Goal: Task Accomplishment & Management: Complete application form

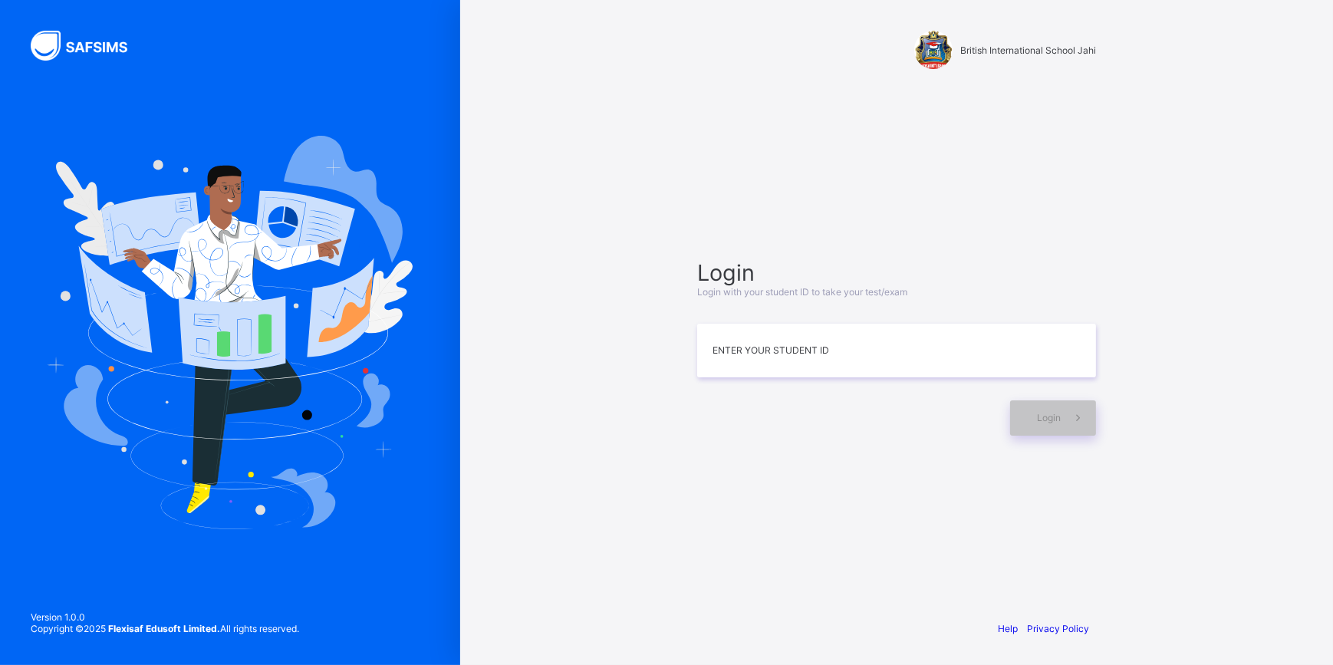
type input "*"
type input "**********"
click at [1055, 419] on span "Login" at bounding box center [1049, 418] width 24 height 12
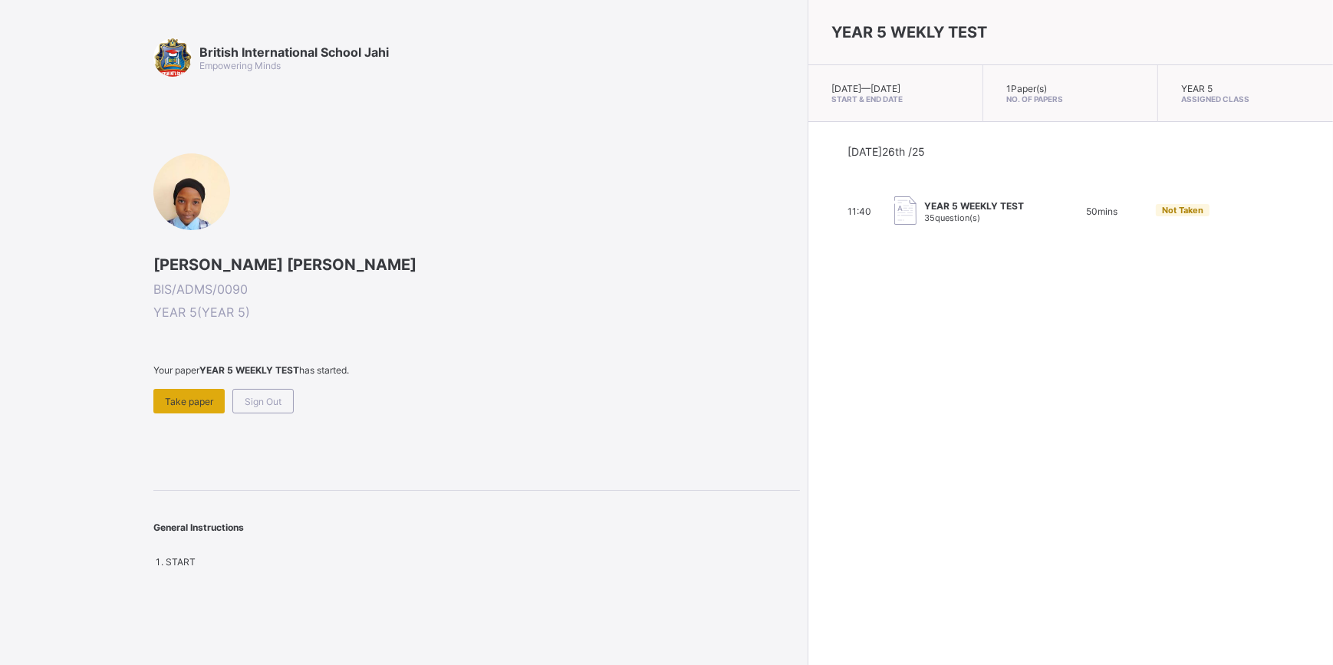
click at [198, 398] on span "Take paper" at bounding box center [189, 402] width 48 height 12
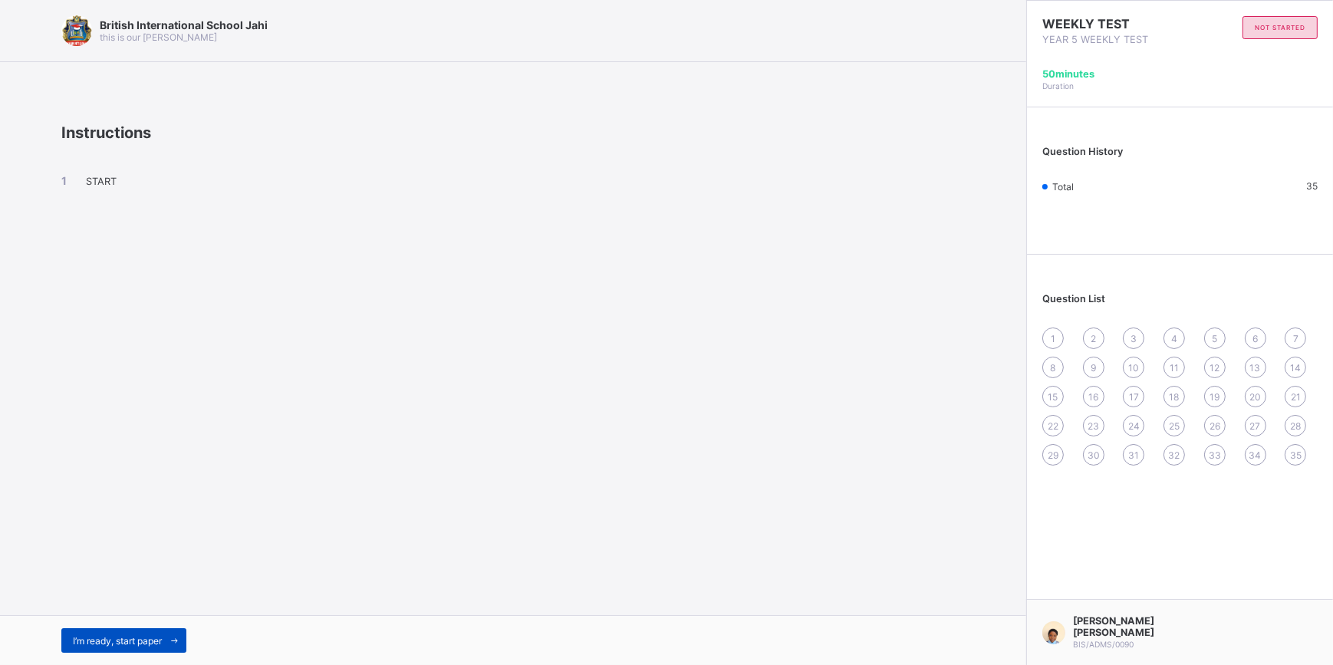
click at [117, 637] on span "I’m ready, start paper" at bounding box center [117, 641] width 89 height 12
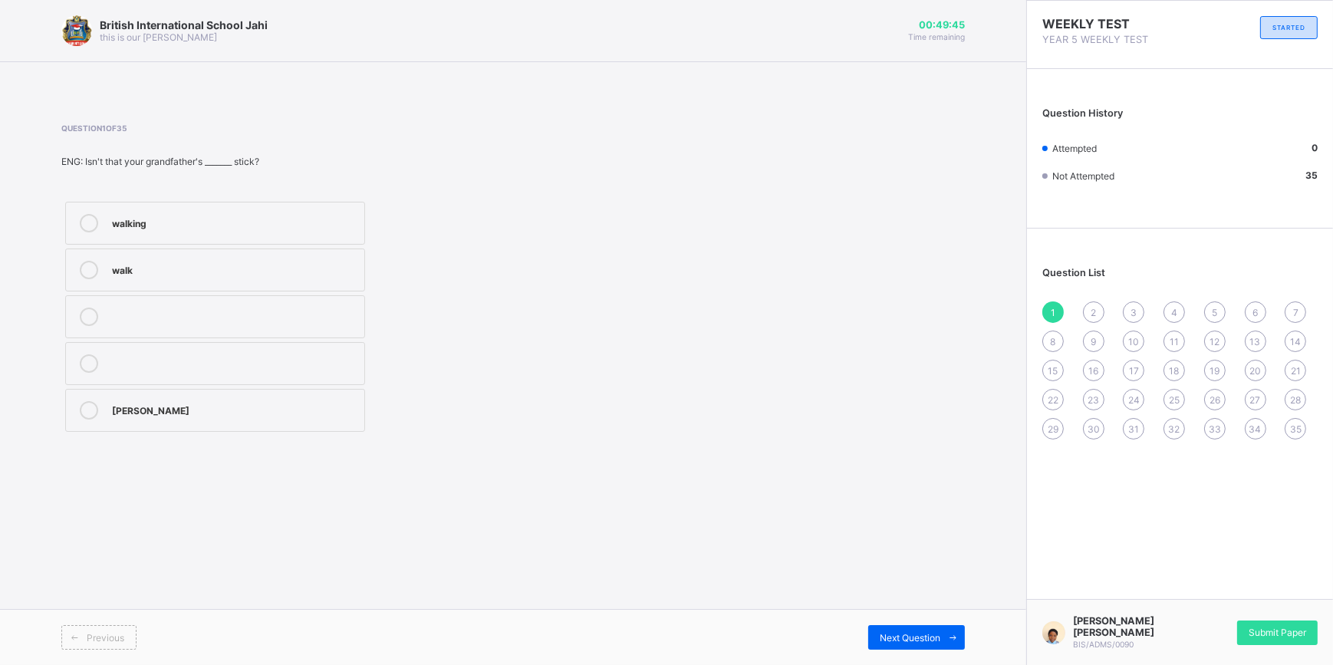
click at [284, 233] on label "walking" at bounding box center [215, 223] width 300 height 43
click at [921, 632] on span "Next Question" at bounding box center [910, 638] width 61 height 12
click at [217, 349] on label "wiser" at bounding box center [215, 363] width 300 height 43
click at [938, 633] on span "Next Question" at bounding box center [910, 638] width 61 height 12
drag, startPoint x: 322, startPoint y: 318, endPoint x: 332, endPoint y: 321, distance: 10.2
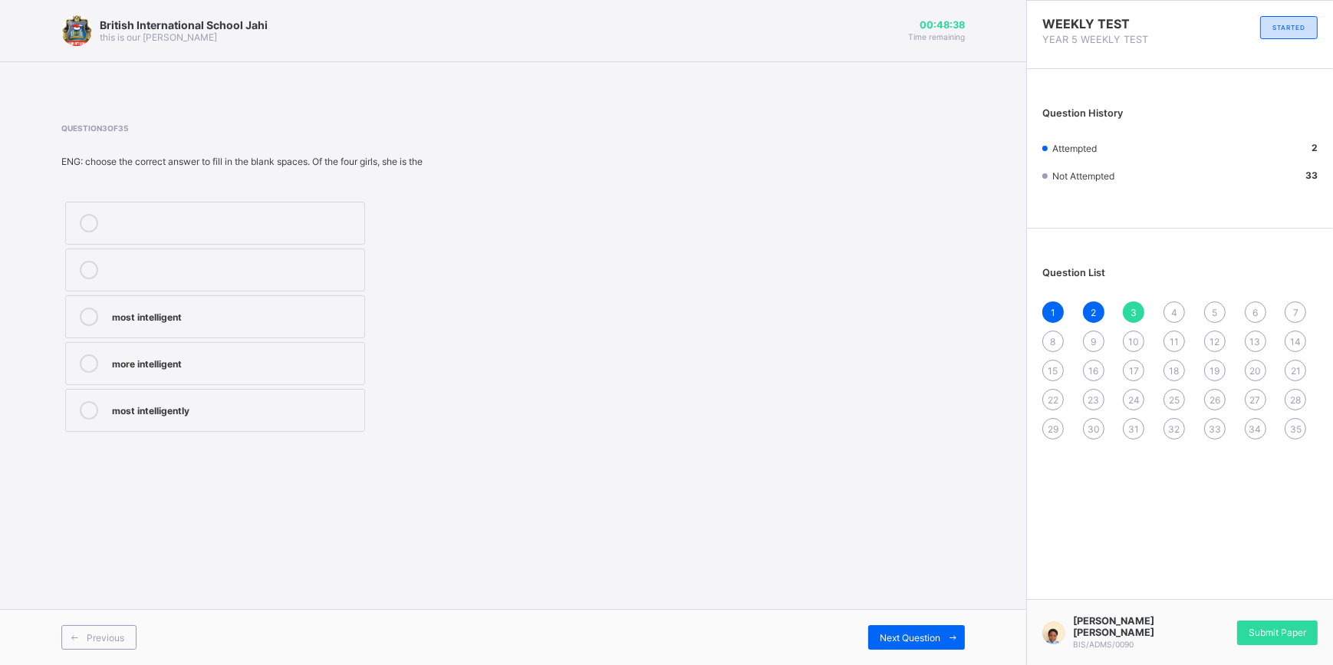
click at [329, 321] on div "most intelligent" at bounding box center [234, 315] width 245 height 15
click at [913, 633] on span "Next Question" at bounding box center [910, 638] width 61 height 12
click at [340, 354] on div "tall" at bounding box center [234, 361] width 245 height 15
click at [934, 625] on div "Next Question" at bounding box center [916, 637] width 97 height 25
click at [217, 215] on div "oldest" at bounding box center [234, 221] width 245 height 15
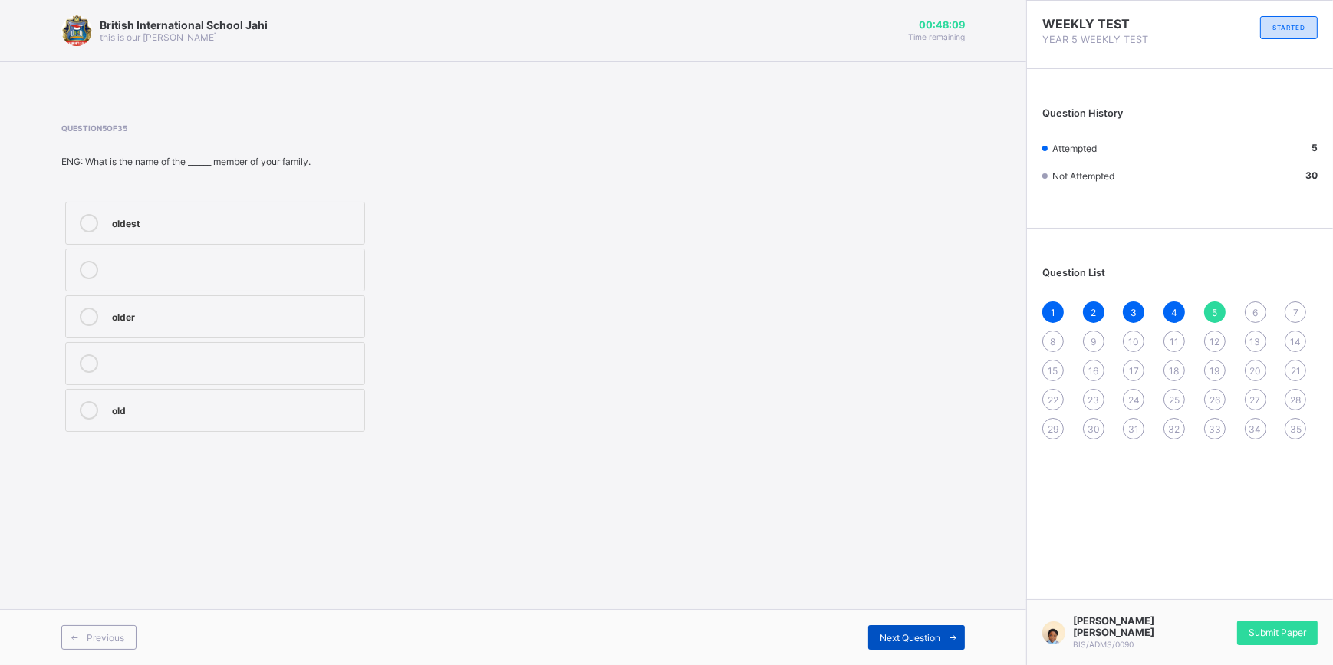
click at [897, 632] on span "Next Question" at bounding box center [910, 638] width 61 height 12
click at [276, 410] on div "Press-up" at bounding box center [234, 408] width 245 height 15
click at [921, 629] on div "Next Question" at bounding box center [916, 637] width 97 height 25
click at [158, 268] on div "2" at bounding box center [234, 268] width 245 height 15
click at [904, 630] on div "Next Question" at bounding box center [916, 637] width 97 height 25
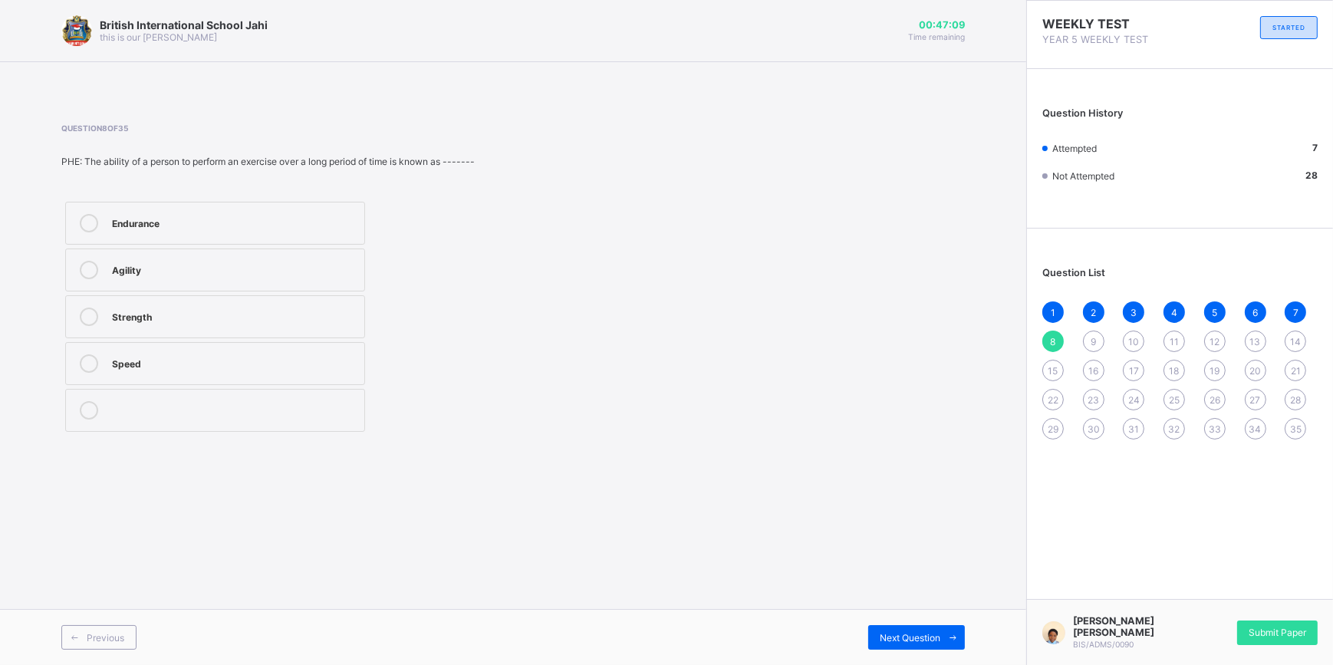
click at [219, 347] on label "Speed" at bounding box center [215, 363] width 300 height 43
click at [882, 639] on span "Next Question" at bounding box center [910, 638] width 61 height 12
click at [189, 226] on div "Galloping" at bounding box center [234, 221] width 245 height 15
click at [903, 638] on span "Next Question" at bounding box center [910, 638] width 61 height 12
click at [1088, 341] on div "9" at bounding box center [1093, 341] width 21 height 21
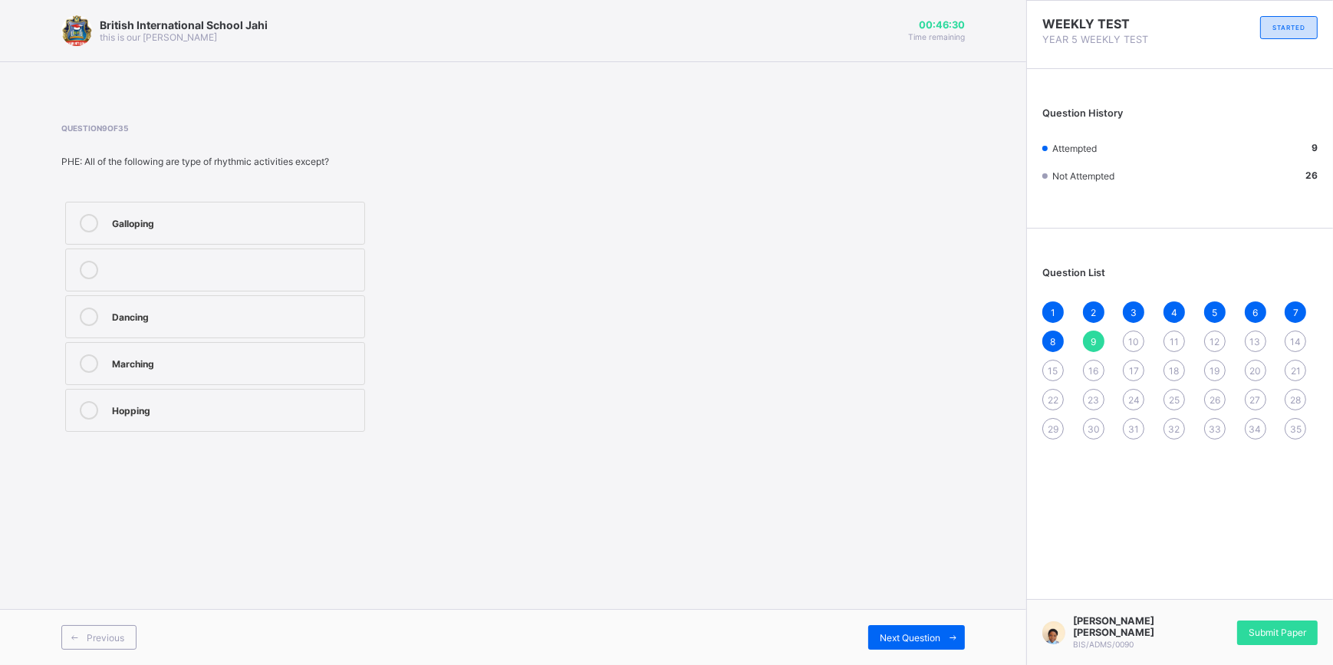
click at [1052, 341] on span "8" at bounding box center [1053, 342] width 5 height 12
click at [1286, 302] on div "1 2 3 4 5 6 7 8 9 10 11 12 13 14 15 16 17 18 19 20 21 22 23 24 25 26 27 28 29 3…" at bounding box center [1179, 370] width 275 height 138
click at [1292, 306] on div "7" at bounding box center [1295, 311] width 21 height 21
click at [1212, 313] on span "5" at bounding box center [1214, 313] width 5 height 12
click at [1128, 344] on span "10" at bounding box center [1133, 342] width 11 height 12
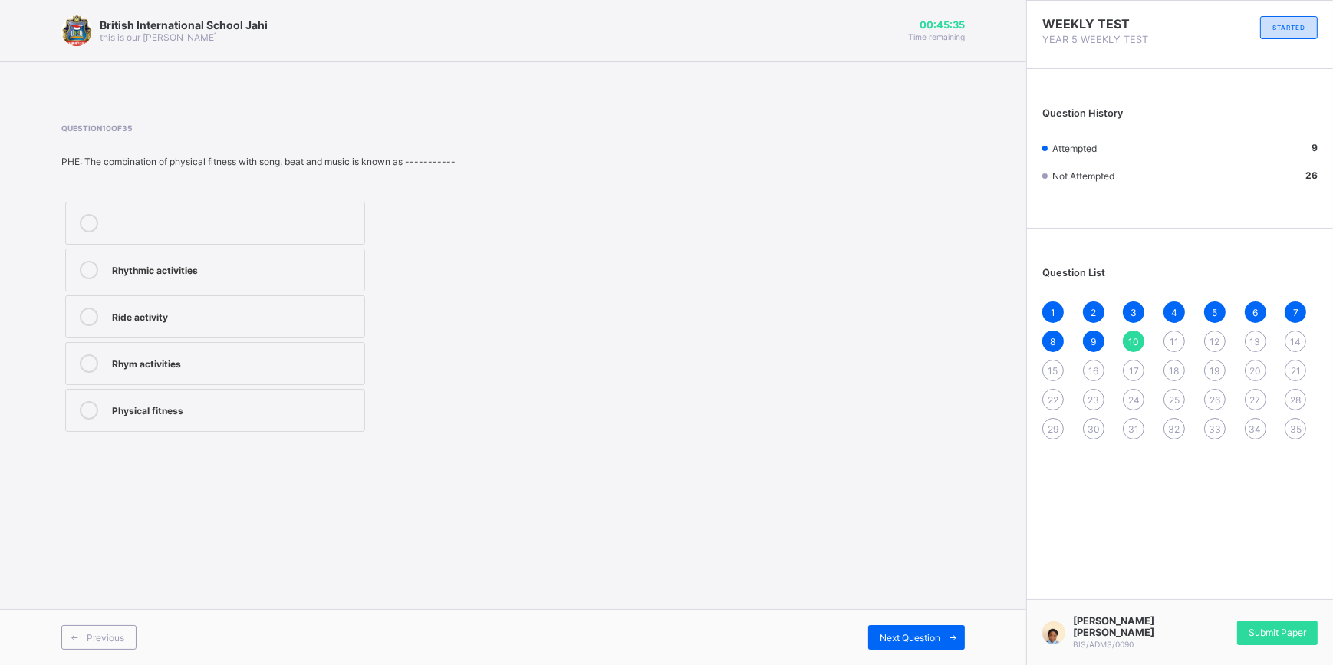
click at [292, 414] on div "Physical fitness" at bounding box center [234, 408] width 245 height 15
click at [923, 628] on div "Next Question" at bounding box center [916, 637] width 97 height 25
click at [204, 271] on div "AU REVOIR" at bounding box center [234, 268] width 245 height 15
drag, startPoint x: 878, startPoint y: 632, endPoint x: 878, endPoint y: 620, distance: 12.3
click at [878, 621] on div "Previous Next Question" at bounding box center [513, 637] width 1026 height 56
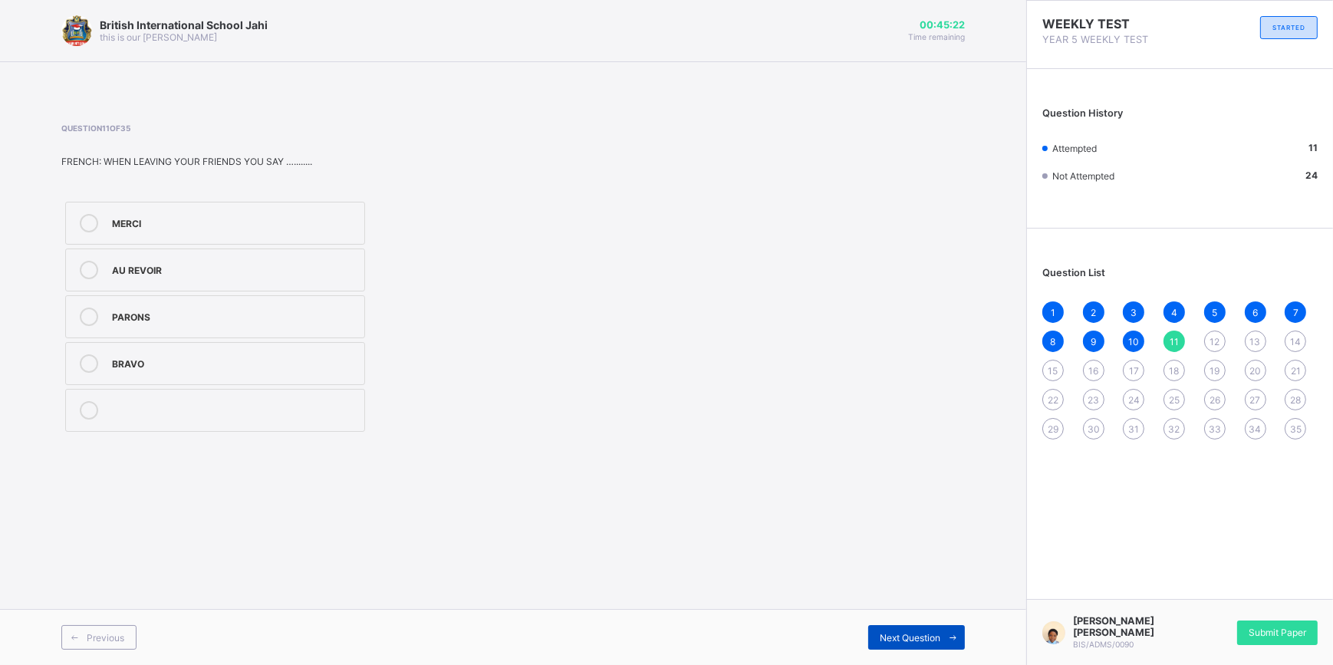
click at [897, 644] on div "Next Question" at bounding box center [916, 637] width 97 height 25
click at [262, 361] on div "BONNE NUIT" at bounding box center [234, 361] width 245 height 15
click at [1127, 343] on div "10" at bounding box center [1133, 341] width 21 height 21
click at [1176, 345] on span "11" at bounding box center [1174, 342] width 9 height 12
click at [1216, 331] on div "12" at bounding box center [1214, 341] width 21 height 21
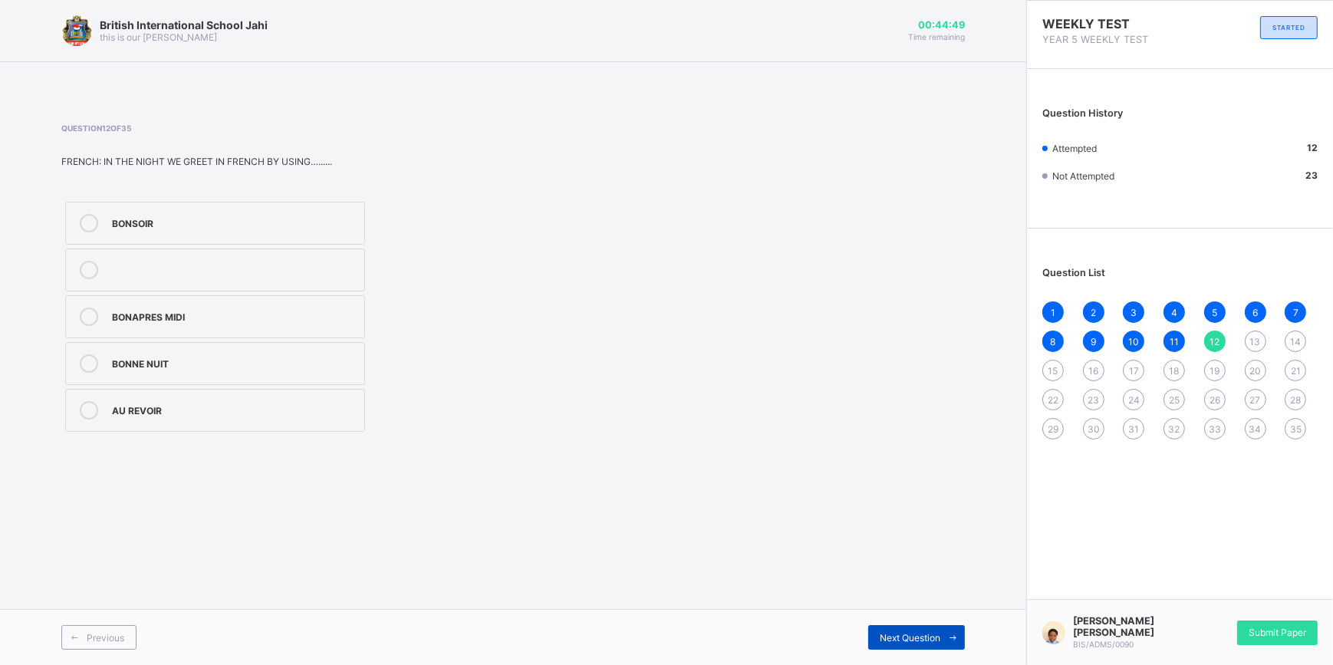
click at [915, 628] on div "Next Question" at bounding box center [916, 637] width 97 height 25
click at [159, 319] on div "FIFTY FIVE" at bounding box center [234, 315] width 245 height 15
click at [881, 632] on span "Next Question" at bounding box center [910, 638] width 61 height 12
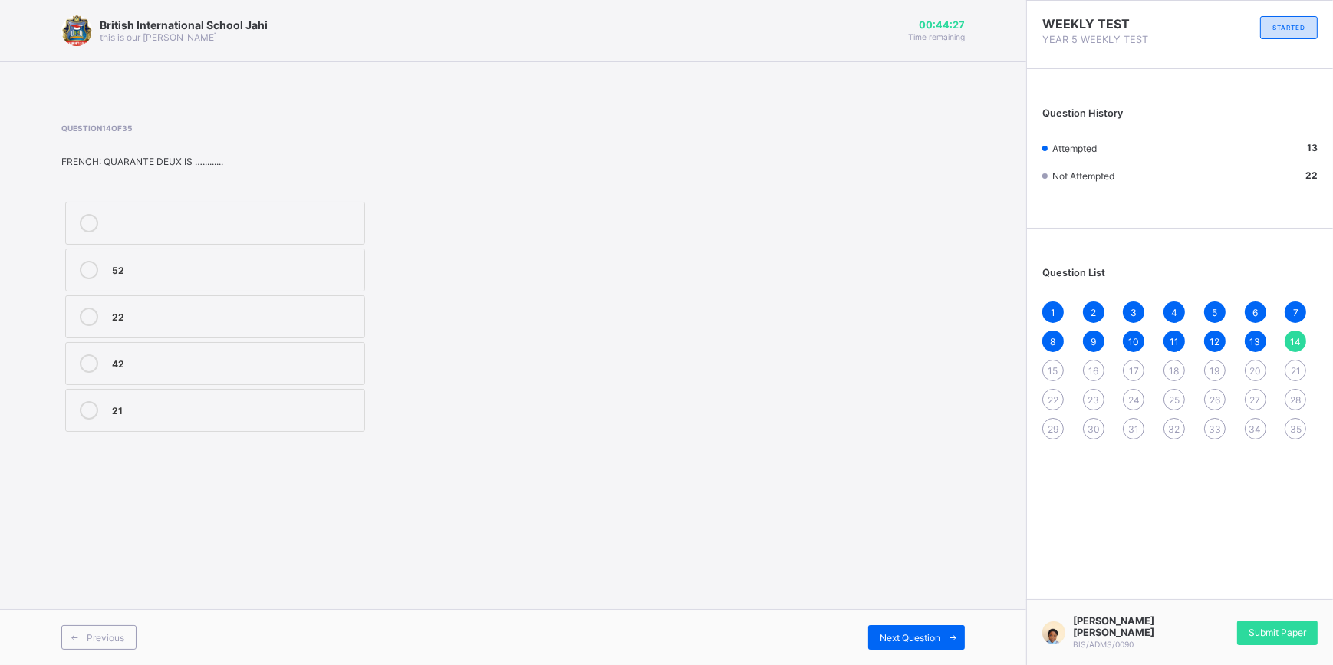
click at [203, 366] on div "42" at bounding box center [234, 361] width 245 height 15
click at [914, 624] on div "Previous Next Question" at bounding box center [513, 637] width 1026 height 56
click at [905, 633] on span "Next Question" at bounding box center [910, 638] width 61 height 12
click at [268, 282] on label "39" at bounding box center [215, 270] width 300 height 43
click at [912, 629] on div "Next Question" at bounding box center [916, 637] width 97 height 25
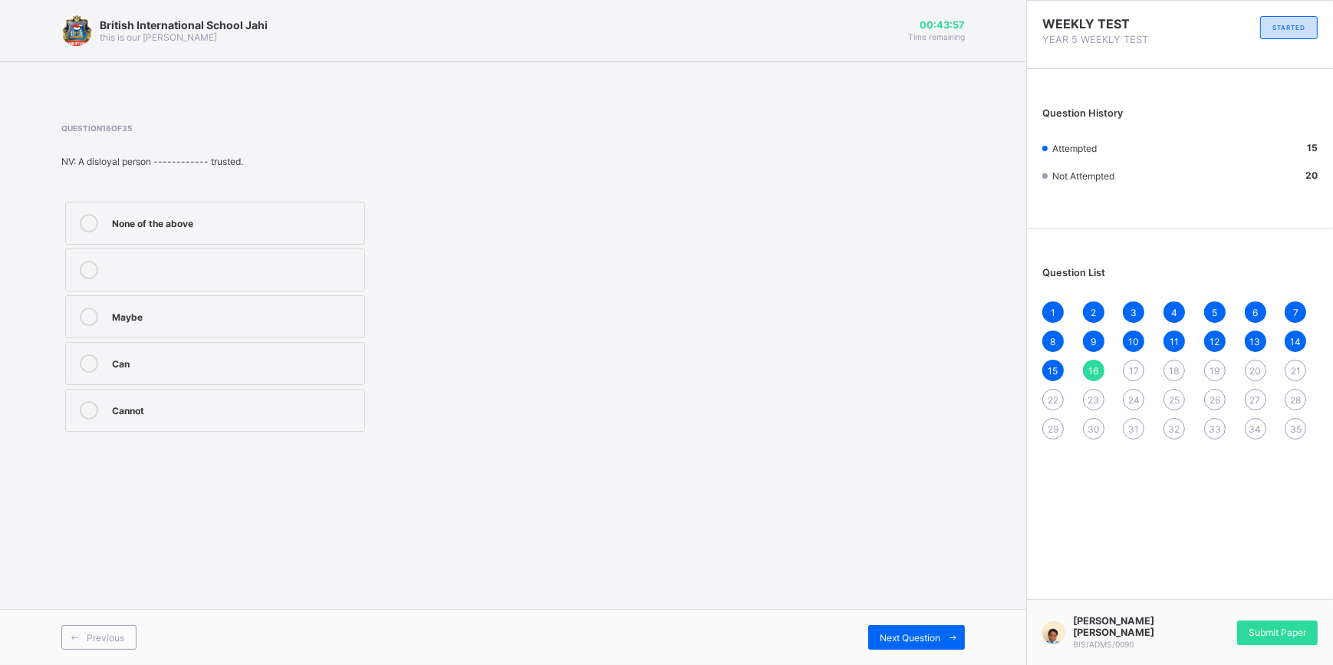
click at [226, 399] on label "Cannot" at bounding box center [215, 410] width 300 height 43
click at [933, 627] on div "Next Question" at bounding box center [916, 637] width 97 height 25
click at [239, 276] on div "Loyalty" at bounding box center [234, 270] width 245 height 18
click at [934, 631] on div "Next Question" at bounding box center [916, 637] width 97 height 25
click at [287, 327] on label "Willingness to defend our country" at bounding box center [215, 316] width 300 height 43
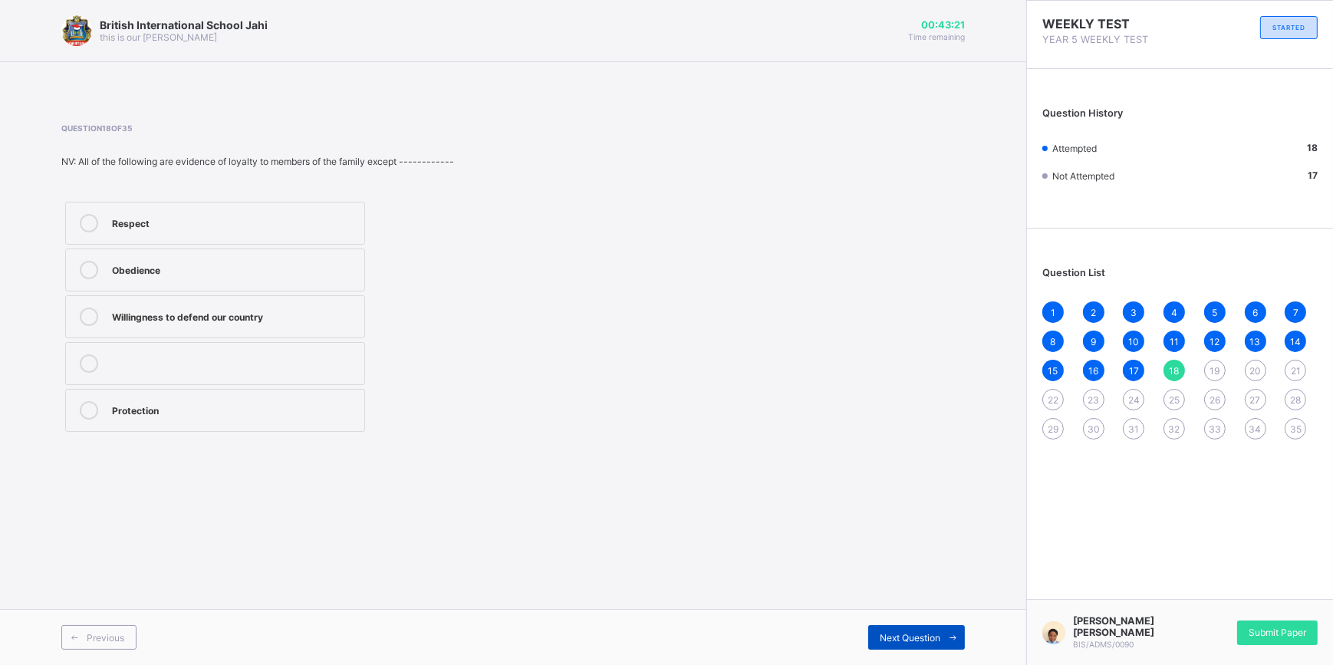
click at [946, 626] on span at bounding box center [952, 637] width 25 height 25
click at [228, 357] on div "Unity" at bounding box center [234, 361] width 245 height 15
click at [940, 627] on span at bounding box center [952, 637] width 25 height 25
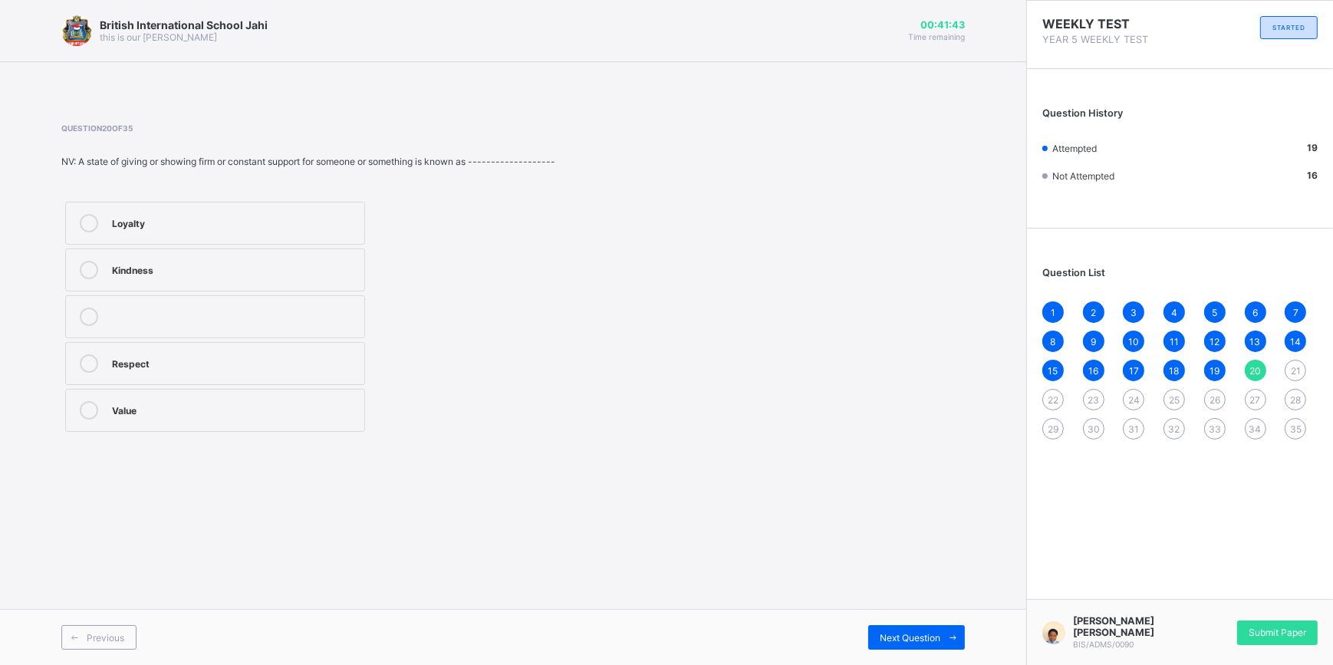
click at [302, 229] on div "Loyalty" at bounding box center [234, 221] width 245 height 15
click at [944, 631] on span at bounding box center [952, 637] width 25 height 25
click at [181, 354] on div "2,/5" at bounding box center [234, 361] width 245 height 15
click at [907, 633] on span "Next Question" at bounding box center [910, 638] width 61 height 12
click at [186, 360] on div "510 seconds" at bounding box center [234, 361] width 245 height 15
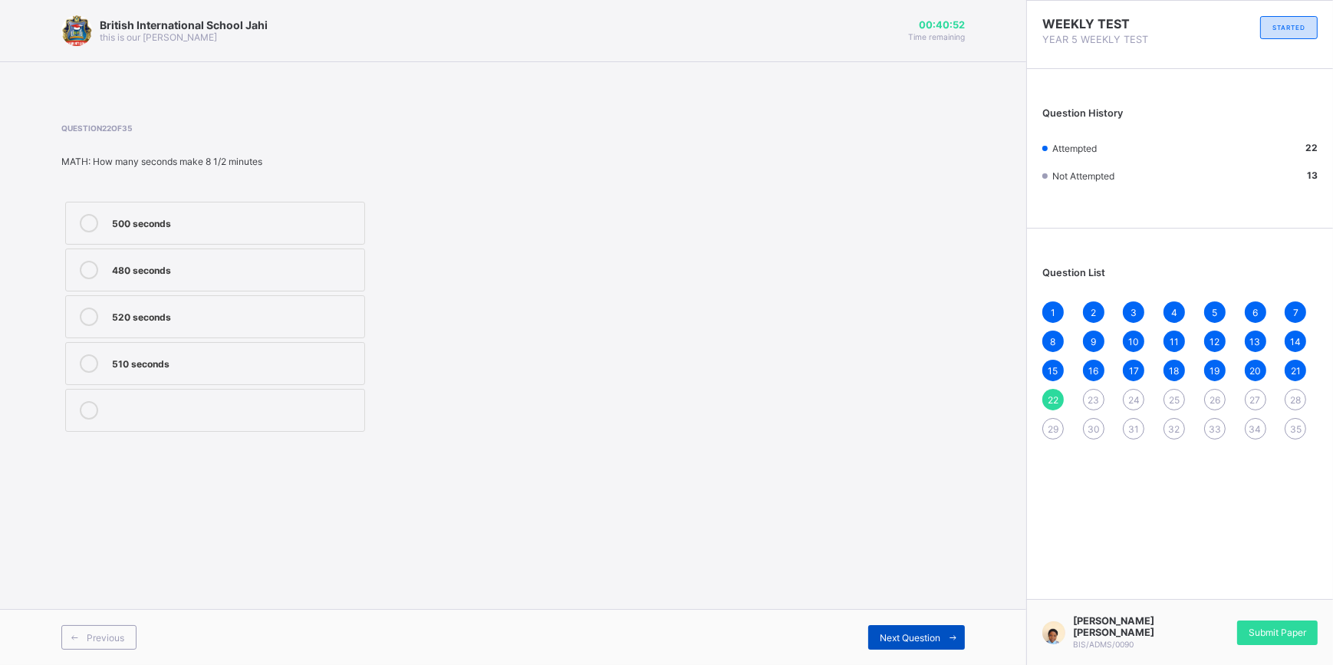
click at [917, 636] on span "Next Question" at bounding box center [910, 638] width 61 height 12
click at [188, 398] on label "989" at bounding box center [215, 410] width 300 height 43
click at [930, 633] on span "Next Question" at bounding box center [910, 638] width 61 height 12
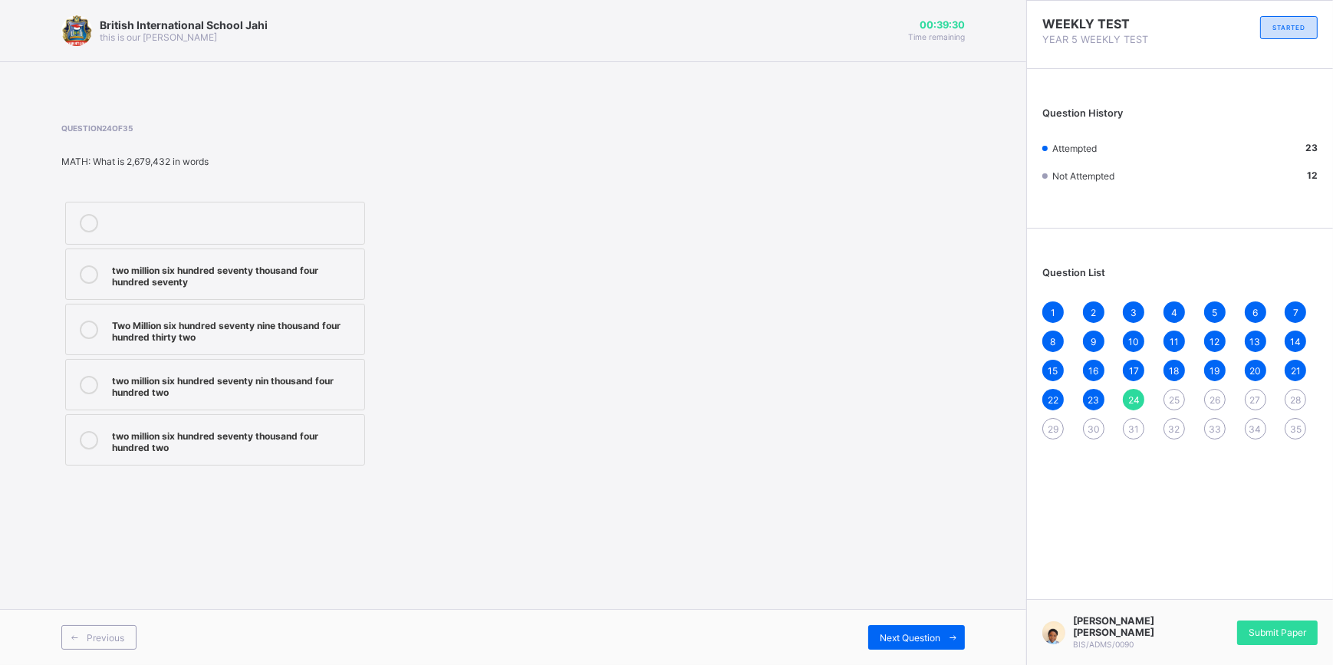
click at [299, 339] on div "Two Million six hundred seventy nine thousand four hundred thirty two" at bounding box center [234, 329] width 245 height 27
click at [904, 629] on div "Next Question" at bounding box center [916, 637] width 97 height 25
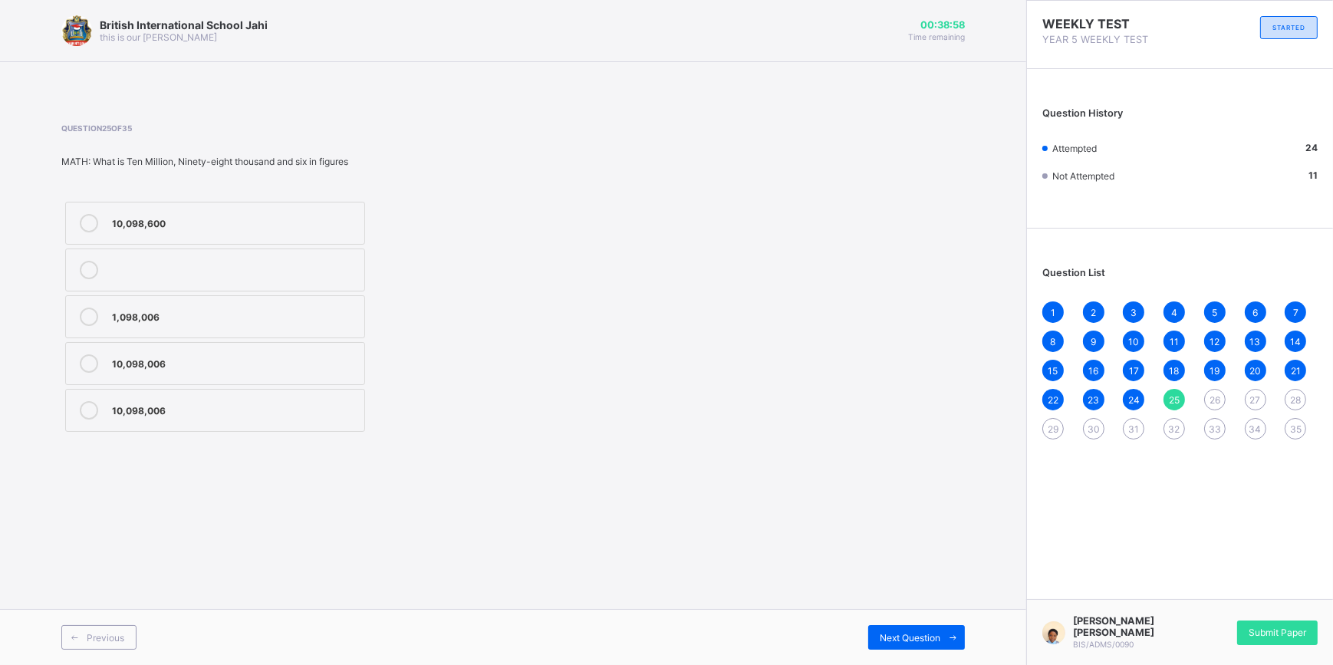
click at [259, 356] on div "10,098,006" at bounding box center [234, 361] width 245 height 15
click at [894, 630] on div "Next Question" at bounding box center [916, 637] width 97 height 25
click at [183, 410] on div "loss of fertile land" at bounding box center [234, 408] width 245 height 15
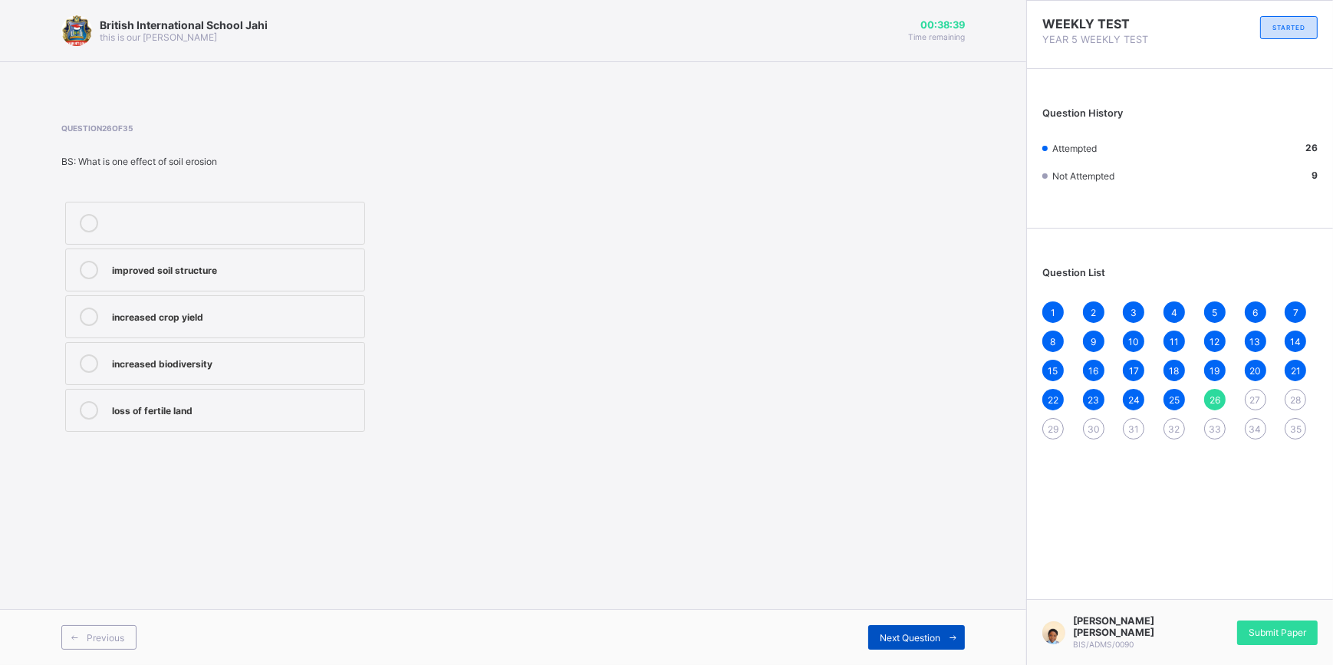
click at [934, 639] on span "Next Question" at bounding box center [910, 638] width 61 height 12
click at [201, 276] on div "by planting trees" at bounding box center [234, 270] width 245 height 18
click at [917, 637] on span "Next Question" at bounding box center [910, 638] width 61 height 12
click at [199, 229] on div "heavy rain" at bounding box center [234, 223] width 245 height 18
click at [921, 633] on span "Next Question" at bounding box center [910, 638] width 61 height 12
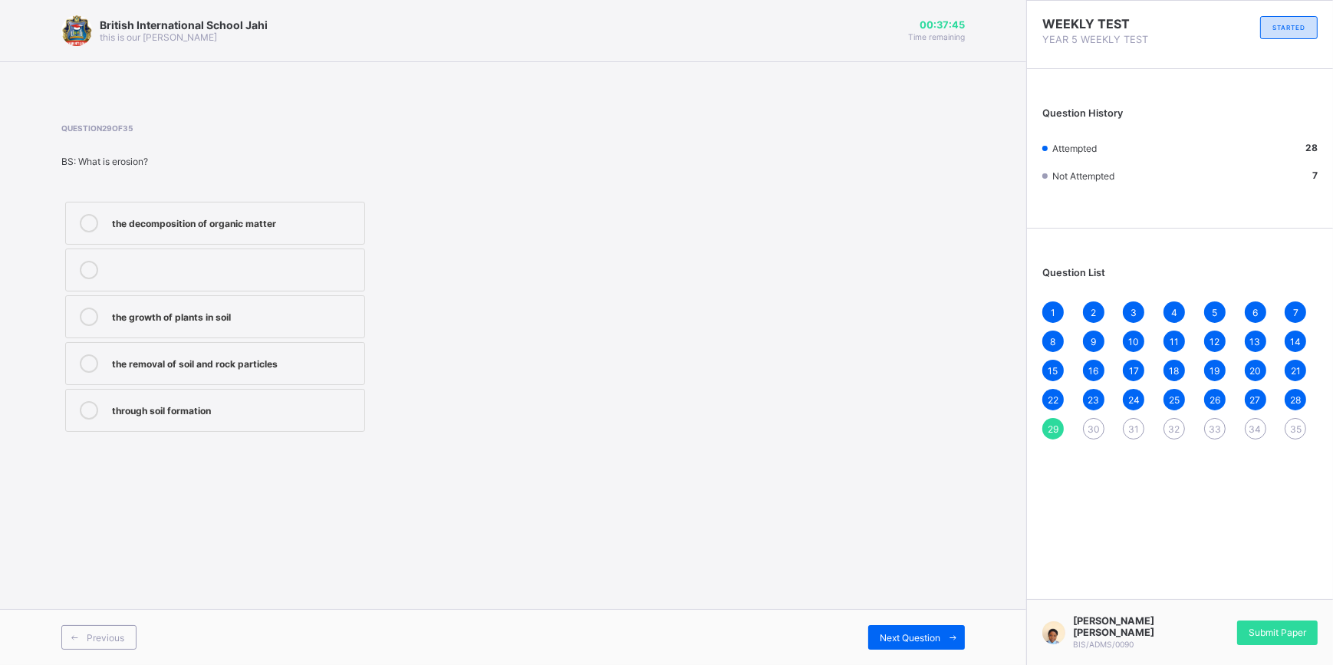
click at [268, 356] on div "the removal of soil and rock particles" at bounding box center [234, 361] width 245 height 15
click at [914, 635] on span "Next Question" at bounding box center [910, 638] width 61 height 12
click at [236, 219] on div "through dust" at bounding box center [234, 221] width 245 height 15
click at [891, 636] on span "Next Question" at bounding box center [910, 638] width 61 height 12
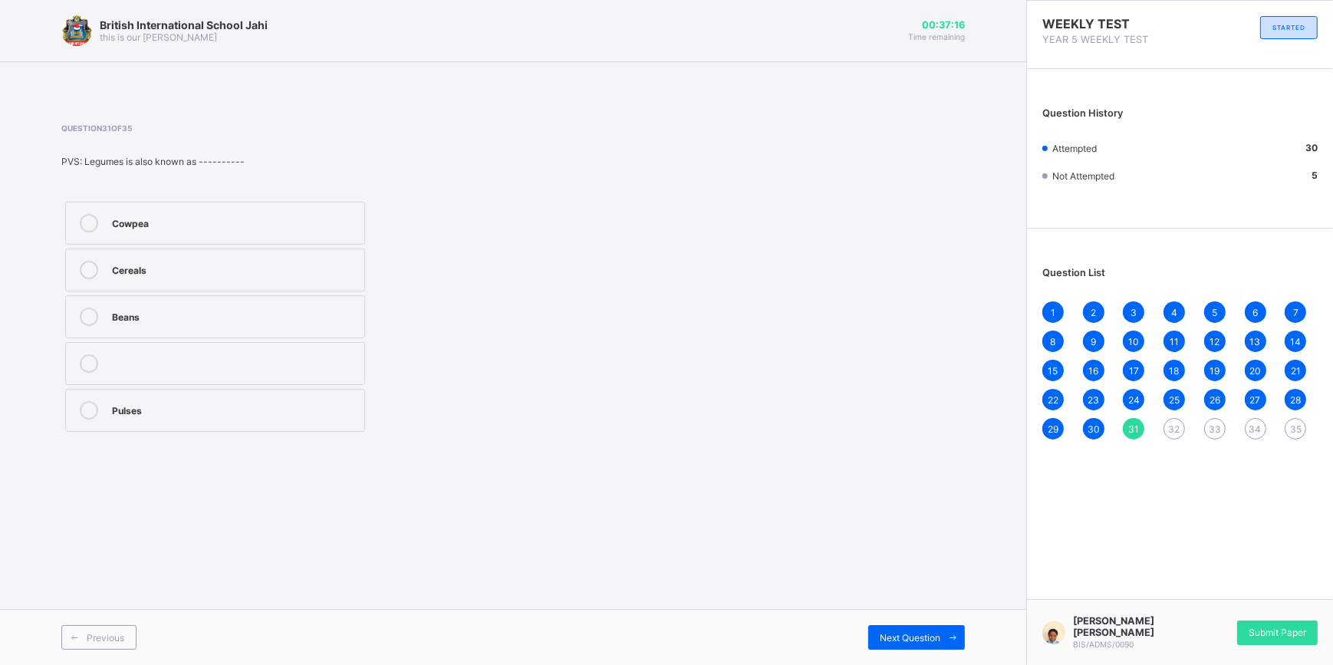
click at [147, 229] on div "Cowpea" at bounding box center [234, 221] width 245 height 15
click at [960, 640] on span at bounding box center [952, 637] width 25 height 25
click at [142, 226] on div "Crop" at bounding box center [234, 233] width 245 height 15
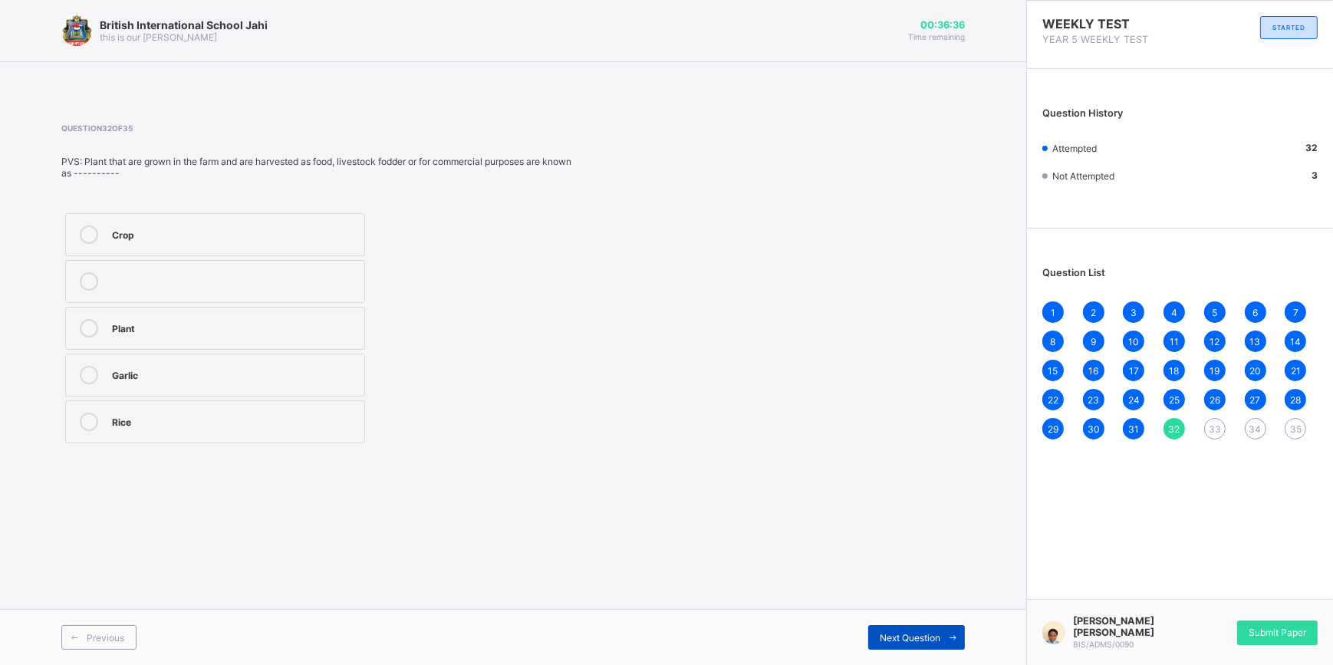
click at [918, 637] on span "Next Question" at bounding box center [910, 638] width 61 height 12
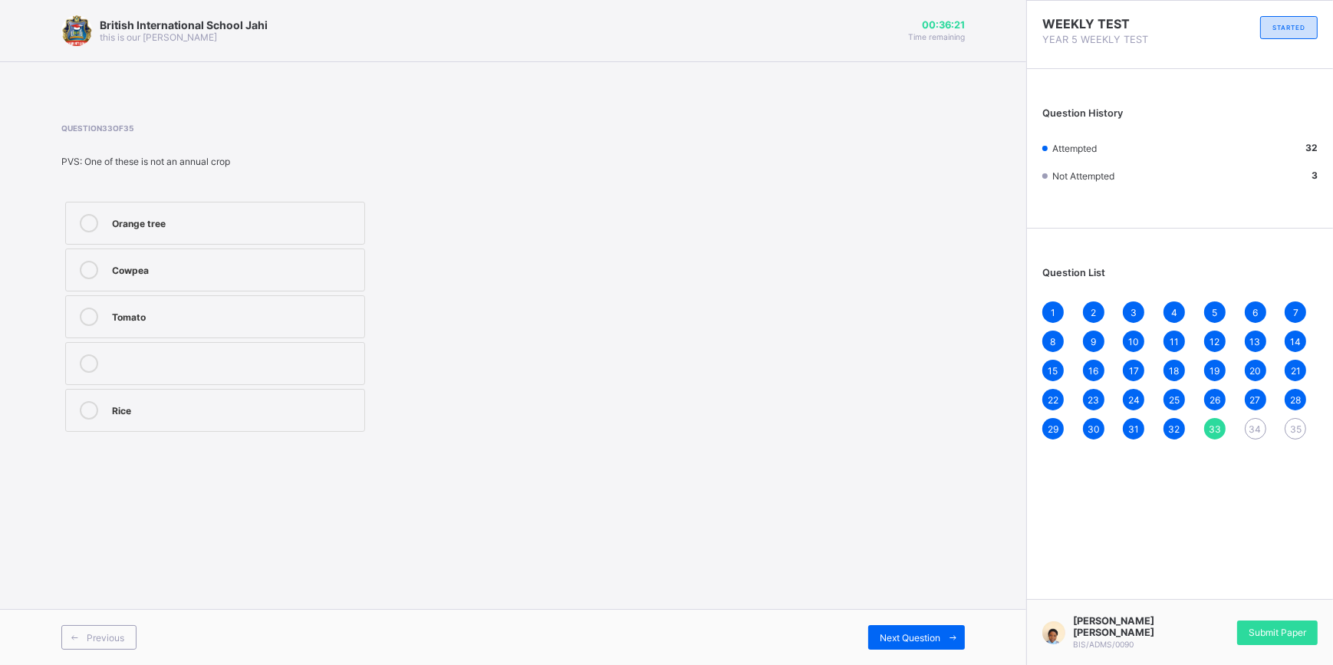
click at [210, 282] on label "Cowpea" at bounding box center [215, 270] width 300 height 43
click at [884, 634] on span "Next Question" at bounding box center [910, 638] width 61 height 12
click at [245, 222] on div "Harvesting" at bounding box center [234, 221] width 245 height 15
click at [912, 633] on span "Next Question" at bounding box center [910, 638] width 61 height 12
click at [197, 227] on div "Caasava" at bounding box center [234, 221] width 245 height 15
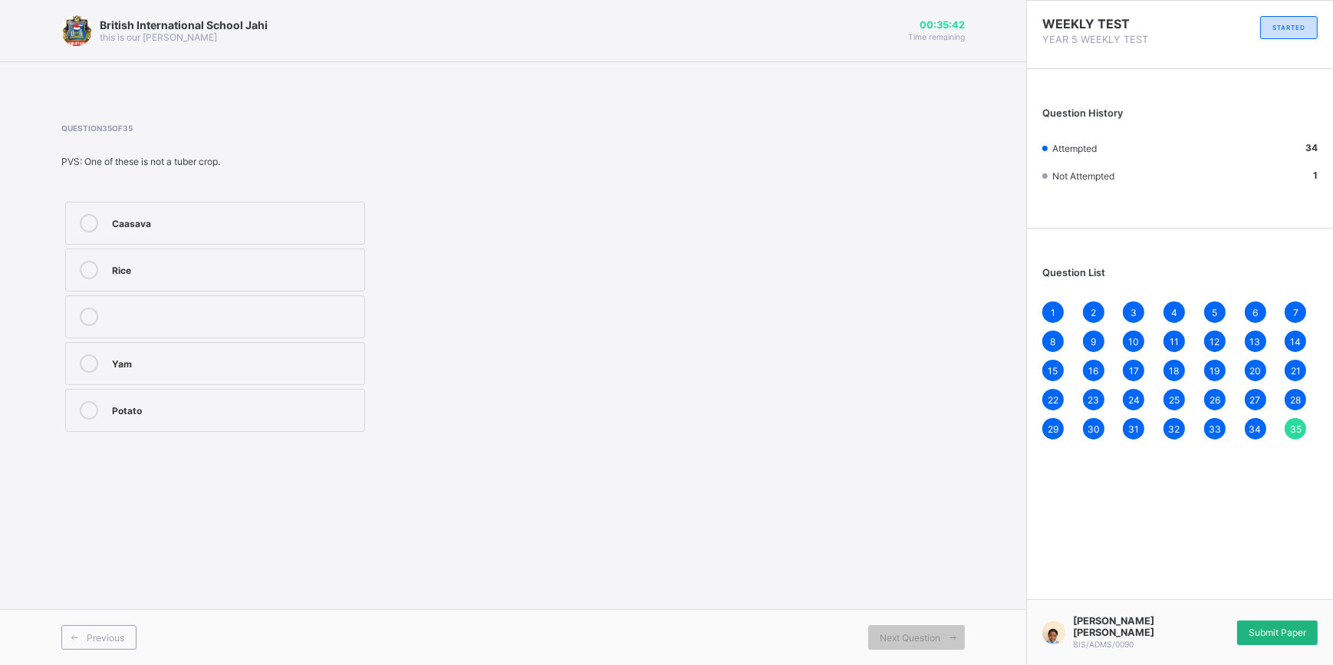
click at [1258, 634] on span "Submit Paper" at bounding box center [1278, 633] width 58 height 12
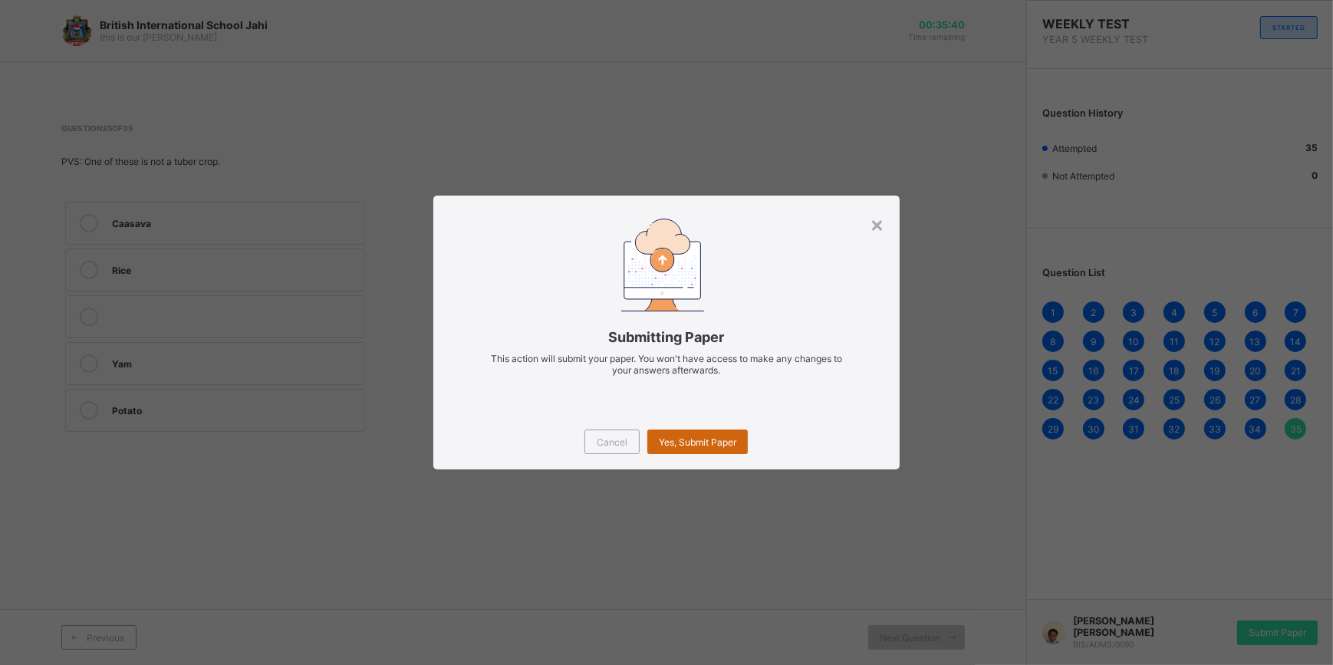
click at [673, 436] on span "Yes, Submit Paper" at bounding box center [697, 442] width 77 height 12
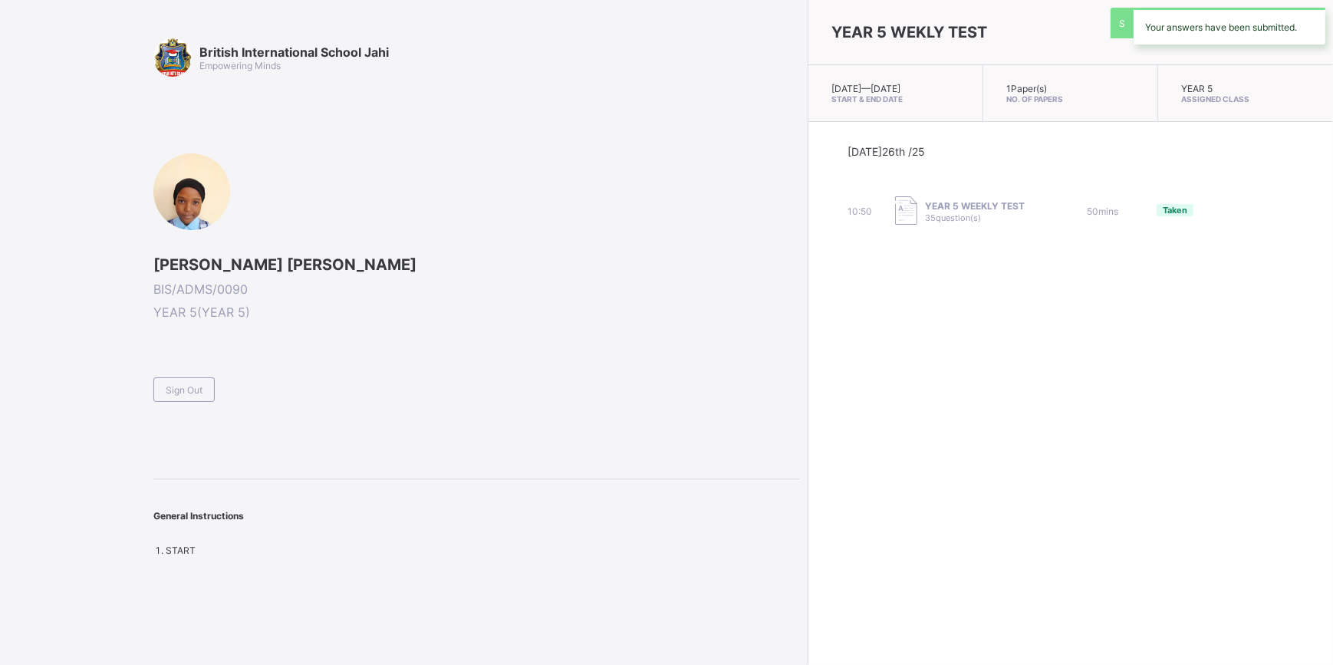
click at [191, 378] on div "Sign Out" at bounding box center [183, 389] width 61 height 25
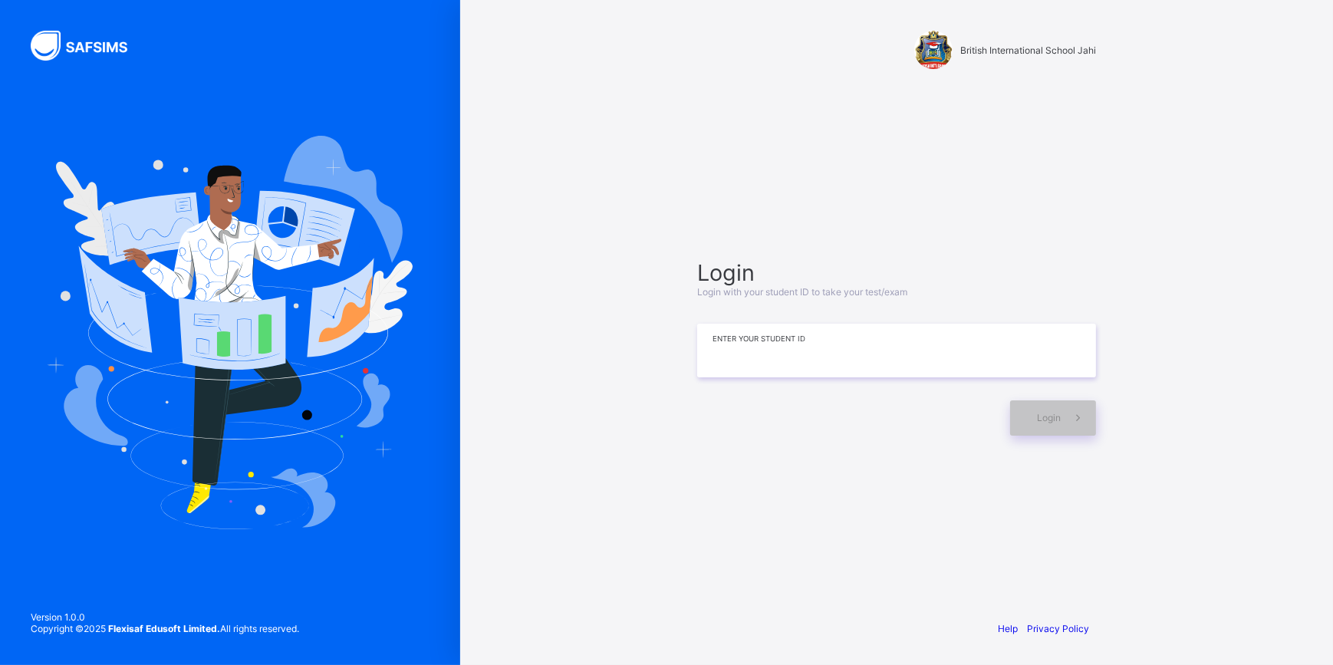
click at [827, 349] on input at bounding box center [896, 351] width 399 height 54
type input "*"
type input "**********"
click at [1043, 413] on span "Login" at bounding box center [1049, 418] width 24 height 12
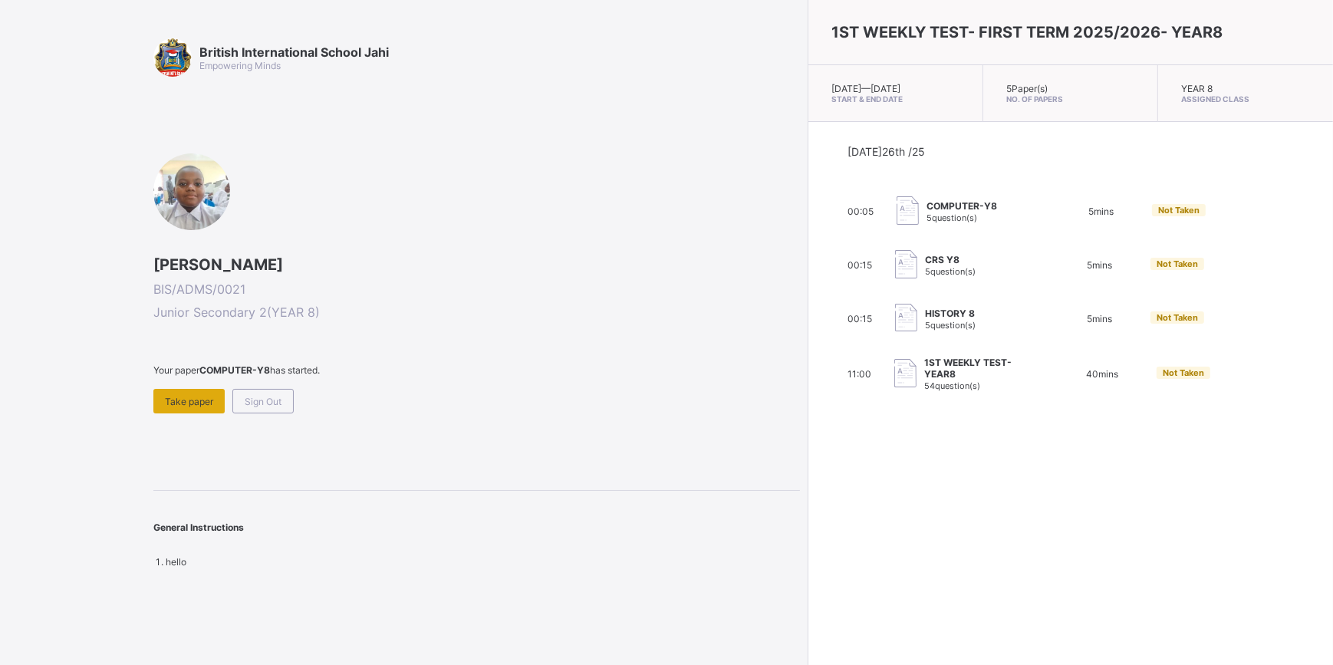
click at [222, 405] on div "Take paper" at bounding box center [188, 401] width 71 height 25
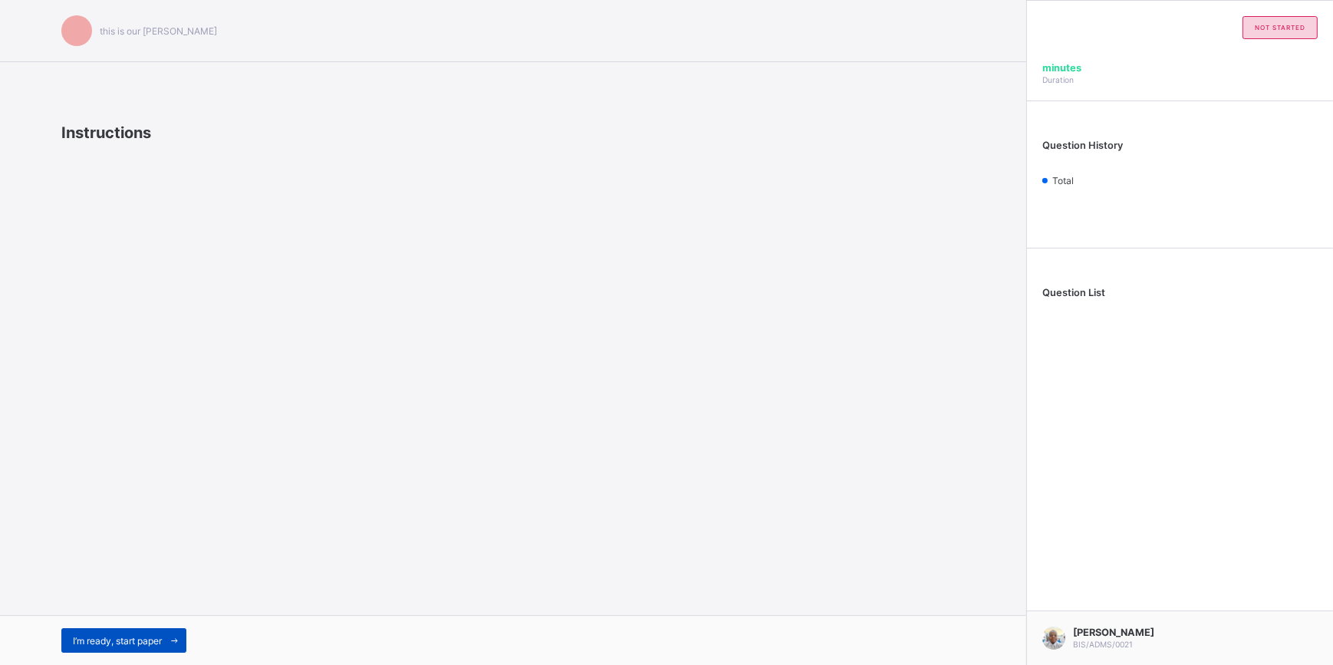
click at [173, 630] on span at bounding box center [174, 640] width 25 height 25
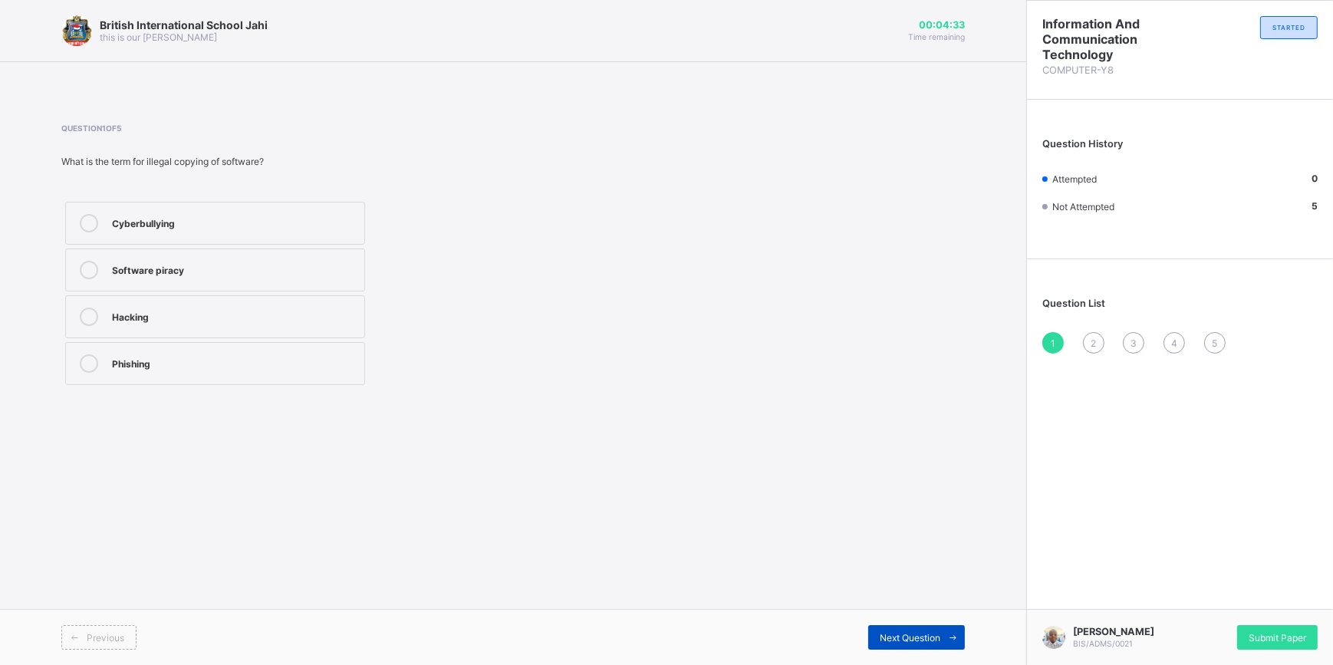
click at [905, 644] on div "Next Question" at bounding box center [916, 637] width 97 height 25
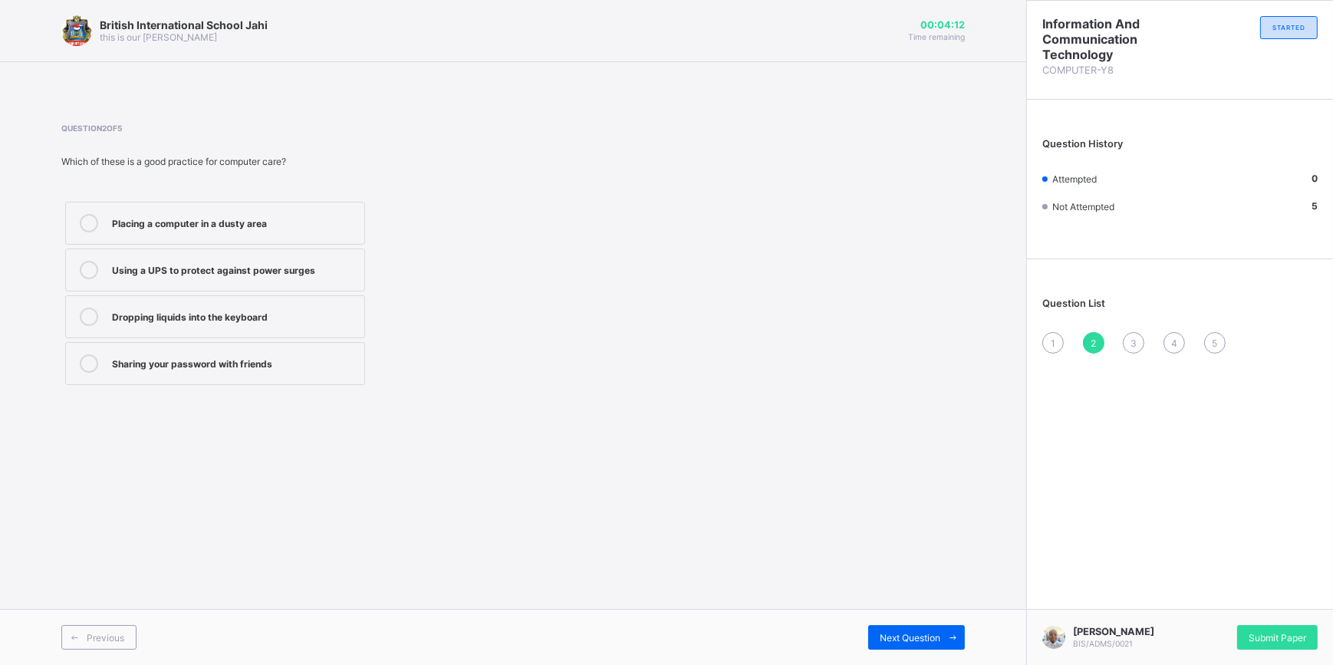
click at [325, 259] on label "Using a UPS to protect against power surges" at bounding box center [215, 270] width 300 height 43
click at [953, 630] on span at bounding box center [952, 637] width 25 height 25
click at [324, 365] on div "Installing an anti-virus program" at bounding box center [234, 361] width 245 height 15
click at [317, 311] on div "Stealing money online" at bounding box center [234, 315] width 245 height 15
click at [325, 268] on div "Gaining unauthorized access to a computer" at bounding box center [234, 268] width 245 height 15
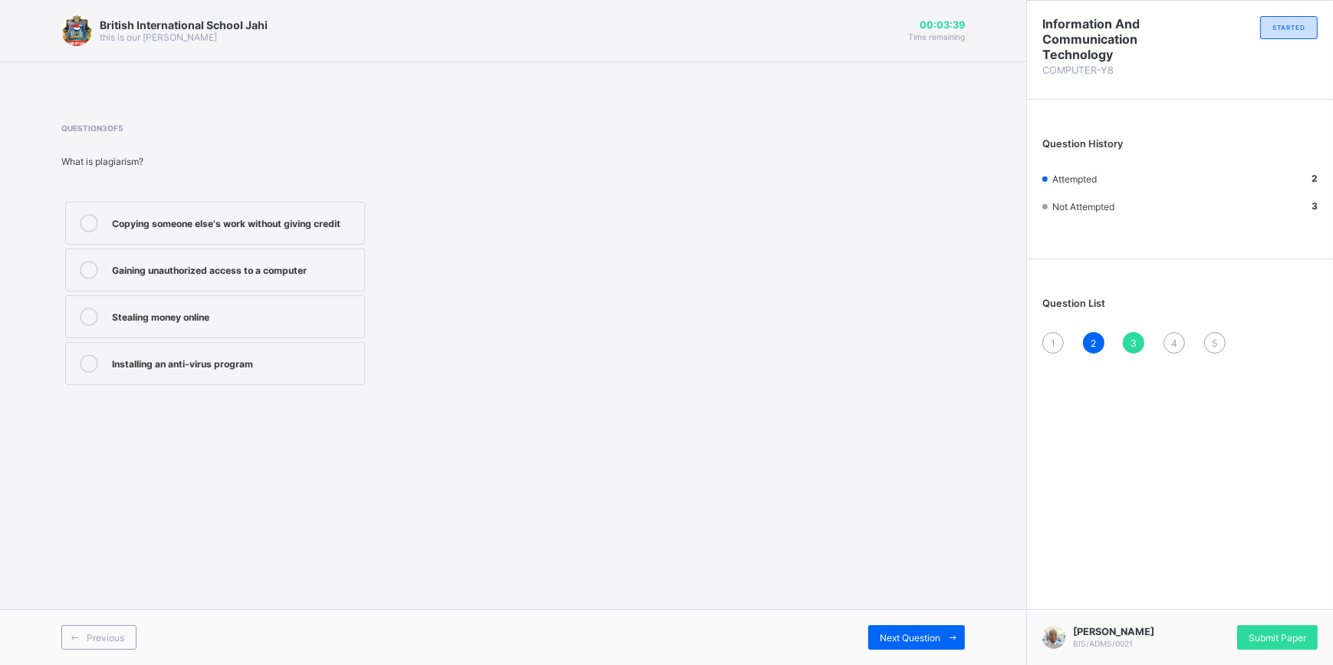
click at [344, 232] on div "Copying someone else's work without giving credit" at bounding box center [234, 223] width 245 height 18
click at [312, 368] on div "Installing an anti-virus program" at bounding box center [234, 361] width 245 height 15
click at [937, 624] on div "Previous Next Question" at bounding box center [513, 637] width 1026 height 56
click at [944, 637] on span at bounding box center [952, 637] width 25 height 25
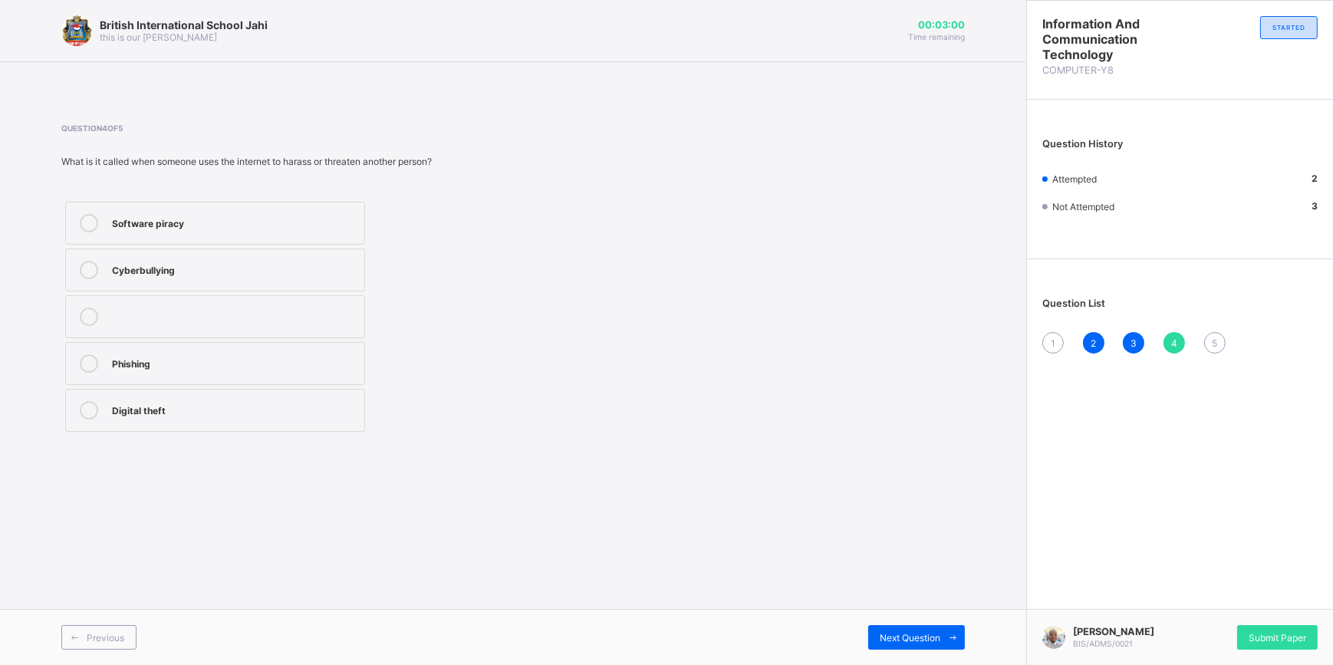
click at [184, 258] on label "Cyberbullying" at bounding box center [215, 270] width 300 height 43
click at [909, 642] on span "Next Question" at bounding box center [910, 638] width 61 height 12
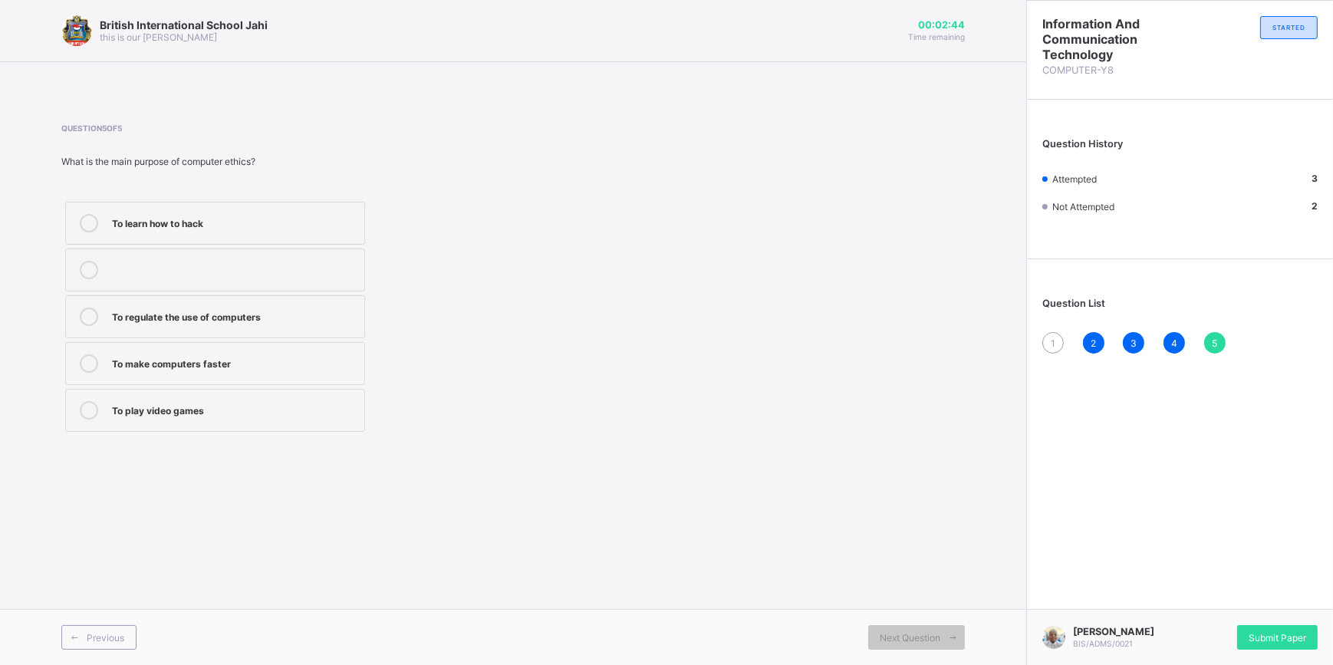
click at [312, 316] on div "To regulate the use of computers" at bounding box center [234, 315] width 245 height 15
click at [1055, 341] on span "1" at bounding box center [1053, 344] width 5 height 12
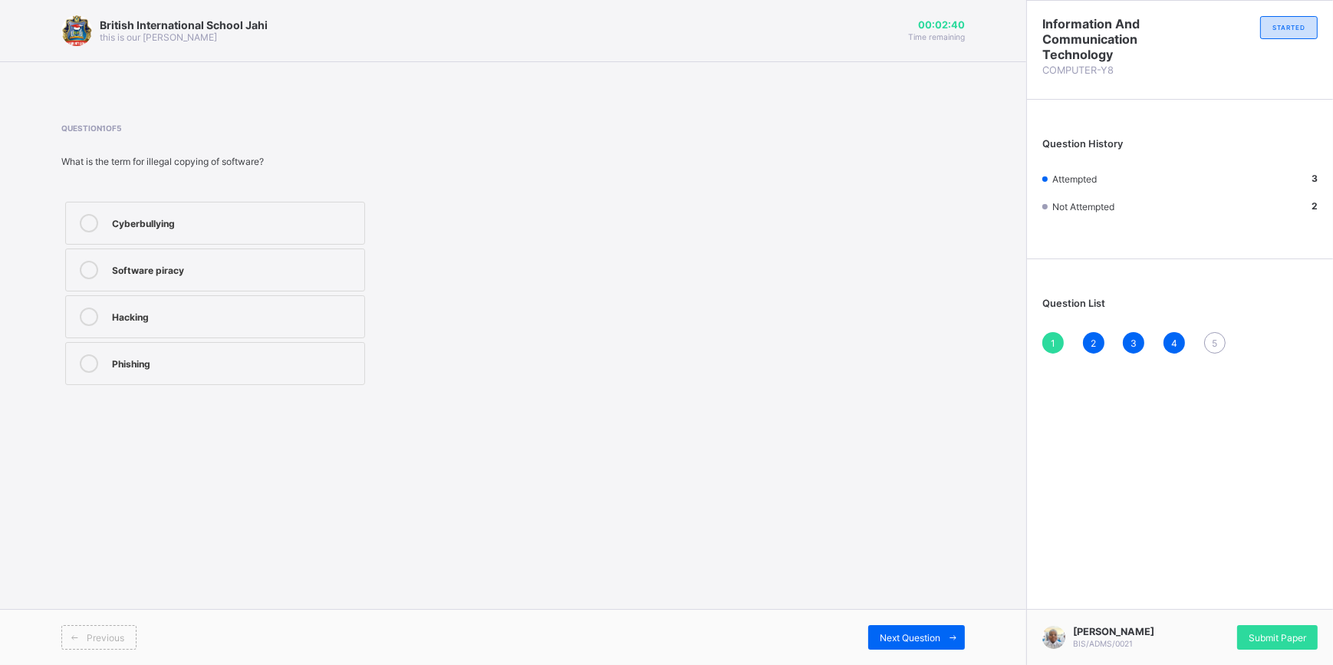
click at [237, 323] on div "Hacking" at bounding box center [234, 317] width 245 height 18
click at [189, 276] on div "Software piracy" at bounding box center [234, 270] width 245 height 18
click at [1219, 335] on div "5" at bounding box center [1214, 342] width 21 height 21
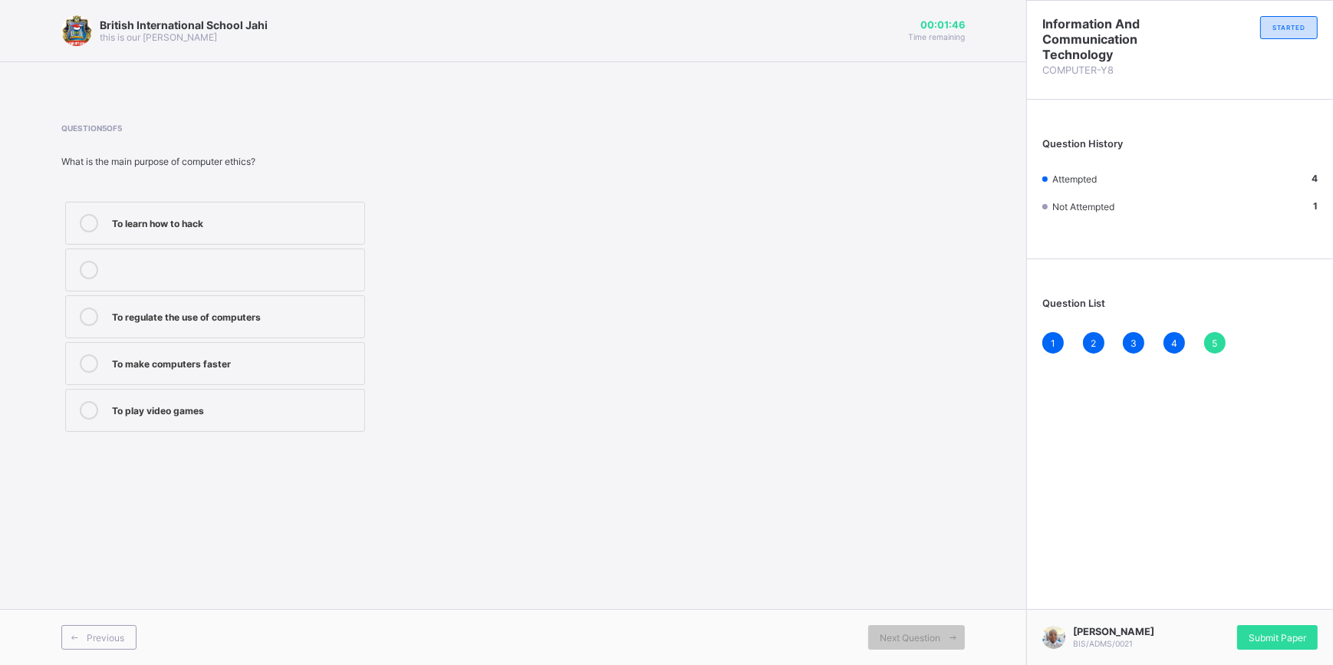
click at [276, 322] on div "To regulate the use of computers" at bounding box center [234, 315] width 245 height 15
click at [1174, 342] on span "4" at bounding box center [1174, 344] width 6 height 12
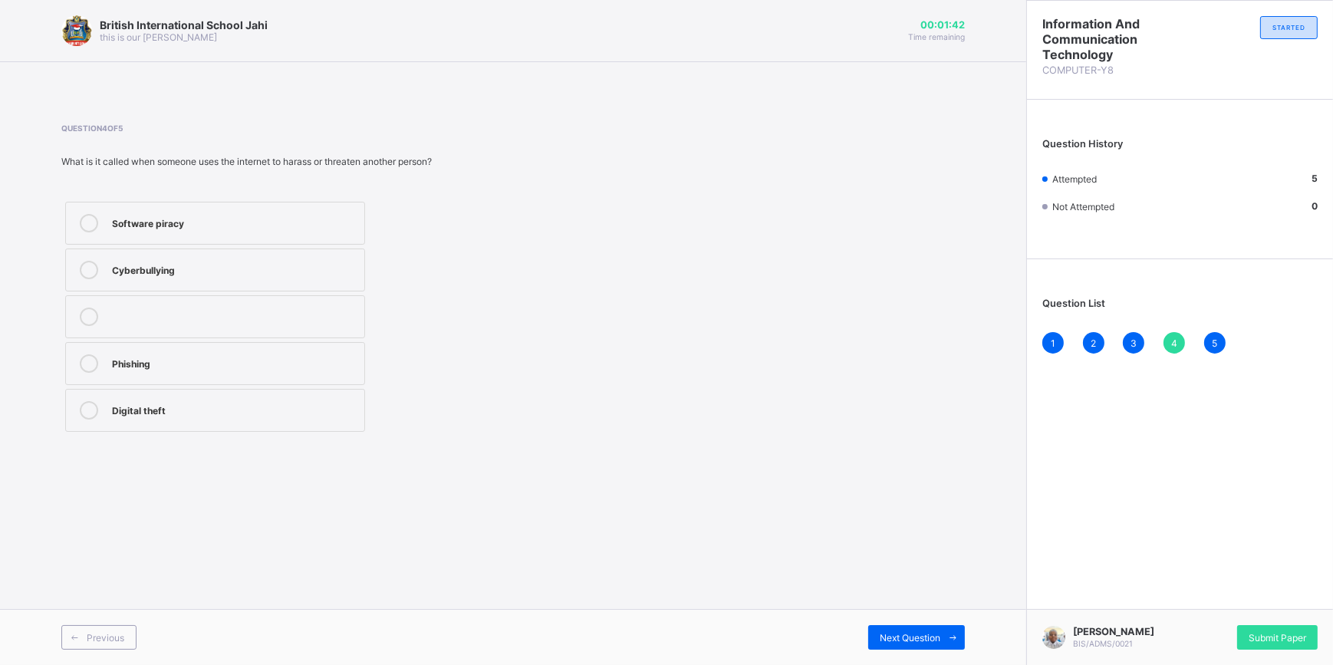
click at [1127, 337] on div "3" at bounding box center [1133, 342] width 21 height 21
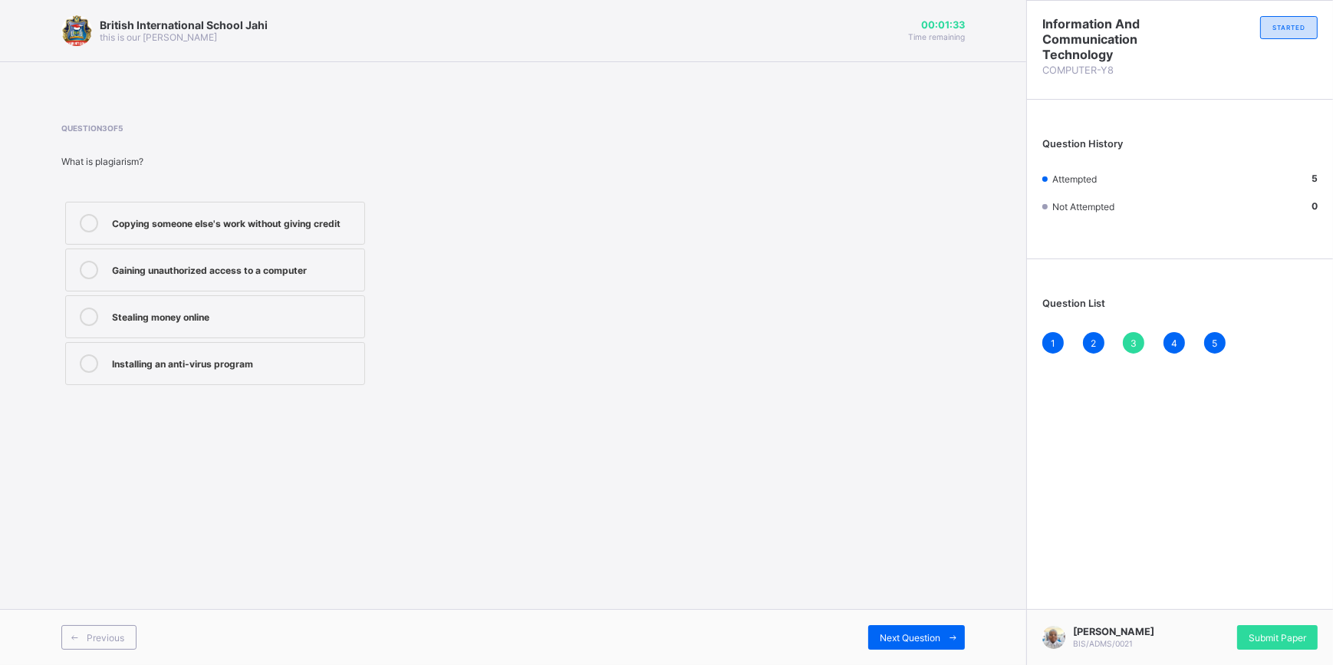
click at [309, 271] on div "Gaining unauthorized access to a computer" at bounding box center [234, 268] width 245 height 15
click at [1168, 344] on div "4" at bounding box center [1174, 342] width 21 height 21
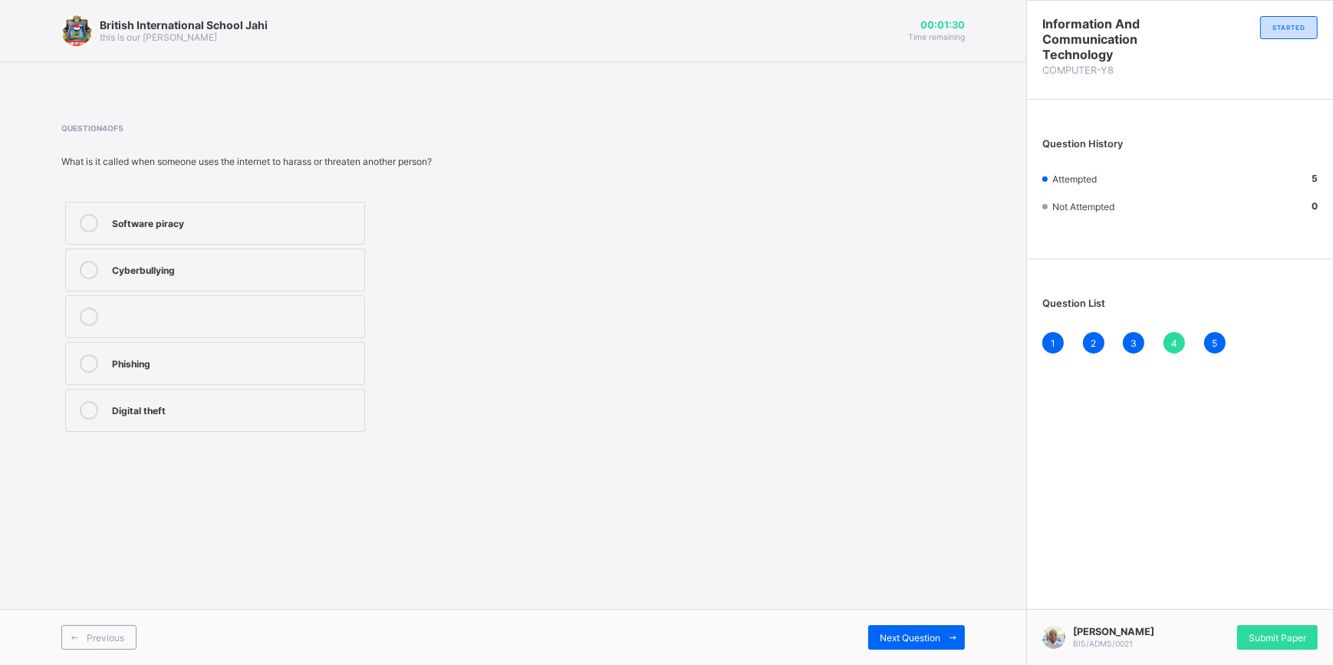
click at [1141, 335] on div "3" at bounding box center [1133, 342] width 21 height 21
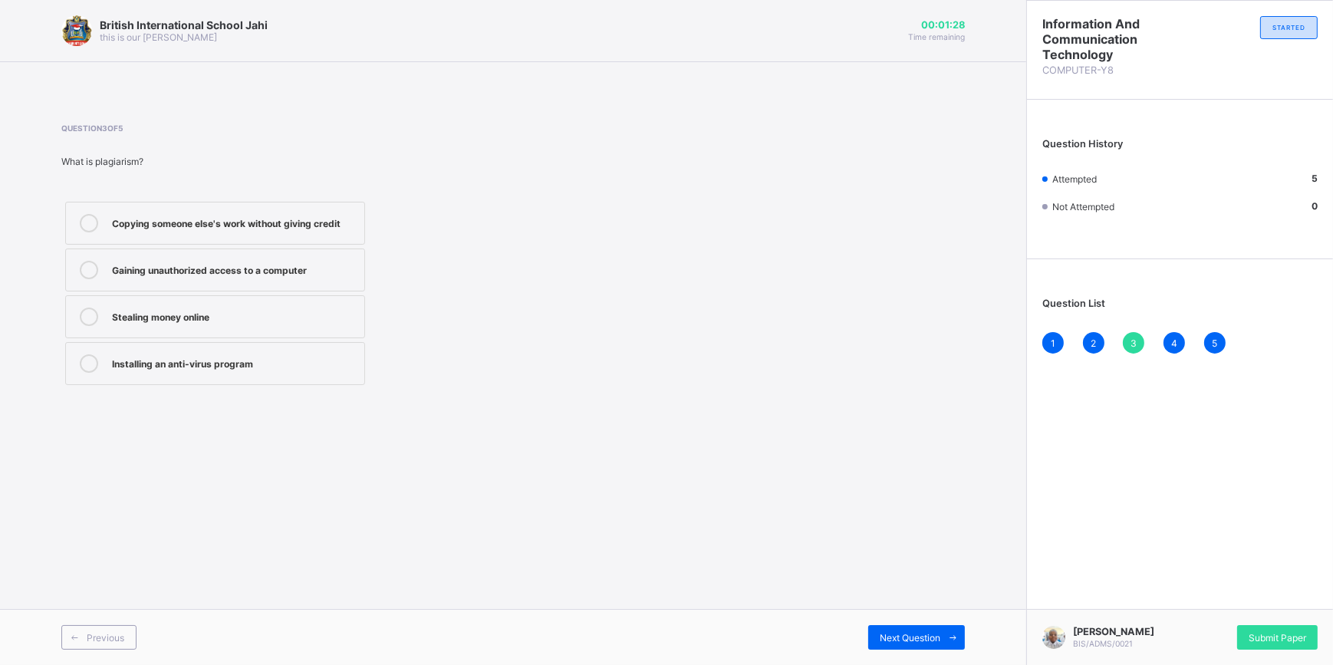
click at [282, 270] on div "Gaining unauthorized access to a computer" at bounding box center [234, 268] width 245 height 15
click at [1056, 340] on div "1" at bounding box center [1052, 342] width 21 height 21
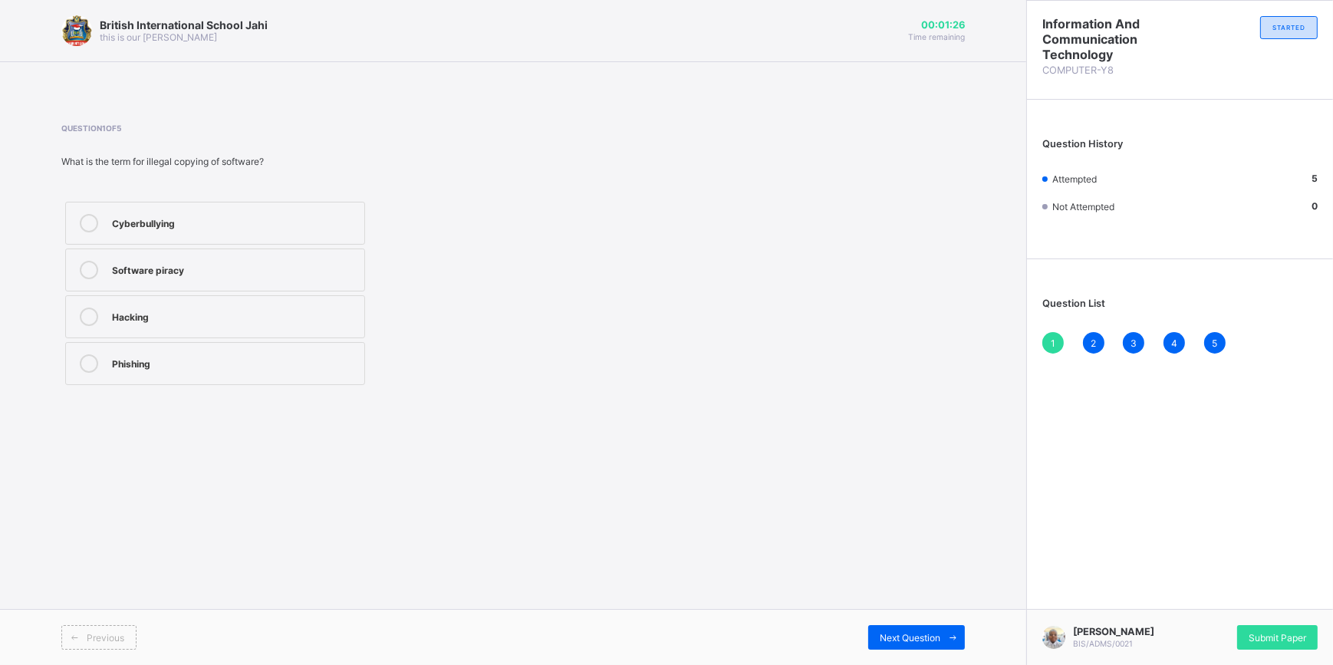
click at [1135, 348] on div "3" at bounding box center [1133, 342] width 21 height 21
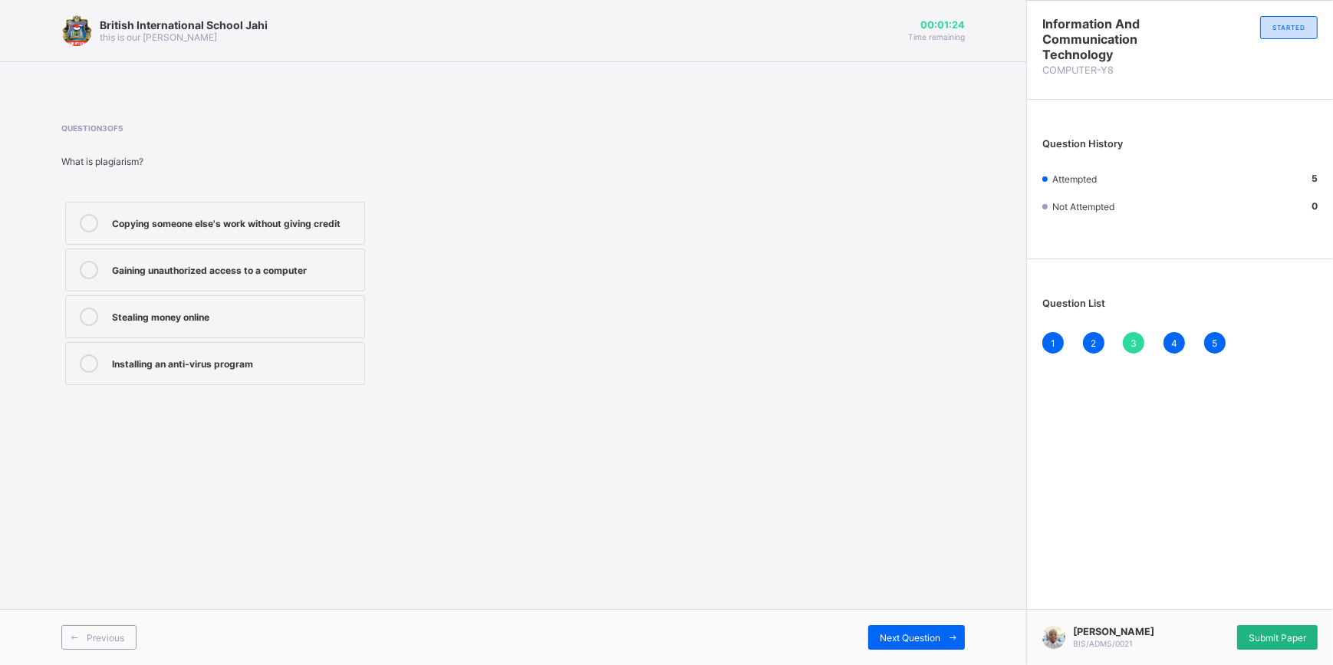
click at [1283, 632] on span "Submit Paper" at bounding box center [1278, 638] width 58 height 12
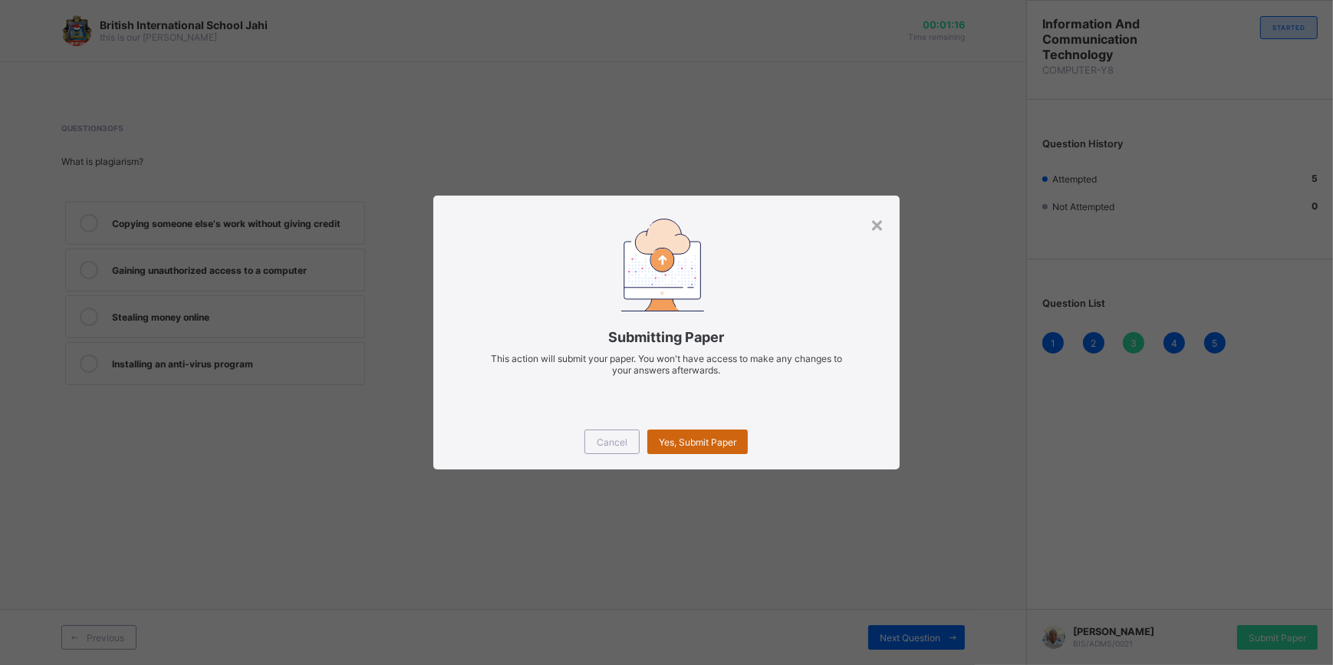
click at [700, 438] on span "Yes, Submit Paper" at bounding box center [697, 442] width 77 height 12
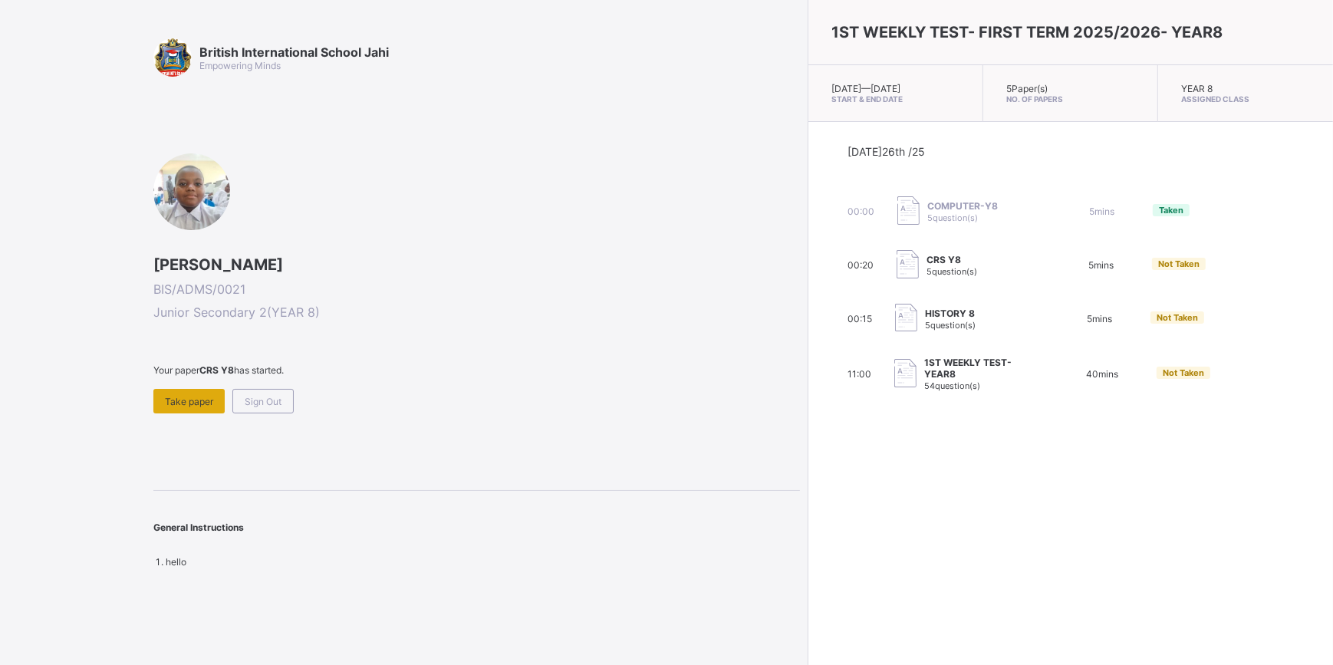
click at [170, 400] on span "Take paper" at bounding box center [189, 402] width 48 height 12
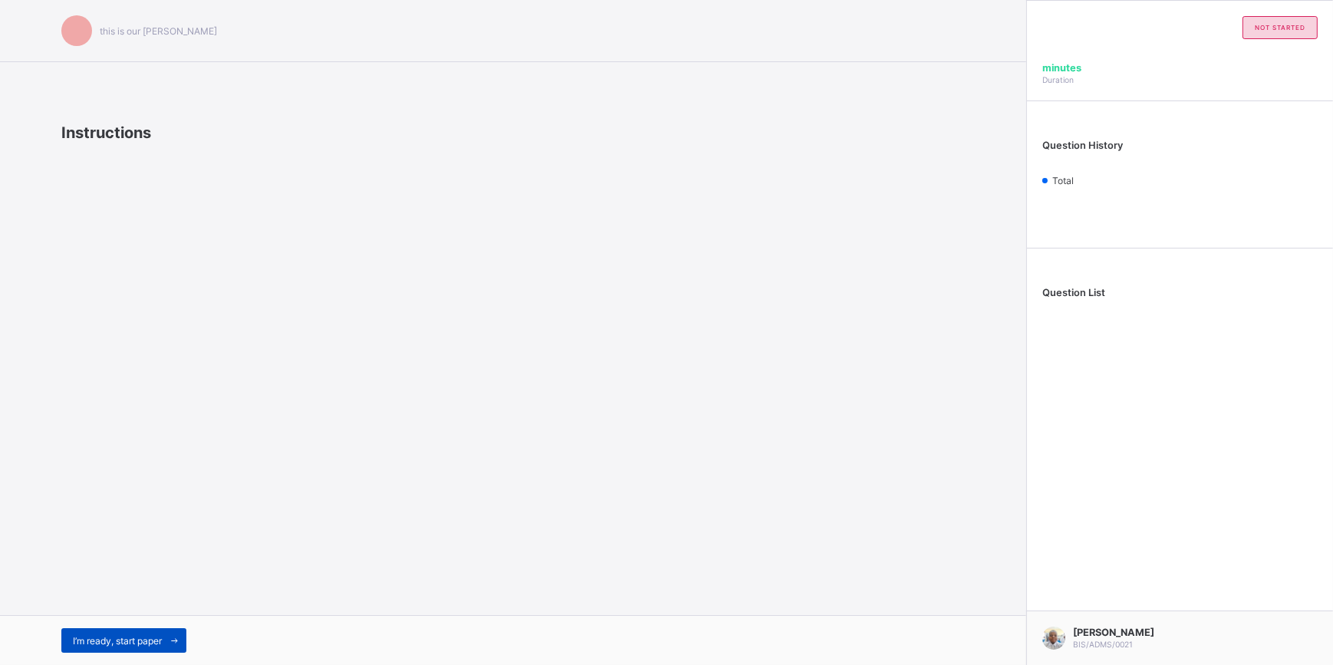
click at [156, 641] on span "I’m ready, start paper" at bounding box center [117, 641] width 89 height 12
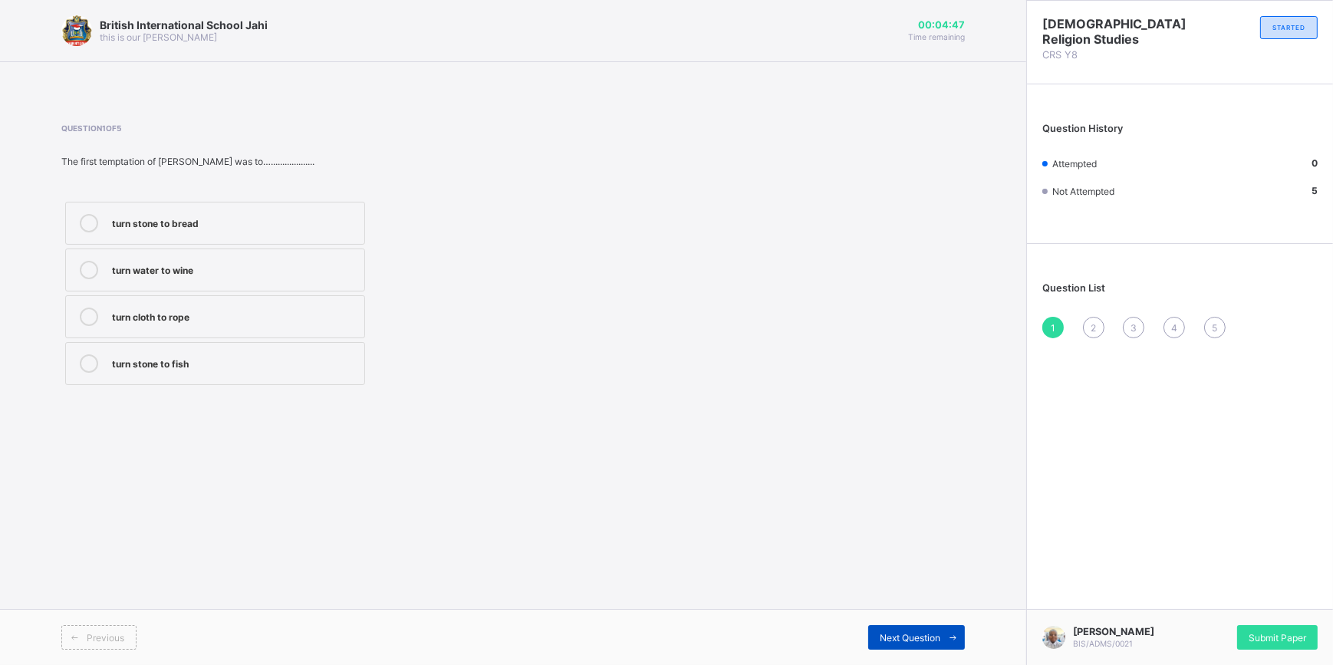
click at [891, 633] on span "Next Question" at bounding box center [910, 638] width 61 height 12
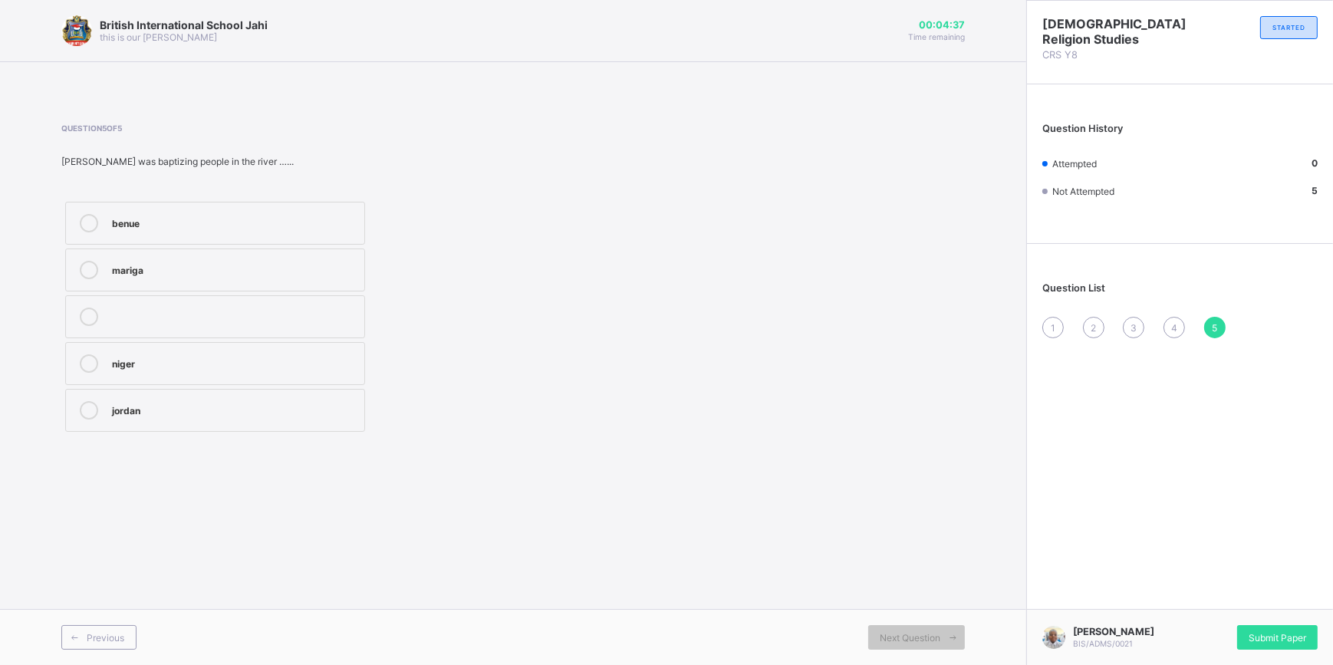
click at [158, 245] on div "benue mariga niger jordan" at bounding box center [215, 317] width 308 height 238
click at [170, 227] on div "benue" at bounding box center [234, 221] width 245 height 15
click at [1272, 625] on div "Submit Paper" at bounding box center [1277, 637] width 81 height 25
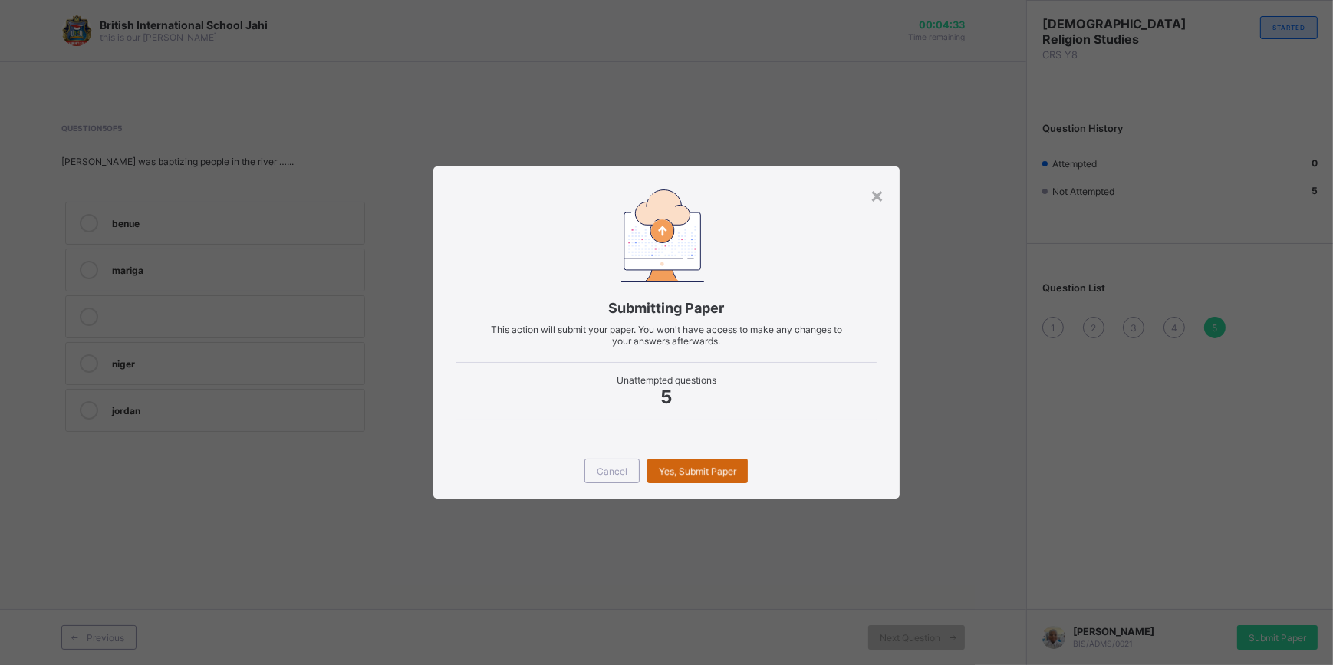
click at [700, 466] on div "Yes, Submit Paper" at bounding box center [697, 471] width 100 height 25
click at [685, 470] on span "Yes, Submit Paper" at bounding box center [697, 472] width 77 height 12
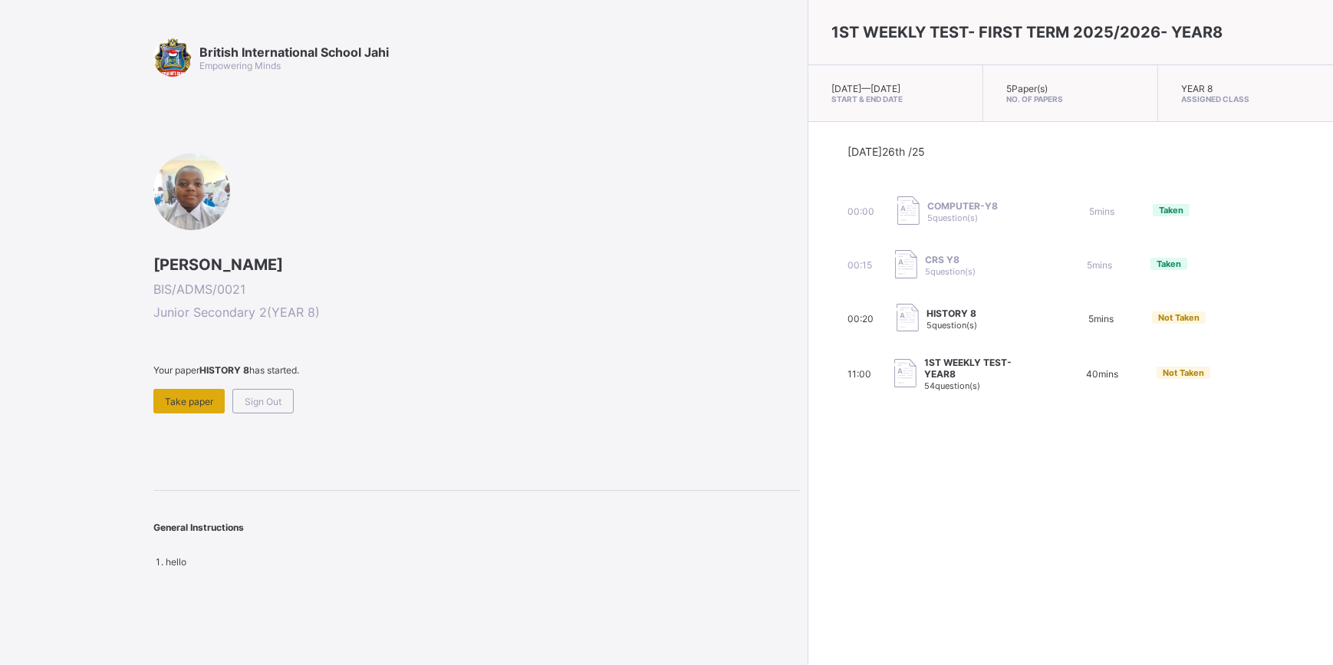
click at [201, 407] on div "Take paper" at bounding box center [188, 401] width 71 height 25
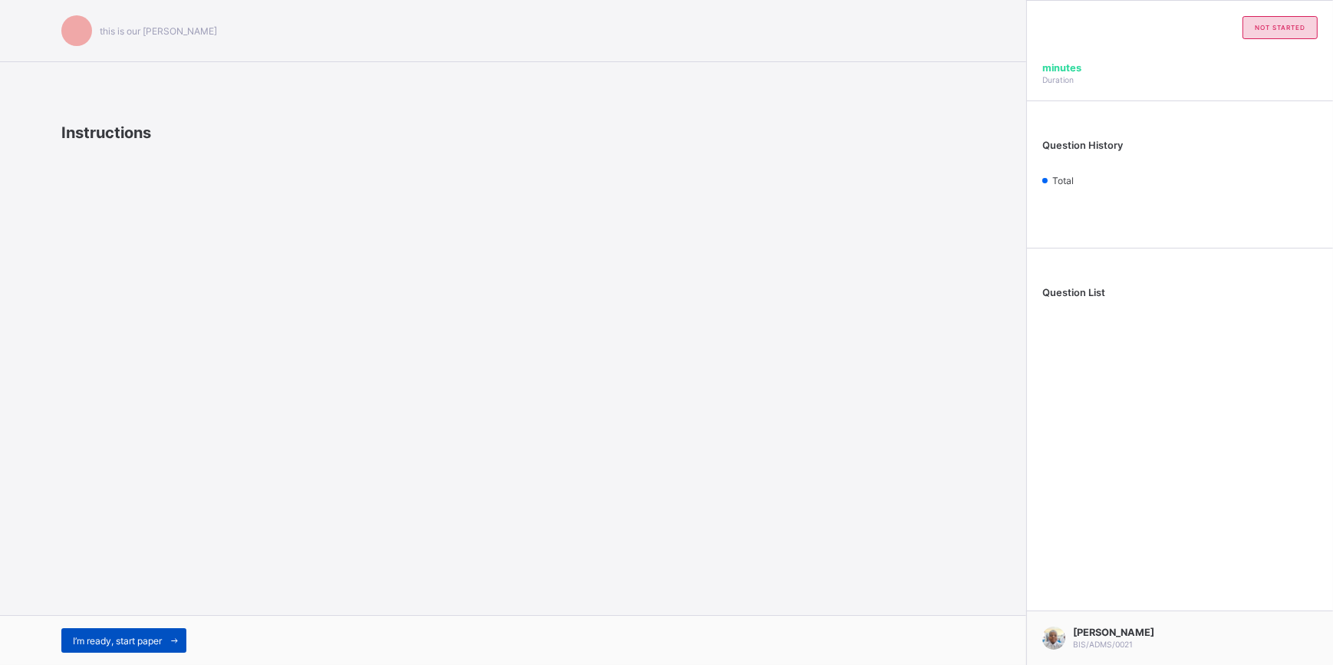
click at [175, 647] on span at bounding box center [174, 640] width 25 height 25
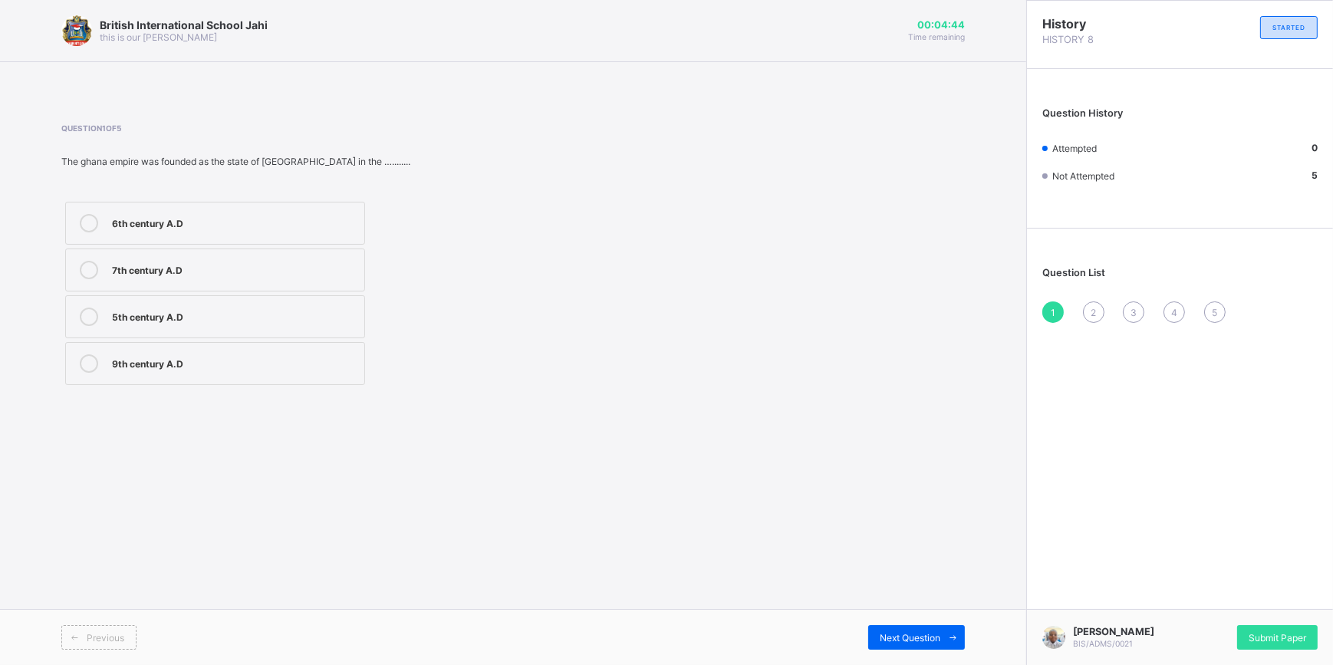
click at [211, 355] on div "9th century A.D" at bounding box center [234, 361] width 245 height 15
click at [961, 640] on span at bounding box center [952, 637] width 25 height 25
click at [291, 219] on div "Mali" at bounding box center [234, 221] width 245 height 15
click at [947, 627] on span at bounding box center [952, 637] width 25 height 25
click at [238, 220] on div "800 & [DATE]" at bounding box center [234, 221] width 245 height 15
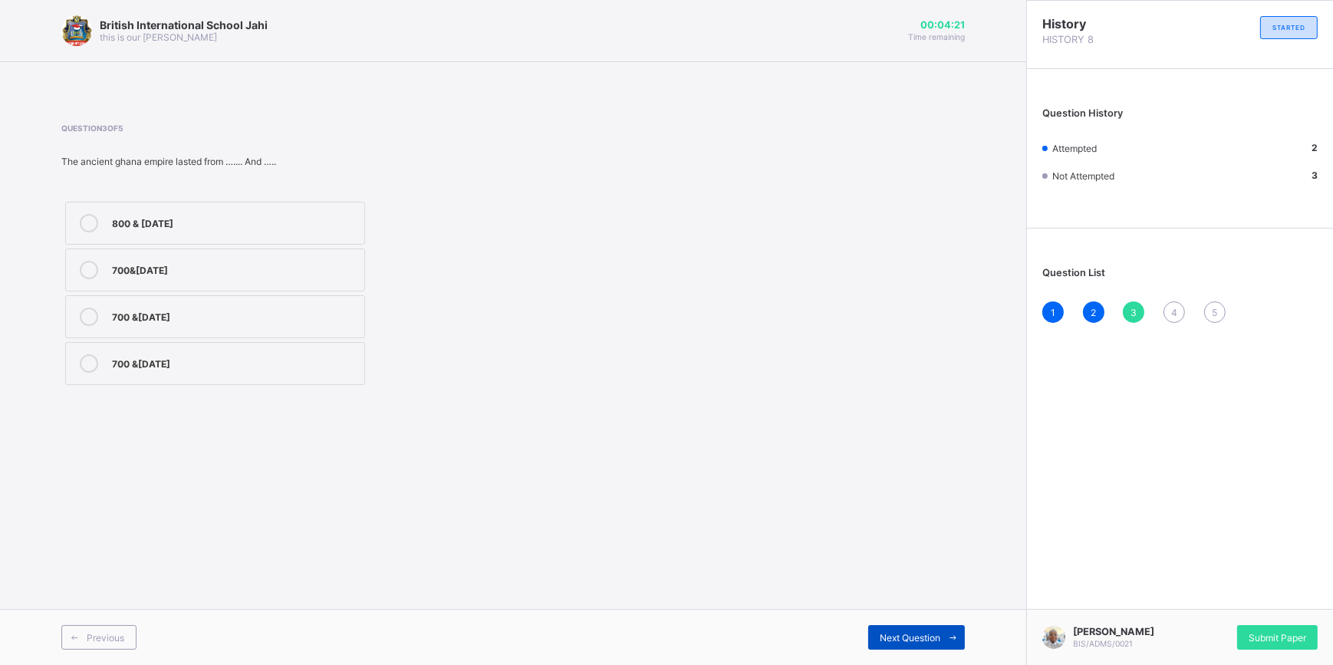
click at [884, 640] on span "Next Question" at bounding box center [910, 638] width 61 height 12
drag, startPoint x: 0, startPoint y: 0, endPoint x: 912, endPoint y: 636, distance: 1111.9
click at [912, 636] on span "Next Question" at bounding box center [910, 638] width 61 height 12
click at [898, 637] on span "Next Question" at bounding box center [910, 638] width 61 height 12
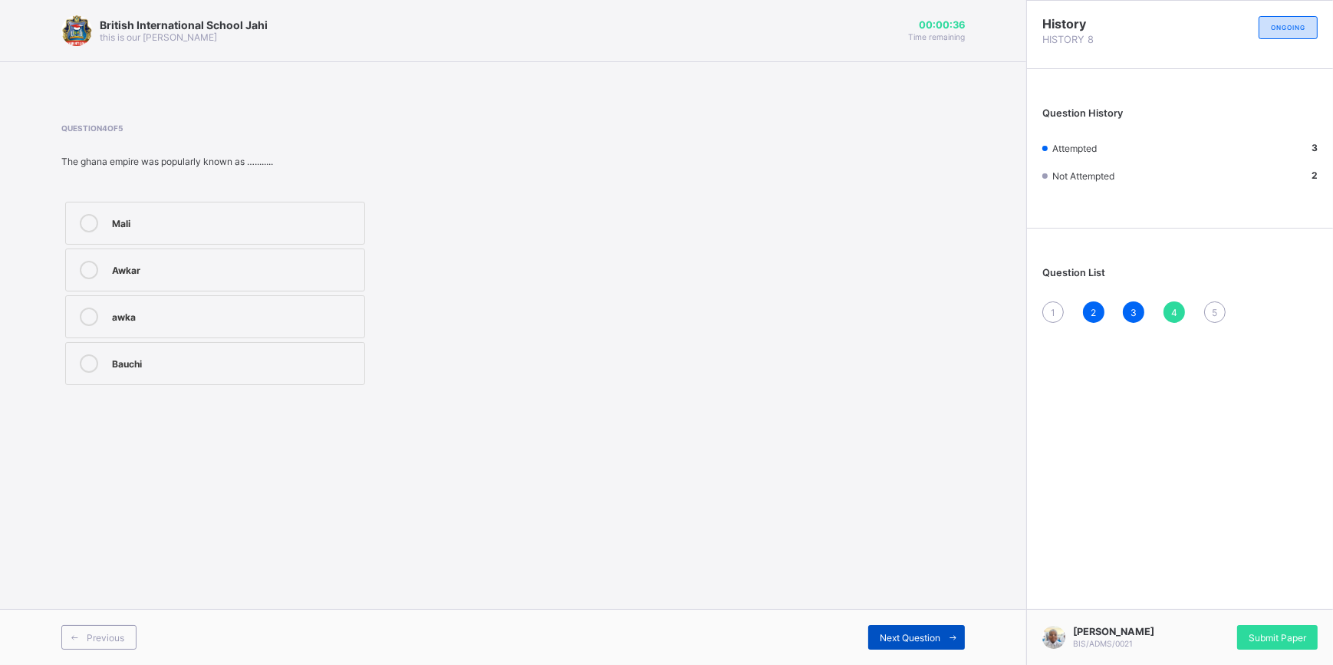
click at [898, 637] on span "Next Question" at bounding box center [910, 638] width 61 height 12
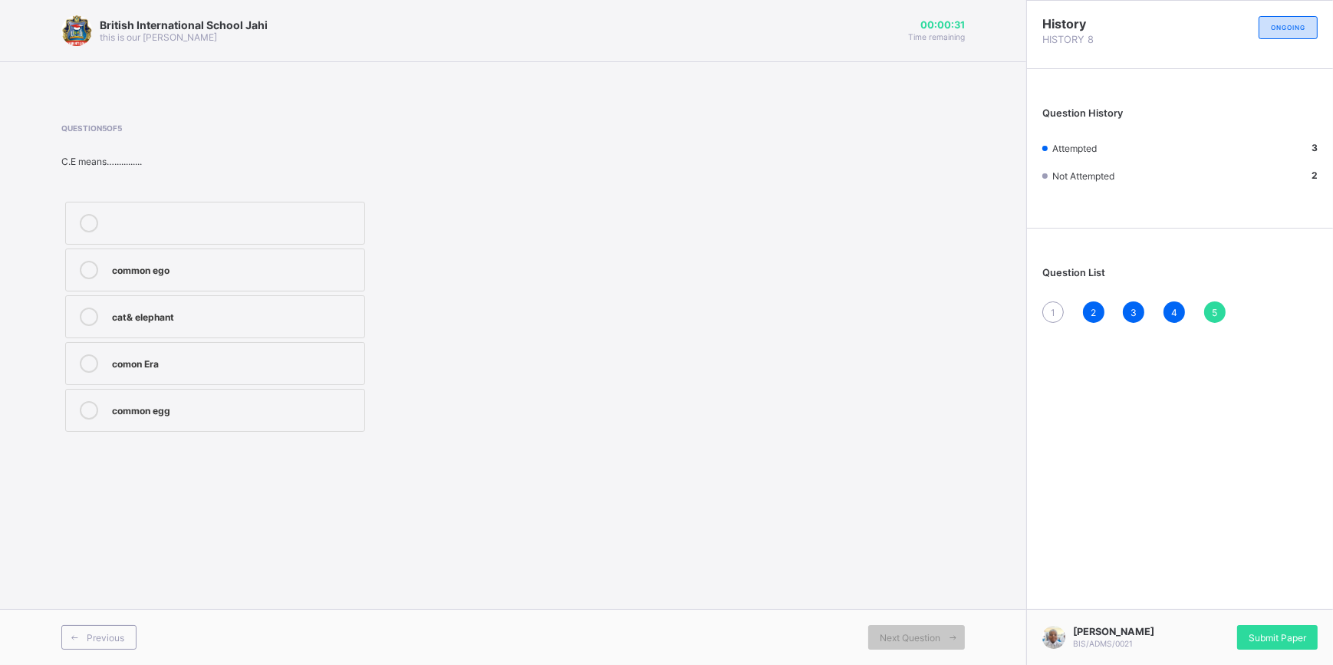
click at [239, 372] on div "comon Era" at bounding box center [234, 363] width 245 height 18
click at [1048, 318] on div "1" at bounding box center [1052, 311] width 21 height 21
click at [220, 416] on div "[GEOGRAPHIC_DATA]" at bounding box center [234, 410] width 245 height 18
click at [1085, 309] on div "2" at bounding box center [1093, 311] width 21 height 21
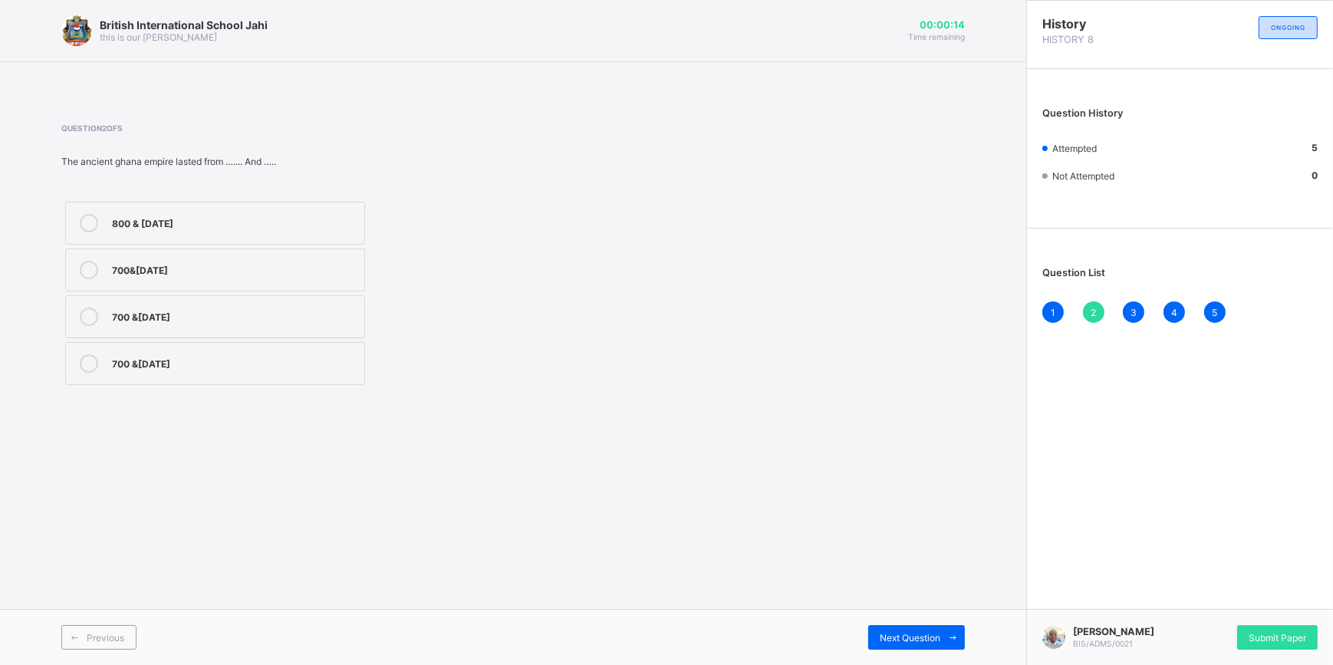
click at [1051, 317] on span "1" at bounding box center [1053, 313] width 5 height 12
click at [1093, 316] on span "2" at bounding box center [1093, 313] width 5 height 12
click at [1128, 311] on div "3" at bounding box center [1133, 311] width 21 height 21
click at [1171, 321] on div "4" at bounding box center [1174, 311] width 21 height 21
click at [1210, 315] on div "5" at bounding box center [1214, 311] width 21 height 21
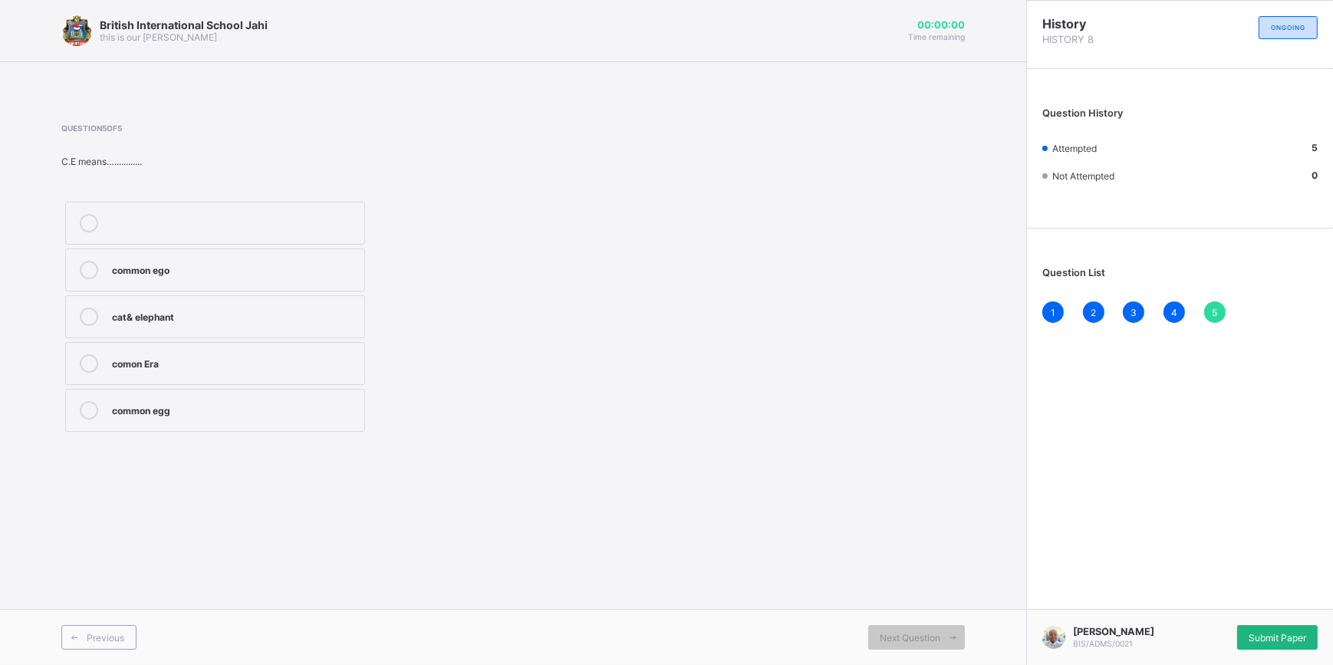
click at [1286, 625] on div "Submit Paper" at bounding box center [1277, 637] width 81 height 25
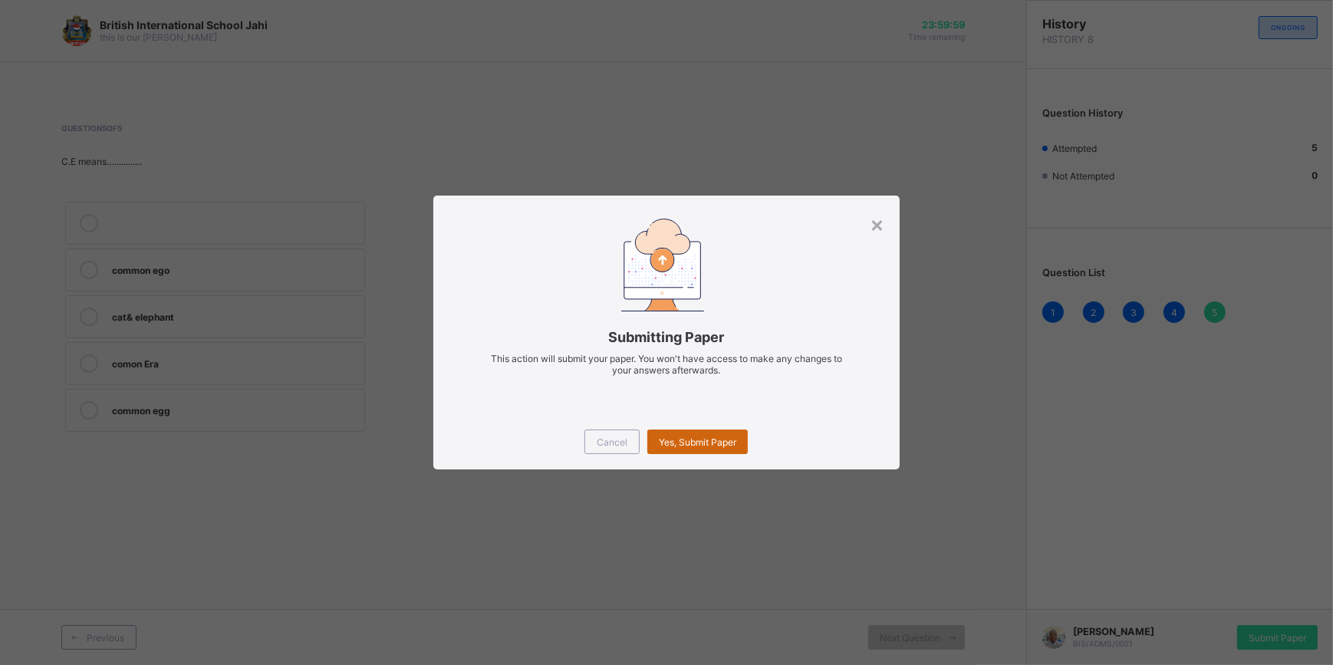
click at [705, 447] on div "Yes, Submit Paper" at bounding box center [697, 442] width 100 height 25
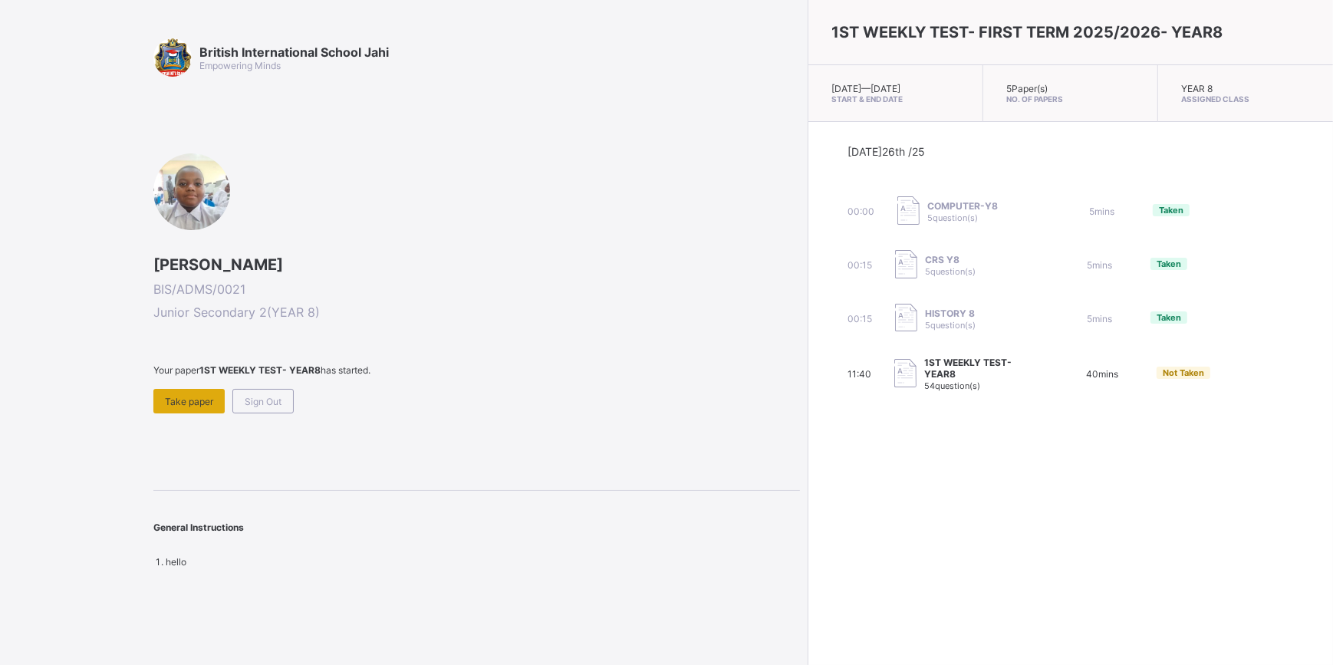
click at [179, 403] on span "Take paper" at bounding box center [189, 402] width 48 height 12
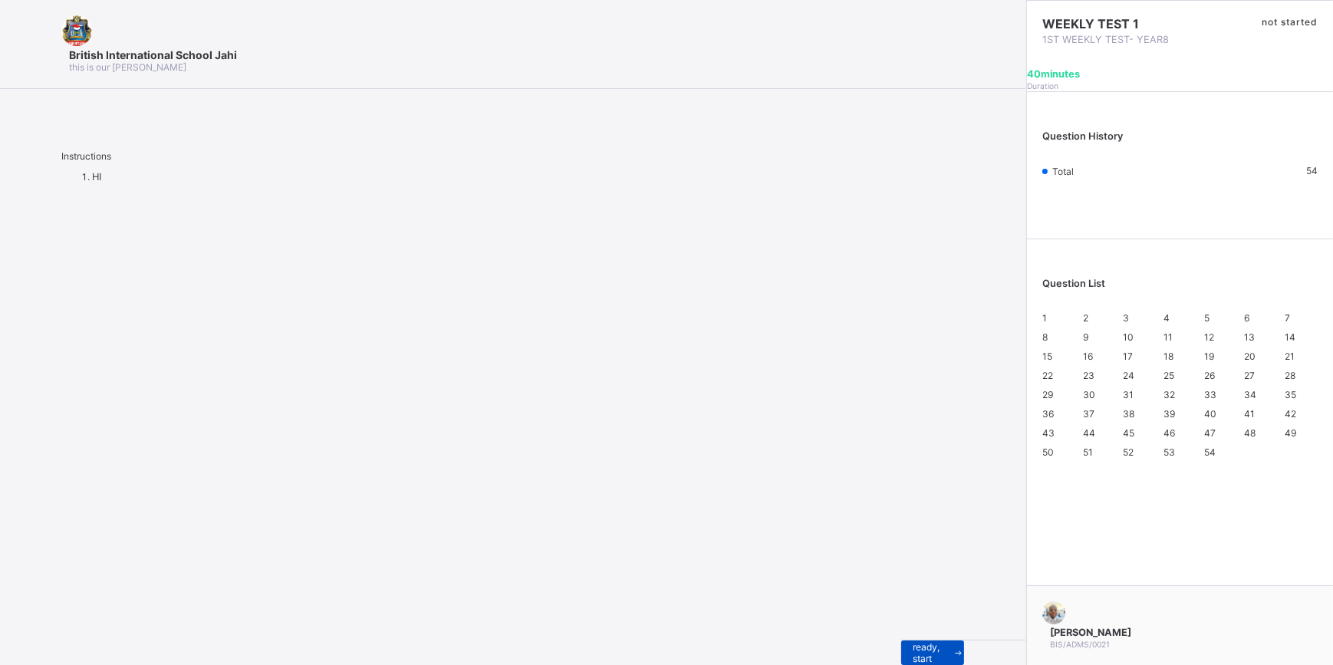
click at [953, 648] on icon at bounding box center [959, 653] width 12 height 10
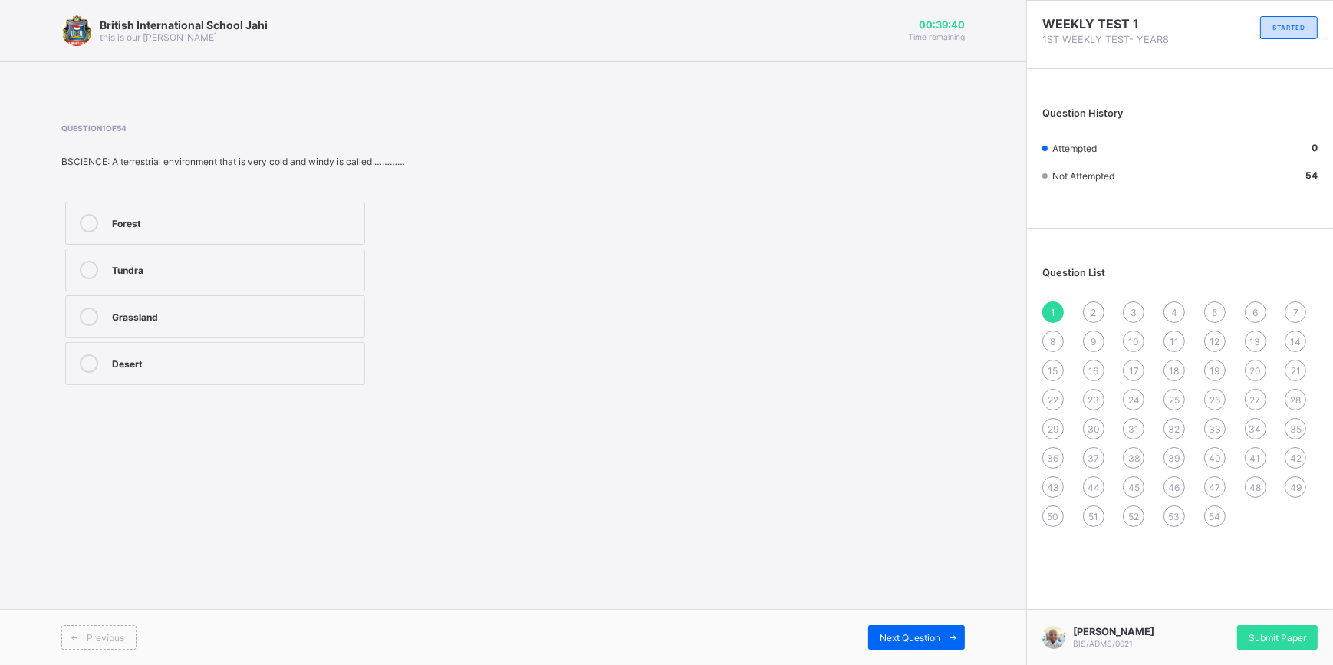
click at [249, 270] on div "Tundra" at bounding box center [234, 268] width 245 height 15
click at [925, 633] on span "Next Question" at bounding box center [910, 638] width 61 height 12
click at [288, 333] on label "Texture" at bounding box center [215, 316] width 300 height 43
click at [932, 636] on span "Next Question" at bounding box center [910, 638] width 61 height 12
click at [160, 326] on label "Colour" at bounding box center [215, 316] width 300 height 43
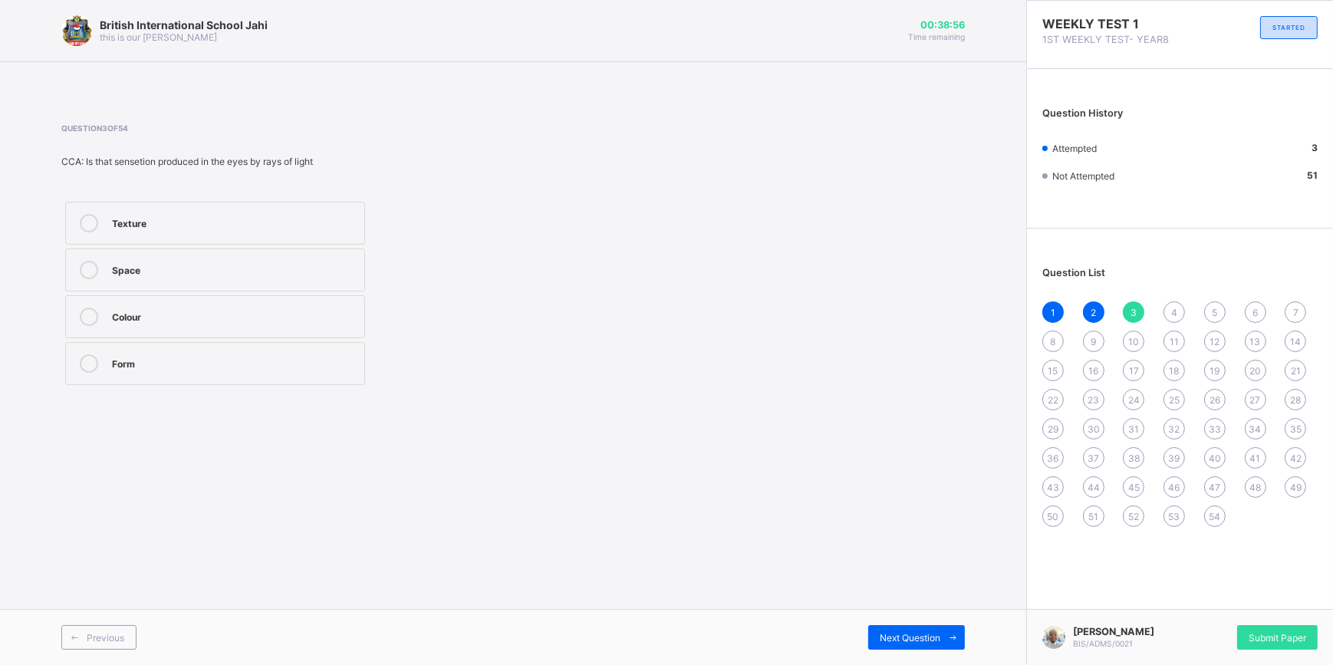
click at [1174, 307] on span "4" at bounding box center [1174, 313] width 6 height 12
click at [256, 220] on div "Yes" at bounding box center [234, 221] width 245 height 15
click at [953, 637] on icon at bounding box center [953, 638] width 12 height 10
click at [213, 308] on div "Line" at bounding box center [234, 315] width 245 height 15
click at [1258, 315] on div "6" at bounding box center [1255, 311] width 21 height 21
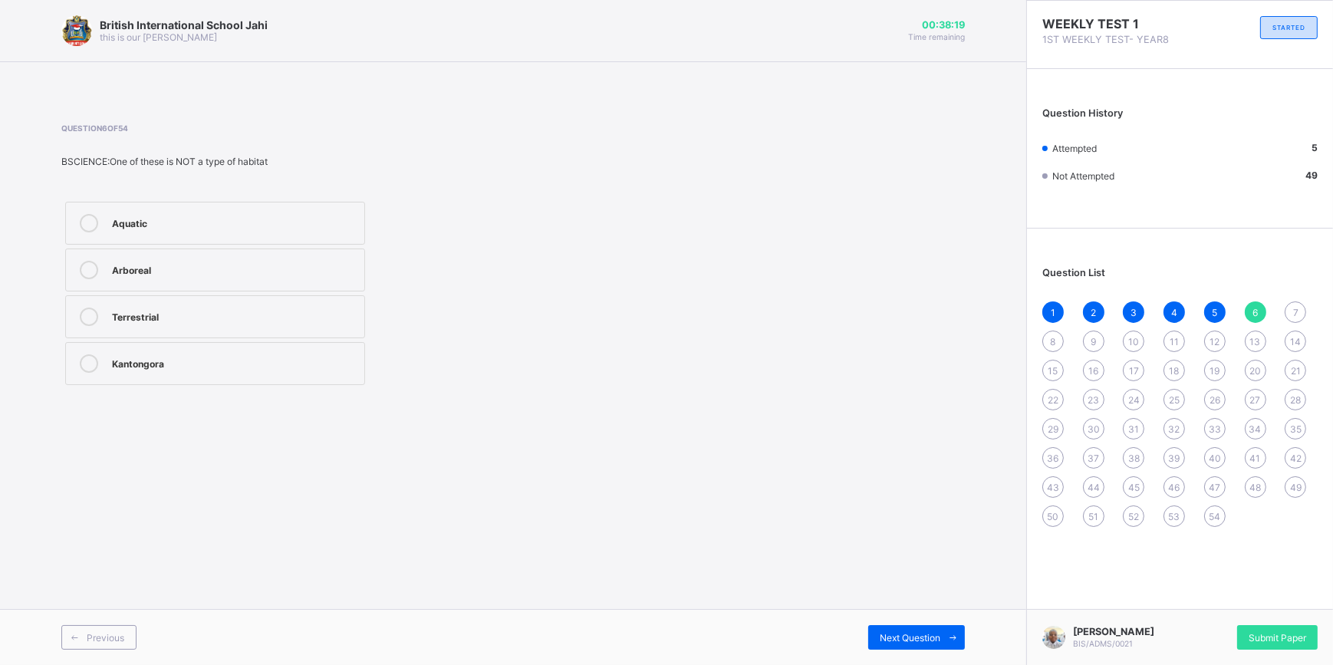
click at [188, 363] on div "Kantongora" at bounding box center [234, 361] width 245 height 15
click at [913, 632] on span "Next Question" at bounding box center [910, 638] width 61 height 12
click at [253, 319] on div "Element of design" at bounding box center [234, 315] width 245 height 15
click at [920, 643] on span "Next Question" at bounding box center [910, 638] width 61 height 12
click at [897, 641] on span "Next Question" at bounding box center [910, 638] width 61 height 12
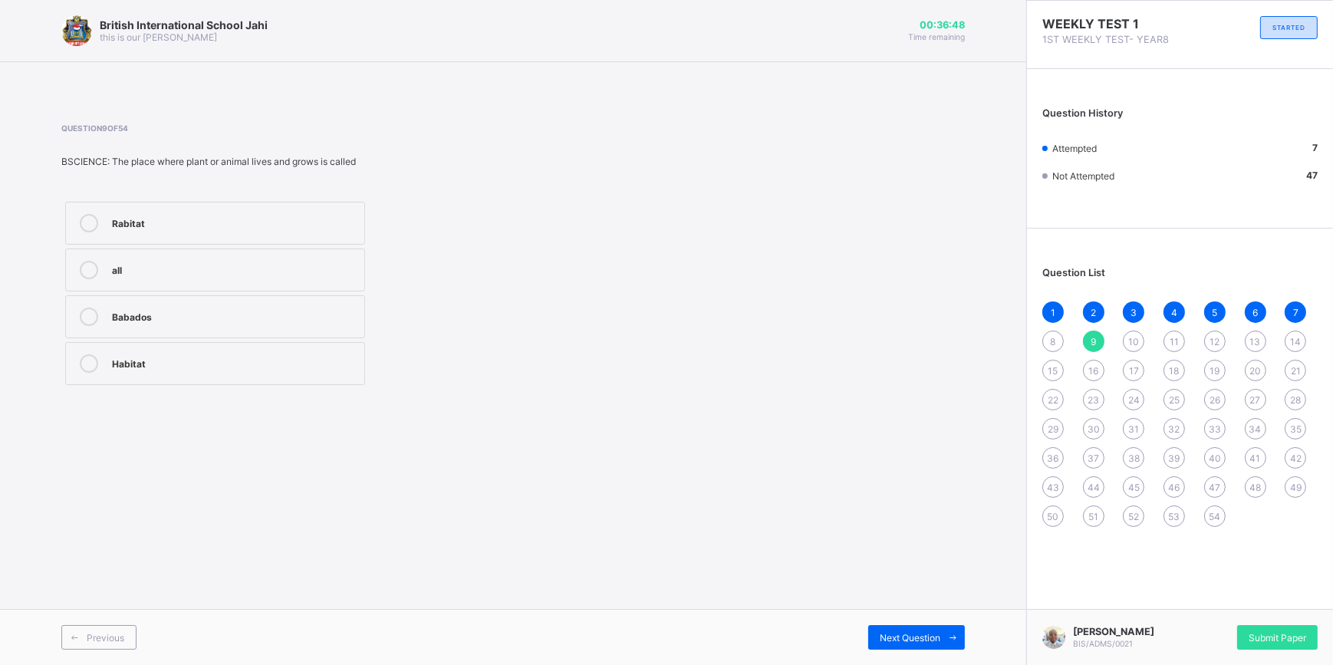
click at [206, 365] on div "Habitat" at bounding box center [234, 361] width 245 height 15
click at [888, 630] on div "Next Question" at bounding box center [916, 637] width 97 height 25
click at [209, 230] on div "Fumigation" at bounding box center [234, 223] width 245 height 18
click at [1181, 344] on div "11" at bounding box center [1174, 341] width 21 height 21
click at [1215, 341] on span "12" at bounding box center [1215, 342] width 10 height 12
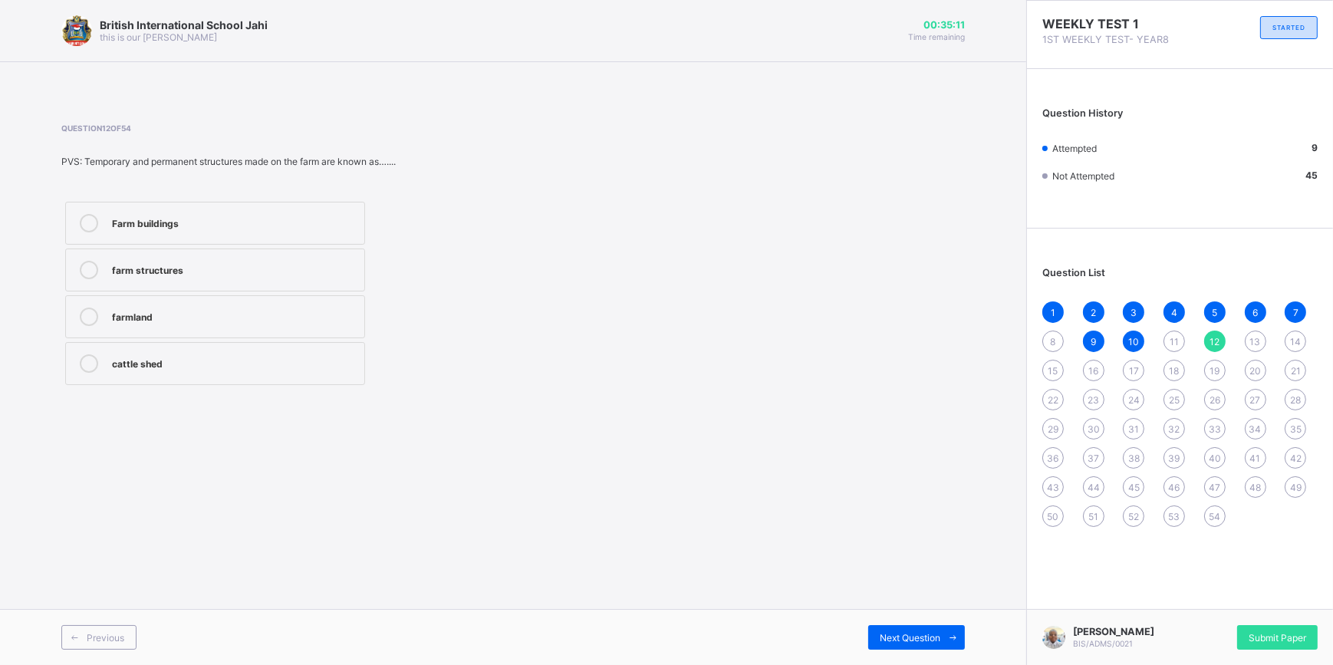
click at [225, 265] on div "farm structures" at bounding box center [234, 268] width 245 height 15
click at [1250, 344] on span "13" at bounding box center [1255, 342] width 11 height 12
click at [252, 234] on label "Cheating" at bounding box center [215, 223] width 300 height 43
click at [1293, 343] on span "14" at bounding box center [1295, 342] width 11 height 12
click at [207, 314] on div "farm shop" at bounding box center [234, 315] width 245 height 15
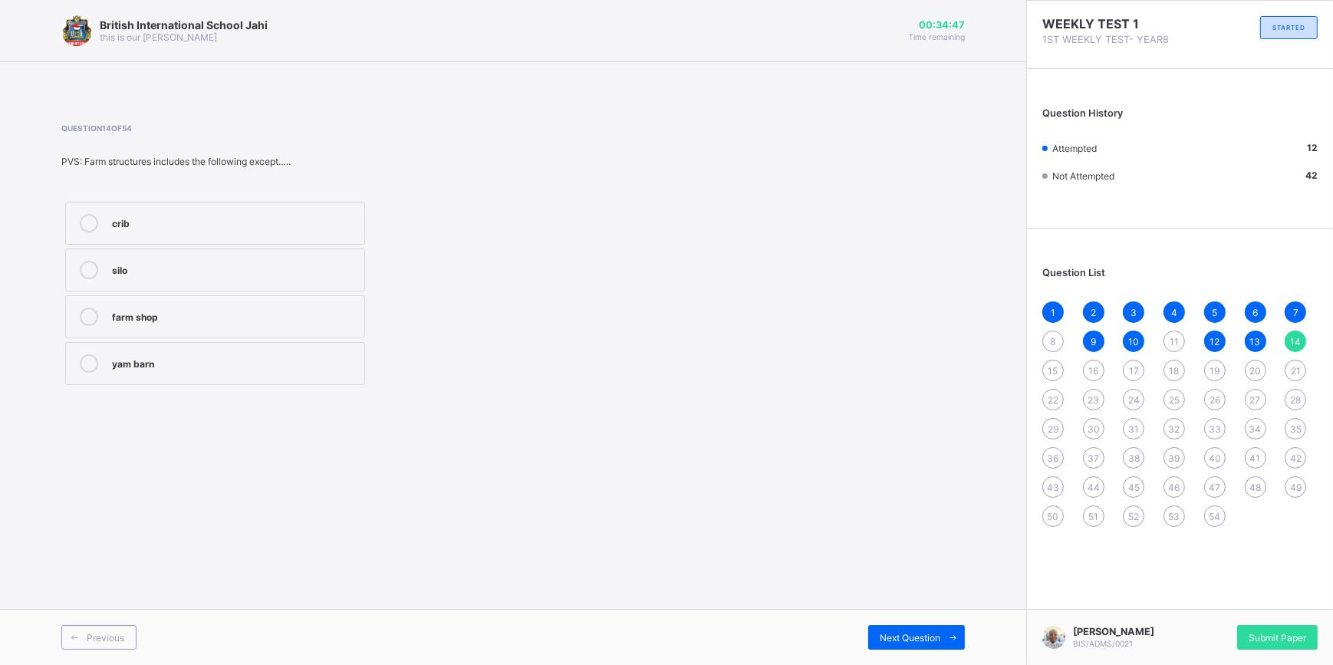
click at [1168, 346] on div "11" at bounding box center [1174, 341] width 21 height 21
click at [258, 225] on div "barn" at bounding box center [234, 221] width 245 height 15
click at [1303, 345] on div "14" at bounding box center [1295, 341] width 21 height 21
click at [1053, 369] on span "15" at bounding box center [1054, 371] width 10 height 12
click at [269, 274] on div "Human Trafficking" at bounding box center [234, 268] width 245 height 15
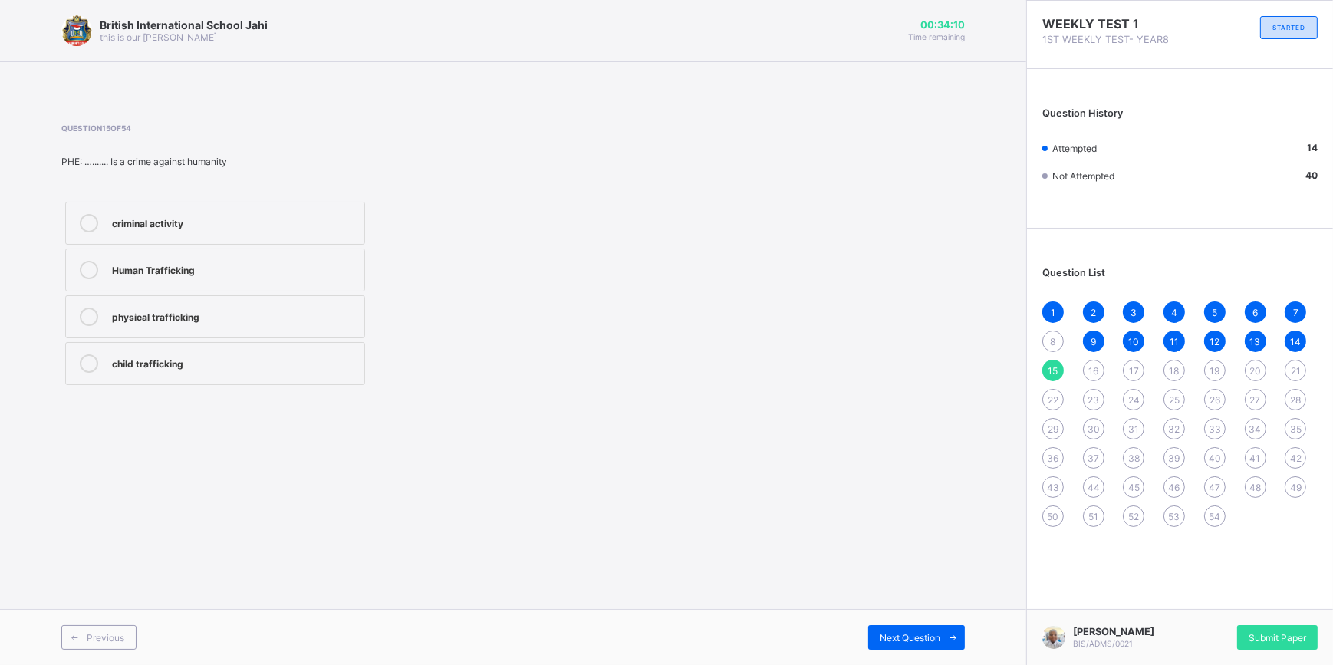
click at [1091, 370] on span "16" at bounding box center [1094, 371] width 10 height 12
click at [205, 315] on div "Trust" at bounding box center [234, 315] width 245 height 15
click at [1131, 371] on span "17" at bounding box center [1134, 371] width 10 height 12
click at [1171, 374] on span "18" at bounding box center [1175, 371] width 10 height 12
click at [201, 233] on label "[MEDICAL_DATA]" at bounding box center [215, 223] width 300 height 43
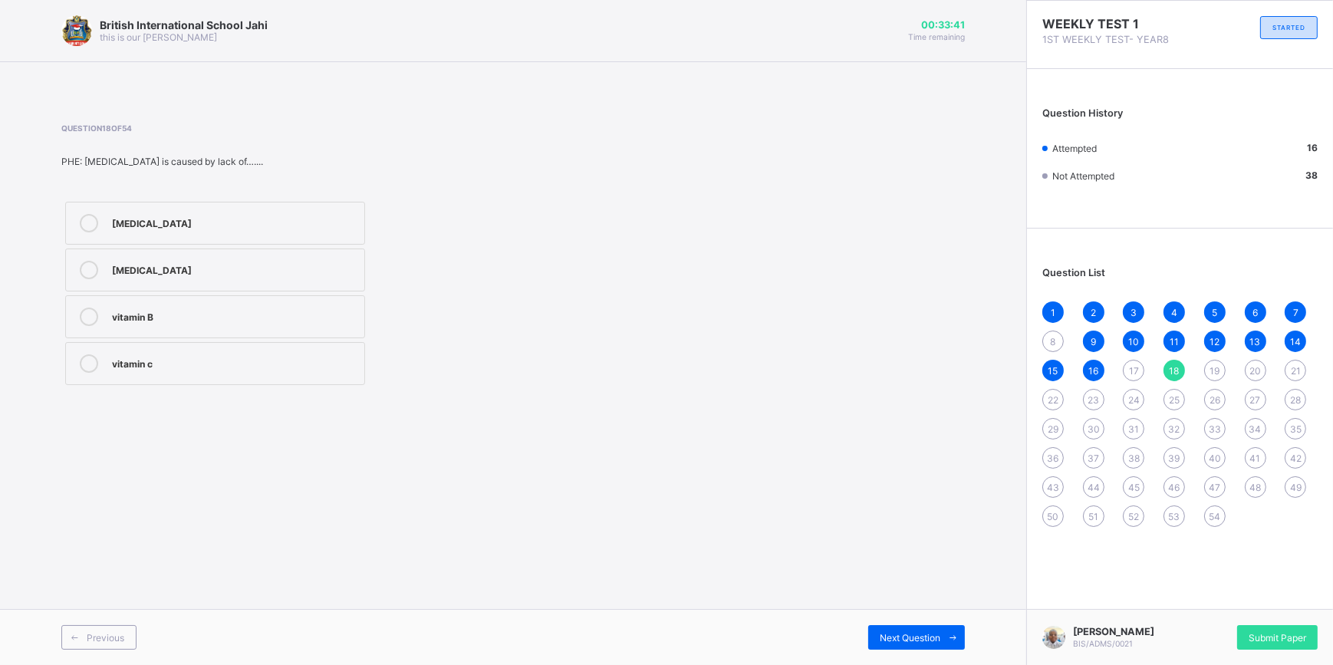
click at [1210, 371] on span "19" at bounding box center [1215, 371] width 10 height 12
click at [242, 401] on div "Courage" at bounding box center [234, 408] width 245 height 15
click at [1254, 372] on span "20" at bounding box center [1256, 371] width 12 height 12
click at [266, 265] on div "postural defects" at bounding box center [234, 268] width 245 height 15
click at [949, 639] on icon at bounding box center [953, 638] width 12 height 10
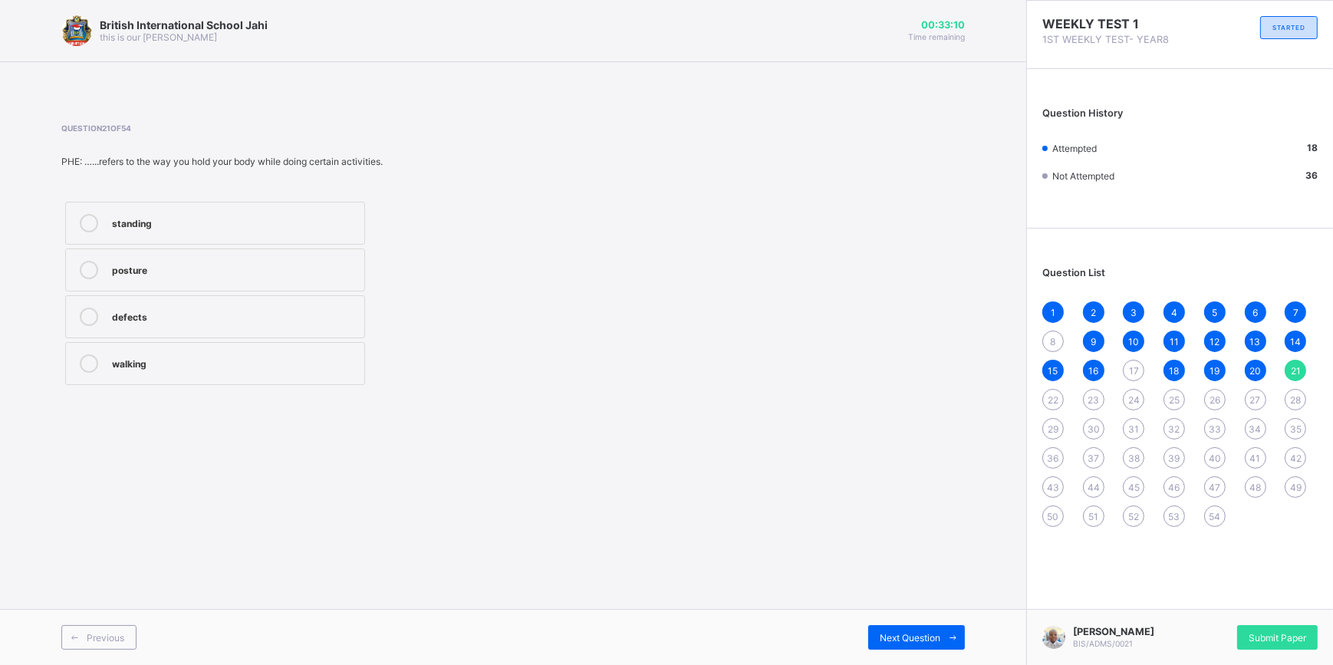
click at [206, 265] on div "posture" at bounding box center [234, 268] width 245 height 15
click at [922, 629] on div "Next Question" at bounding box center [916, 637] width 97 height 25
click at [215, 229] on div "Receptionist" at bounding box center [234, 223] width 245 height 18
click at [960, 637] on span at bounding box center [952, 637] width 25 height 25
click at [206, 279] on label "Neat" at bounding box center [215, 270] width 300 height 43
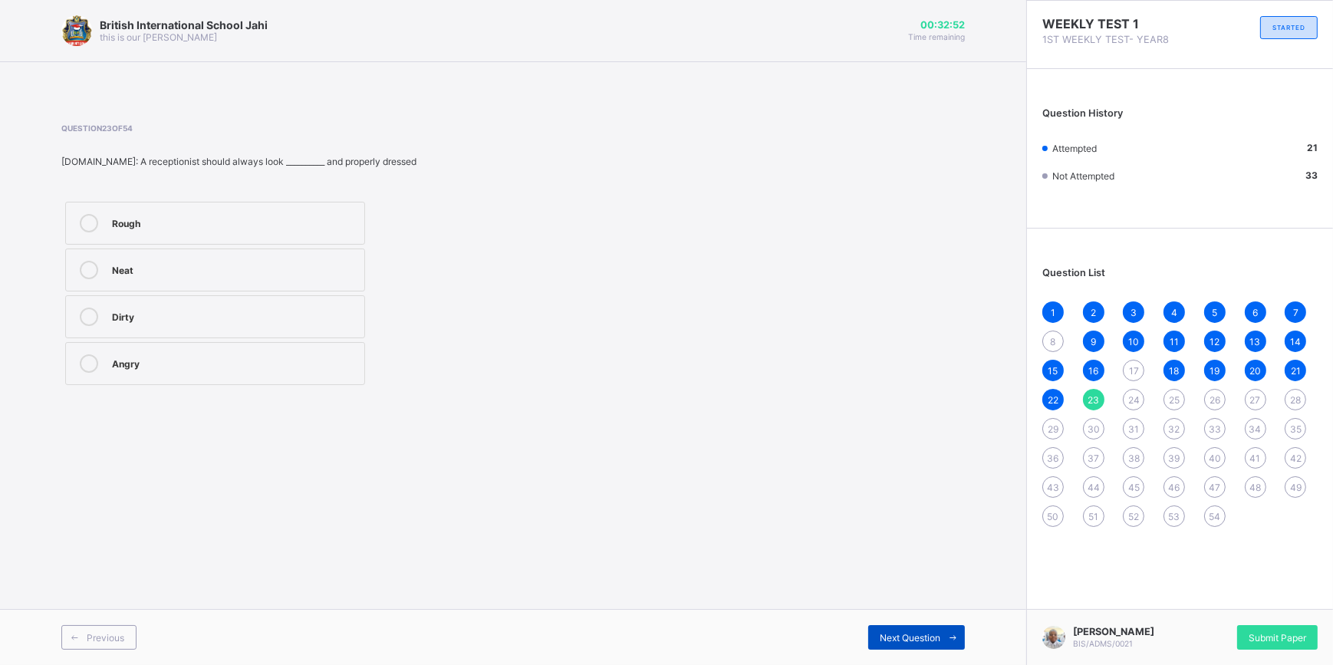
click at [958, 644] on span at bounding box center [952, 637] width 25 height 25
click at [249, 329] on label "Complimentary card" at bounding box center [215, 316] width 300 height 43
click at [884, 637] on span "Next Question" at bounding box center [910, 638] width 61 height 12
click at [204, 374] on label "Literacy" at bounding box center [215, 363] width 300 height 43
click at [897, 632] on span "Next Question" at bounding box center [910, 638] width 61 height 12
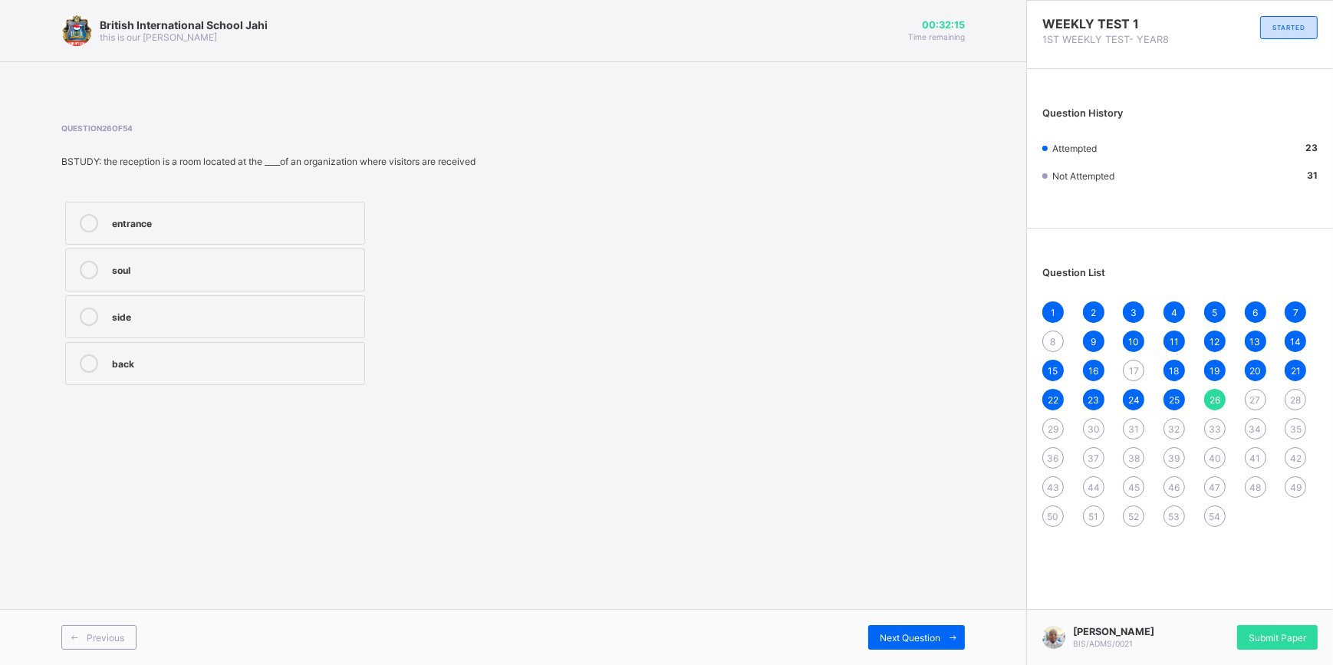
click at [170, 223] on div "entrance" at bounding box center [234, 221] width 245 height 15
click at [952, 637] on icon at bounding box center [953, 638] width 12 height 10
click at [293, 321] on div "[PERSON_NAME]" at bounding box center [234, 315] width 245 height 15
click at [936, 626] on div "Next Question" at bounding box center [916, 637] width 97 height 25
click at [190, 316] on div "ba bu ilmi" at bounding box center [234, 315] width 245 height 15
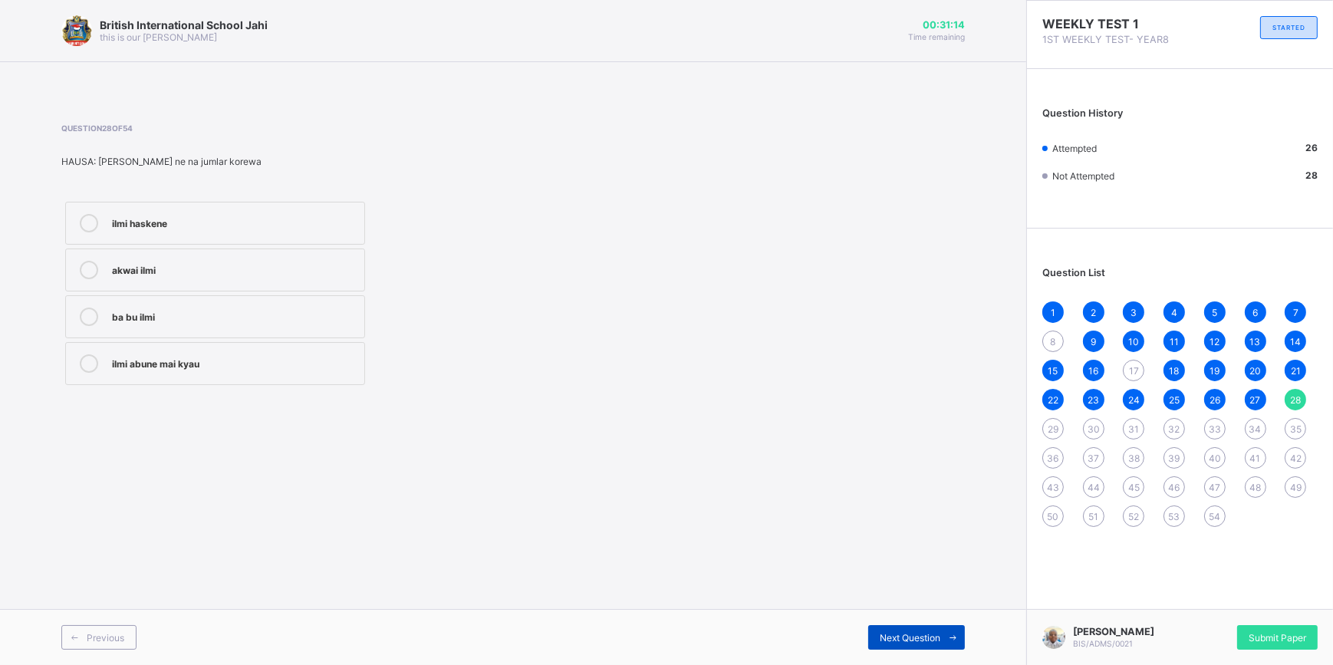
click at [952, 634] on icon at bounding box center [953, 638] width 12 height 10
click at [205, 235] on label "kwallo" at bounding box center [215, 223] width 300 height 43
click at [943, 626] on span at bounding box center [952, 637] width 25 height 25
click at [221, 351] on label "ido" at bounding box center [215, 363] width 300 height 43
click at [934, 636] on span "Next Question" at bounding box center [910, 638] width 61 height 12
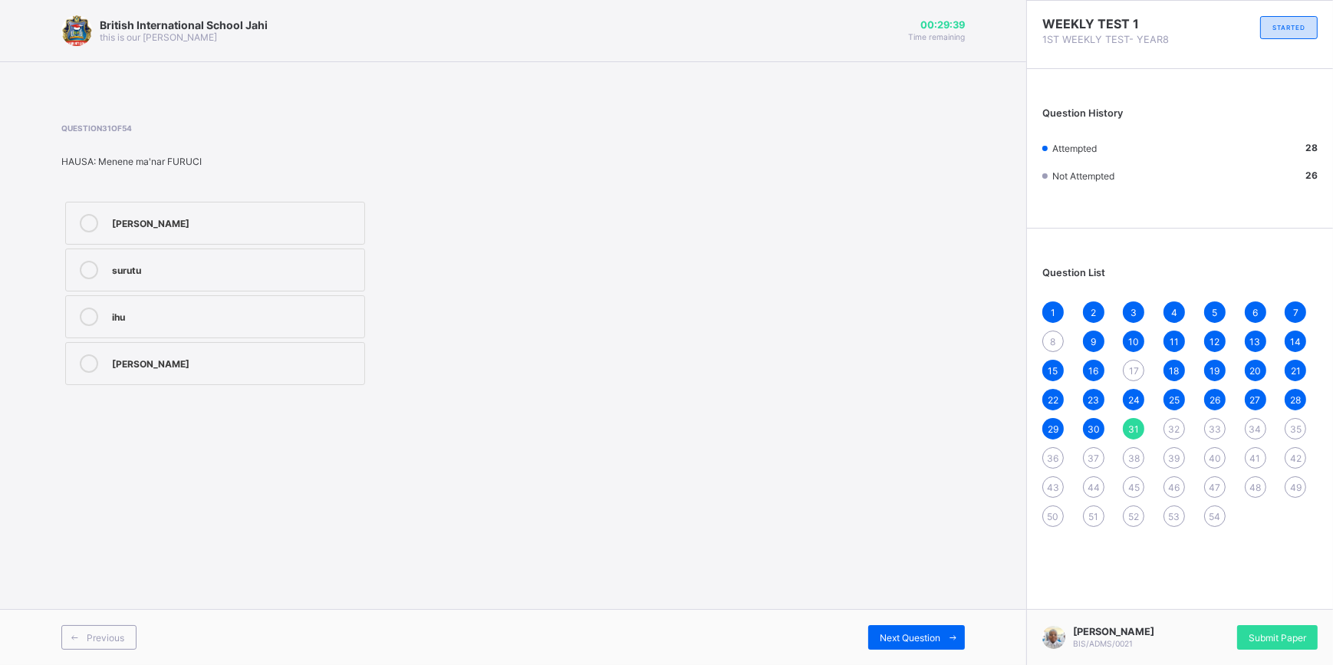
click at [173, 354] on div "[PERSON_NAME]" at bounding box center [234, 361] width 245 height 15
click at [921, 637] on span "Next Question" at bounding box center [910, 638] width 61 height 12
click at [227, 322] on div "Trustworthiness" at bounding box center [234, 315] width 245 height 15
click at [898, 637] on span "Next Question" at bounding box center [910, 638] width 61 height 12
click at [184, 266] on div "Bonne-nuit" at bounding box center [234, 268] width 245 height 15
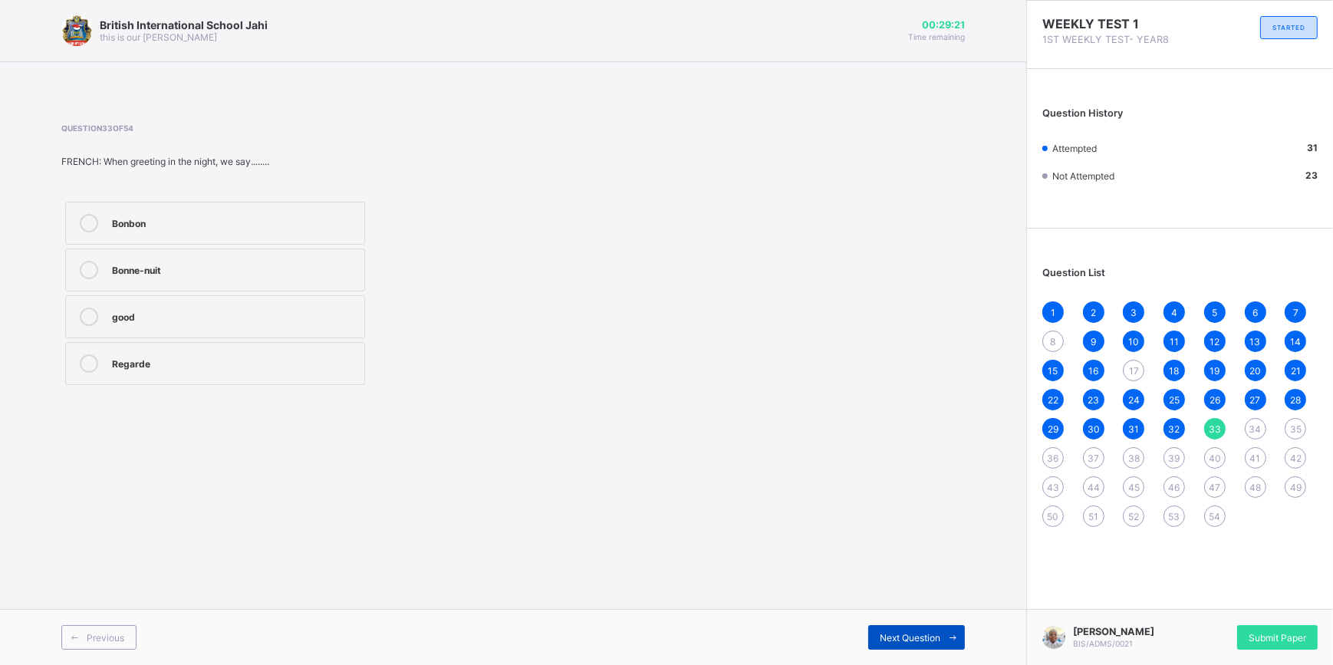
click at [944, 643] on span at bounding box center [952, 637] width 25 height 25
click at [192, 326] on label "Amazing" at bounding box center [215, 316] width 300 height 43
click at [963, 639] on span at bounding box center [952, 637] width 25 height 25
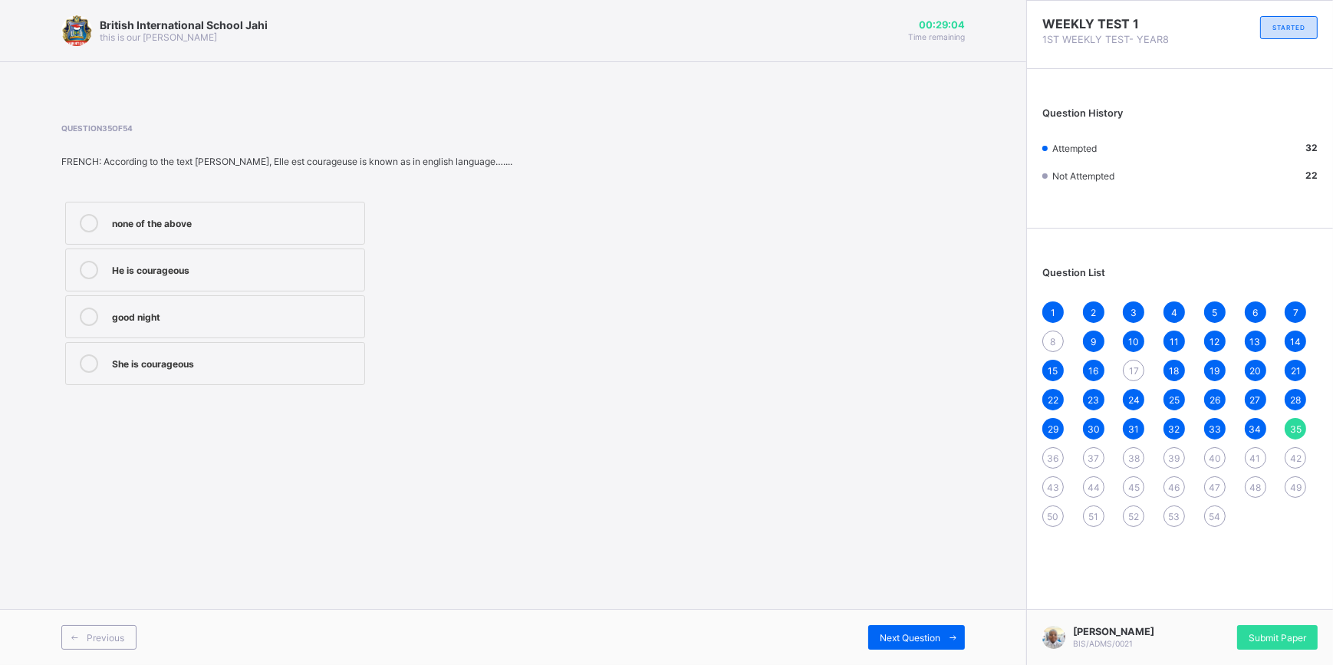
click at [232, 371] on div "She is courageous" at bounding box center [234, 363] width 245 height 18
click at [895, 644] on div "Next Question" at bounding box center [916, 637] width 97 height 25
click at [230, 356] on div "Always tell the truth" at bounding box center [234, 361] width 245 height 15
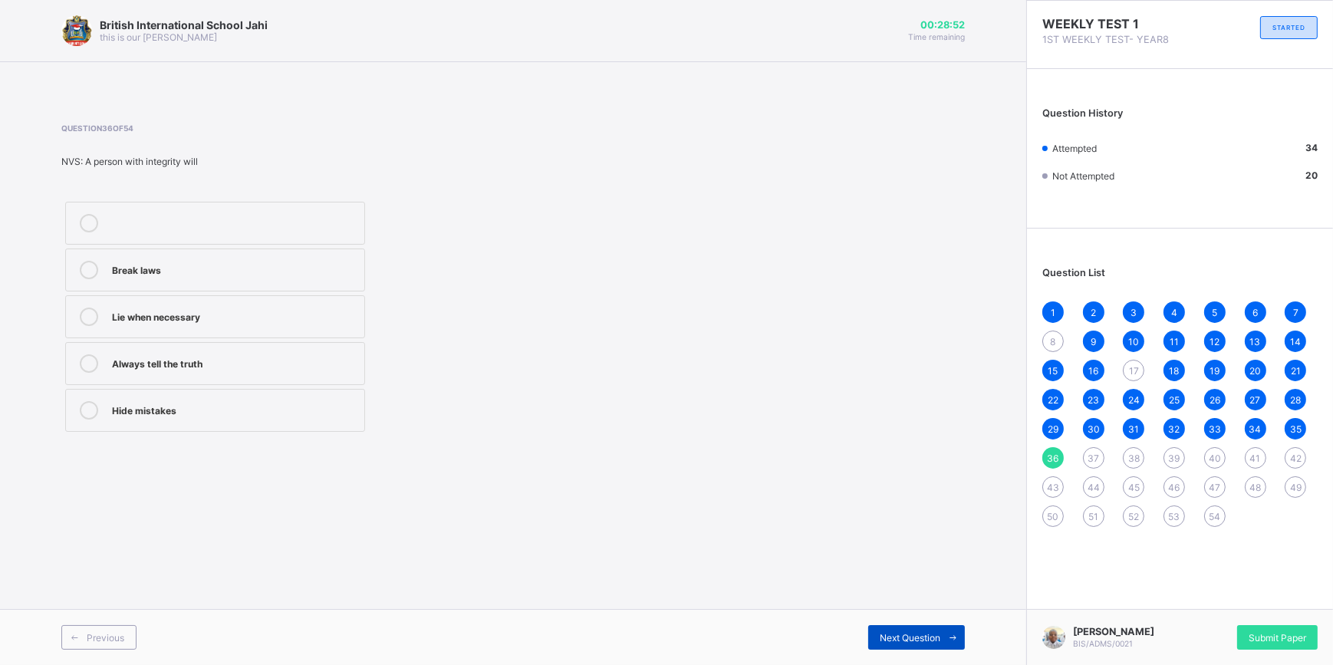
click at [953, 631] on span at bounding box center [952, 637] width 25 height 25
click at [193, 223] on div "My brother" at bounding box center [234, 221] width 245 height 15
click at [893, 629] on div "Next Question" at bounding box center [916, 637] width 97 height 25
click at [1177, 453] on span "39" at bounding box center [1175, 459] width 12 height 12
click at [177, 326] on label "b1" at bounding box center [215, 316] width 300 height 43
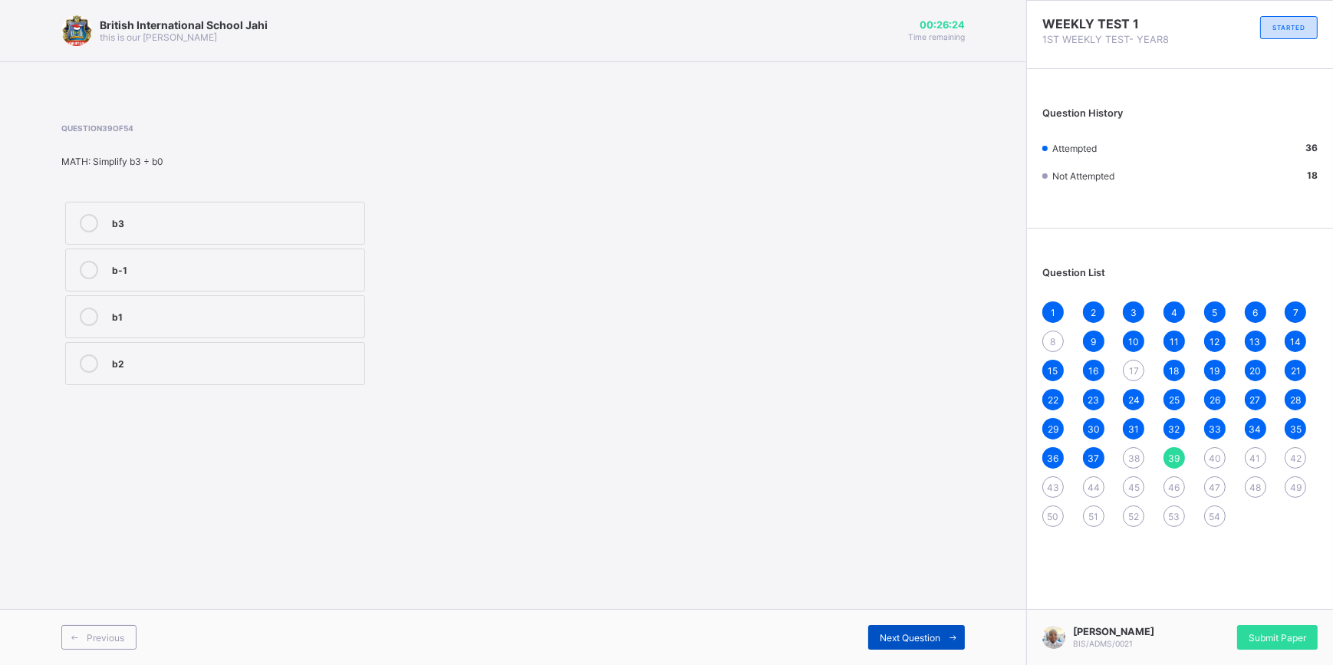
click at [944, 641] on span at bounding box center [952, 637] width 25 height 25
click at [196, 371] on div "625" at bounding box center [234, 363] width 245 height 18
click at [894, 642] on span "Next Question" at bounding box center [910, 638] width 61 height 12
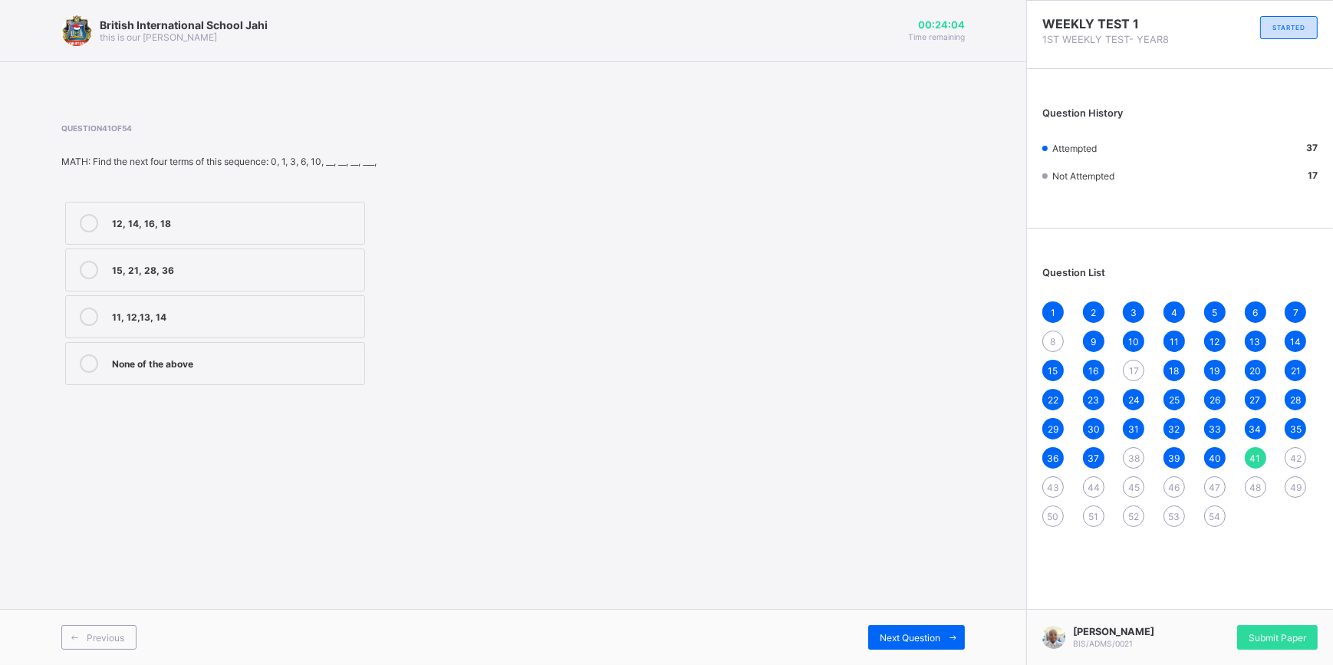
click at [230, 280] on label "15, 21, 28, 36" at bounding box center [215, 270] width 300 height 43
click at [902, 646] on div "Next Question" at bounding box center [916, 637] width 97 height 25
click at [138, 239] on label "23" at bounding box center [215, 223] width 300 height 43
click at [934, 636] on span "Next Question" at bounding box center [910, 638] width 61 height 12
click at [155, 338] on label "At" at bounding box center [215, 316] width 300 height 43
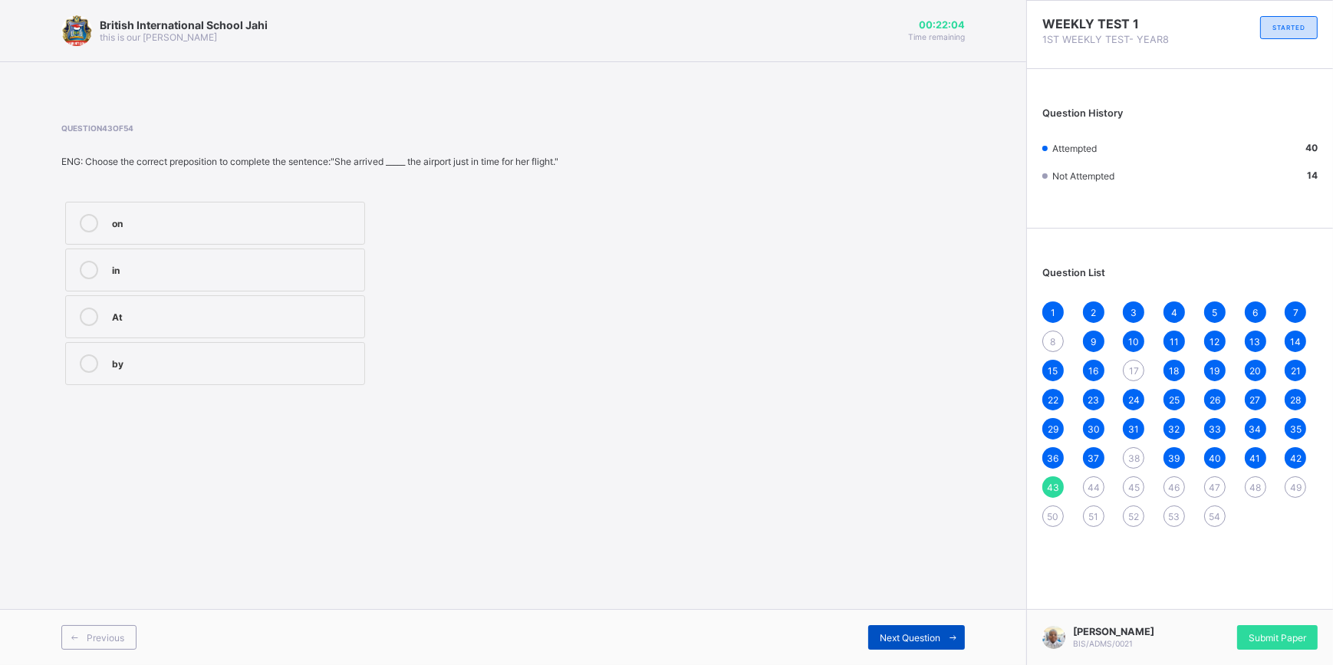
click at [906, 644] on div "Next Question" at bounding box center [916, 637] width 97 height 25
click at [245, 230] on div "under" at bounding box center [234, 223] width 245 height 18
click at [912, 647] on div "Next Question" at bounding box center [916, 637] width 97 height 25
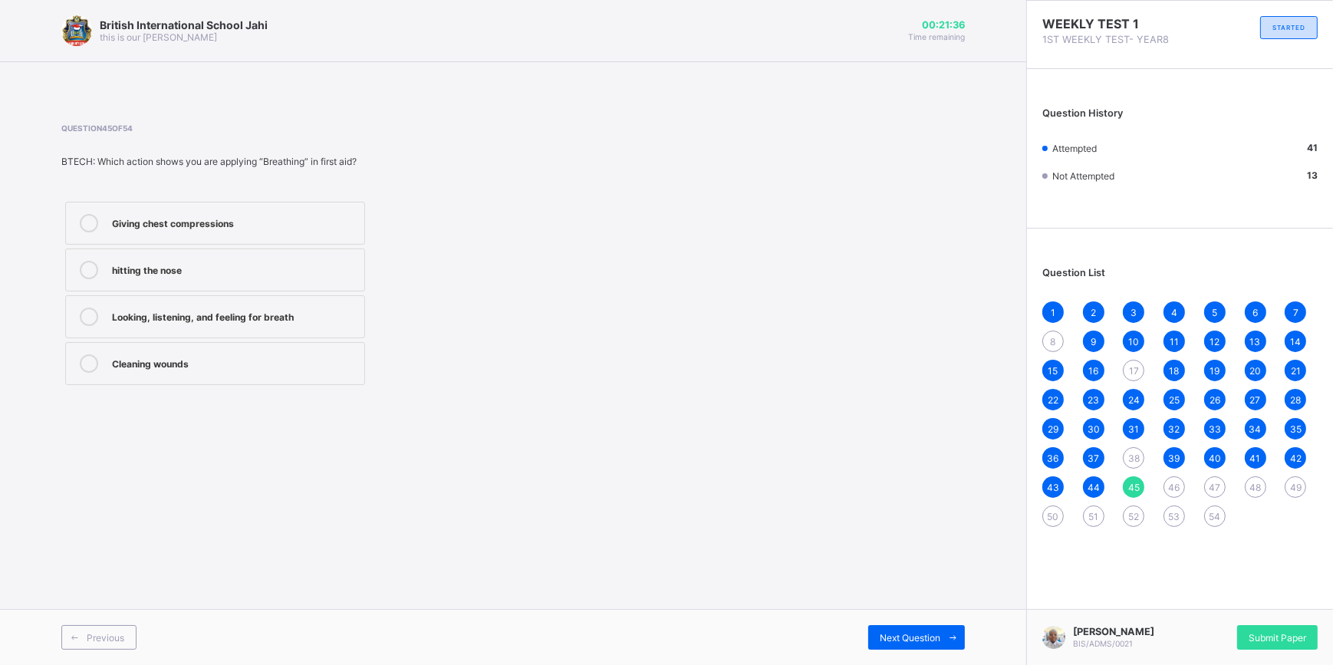
click at [318, 319] on div "Looking, listening, and feeling for breath" at bounding box center [234, 315] width 245 height 15
click at [872, 628] on div "Next Question" at bounding box center [916, 637] width 97 height 25
click at [209, 261] on div "at, on" at bounding box center [234, 268] width 245 height 15
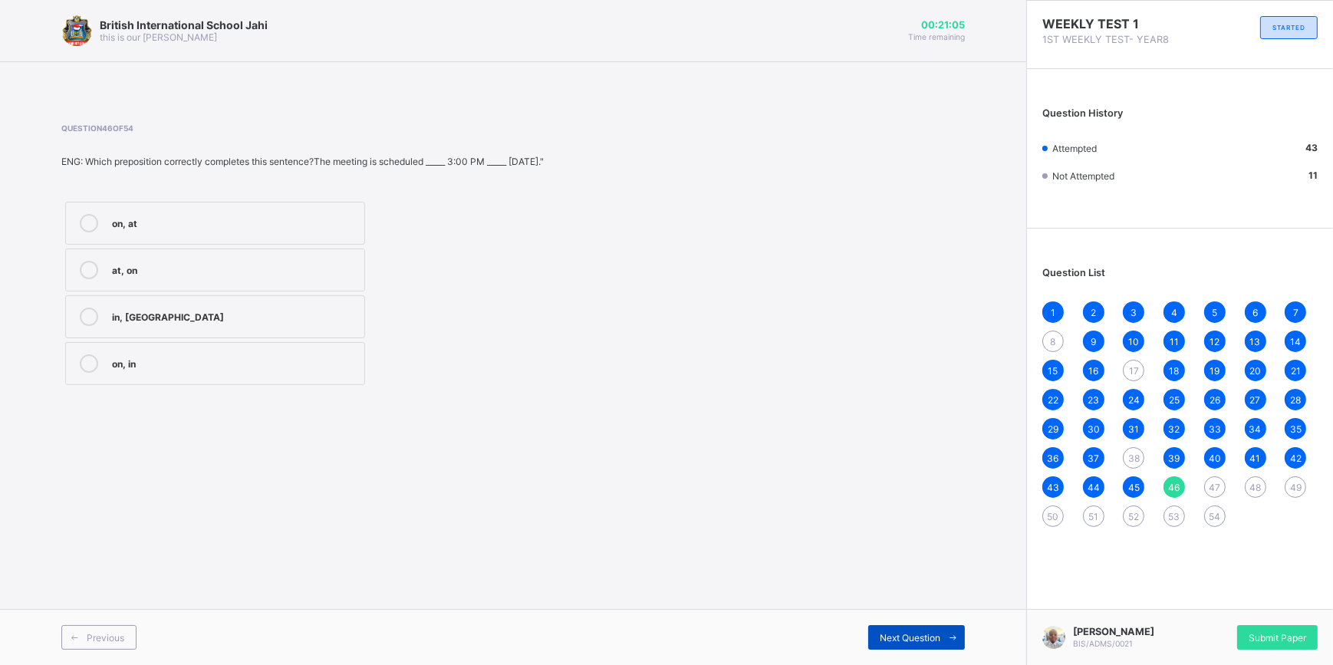
click at [886, 643] on span "Next Question" at bounding box center [910, 638] width 61 height 12
click at [221, 267] on div "Listen to" at bounding box center [234, 268] width 245 height 15
click at [893, 640] on span "Next Question" at bounding box center [910, 638] width 61 height 12
click at [269, 259] on label "Hindered" at bounding box center [215, 270] width 300 height 43
click at [1211, 488] on span "47" at bounding box center [1215, 488] width 12 height 12
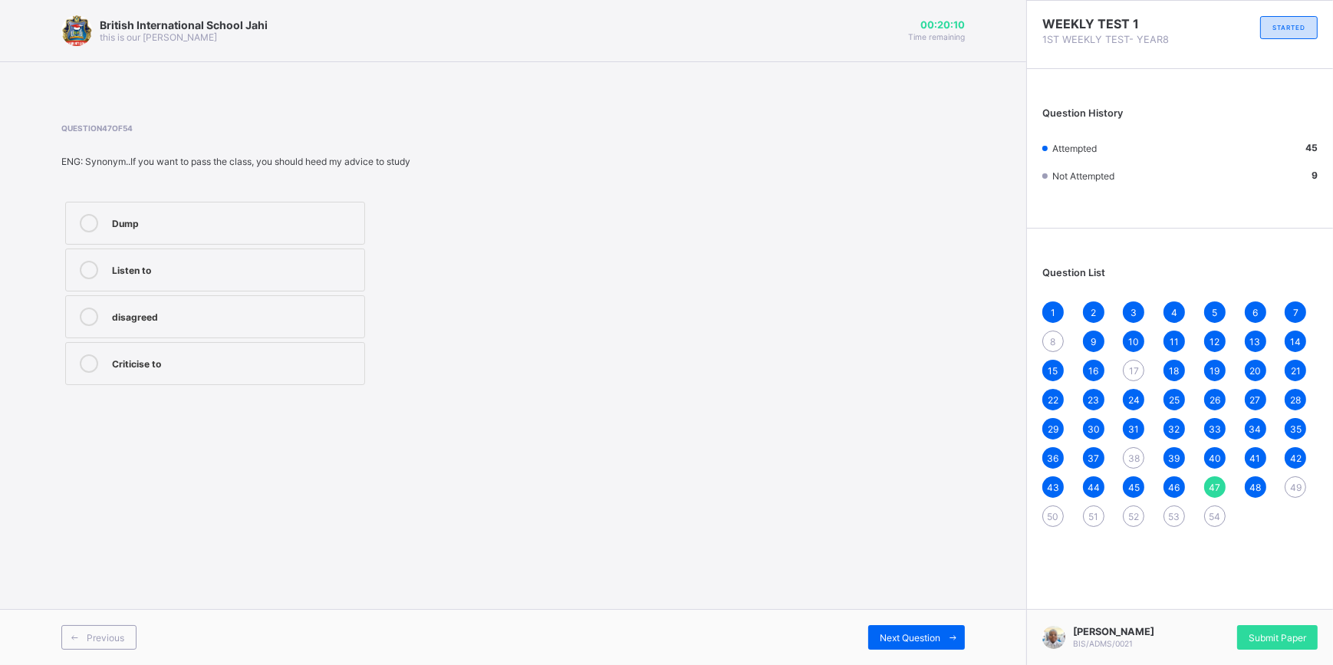
click at [1253, 485] on span "48" at bounding box center [1256, 488] width 12 height 12
click at [951, 642] on icon at bounding box center [953, 638] width 12 height 10
click at [190, 320] on div "Checking pulse" at bounding box center [234, 315] width 245 height 15
click at [877, 634] on div "Next Question" at bounding box center [916, 637] width 97 height 25
click at [235, 232] on label "area habitat" at bounding box center [215, 223] width 300 height 43
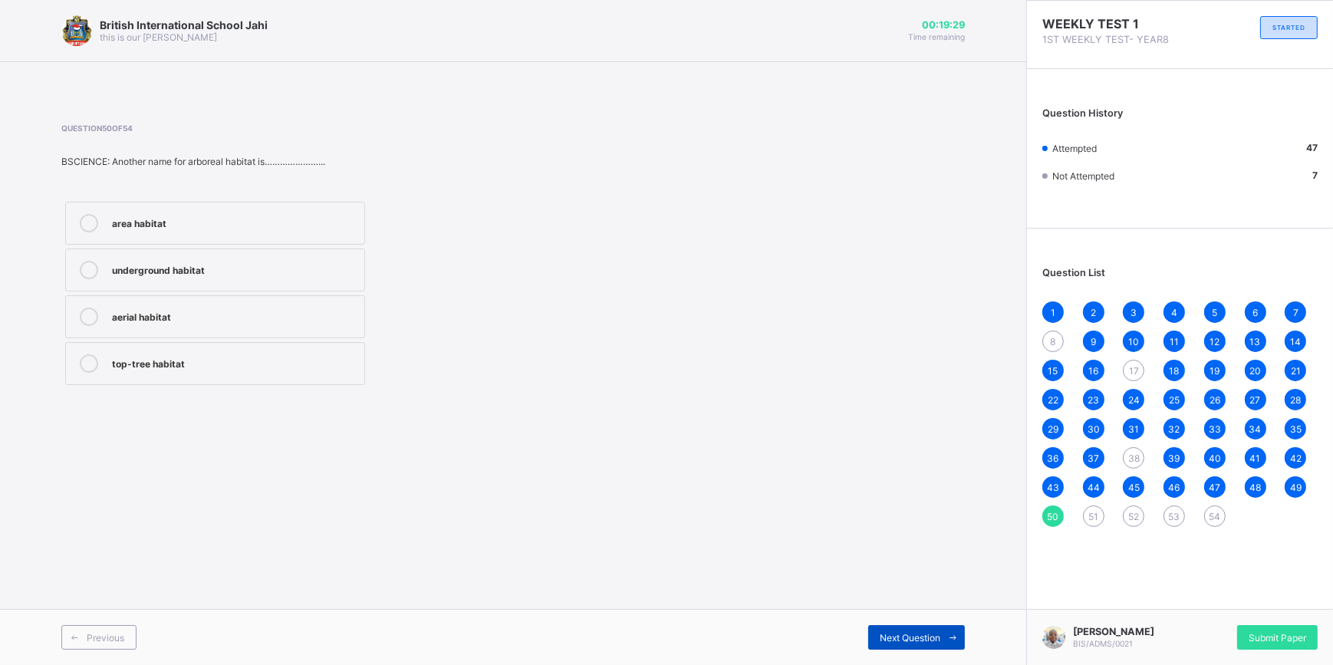
click at [953, 636] on icon at bounding box center [953, 638] width 12 height 10
click at [344, 222] on div "Adaptation" at bounding box center [234, 221] width 245 height 15
click at [895, 630] on div "Next Question" at bounding box center [916, 637] width 97 height 25
click at [285, 314] on div "When a person is unconscious" at bounding box center [234, 315] width 245 height 15
click at [937, 640] on span "Next Question" at bounding box center [910, 638] width 61 height 12
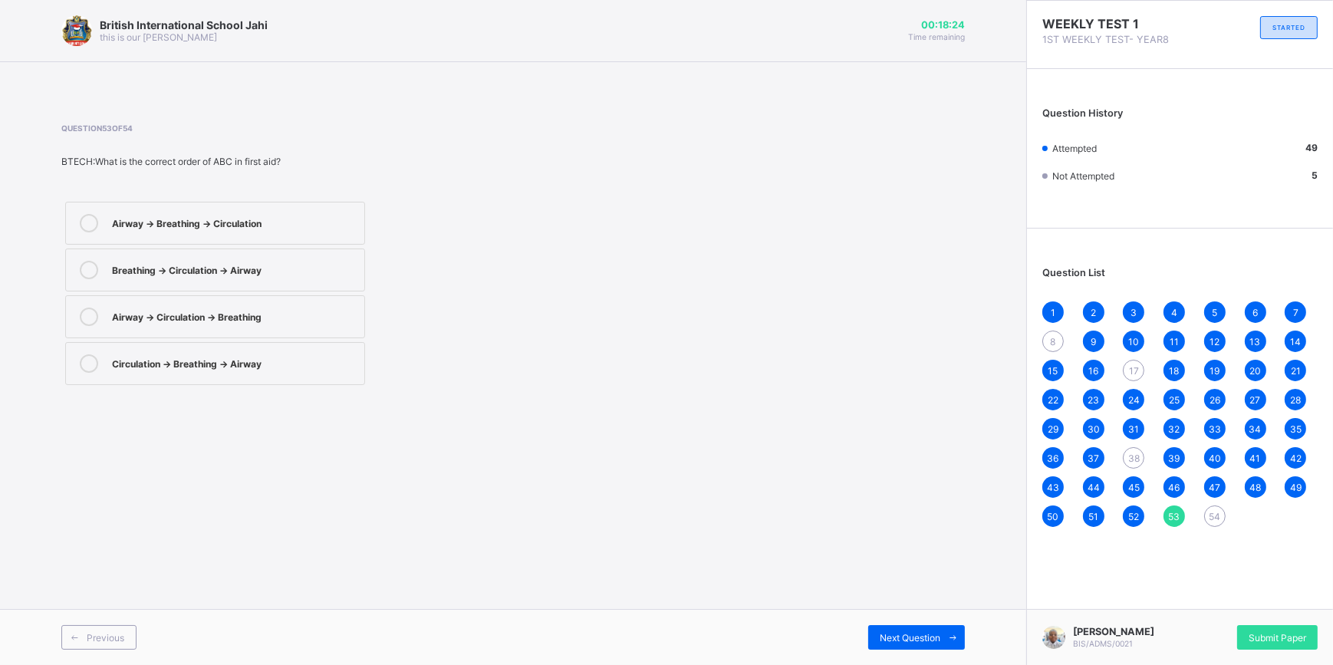
click at [293, 228] on div "Airway → Breathing → Circulation" at bounding box center [234, 221] width 245 height 15
click at [889, 636] on span "Next Question" at bounding box center [910, 638] width 61 height 12
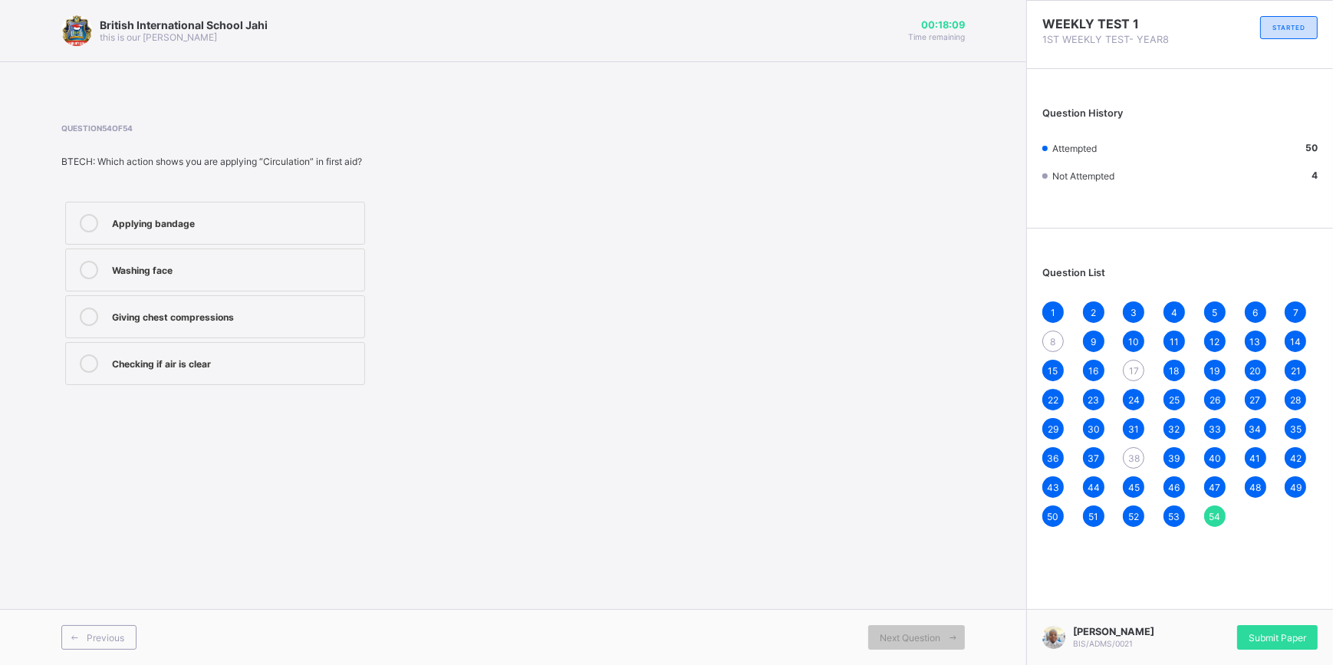
click at [288, 367] on div "Checking if air is clear" at bounding box center [234, 361] width 245 height 15
click at [1052, 344] on span "8" at bounding box center [1053, 342] width 5 height 12
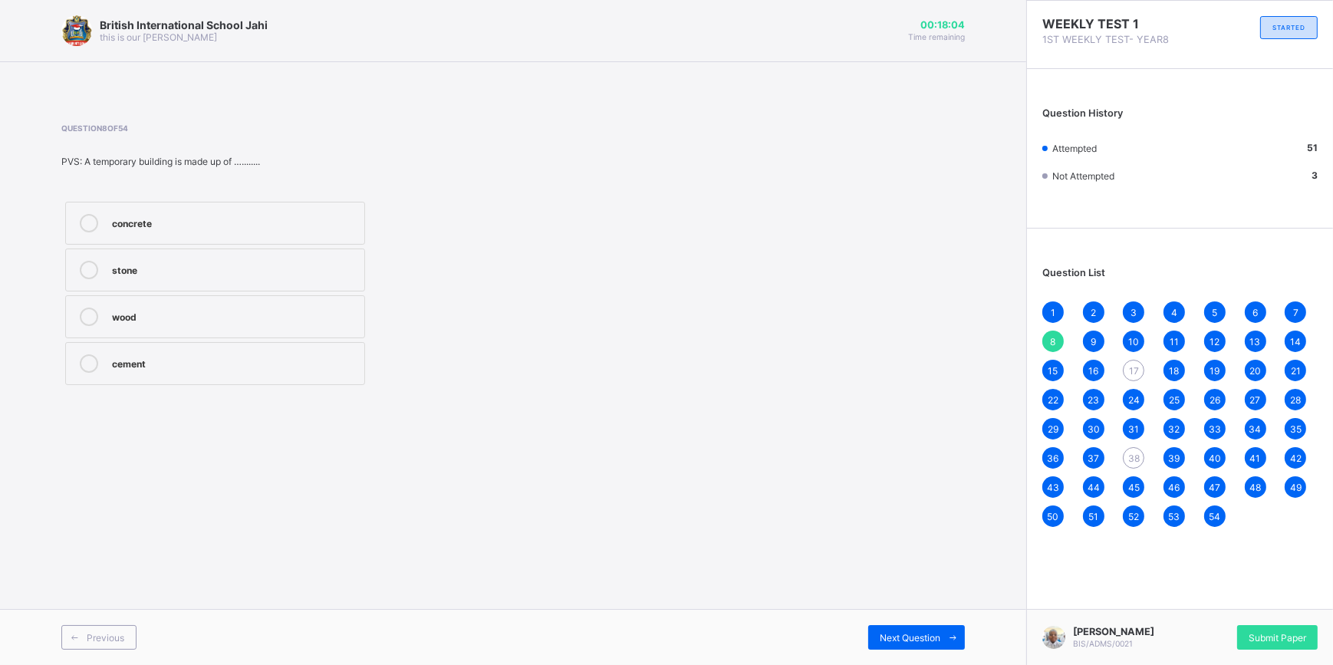
click at [862, 364] on div "Question 8 of 54 PVS: A temporary building is made up of …........ concrete sto…" at bounding box center [513, 256] width 904 height 265
click at [237, 312] on div "wood" at bounding box center [234, 315] width 245 height 15
click at [1126, 367] on div "17" at bounding box center [1133, 370] width 21 height 21
click at [229, 367] on div "branding legs" at bounding box center [234, 361] width 245 height 15
click at [1135, 456] on span "38" at bounding box center [1134, 459] width 12 height 12
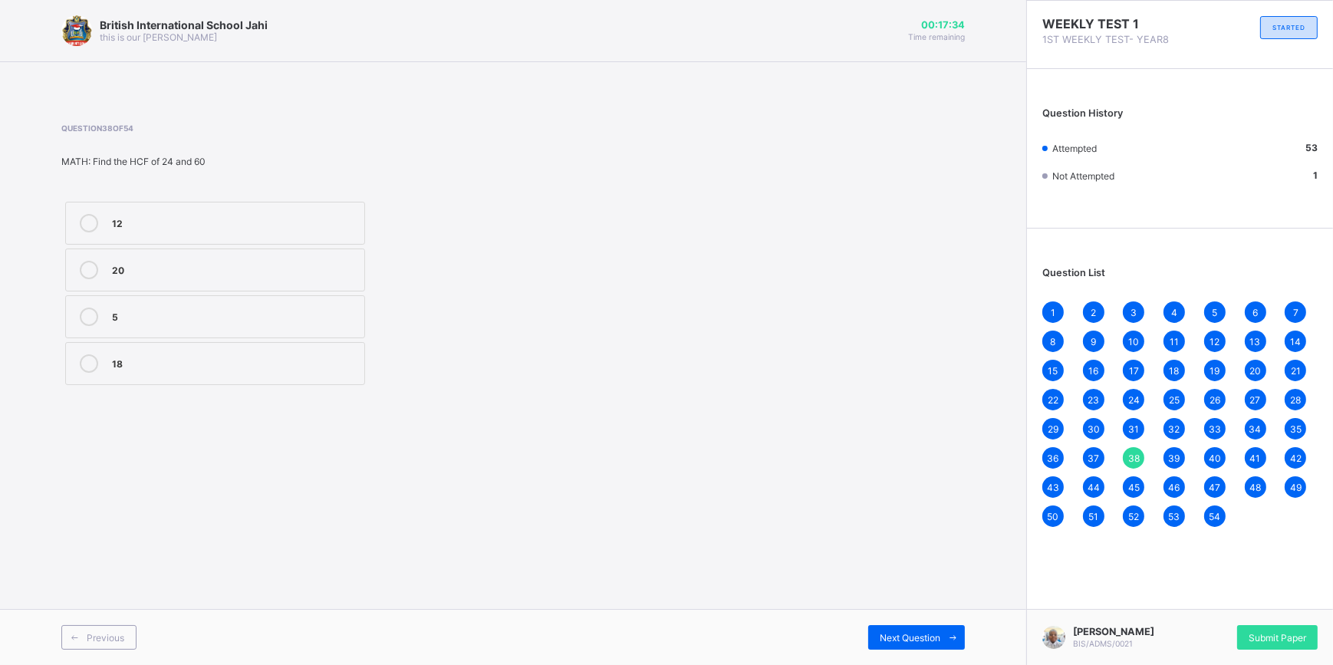
click at [160, 284] on label "20" at bounding box center [215, 270] width 300 height 43
click at [1169, 453] on span "39" at bounding box center [1175, 459] width 12 height 12
click at [947, 638] on icon at bounding box center [953, 638] width 12 height 10
click at [871, 635] on div "Next Question" at bounding box center [916, 637] width 97 height 25
click at [873, 635] on div "Next Question" at bounding box center [916, 637] width 97 height 25
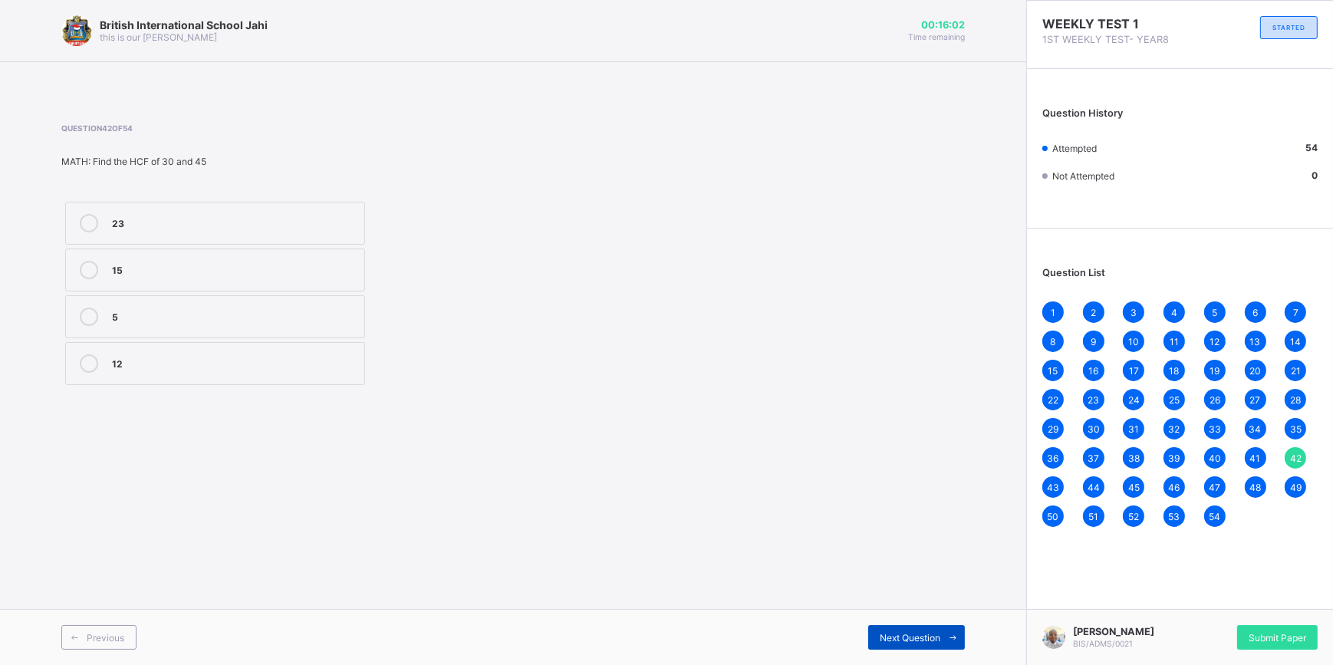
click at [873, 635] on div "Next Question" at bounding box center [916, 637] width 97 height 25
click at [873, 639] on div "Next Question" at bounding box center [916, 637] width 97 height 25
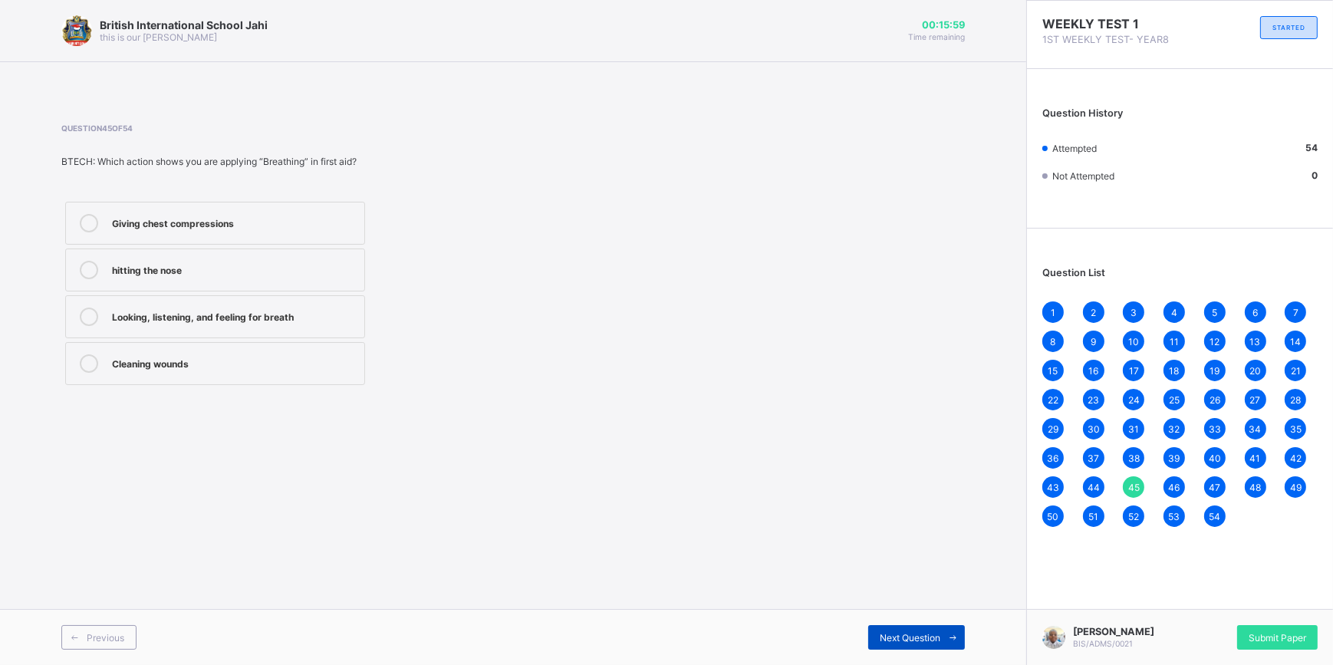
click at [873, 639] on div "Next Question" at bounding box center [916, 637] width 97 height 25
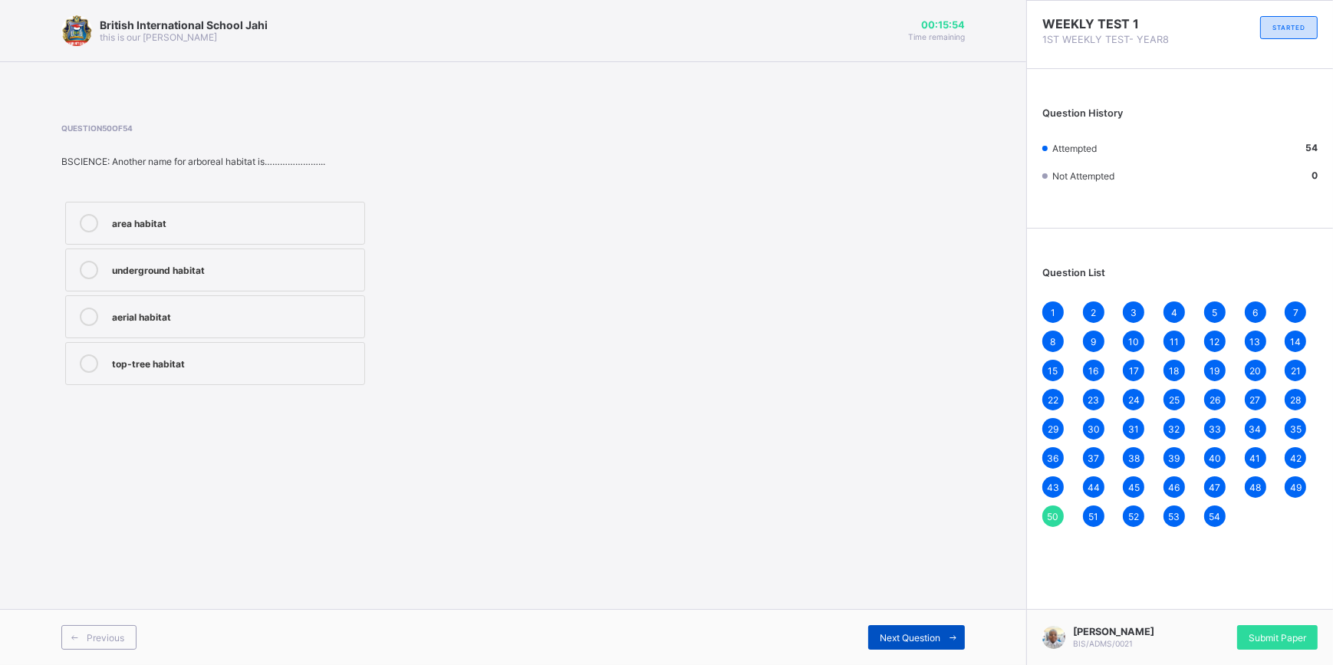
click at [873, 639] on div "Next Question" at bounding box center [916, 637] width 97 height 25
drag, startPoint x: 873, startPoint y: 639, endPoint x: 949, endPoint y: 647, distance: 76.3
click at [952, 645] on span at bounding box center [952, 637] width 25 height 25
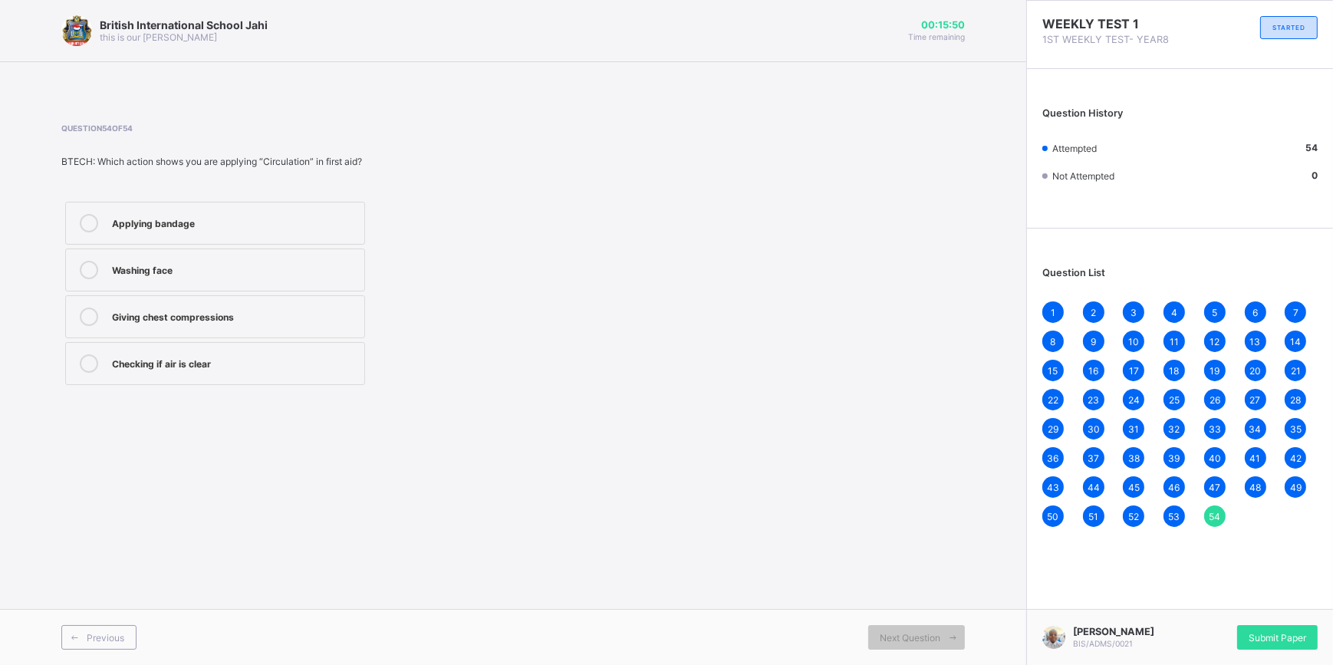
click at [1049, 316] on div "1" at bounding box center [1052, 311] width 21 height 21
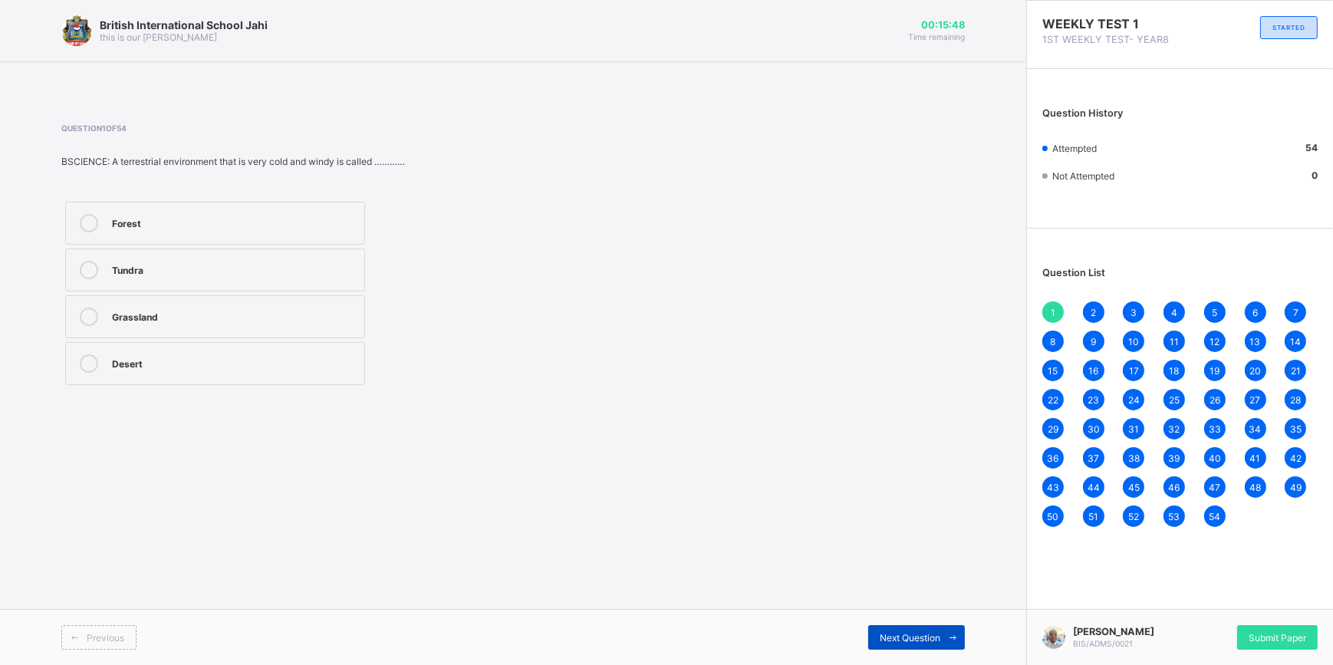
click at [953, 638] on icon at bounding box center [953, 638] width 12 height 10
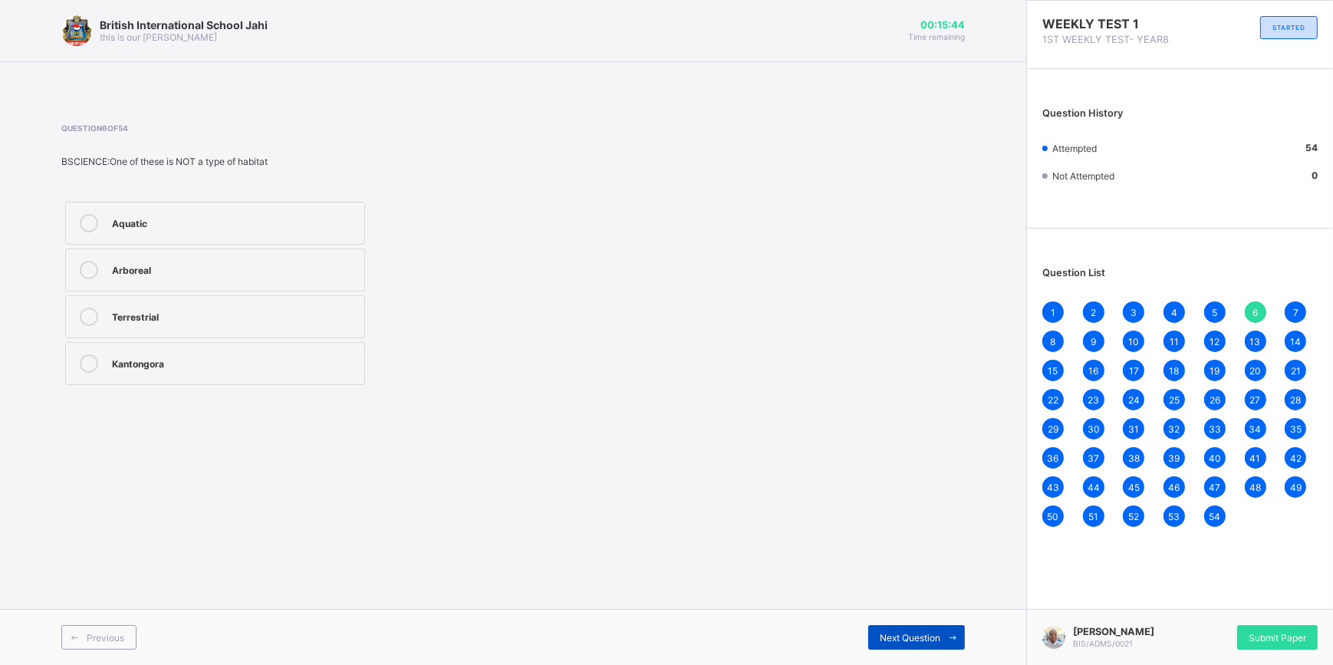
click at [953, 638] on icon at bounding box center [953, 638] width 12 height 10
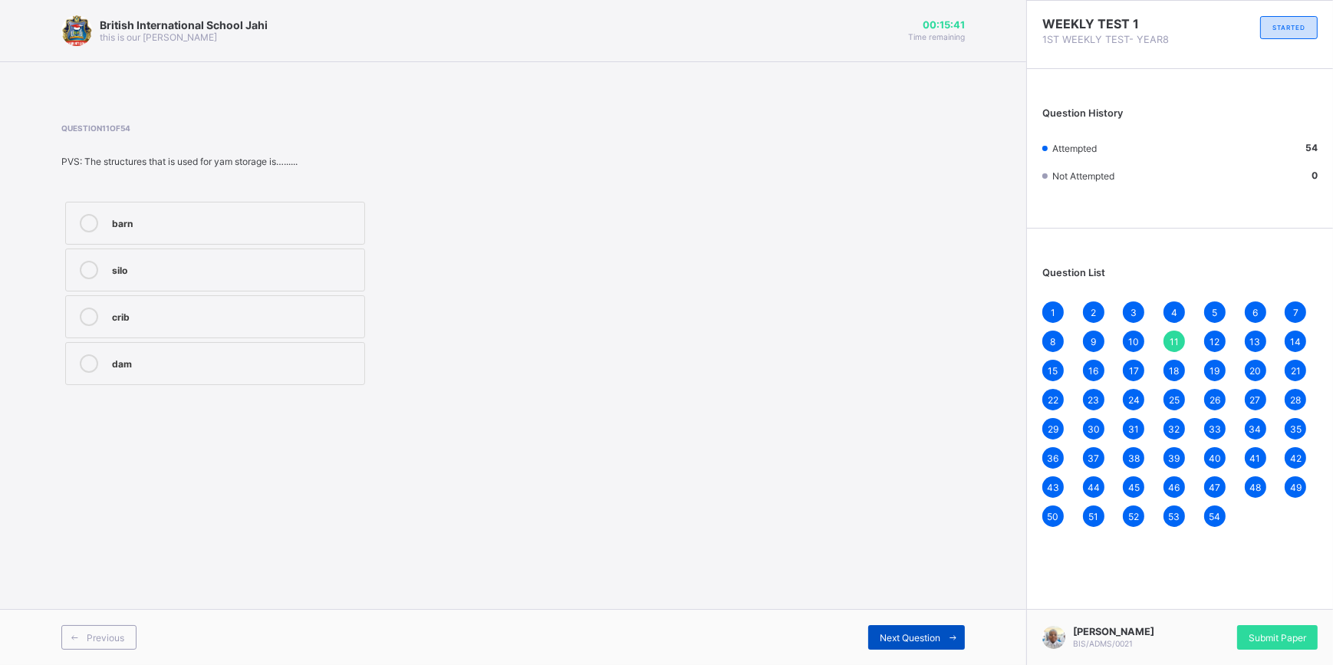
click at [953, 638] on icon at bounding box center [953, 638] width 12 height 10
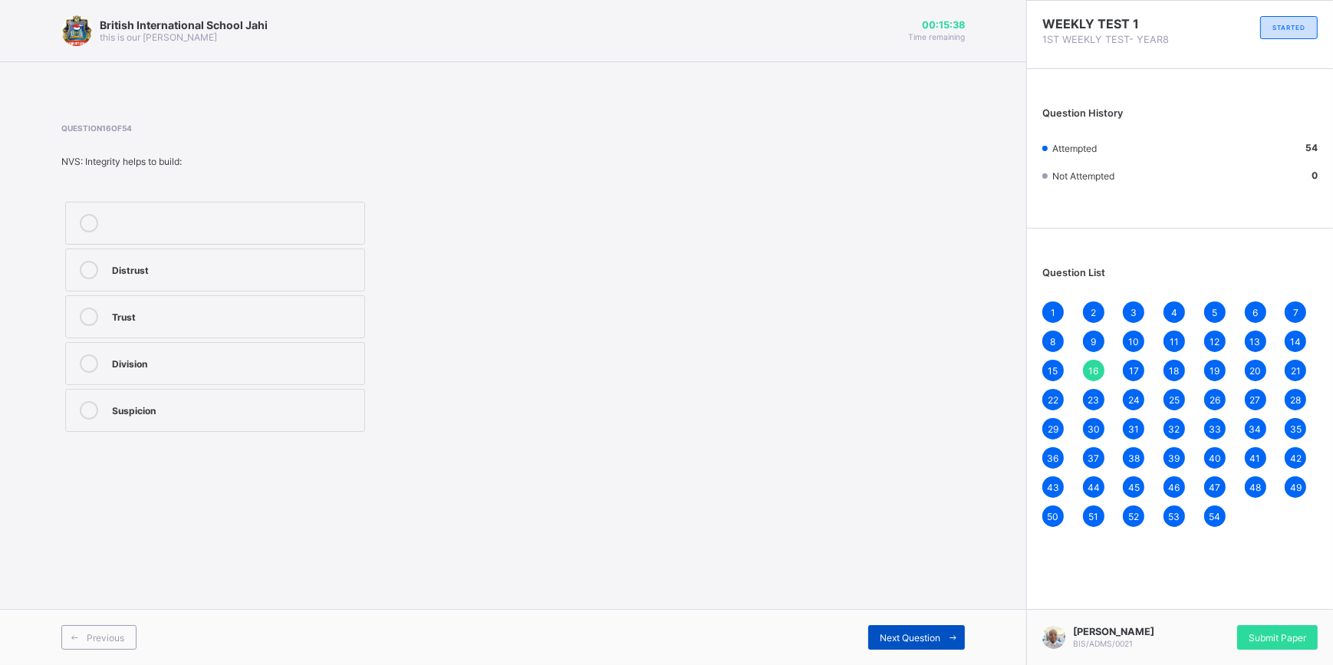
click at [953, 638] on icon at bounding box center [953, 638] width 12 height 10
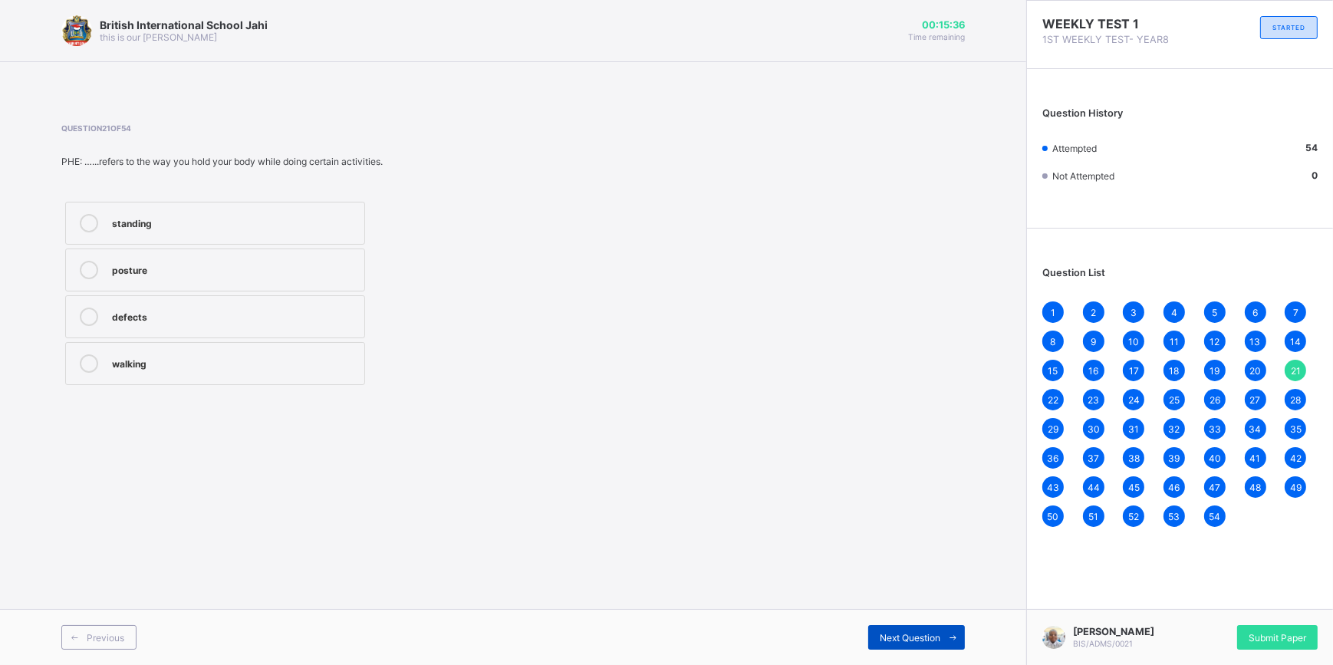
click at [953, 638] on icon at bounding box center [953, 638] width 12 height 10
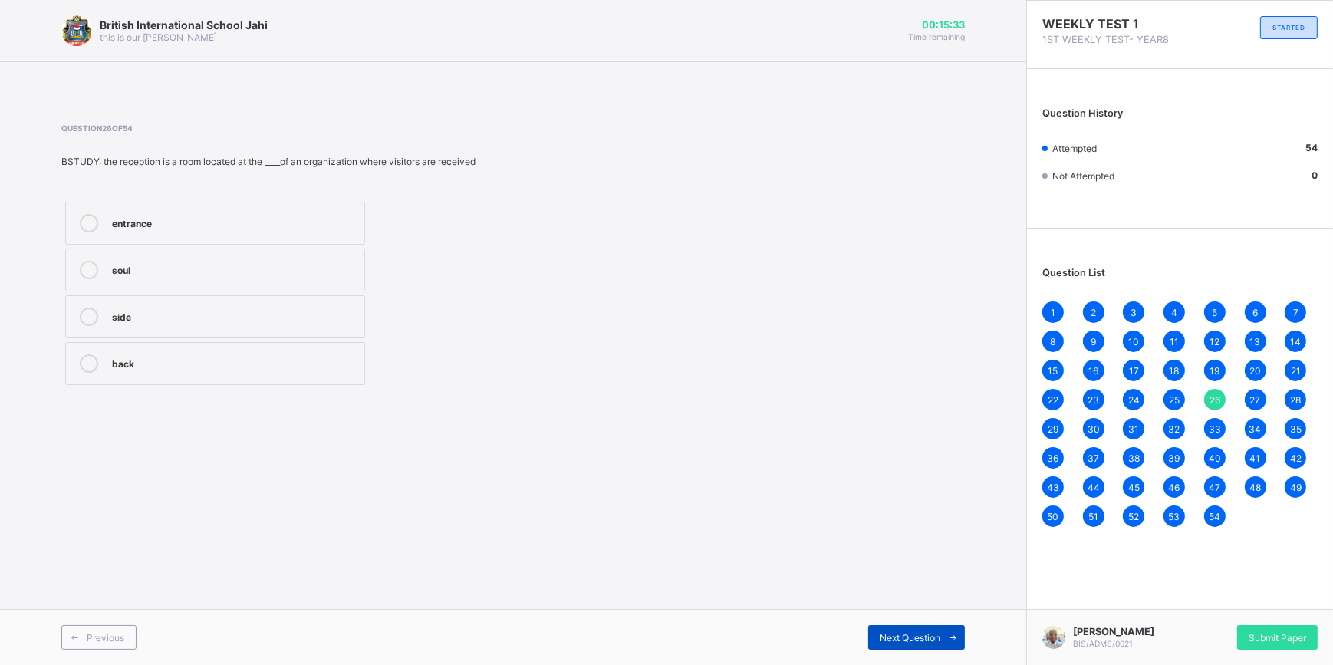
click at [953, 638] on icon at bounding box center [953, 638] width 12 height 10
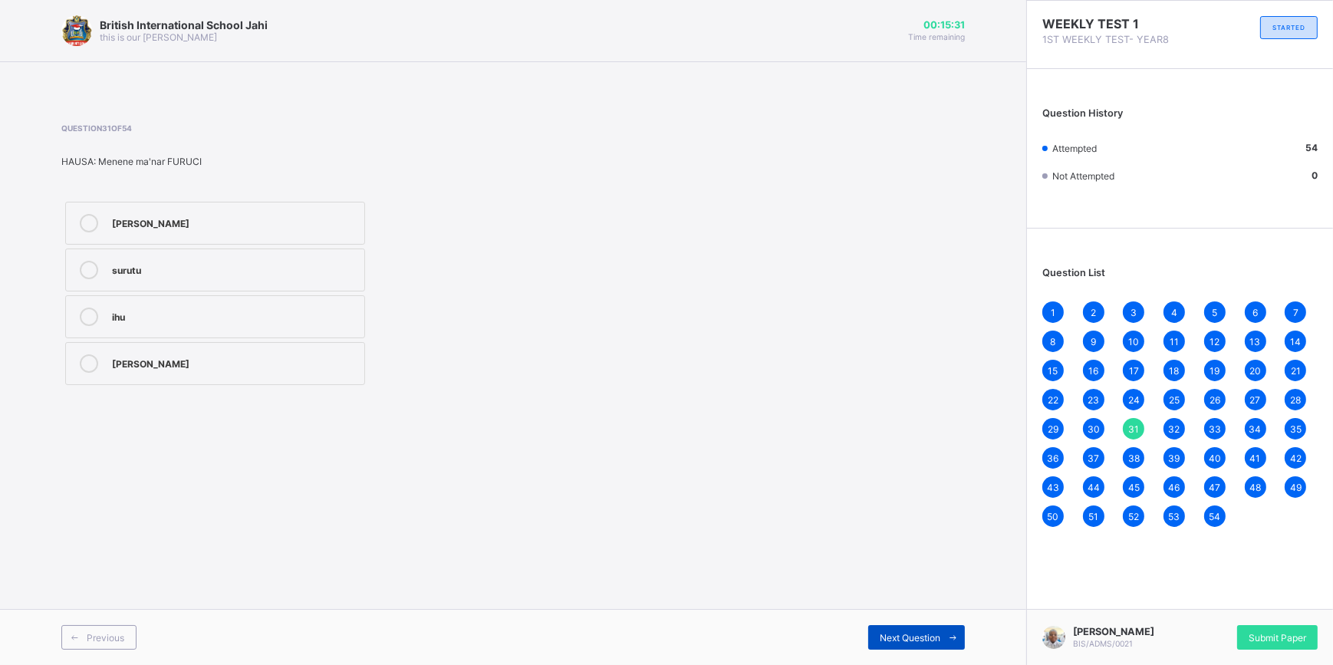
click at [953, 638] on icon at bounding box center [953, 638] width 12 height 10
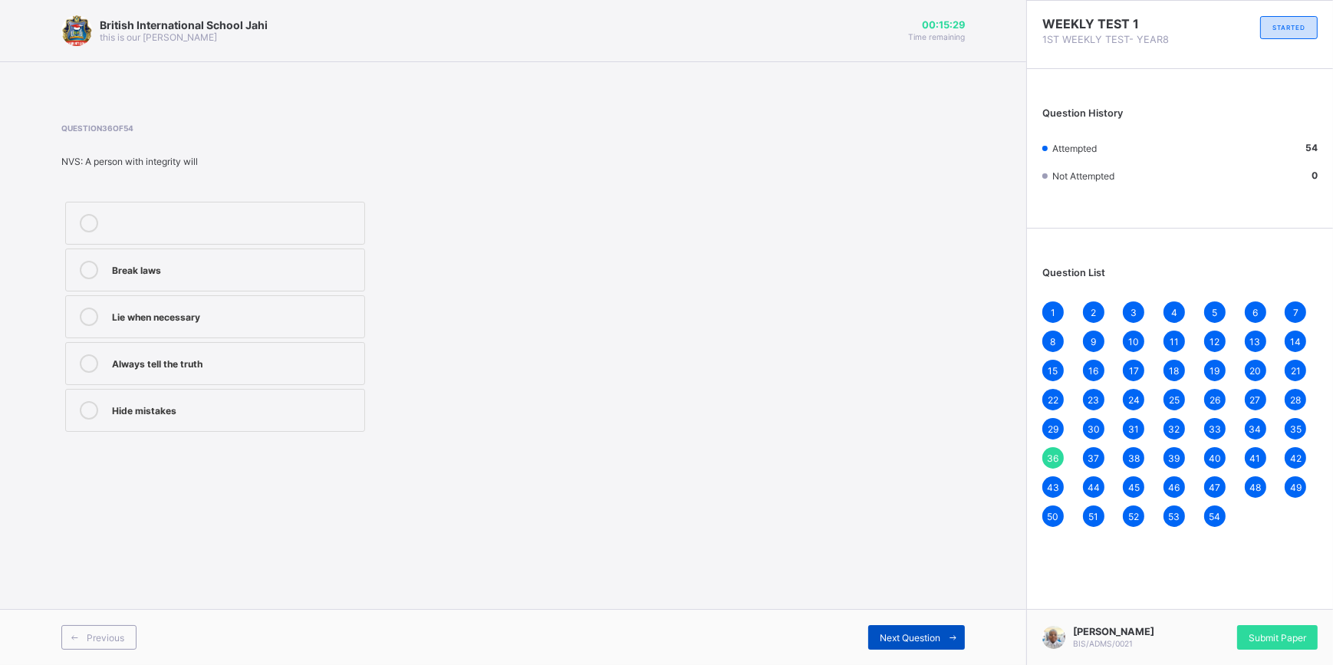
click at [953, 638] on icon at bounding box center [953, 638] width 12 height 10
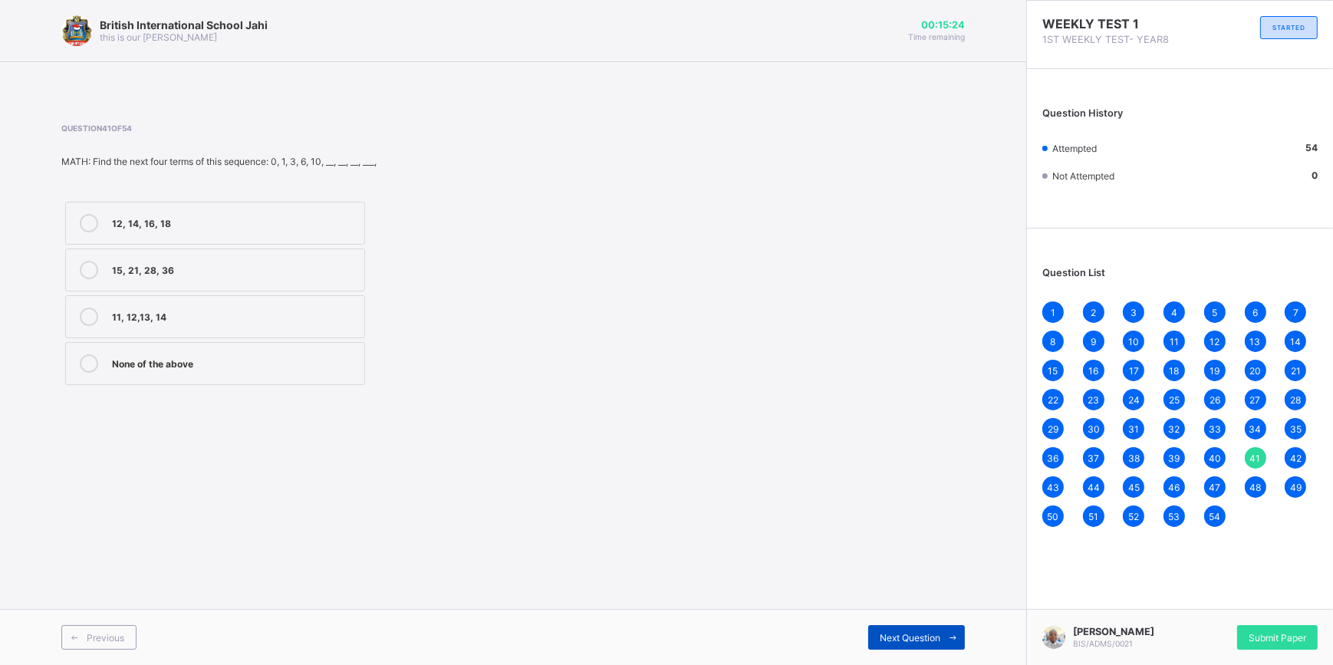
click at [953, 638] on icon at bounding box center [953, 638] width 12 height 10
click at [952, 639] on icon at bounding box center [953, 638] width 12 height 10
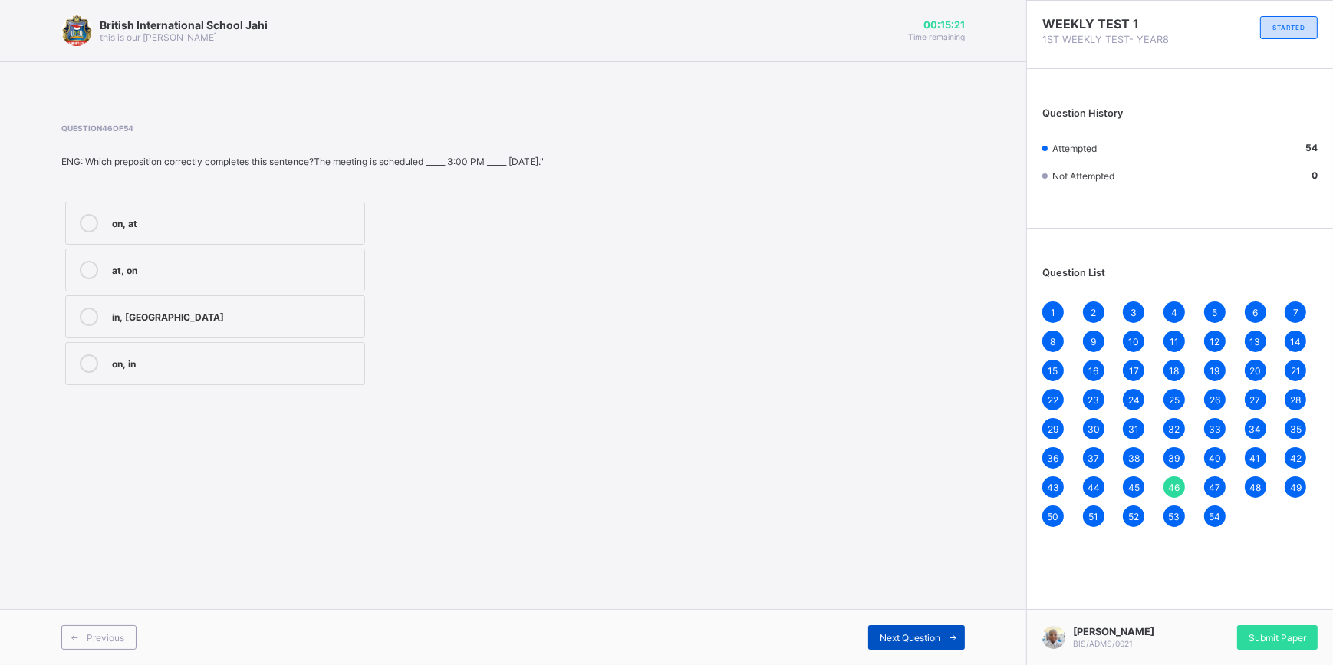
click at [952, 639] on icon at bounding box center [953, 638] width 12 height 10
click at [951, 641] on icon at bounding box center [953, 638] width 12 height 10
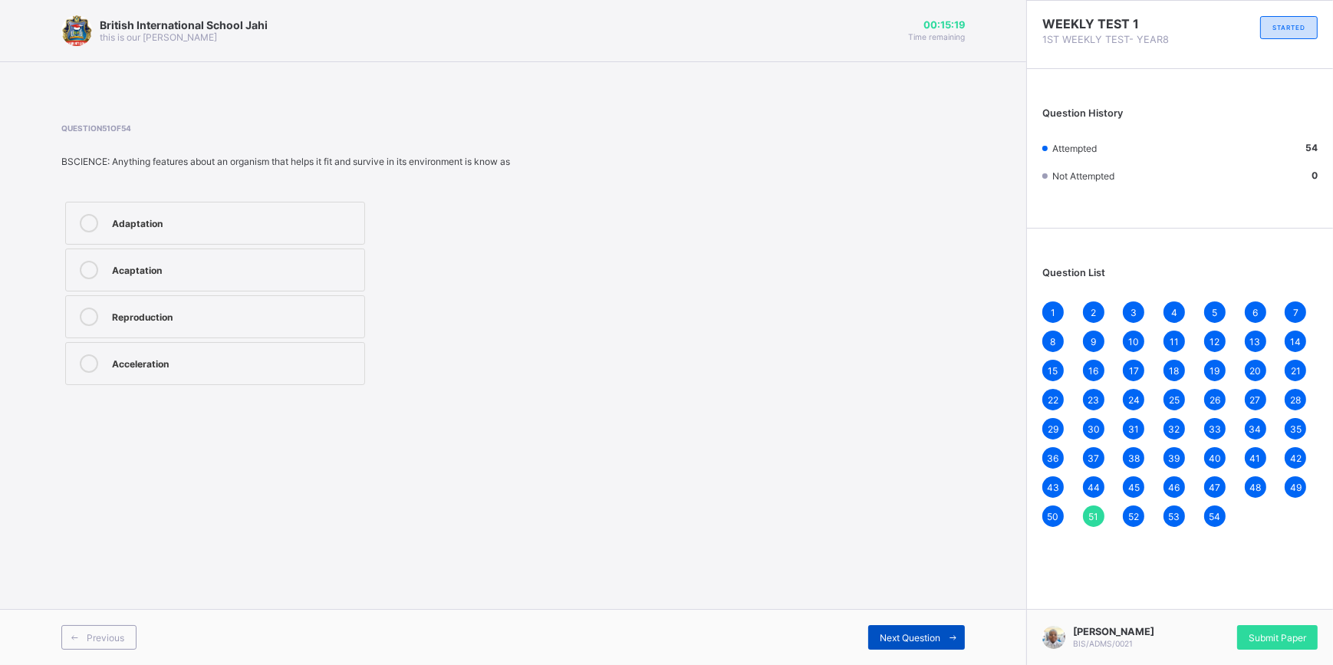
click at [951, 641] on icon at bounding box center [953, 638] width 12 height 10
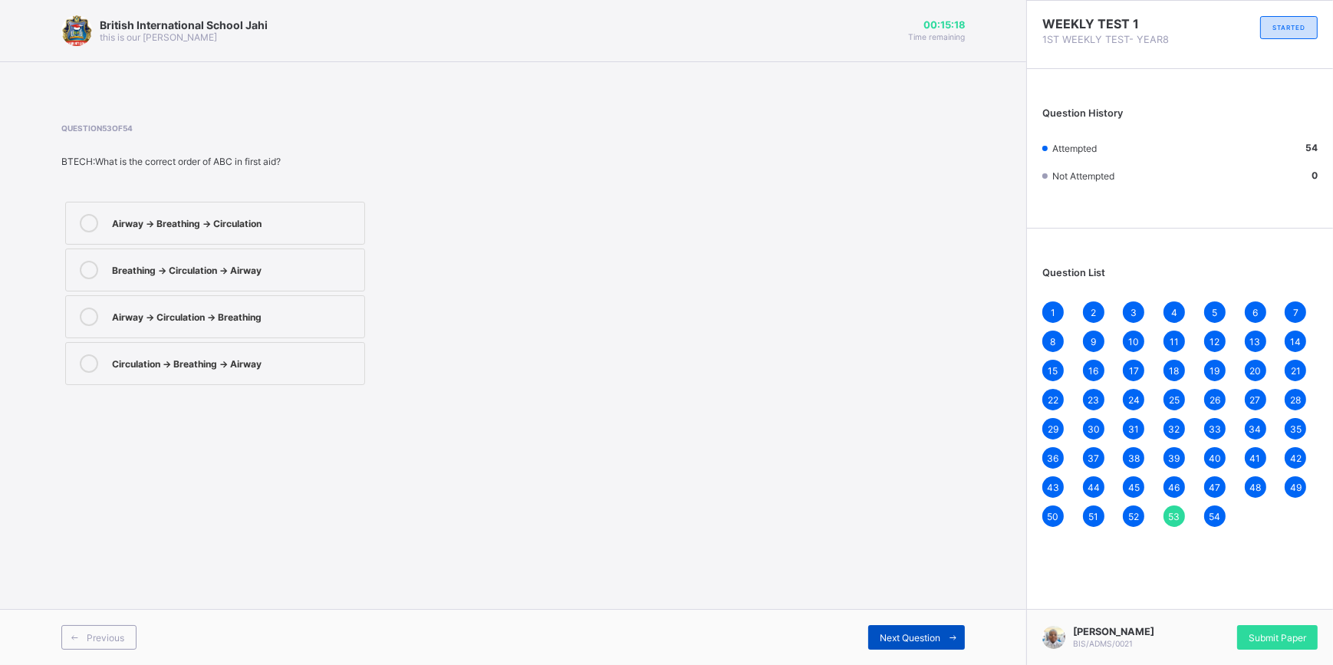
click at [951, 641] on icon at bounding box center [953, 638] width 12 height 10
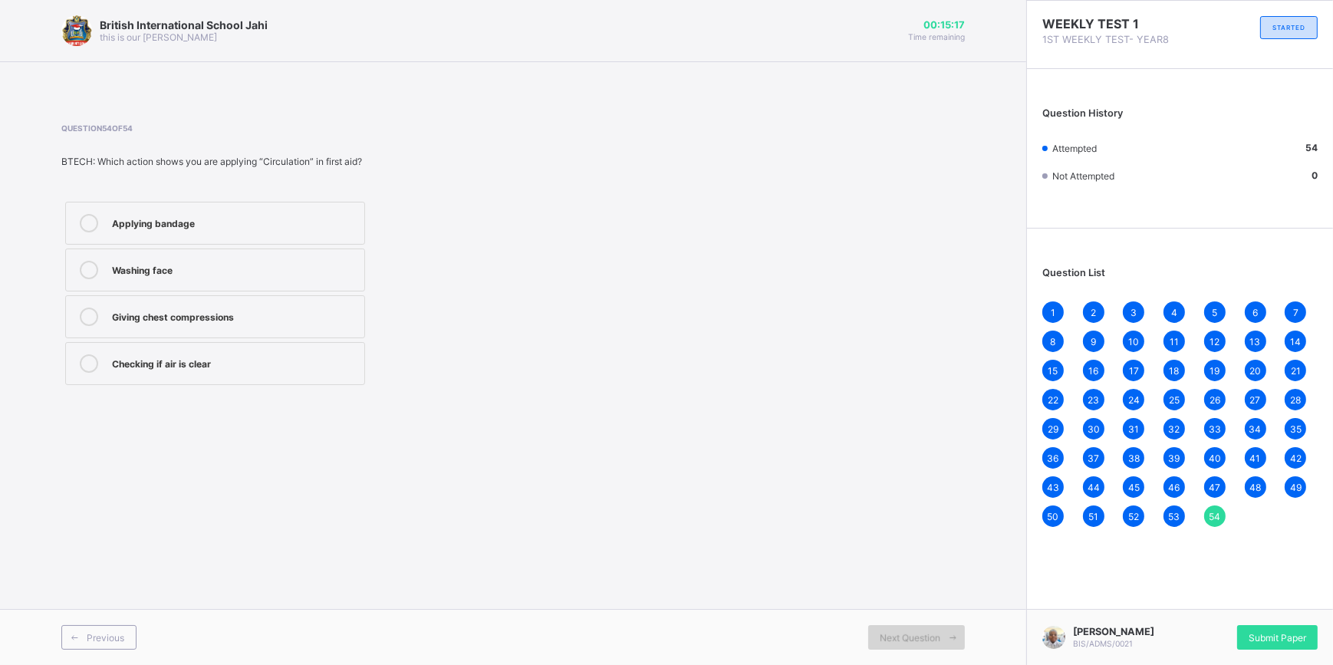
click at [950, 641] on icon at bounding box center [953, 638] width 12 height 10
click at [1240, 639] on div "Submit Paper" at bounding box center [1277, 637] width 81 height 25
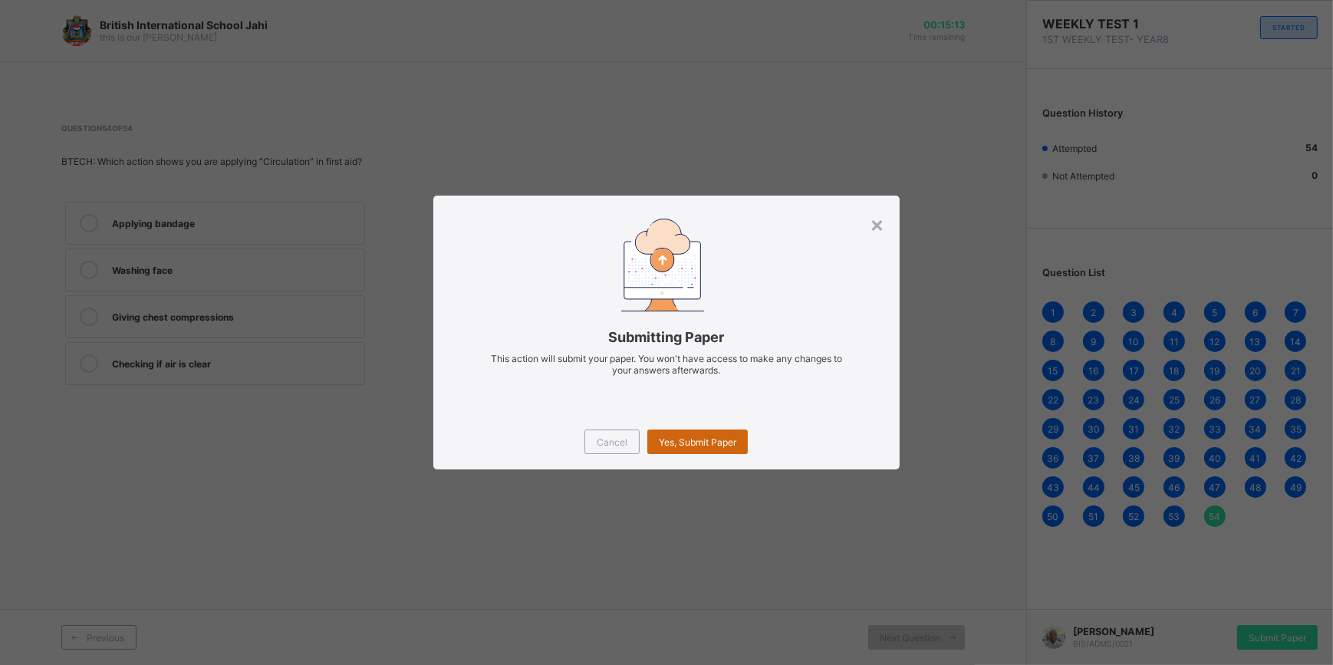
click at [705, 440] on span "Yes, Submit Paper" at bounding box center [697, 442] width 77 height 12
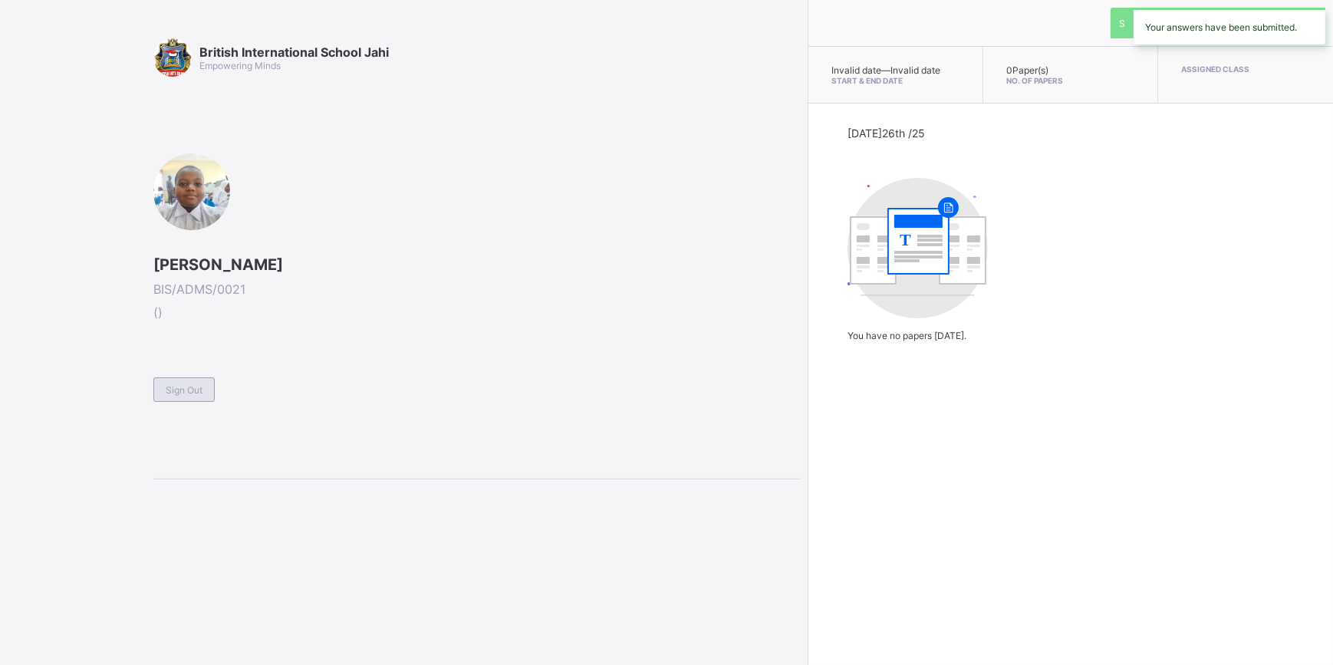
click at [195, 389] on span "Sign Out" at bounding box center [184, 390] width 37 height 12
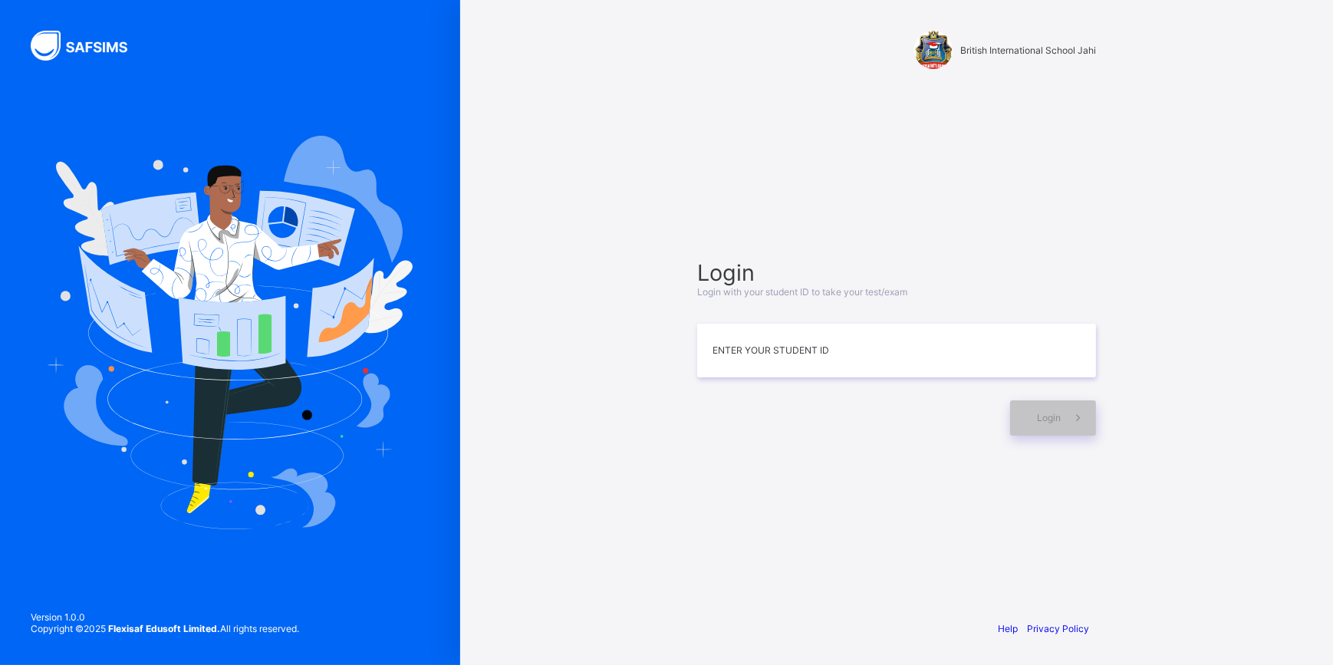
drag, startPoint x: 636, startPoint y: 363, endPoint x: 682, endPoint y: 375, distance: 47.6
click at [660, 371] on div "British International School Jahi Login Login with your student ID to take your…" at bounding box center [896, 332] width 873 height 665
click at [828, 385] on div "Login" at bounding box center [896, 410] width 399 height 51
click at [830, 374] on div "Login Login with your student ID to take your test/exam Enter your Student ID L…" at bounding box center [896, 347] width 399 height 176
drag, startPoint x: 940, startPoint y: 75, endPoint x: 940, endPoint y: 65, distance: 10.0
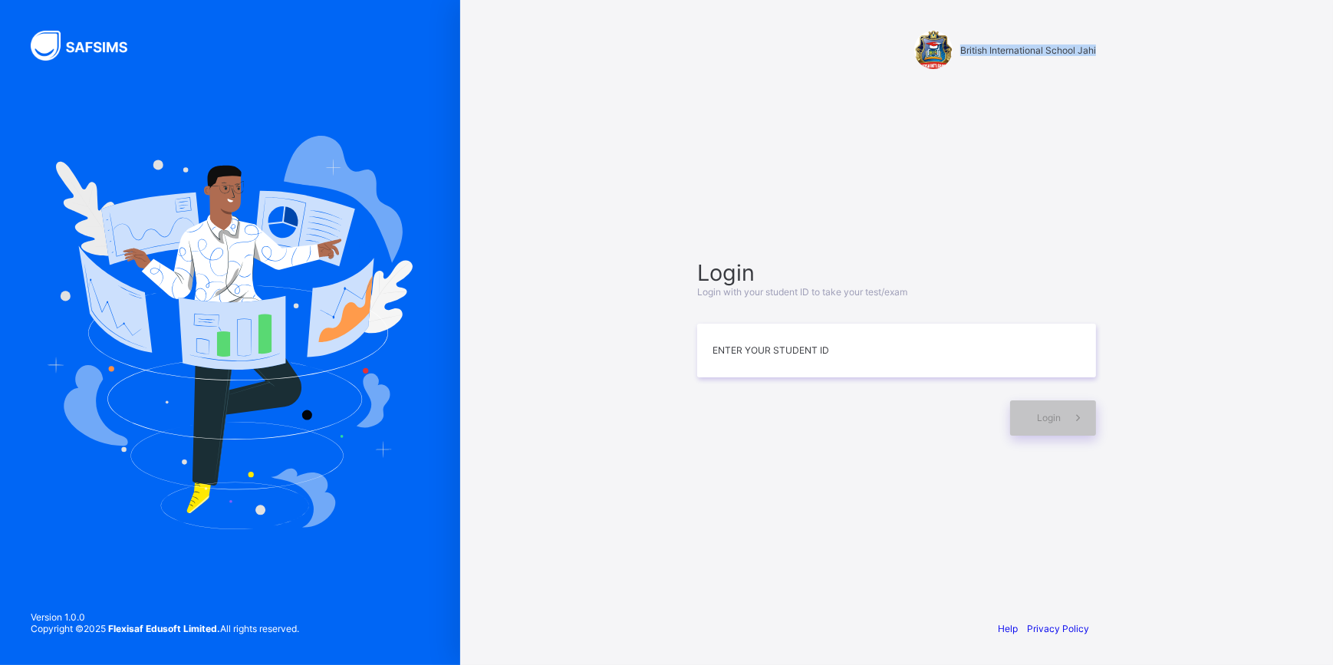
click at [940, 65] on div "British International School Jahi" at bounding box center [897, 51] width 430 height 102
drag, startPoint x: 835, startPoint y: 383, endPoint x: 834, endPoint y: 374, distance: 9.2
click at [834, 375] on div "Login Login with your student ID to take your test/exam Enter your Student ID L…" at bounding box center [896, 347] width 399 height 176
click at [833, 364] on input at bounding box center [896, 351] width 399 height 54
type input "**********"
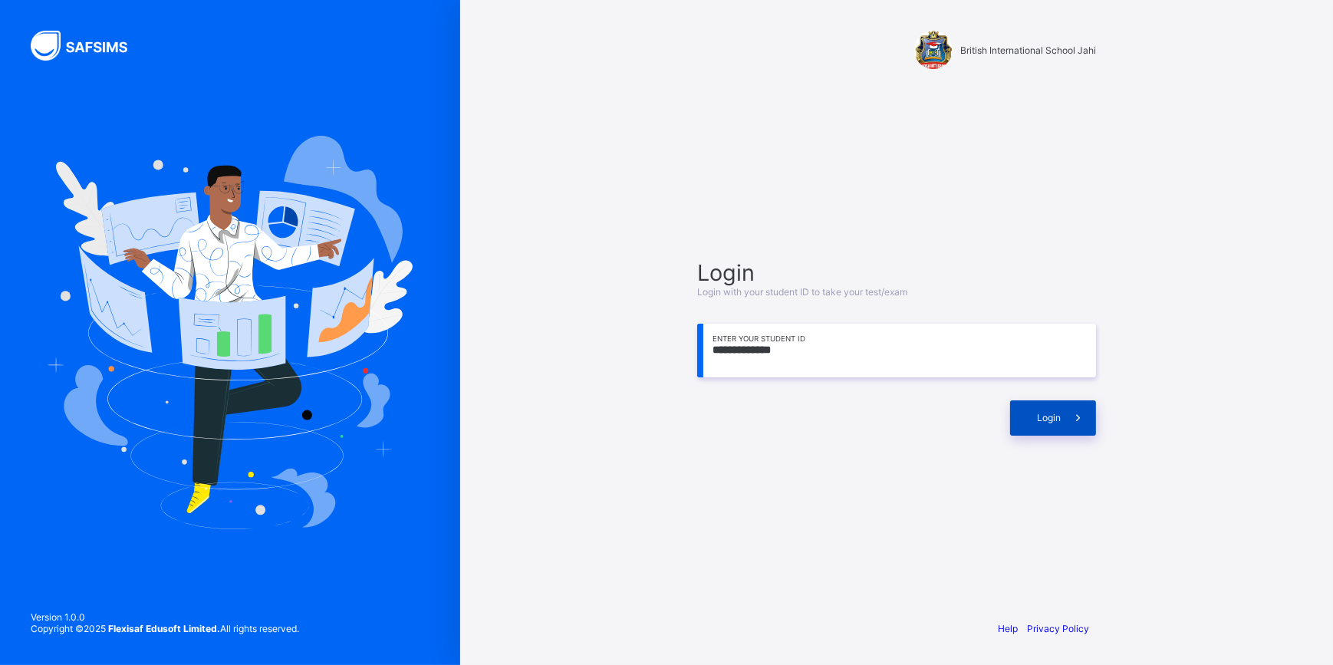
click at [1085, 417] on icon at bounding box center [1078, 417] width 16 height 15
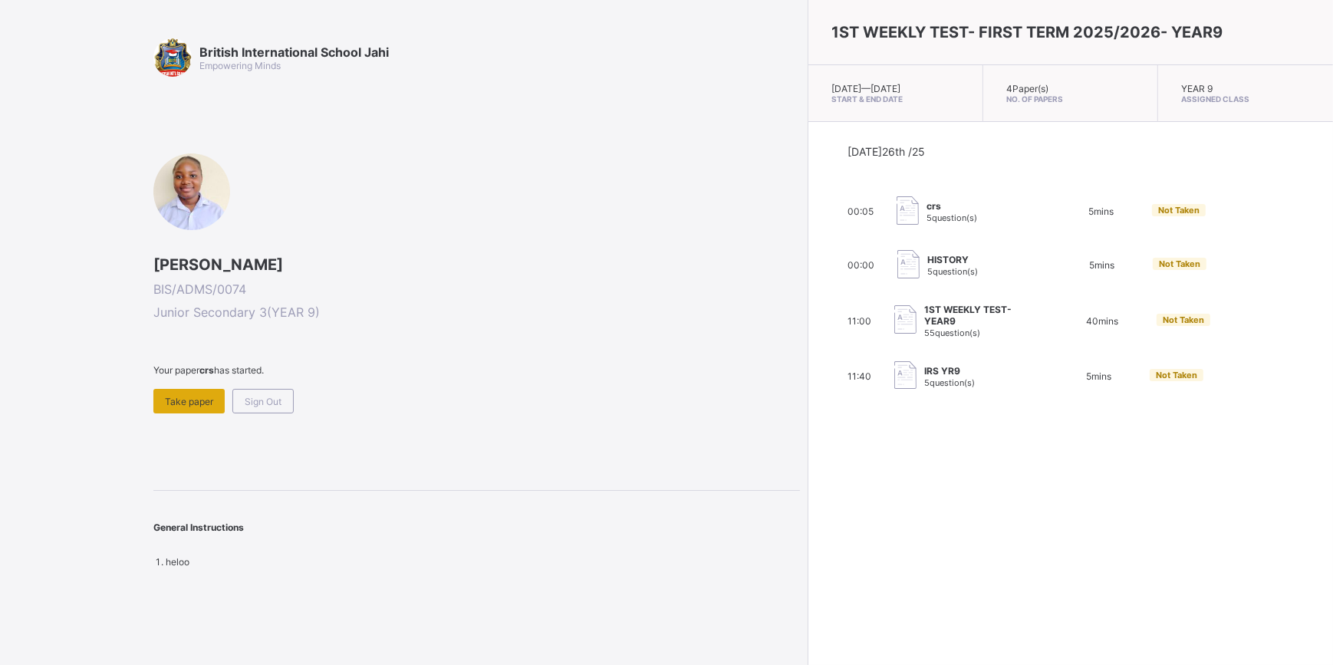
click at [182, 399] on span "Take paper" at bounding box center [189, 402] width 48 height 12
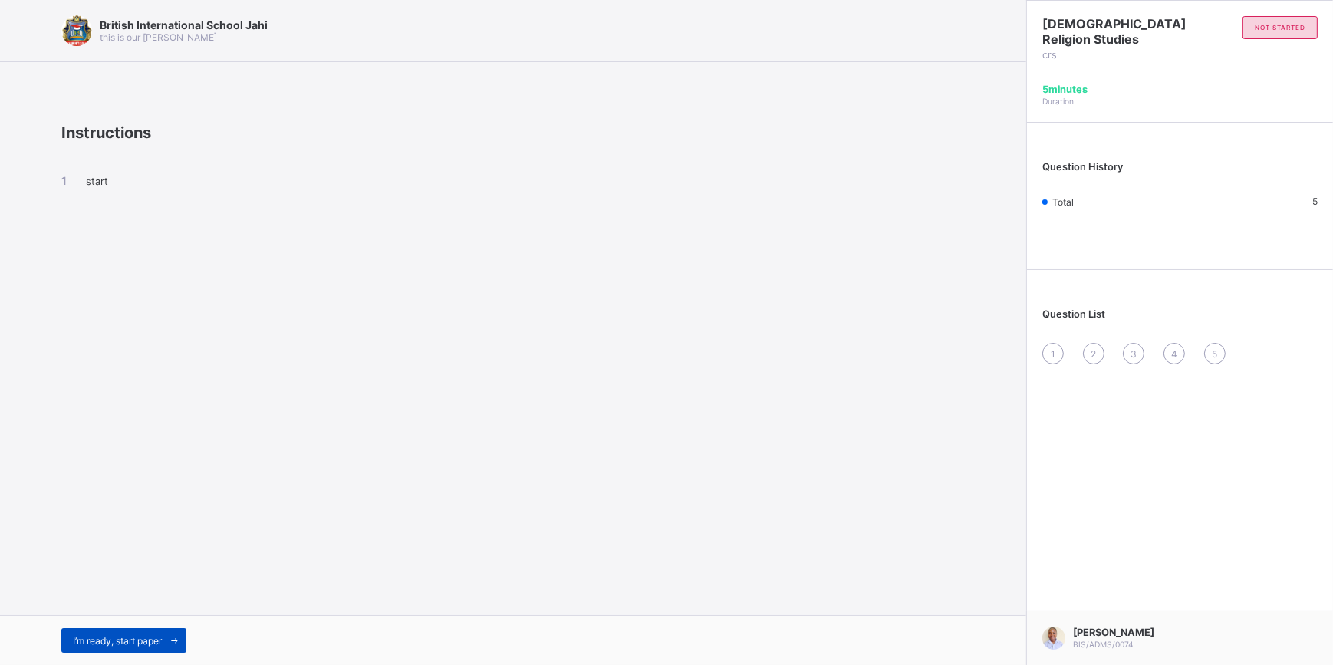
click at [115, 650] on div "I’m ready, start paper" at bounding box center [123, 640] width 125 height 25
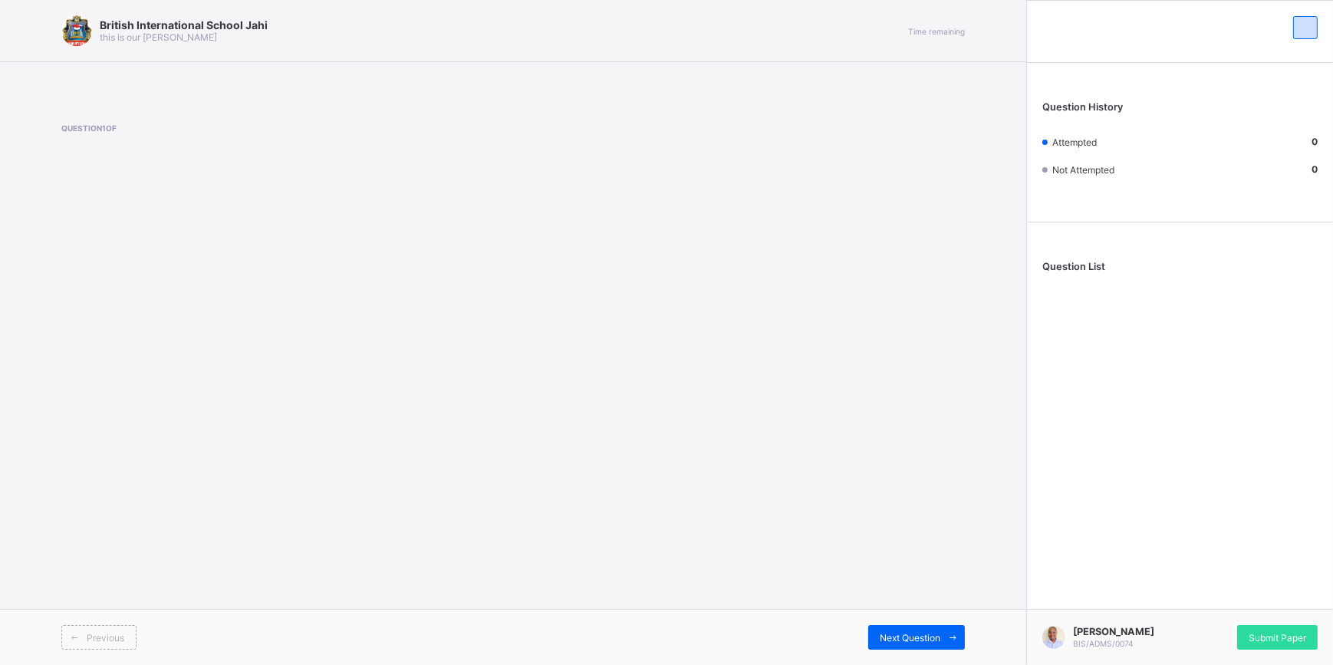
drag, startPoint x: 347, startPoint y: 491, endPoint x: 688, endPoint y: 499, distance: 341.4
click at [392, 513] on div "British International School Jahi this is our motton Time remaining Question 1 …" at bounding box center [513, 332] width 1026 height 665
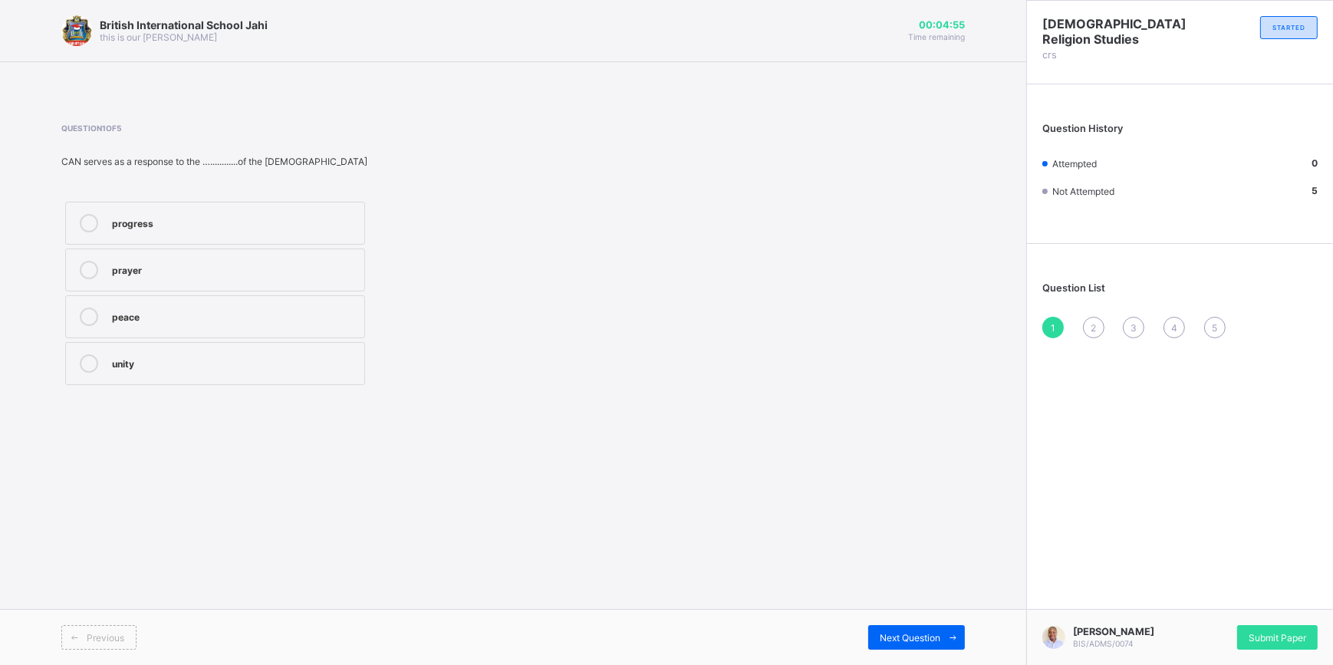
click at [173, 375] on label "unity" at bounding box center [215, 363] width 300 height 43
drag, startPoint x: 1075, startPoint y: 329, endPoint x: 1096, endPoint y: 363, distance: 40.0
click at [1096, 363] on div "Christian Religion Studies crs STARTED Question History Attempted 1 Not Attempt…" at bounding box center [1179, 332] width 307 height 665
drag, startPoint x: 1096, startPoint y: 363, endPoint x: 1095, endPoint y: 337, distance: 26.1
click at [1095, 337] on div "Question List 1 2 3 4 5" at bounding box center [1180, 303] width 306 height 102
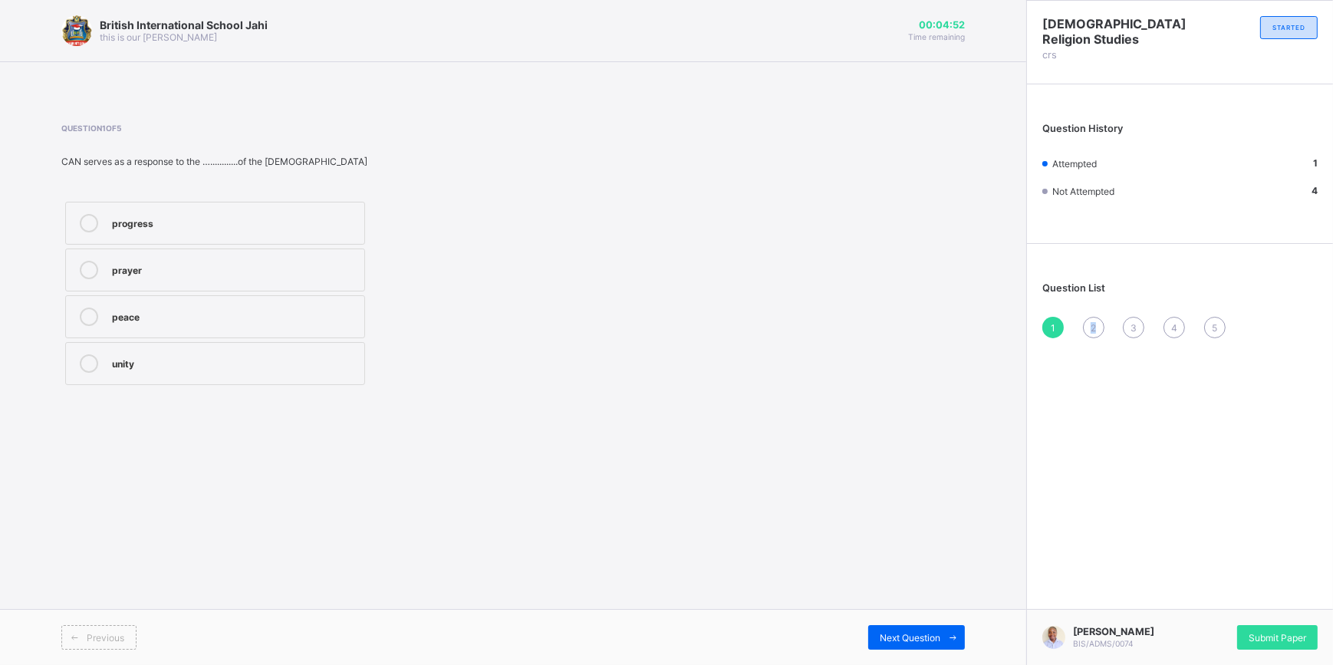
click at [1095, 324] on span "2" at bounding box center [1093, 328] width 5 height 12
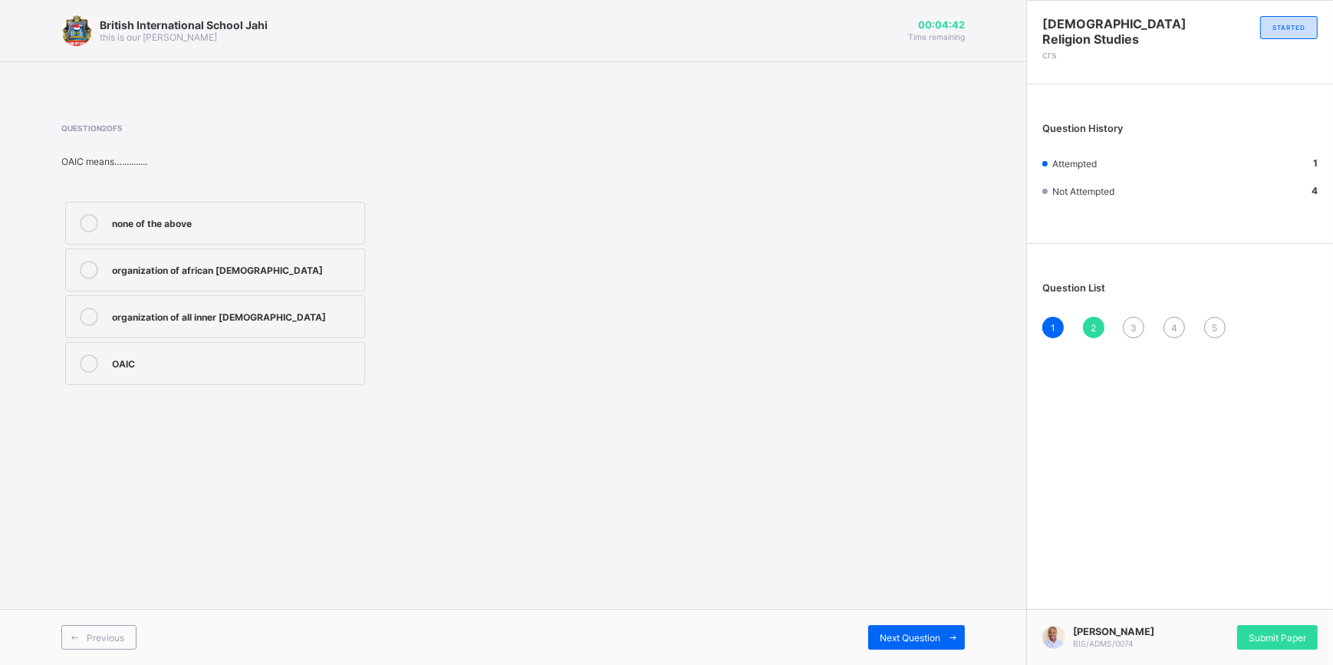
click at [289, 224] on div "none of the above" at bounding box center [234, 221] width 245 height 15
click at [1141, 326] on div "3" at bounding box center [1133, 327] width 21 height 21
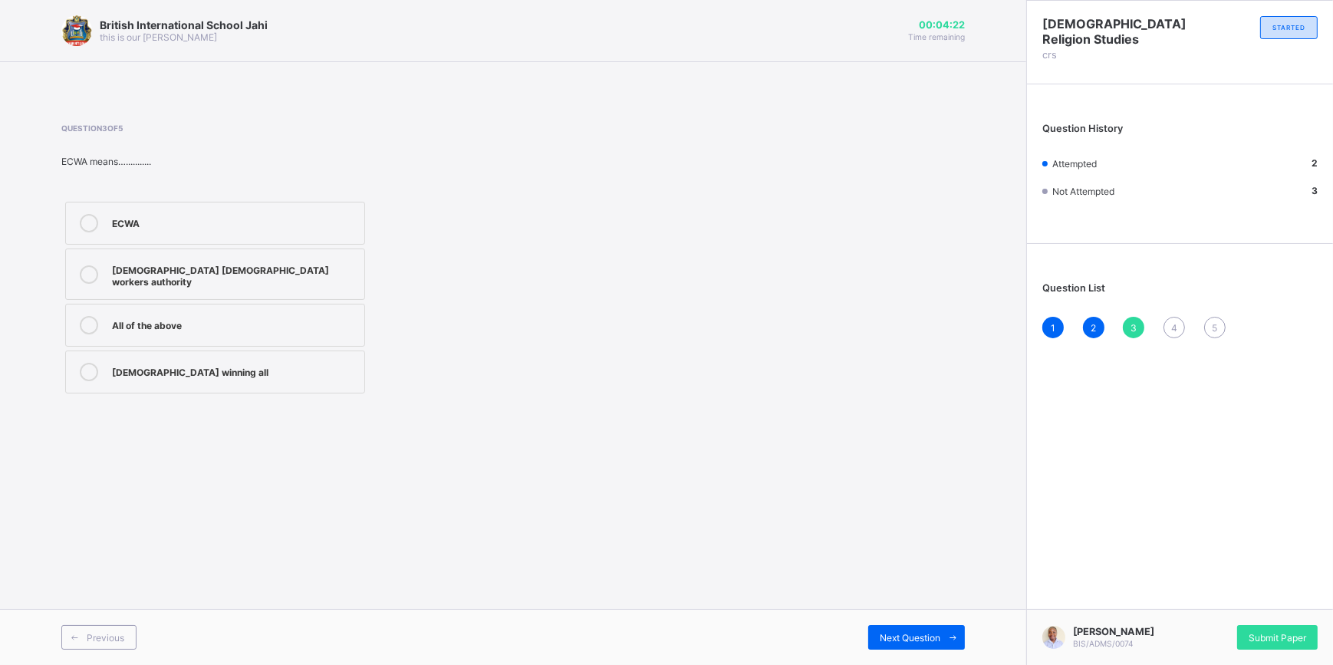
click at [192, 278] on div "evangelism church workers authority" at bounding box center [234, 274] width 245 height 27
click at [249, 376] on label "Evangelical church winning all" at bounding box center [215, 372] width 300 height 43
click at [1174, 328] on span "4" at bounding box center [1174, 328] width 6 height 12
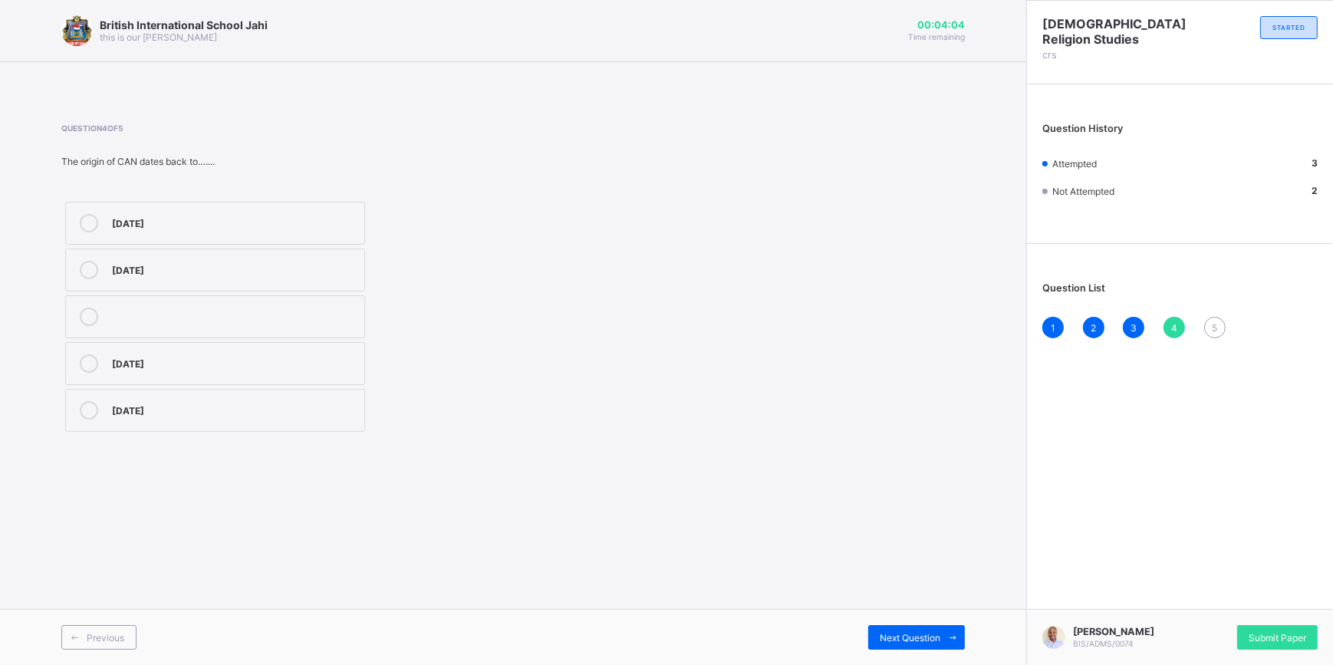
click at [230, 422] on label "28th september 1976" at bounding box center [215, 410] width 300 height 43
click at [1215, 329] on span "5" at bounding box center [1214, 328] width 5 height 12
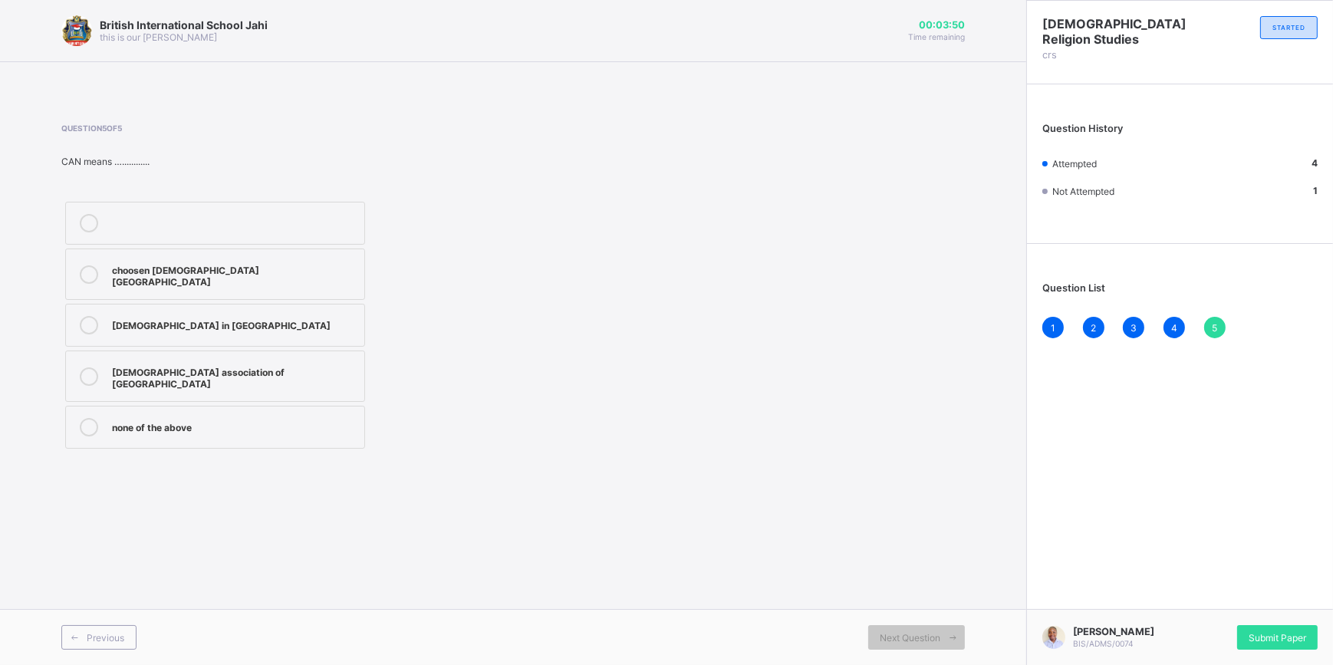
click at [281, 363] on div "christian association of nigeria" at bounding box center [234, 376] width 245 height 27
click at [1299, 633] on div "Submit Paper" at bounding box center [1277, 637] width 81 height 25
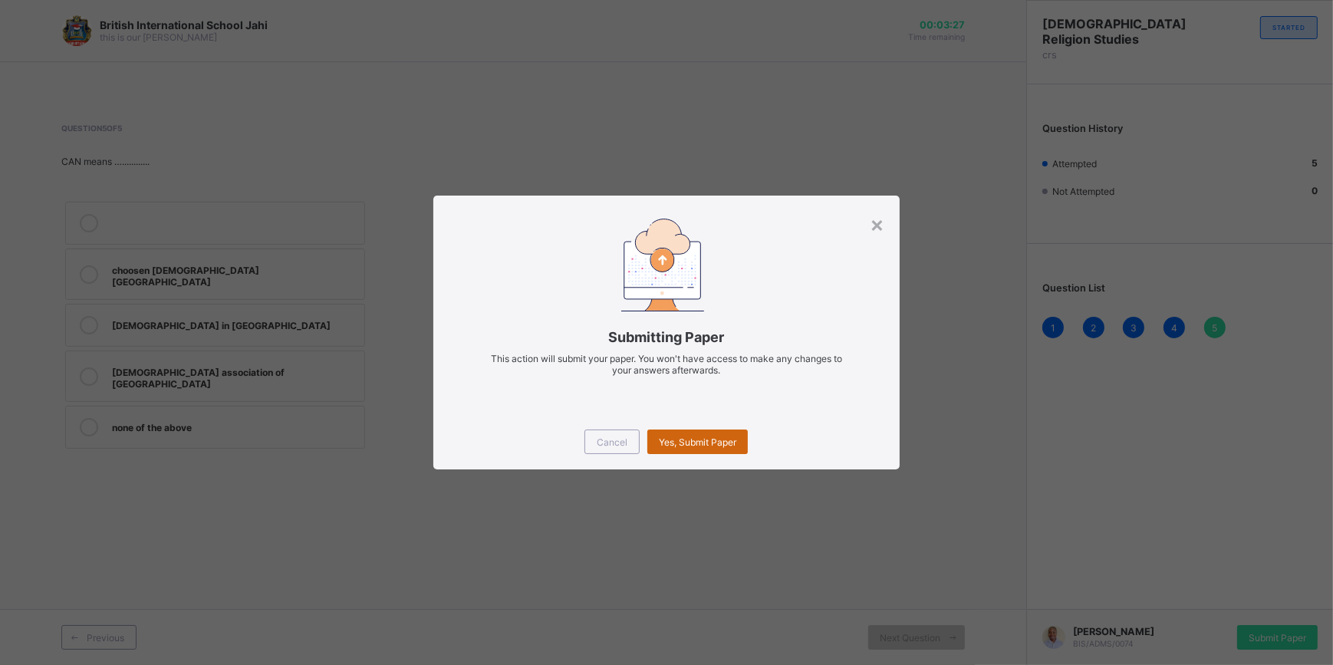
click at [730, 441] on span "Yes, Submit Paper" at bounding box center [697, 442] width 77 height 12
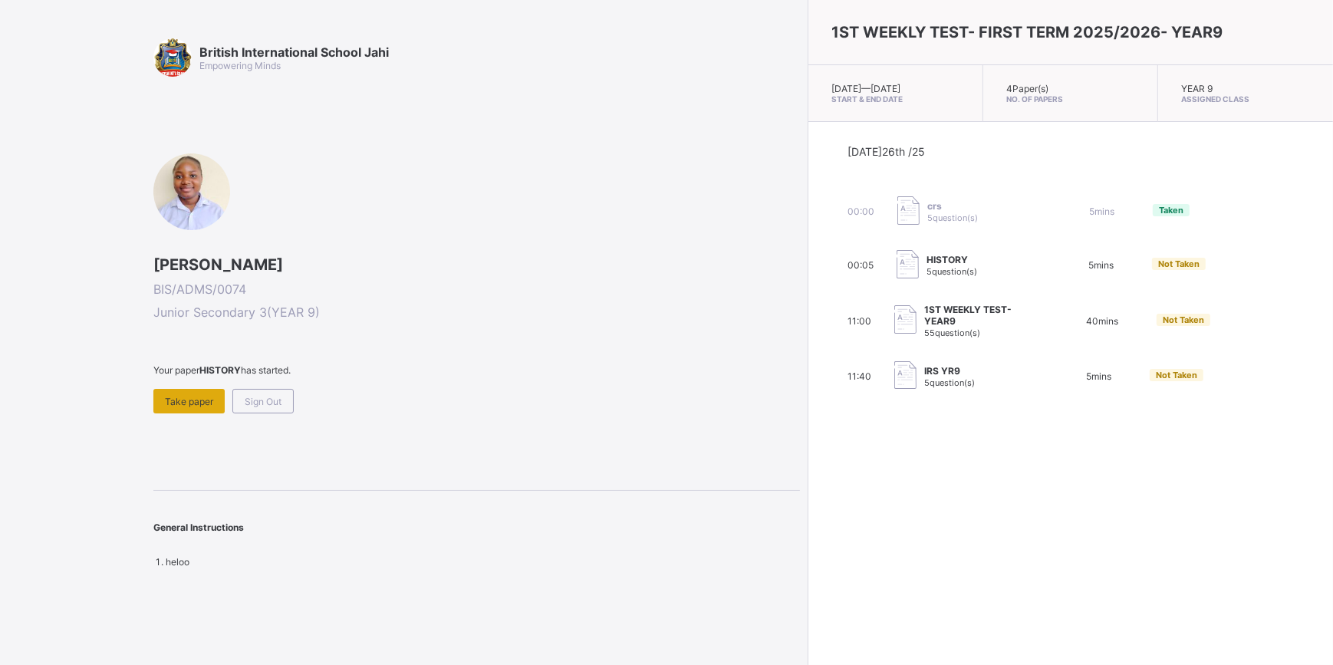
click at [196, 405] on div "Take paper" at bounding box center [188, 401] width 71 height 25
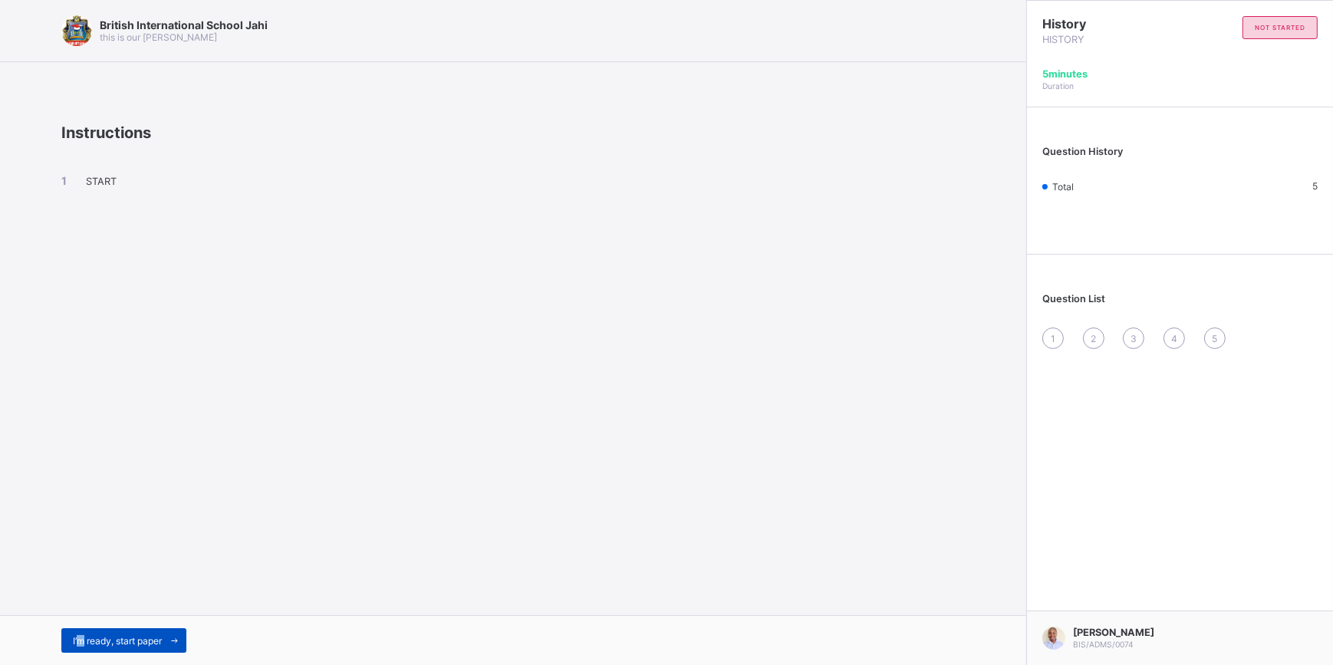
click at [81, 637] on span "I’m ready, start paper" at bounding box center [117, 641] width 89 height 12
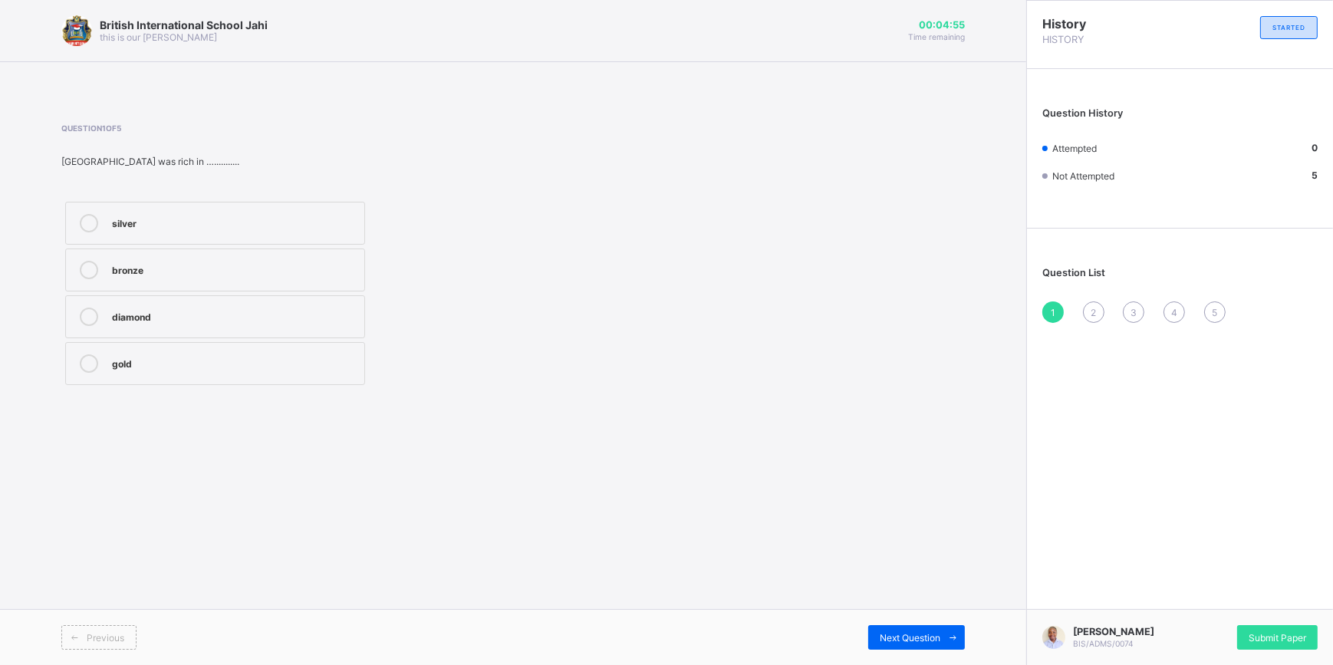
click at [11, 275] on div "British International School Jahi this is our motton 00:04:55 Time remaining Qu…" at bounding box center [513, 332] width 1026 height 665
click at [111, 257] on label "bronze" at bounding box center [215, 270] width 300 height 43
click at [1289, 633] on span "Submit Paper" at bounding box center [1278, 638] width 58 height 12
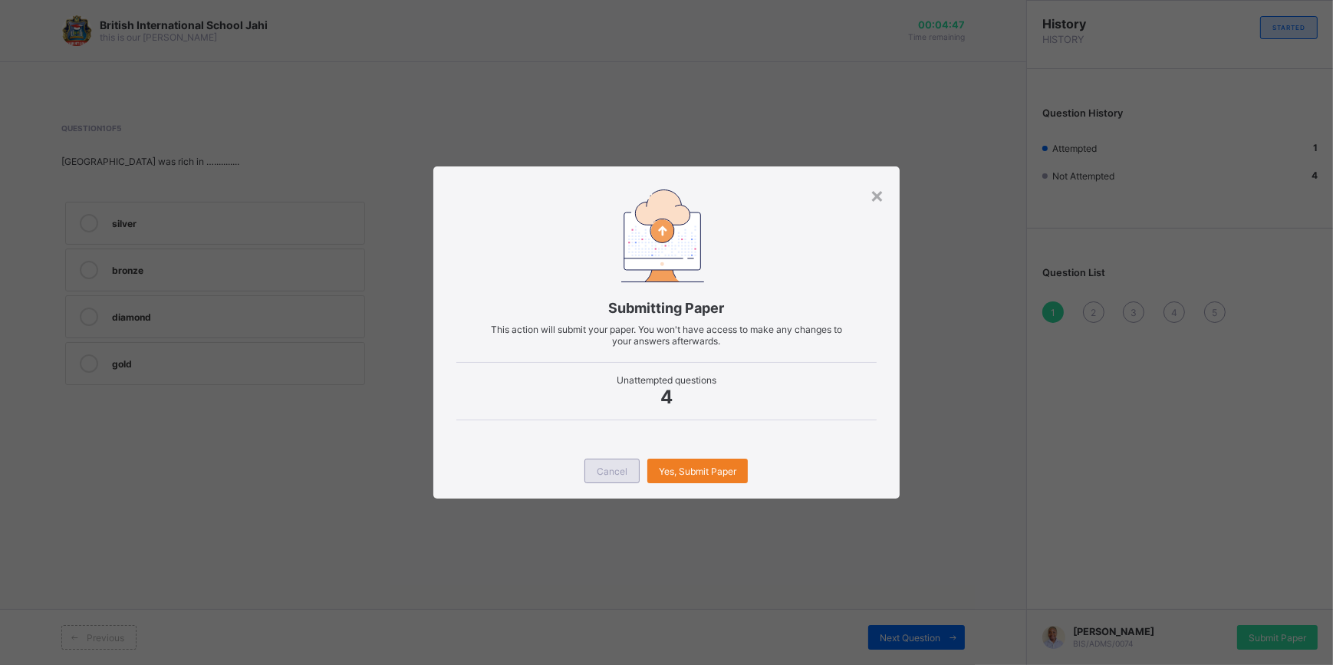
click at [608, 471] on div "Cancel" at bounding box center [612, 471] width 55 height 25
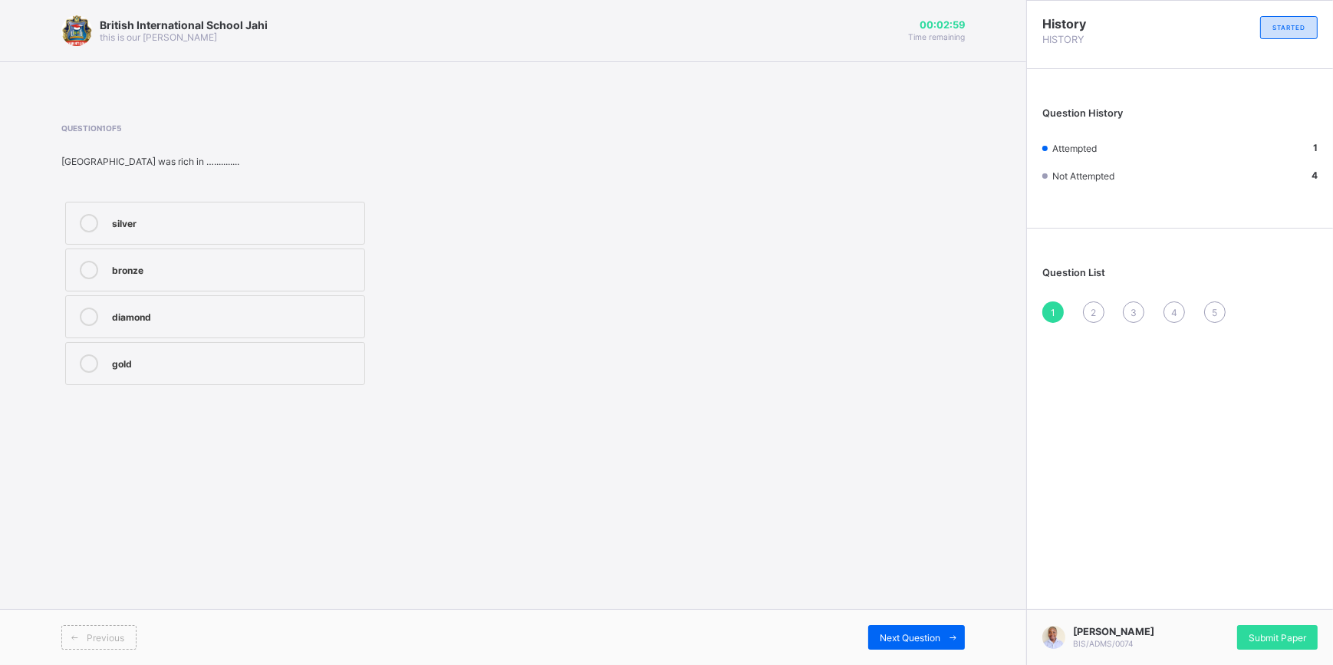
click at [1095, 315] on span "2" at bounding box center [1093, 313] width 5 height 12
click at [187, 261] on div "second" at bounding box center [234, 268] width 245 height 15
click at [225, 235] on label "first" at bounding box center [215, 223] width 300 height 43
click at [1210, 318] on div "5" at bounding box center [1214, 311] width 21 height 21
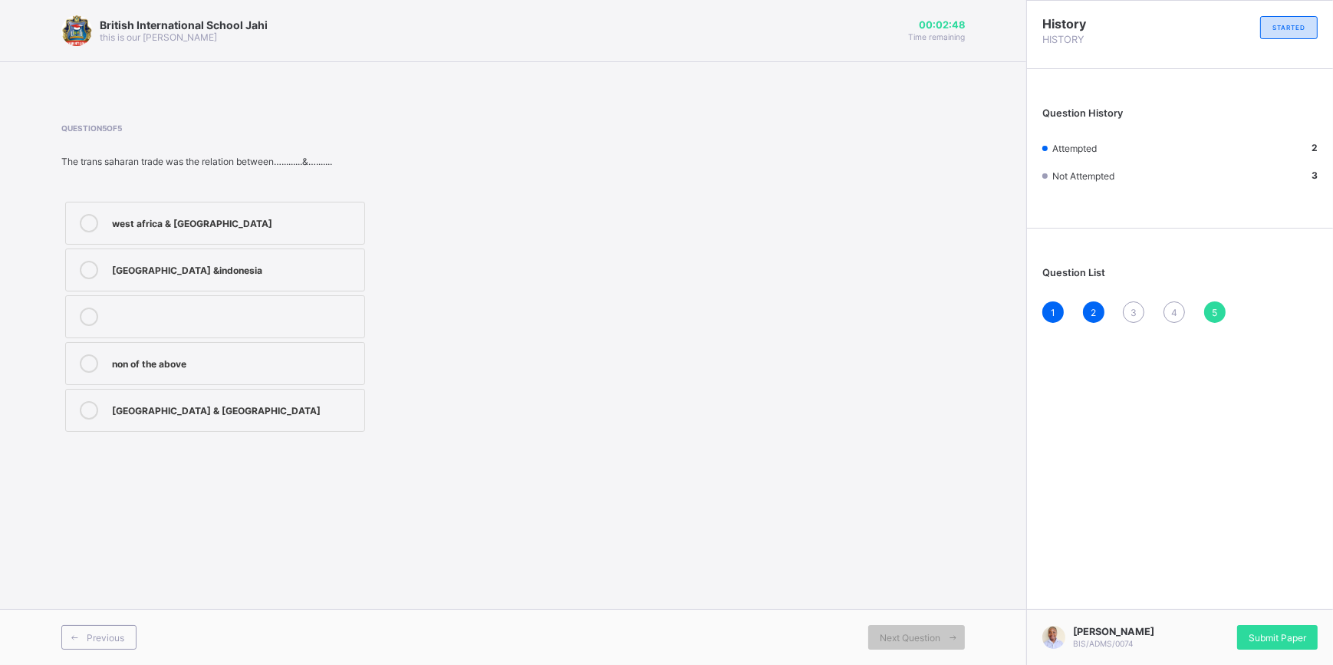
click at [248, 229] on div "west africa & asia" at bounding box center [234, 223] width 245 height 18
click at [1166, 311] on div "4" at bounding box center [1174, 311] width 21 height 21
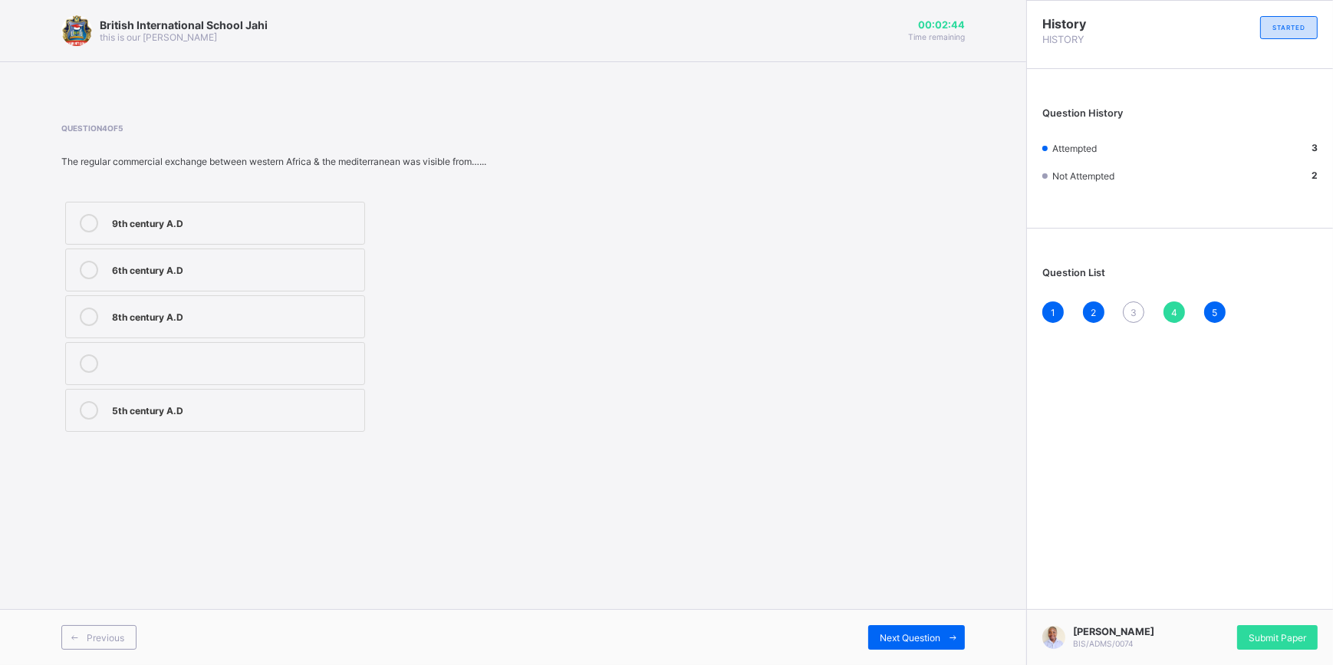
click at [97, 268] on div at bounding box center [89, 270] width 31 height 18
click at [1139, 315] on div "3" at bounding box center [1133, 311] width 21 height 21
click at [212, 236] on label "kano & plateau" at bounding box center [215, 223] width 300 height 43
click at [1304, 630] on div "Submit Paper" at bounding box center [1277, 637] width 81 height 25
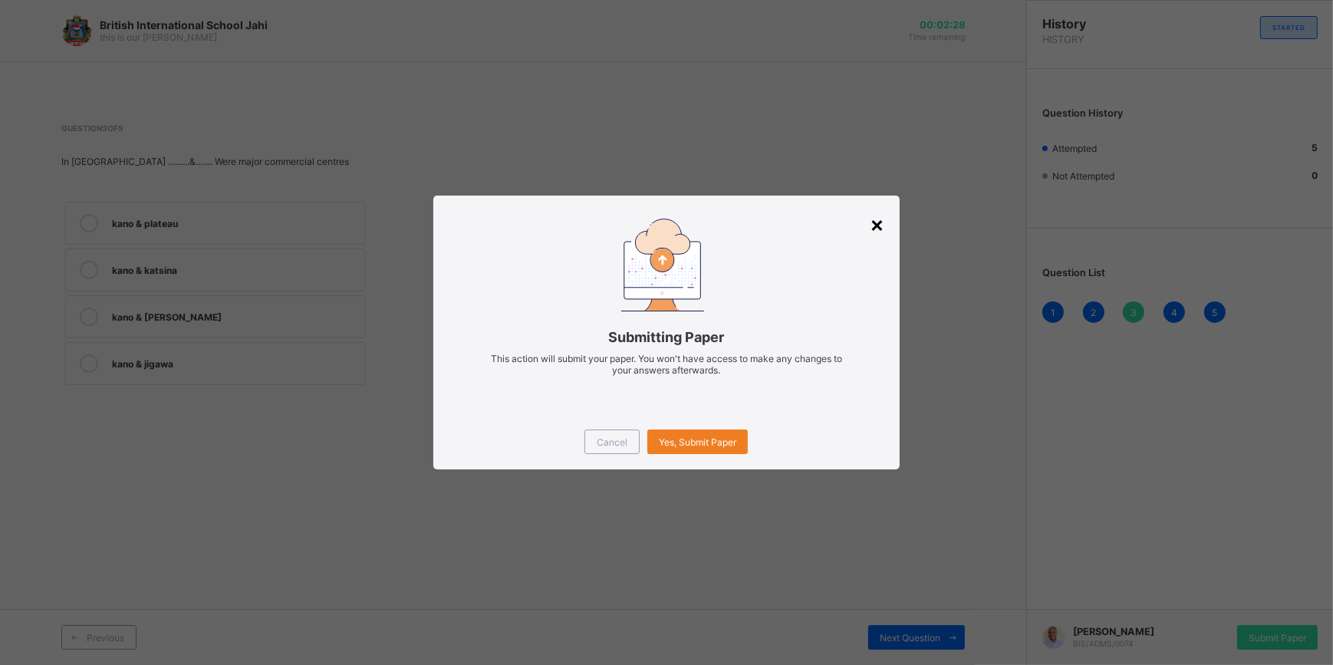
click at [872, 230] on div "×" at bounding box center [877, 224] width 15 height 26
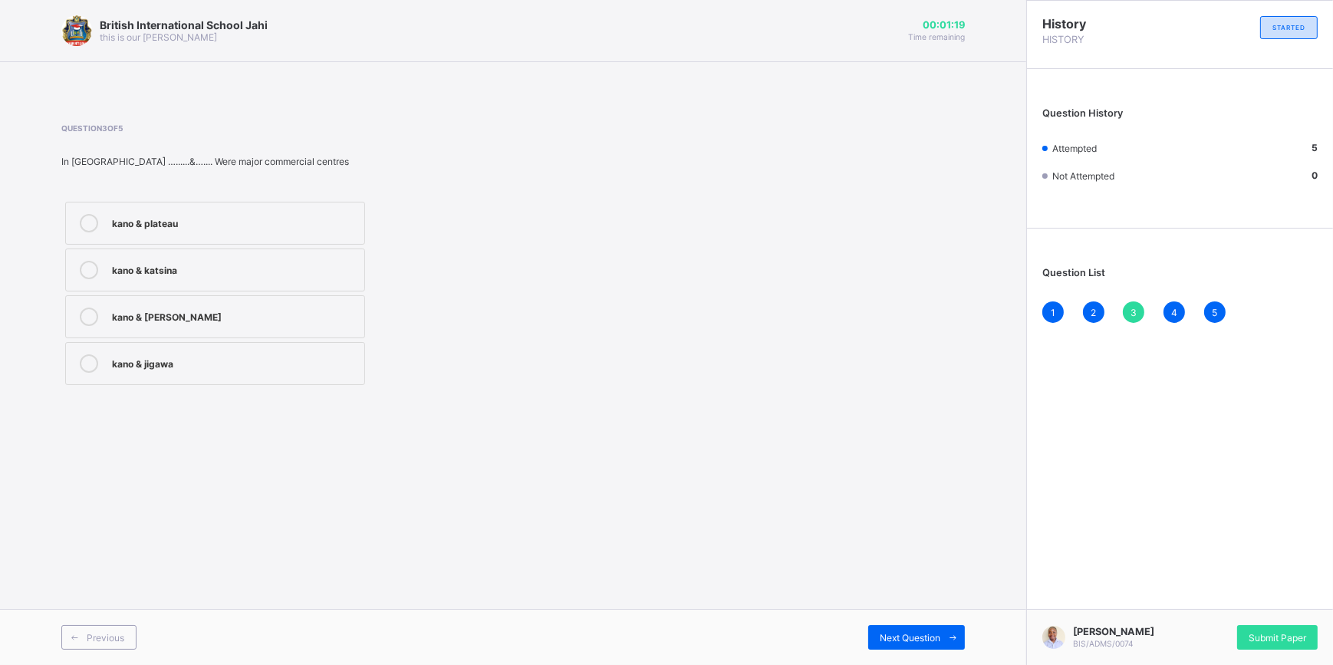
click at [1270, 629] on div "Submit Paper" at bounding box center [1277, 637] width 81 height 25
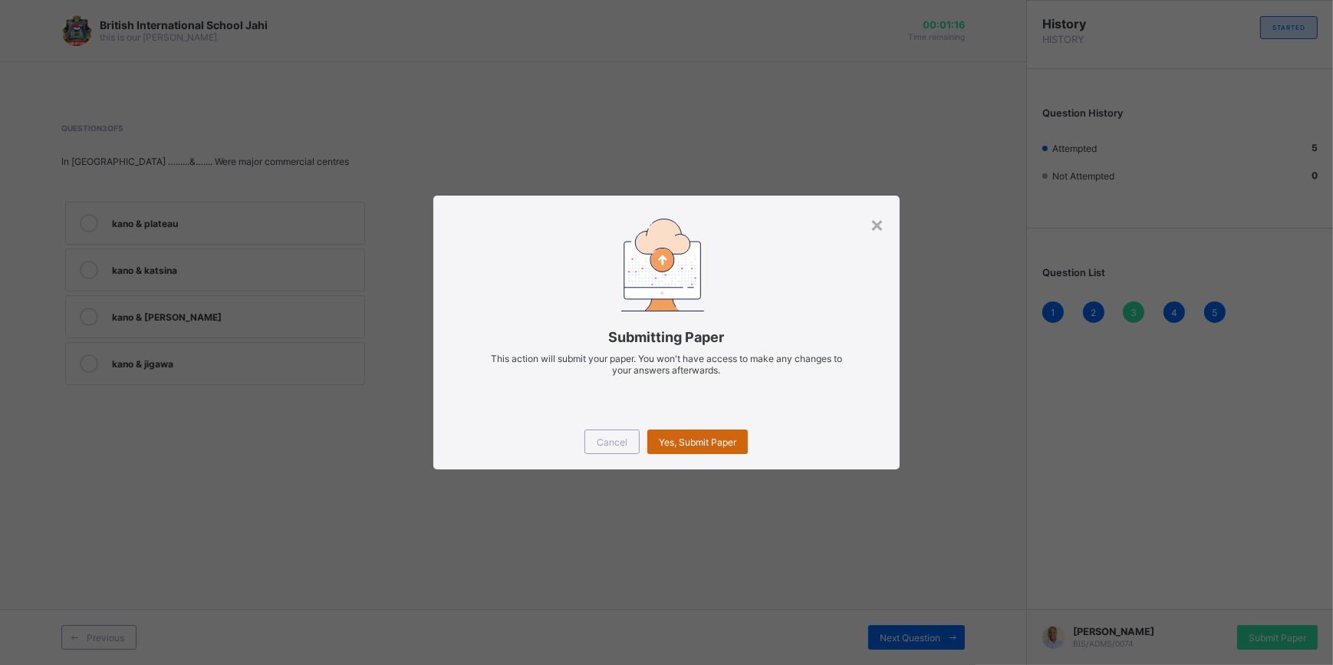
click at [697, 450] on div "Yes, Submit Paper" at bounding box center [697, 442] width 100 height 25
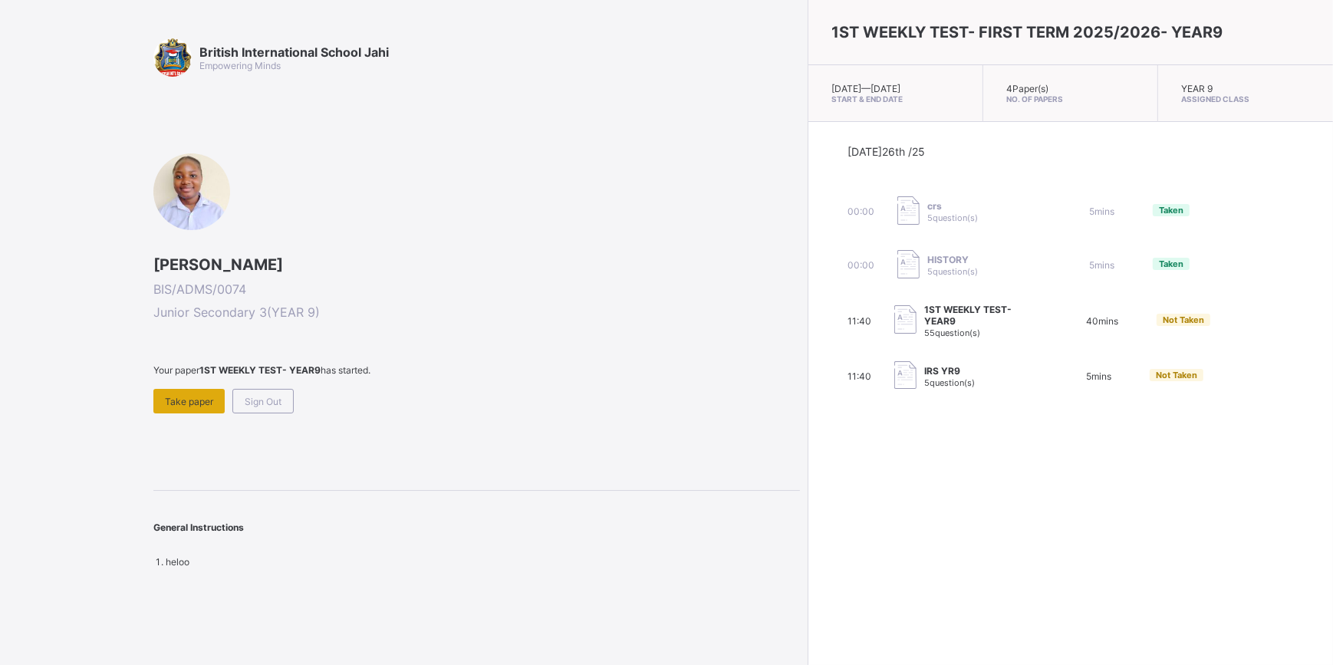
click at [180, 390] on div "Take paper" at bounding box center [188, 401] width 71 height 25
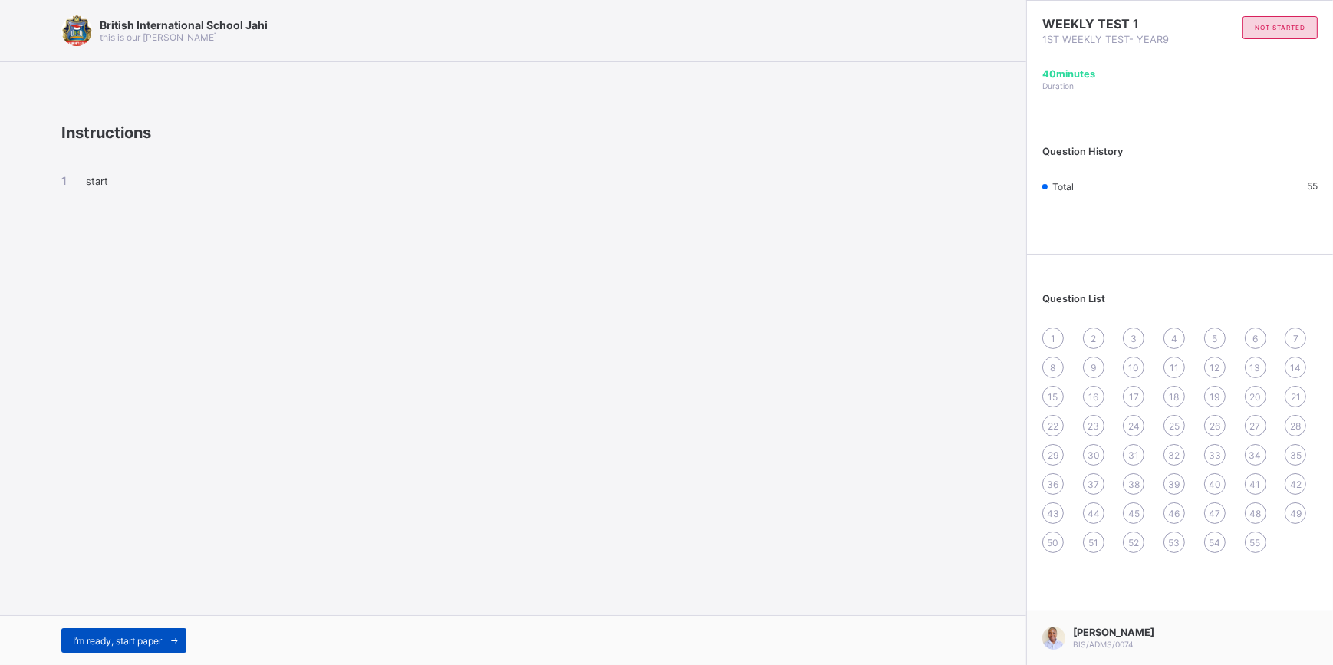
click at [166, 644] on span at bounding box center [174, 640] width 25 height 25
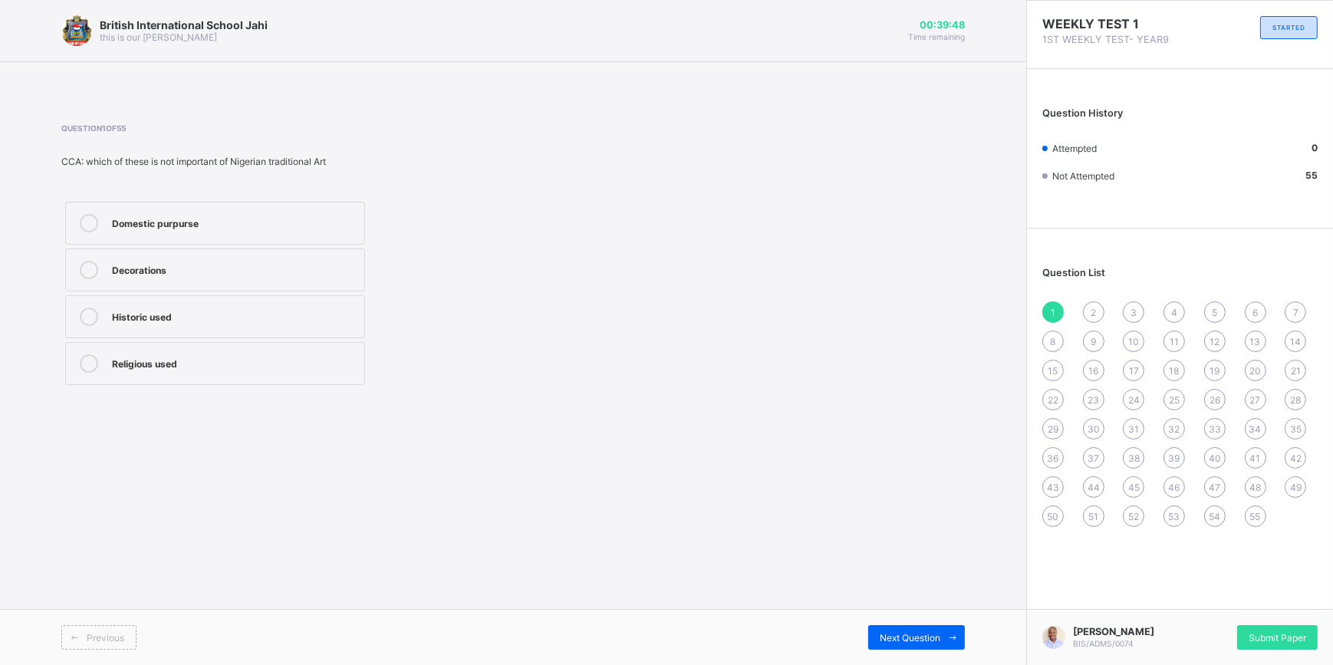
click at [1128, 328] on div "1 2 3 4 5 6 7 8 9 10 11 12 13 14 15 16 17 18 19 20 21 22 23 24 25 26 27 28 29 3…" at bounding box center [1179, 414] width 275 height 226
click at [1135, 337] on div "10" at bounding box center [1133, 341] width 21 height 21
click at [219, 268] on div "Typing a document in Microsoft Word" at bounding box center [234, 268] width 245 height 15
drag, startPoint x: 219, startPoint y: 268, endPoint x: 94, endPoint y: 254, distance: 126.6
click at [94, 254] on label "Typing a document in Microsoft Word" at bounding box center [215, 270] width 300 height 43
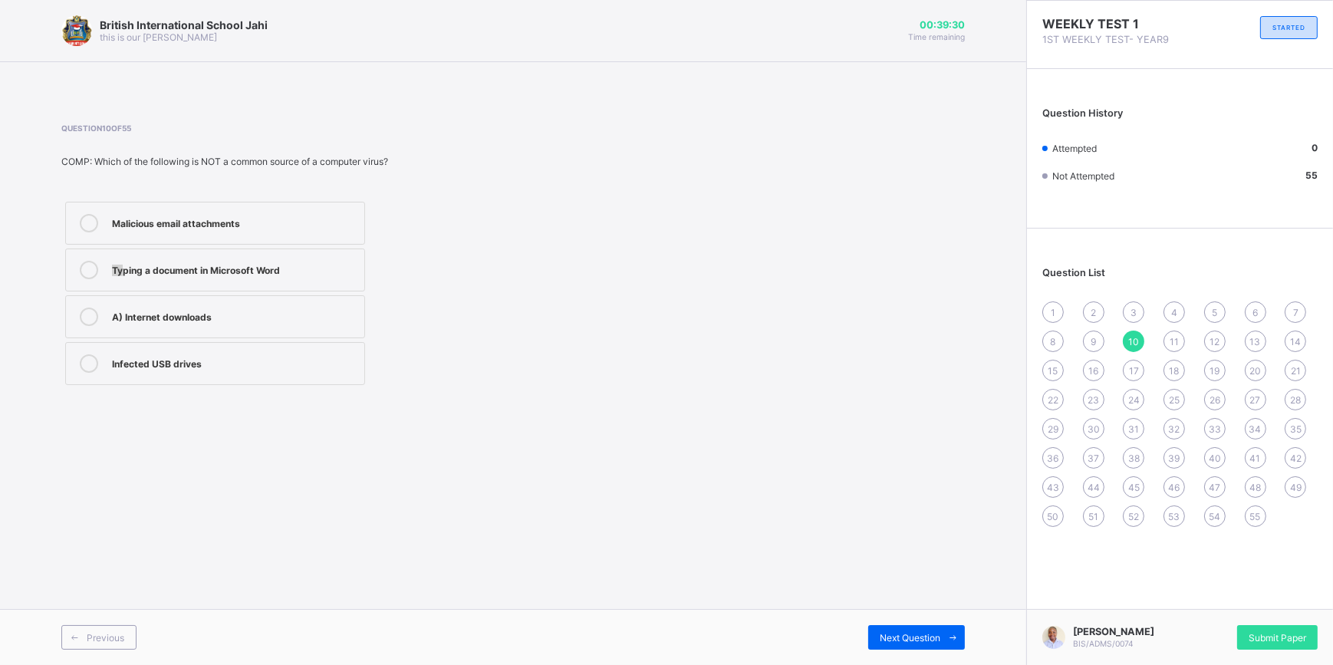
drag, startPoint x: 94, startPoint y: 254, endPoint x: 96, endPoint y: 264, distance: 10.2
click at [96, 264] on icon at bounding box center [89, 270] width 18 height 18
click at [1175, 338] on span "11" at bounding box center [1174, 342] width 9 height 12
click at [263, 238] on label "hockeyball" at bounding box center [215, 223] width 300 height 43
click at [185, 321] on div "A bully" at bounding box center [234, 315] width 245 height 15
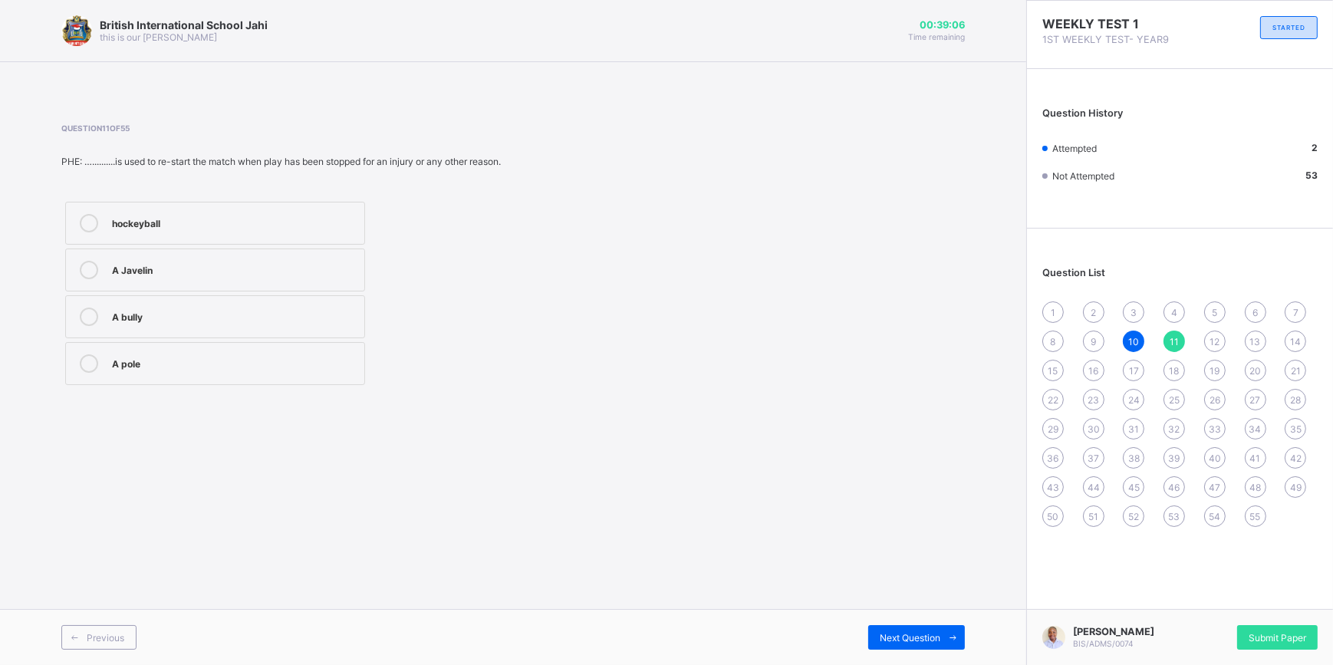
click at [1220, 344] on div "12" at bounding box center [1214, 341] width 21 height 21
click at [1263, 344] on div "13" at bounding box center [1255, 341] width 21 height 21
click at [1293, 341] on span "14" at bounding box center [1295, 342] width 11 height 12
click at [249, 335] on label "11" at bounding box center [215, 316] width 300 height 43
click at [1052, 378] on div "15" at bounding box center [1052, 370] width 21 height 21
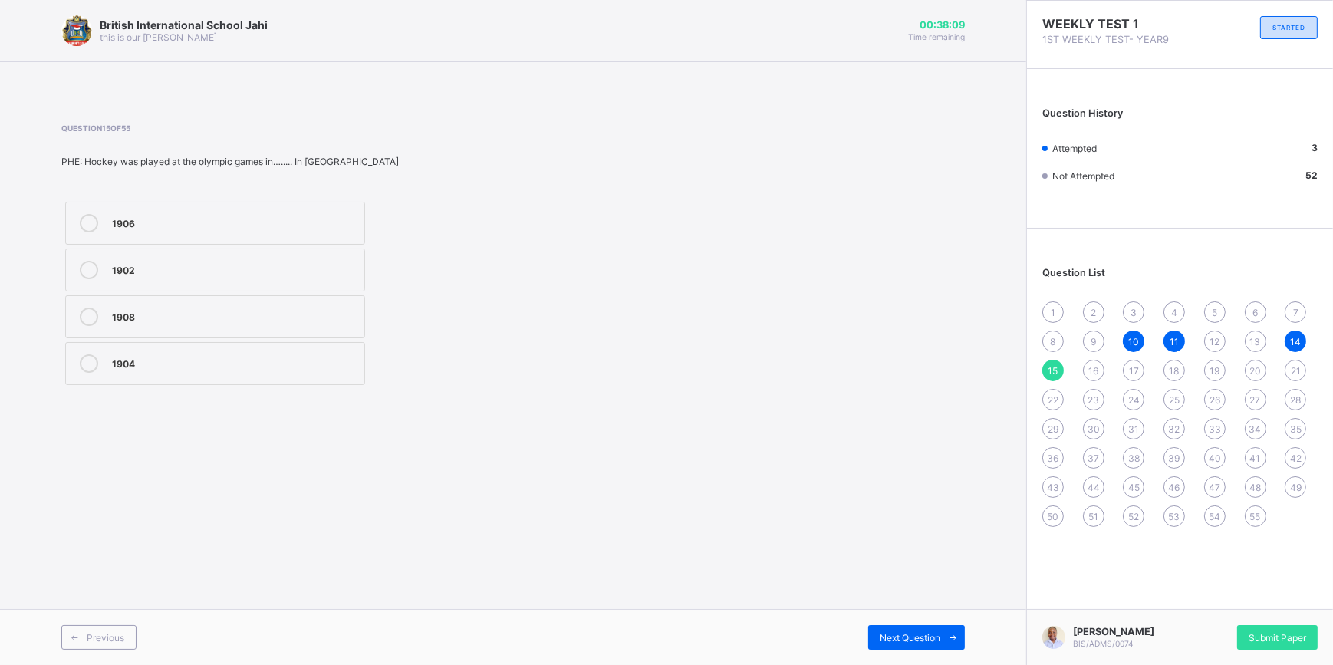
click at [257, 380] on label "1904" at bounding box center [215, 363] width 300 height 43
click at [1091, 370] on span "16" at bounding box center [1094, 371] width 10 height 12
click at [1136, 430] on span "31" at bounding box center [1133, 429] width 11 height 12
click at [1181, 427] on div "32" at bounding box center [1174, 428] width 21 height 21
click at [1218, 431] on span "33" at bounding box center [1215, 429] width 12 height 12
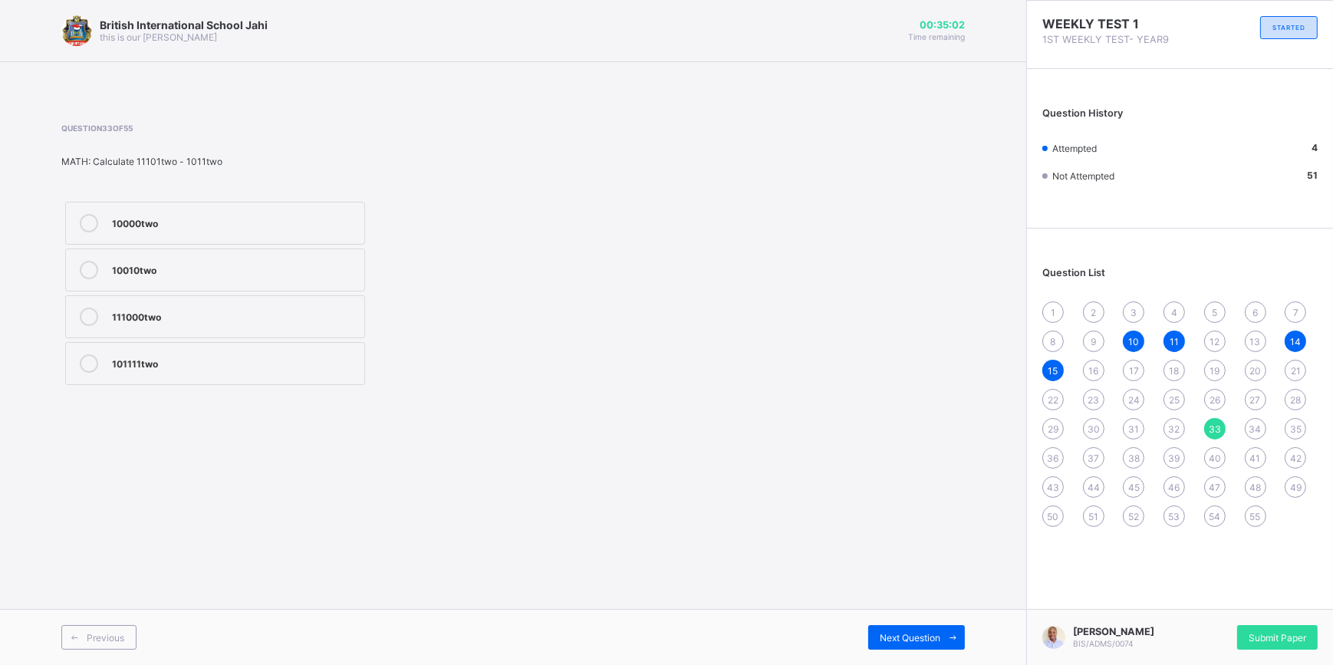
click at [1247, 430] on div "34" at bounding box center [1255, 428] width 21 height 21
click at [1049, 514] on span "50" at bounding box center [1054, 517] width 12 height 12
click at [245, 277] on div "The supreme law of the land" at bounding box center [234, 270] width 245 height 18
click at [1094, 515] on span "51" at bounding box center [1094, 517] width 10 height 12
drag, startPoint x: 276, startPoint y: 218, endPoint x: 371, endPoint y: 256, distance: 102.6
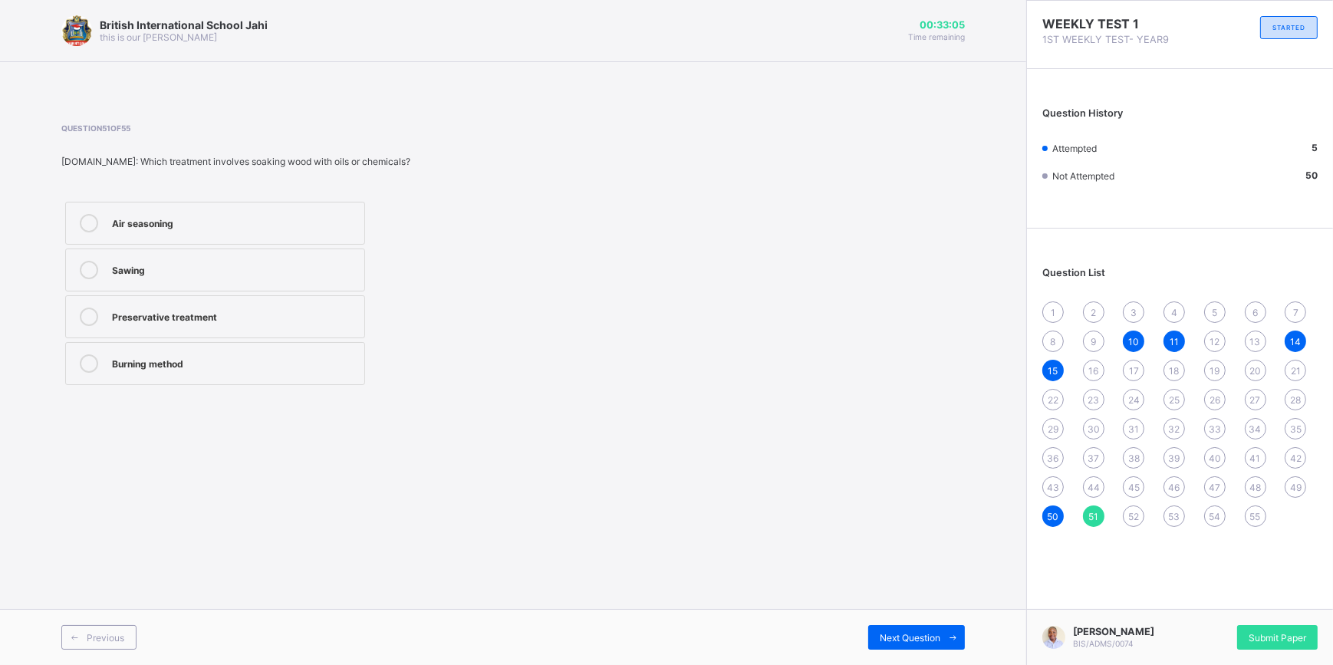
click at [315, 239] on label "Air seasoning" at bounding box center [215, 223] width 300 height 43
click at [1135, 519] on span "52" at bounding box center [1133, 517] width 11 height 12
drag, startPoint x: 244, startPoint y: 341, endPoint x: 243, endPoint y: 350, distance: 9.2
click at [243, 349] on div "Polishing Painting Nailing Chemical treatment" at bounding box center [215, 293] width 308 height 191
click at [303, 380] on label "Chemical treatment" at bounding box center [215, 363] width 300 height 43
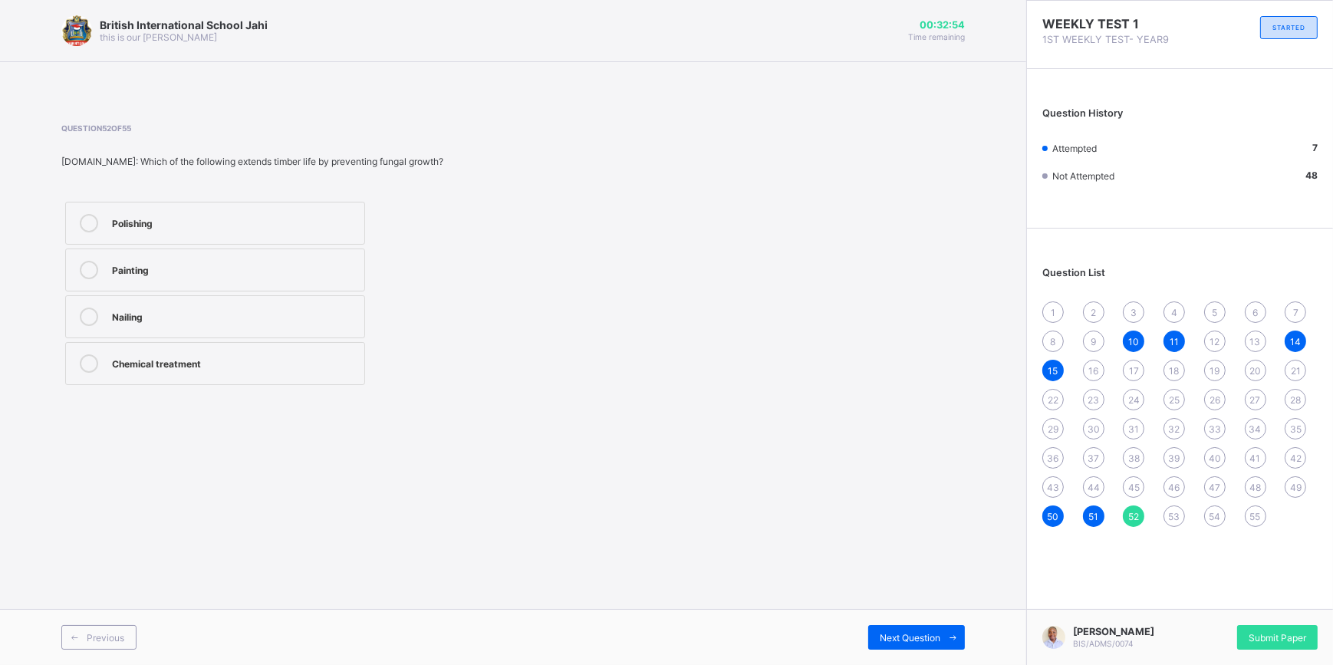
click at [1176, 514] on span "53" at bounding box center [1175, 517] width 12 height 12
click at [191, 284] on label "By reducing moisture content that causes decay" at bounding box center [215, 270] width 300 height 43
click at [1217, 524] on div "54" at bounding box center [1214, 516] width 21 height 21
click at [190, 320] on div "To protect against insect damage" at bounding box center [234, 315] width 245 height 15
click at [1250, 518] on span "55" at bounding box center [1255, 517] width 11 height 12
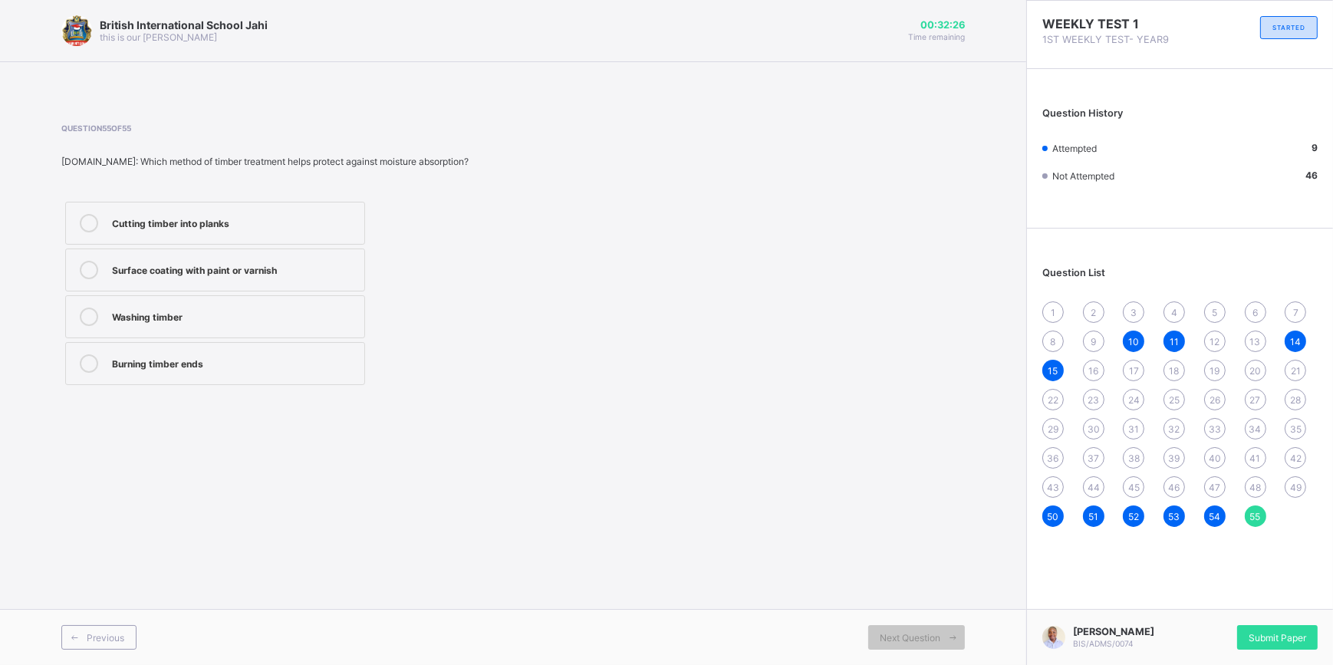
click at [1291, 488] on span "49" at bounding box center [1296, 488] width 12 height 12
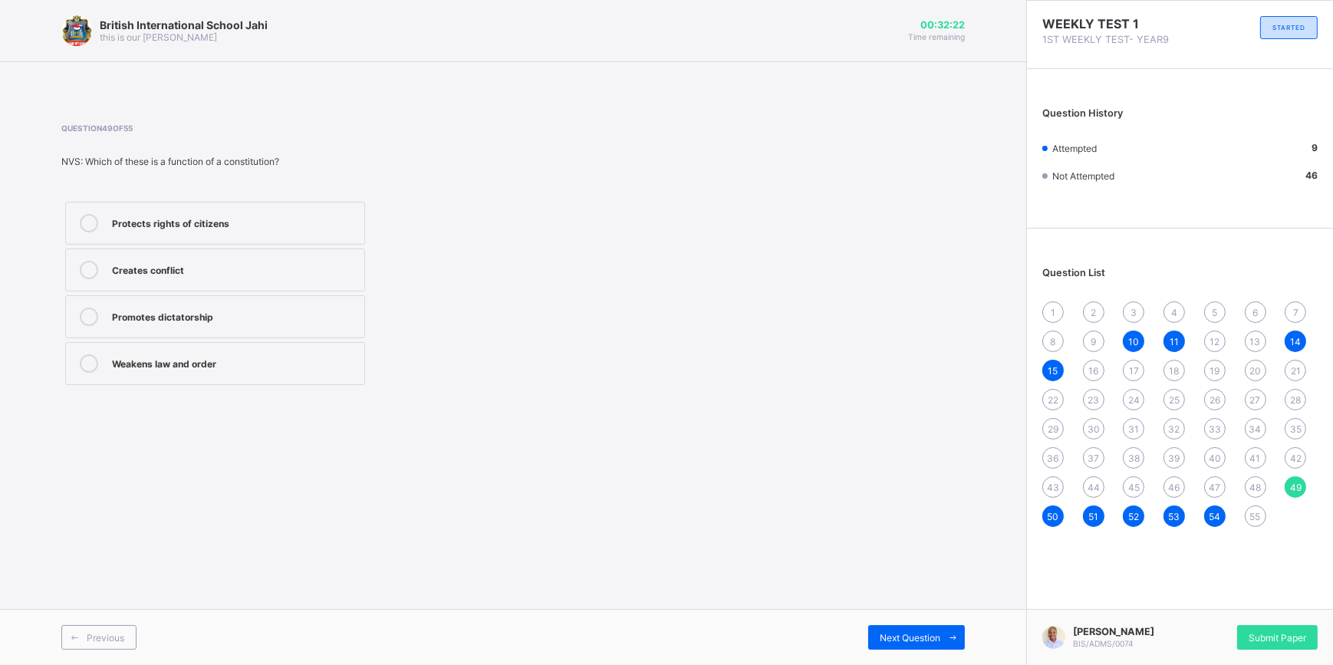
click at [130, 222] on div "Protects rights of citizens" at bounding box center [234, 221] width 245 height 15
click at [1258, 502] on div "1 2 3 4 5 6 7 8 9 10 11 12 13 14 15 16 17 18 19 20 21 22 23 24 25 26 27 28 29 3…" at bounding box center [1179, 414] width 275 height 226
drag, startPoint x: 1258, startPoint y: 502, endPoint x: 1263, endPoint y: 492, distance: 10.7
click at [1263, 492] on div "48" at bounding box center [1255, 486] width 21 height 21
drag, startPoint x: 183, startPoint y: 268, endPoint x: 193, endPoint y: 268, distance: 10.0
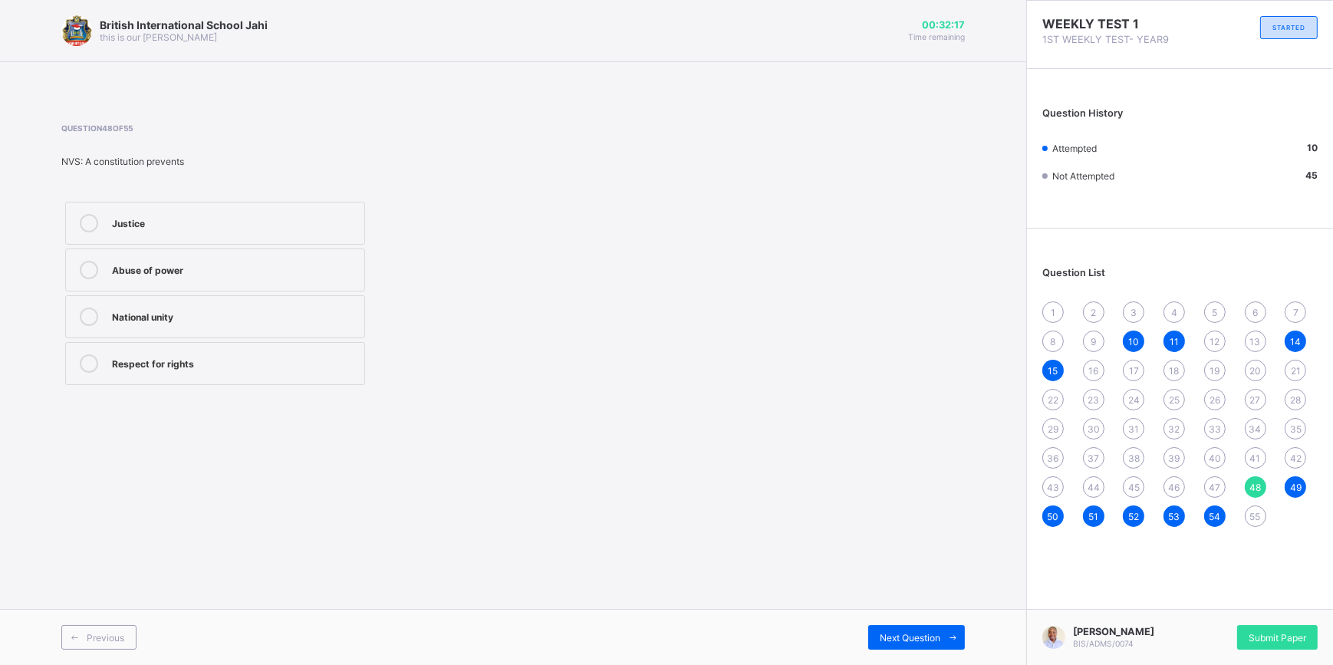
click at [183, 268] on div "Abuse of power" at bounding box center [234, 268] width 245 height 15
click at [1214, 490] on span "47" at bounding box center [1215, 488] width 12 height 12
click at [173, 361] on div "Clifford Constitution" at bounding box center [234, 361] width 245 height 15
click at [231, 296] on div "Lyttleton Constitution Richards Constitution Macpherson Constitution Clifford C…" at bounding box center [215, 293] width 308 height 191
drag, startPoint x: 231, startPoint y: 296, endPoint x: 183, endPoint y: 255, distance: 63.7
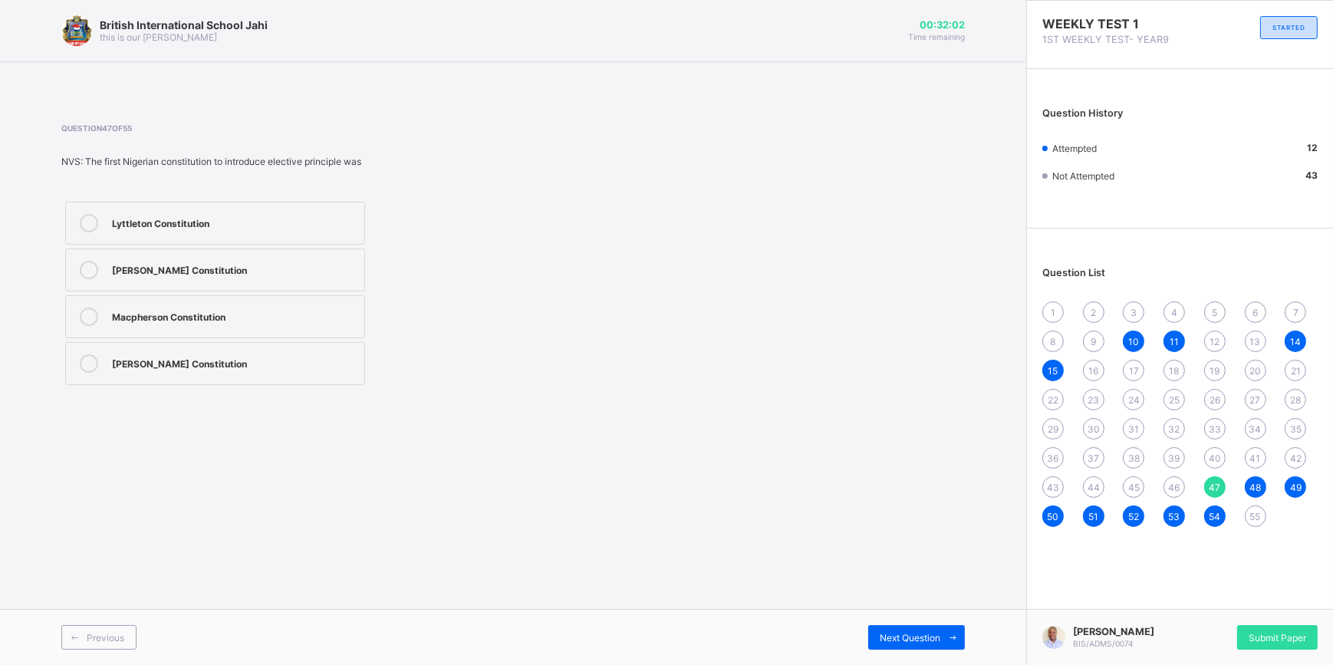
click at [183, 253] on label "Richards Constitution" at bounding box center [215, 270] width 300 height 43
click at [321, 349] on label "Clifford Constitution" at bounding box center [215, 363] width 300 height 43
click at [296, 258] on label "Richards Constitution" at bounding box center [215, 270] width 300 height 43
click at [1177, 490] on span "46" at bounding box center [1175, 488] width 12 height 12
drag, startPoint x: 168, startPoint y: 324, endPoint x: 368, endPoint y: 378, distance: 207.3
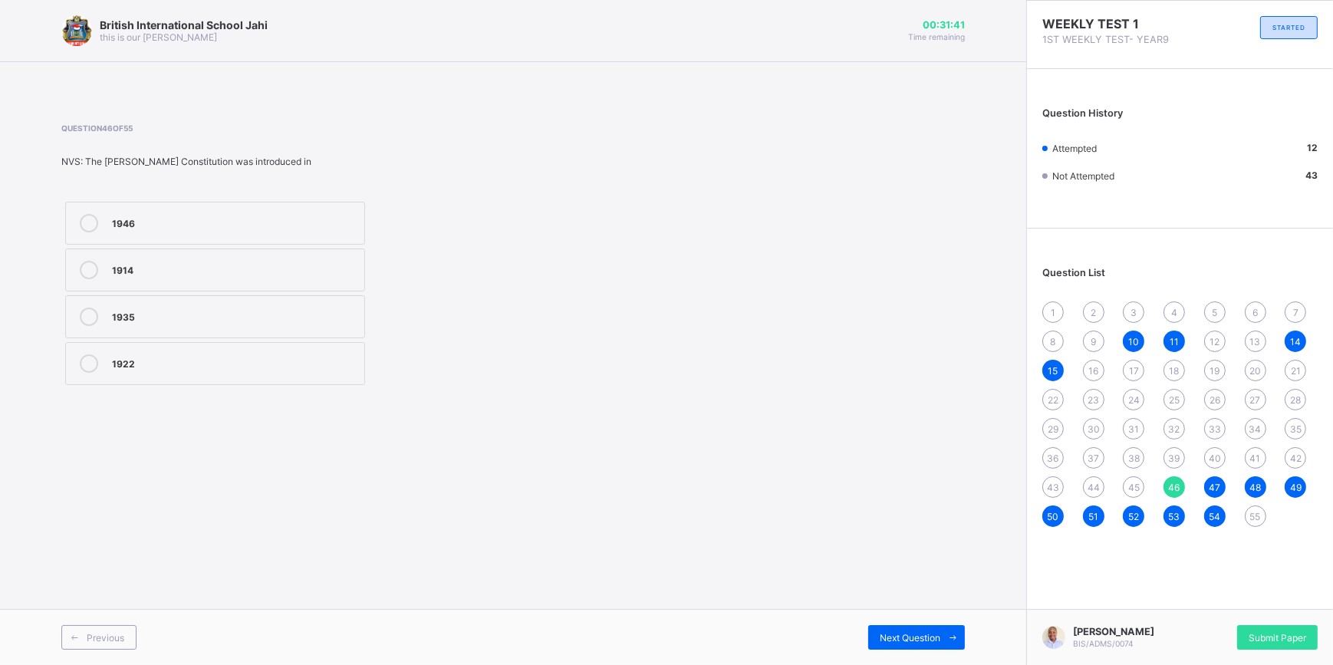
click at [188, 324] on div "1935" at bounding box center [234, 317] width 245 height 18
drag, startPoint x: 1133, startPoint y: 489, endPoint x: 1112, endPoint y: 489, distance: 20.7
click at [1120, 489] on div "1 2 3 4 5 6 7 8 9 10 11 12 13 14 15 16 17 18 19 20 21 22 23 24 25 26 27 28 29 3…" at bounding box center [1179, 414] width 275 height 226
click at [1135, 488] on span "45" at bounding box center [1134, 488] width 12 height 12
click at [199, 278] on div "Gregor Mendel" at bounding box center [234, 270] width 245 height 18
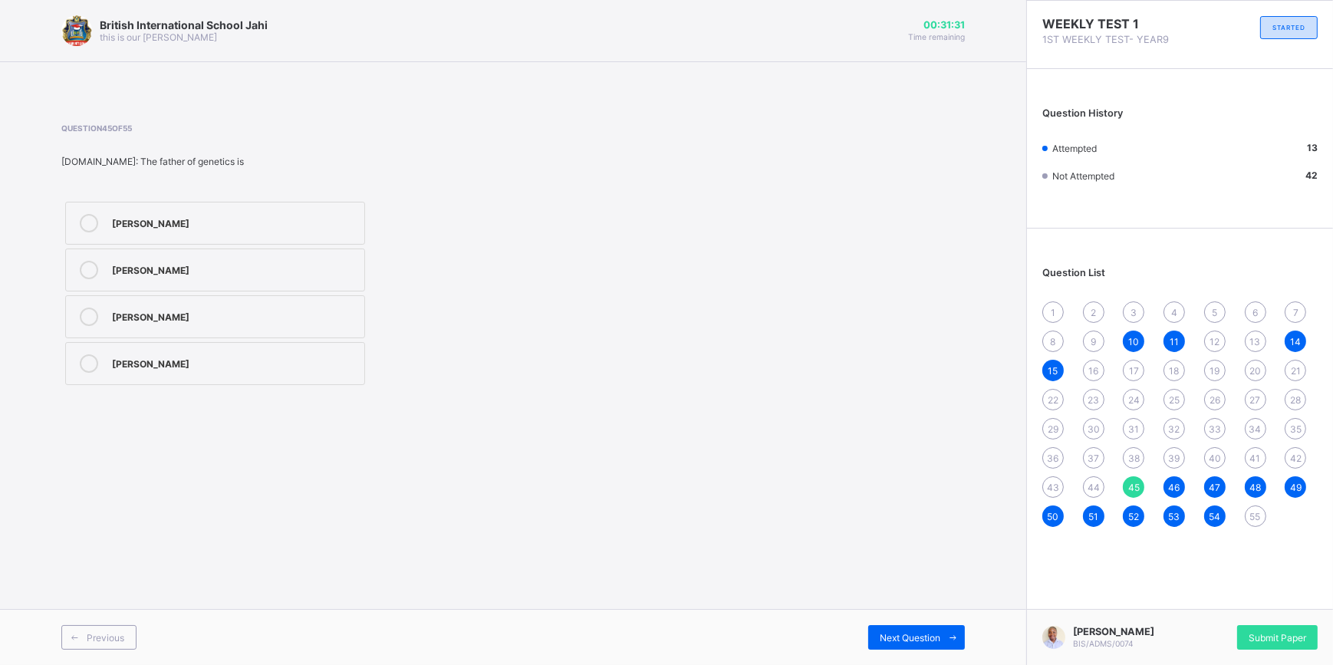
click at [1091, 494] on div "44" at bounding box center [1093, 486] width 21 height 21
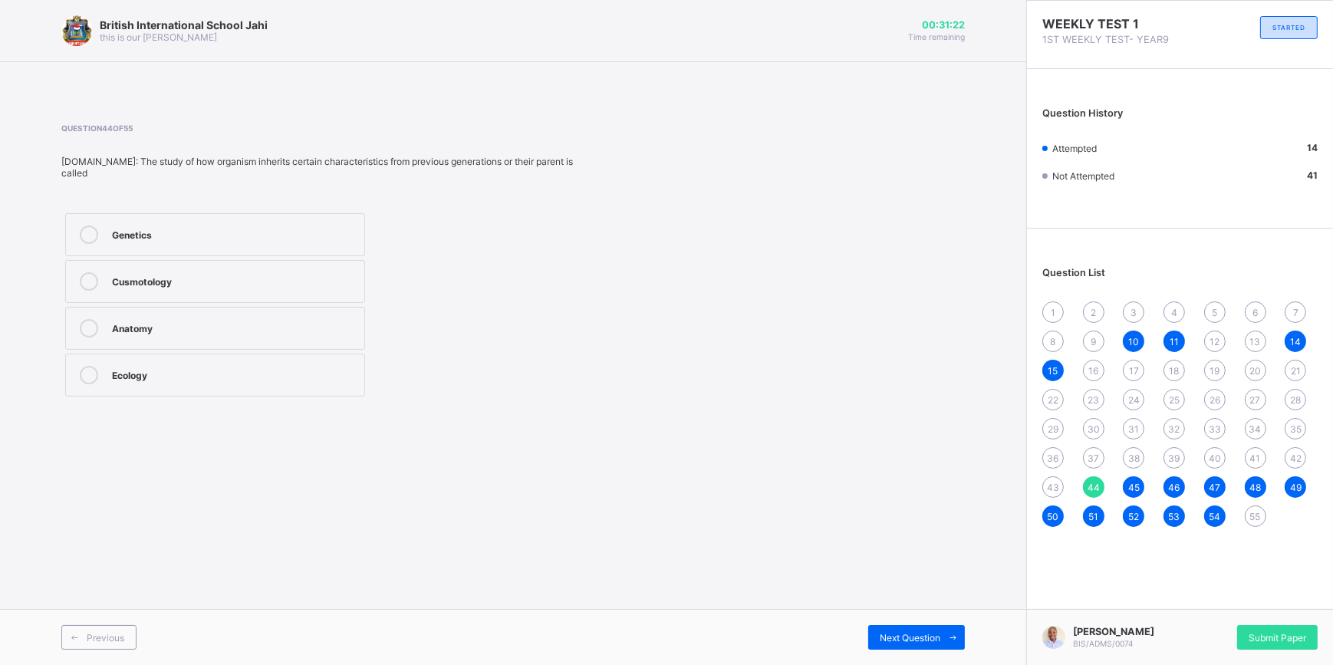
click at [225, 231] on div "Genetics" at bounding box center [234, 233] width 245 height 15
click at [1058, 483] on span "43" at bounding box center [1053, 488] width 12 height 12
click at [163, 327] on label "Dominant traits" at bounding box center [215, 316] width 300 height 43
click at [1300, 459] on span "42" at bounding box center [1296, 459] width 12 height 12
click at [281, 338] on label "4:0" at bounding box center [215, 328] width 300 height 43
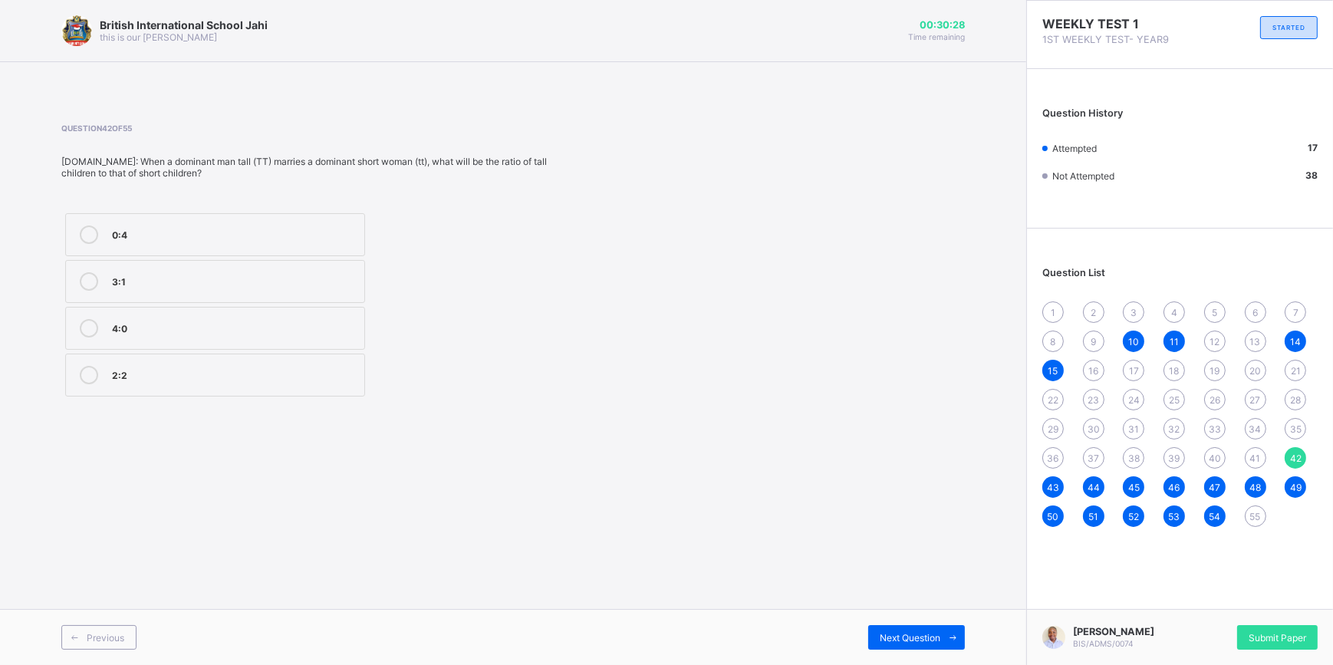
click at [1259, 459] on span "41" at bounding box center [1255, 459] width 11 height 12
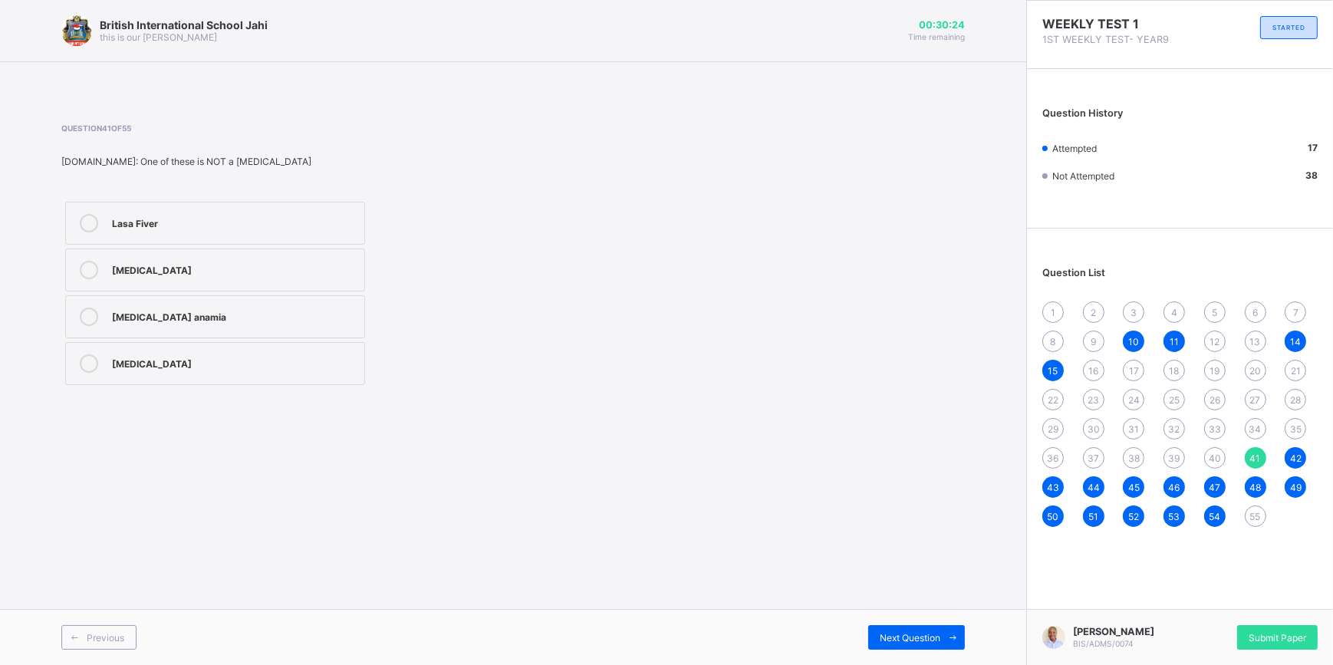
click at [199, 318] on div "Sickle cell anamia" at bounding box center [234, 315] width 245 height 15
click at [1207, 451] on div "1 2 3 4 5 6 7 8 9 10 11 12 13 14 15 16 17 18 19 20 21 22 23 24 25 26 27 28 29 3…" at bounding box center [1179, 414] width 275 height 226
click at [1225, 456] on div "40" at bounding box center [1214, 457] width 21 height 21
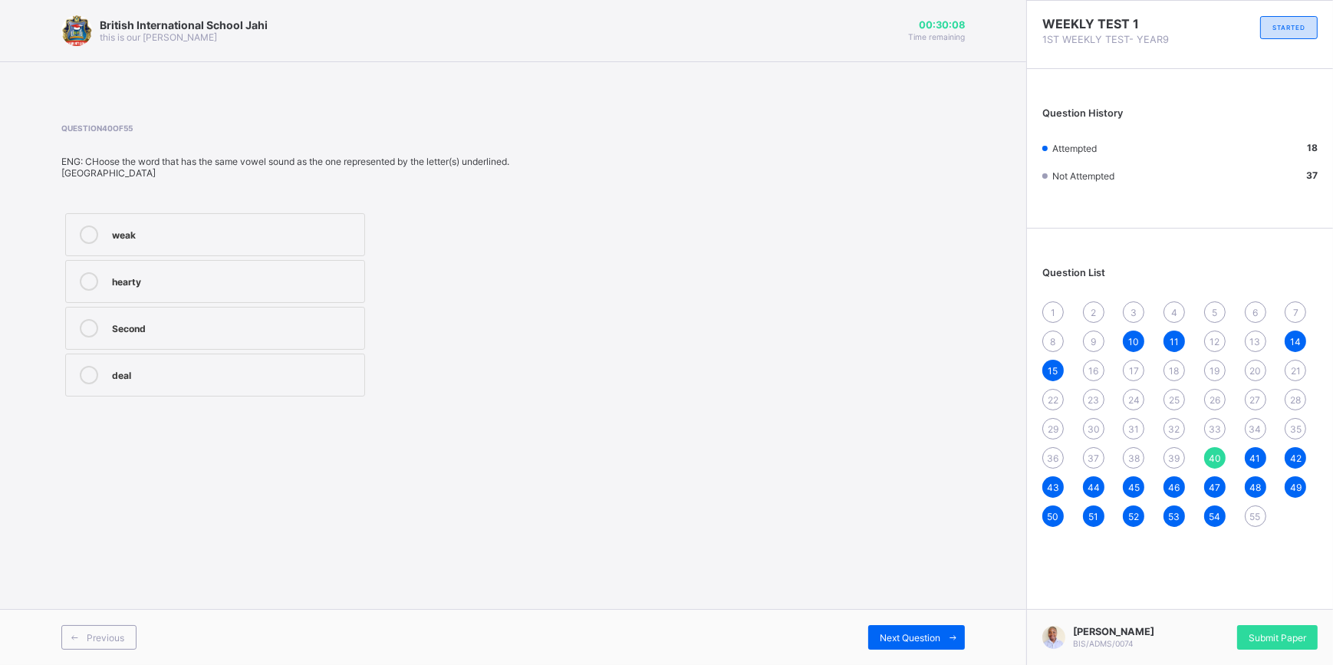
click at [158, 213] on label "weak" at bounding box center [215, 234] width 300 height 43
click at [1169, 456] on span "39" at bounding box center [1175, 459] width 12 height 12
click at [93, 232] on div at bounding box center [89, 223] width 31 height 18
click at [175, 324] on div "Chance" at bounding box center [234, 317] width 245 height 18
drag, startPoint x: 337, startPoint y: 315, endPoint x: 344, endPoint y: 310, distance: 9.4
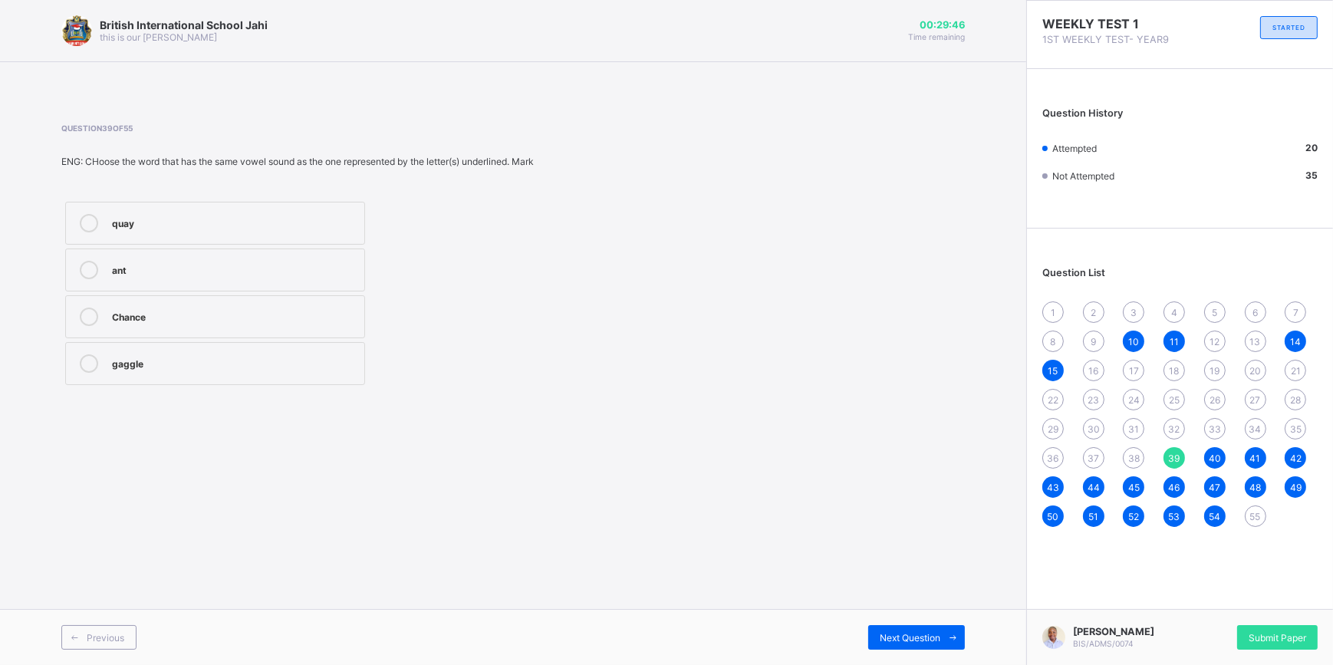
click at [344, 310] on div "Chance" at bounding box center [234, 315] width 245 height 15
click at [356, 285] on label "ant" at bounding box center [215, 270] width 300 height 43
drag, startPoint x: 1143, startPoint y: 453, endPoint x: 1132, endPoint y: 453, distance: 10.7
click at [1140, 453] on div "38" at bounding box center [1133, 457] width 21 height 21
click at [142, 380] on label "some" at bounding box center [215, 363] width 300 height 43
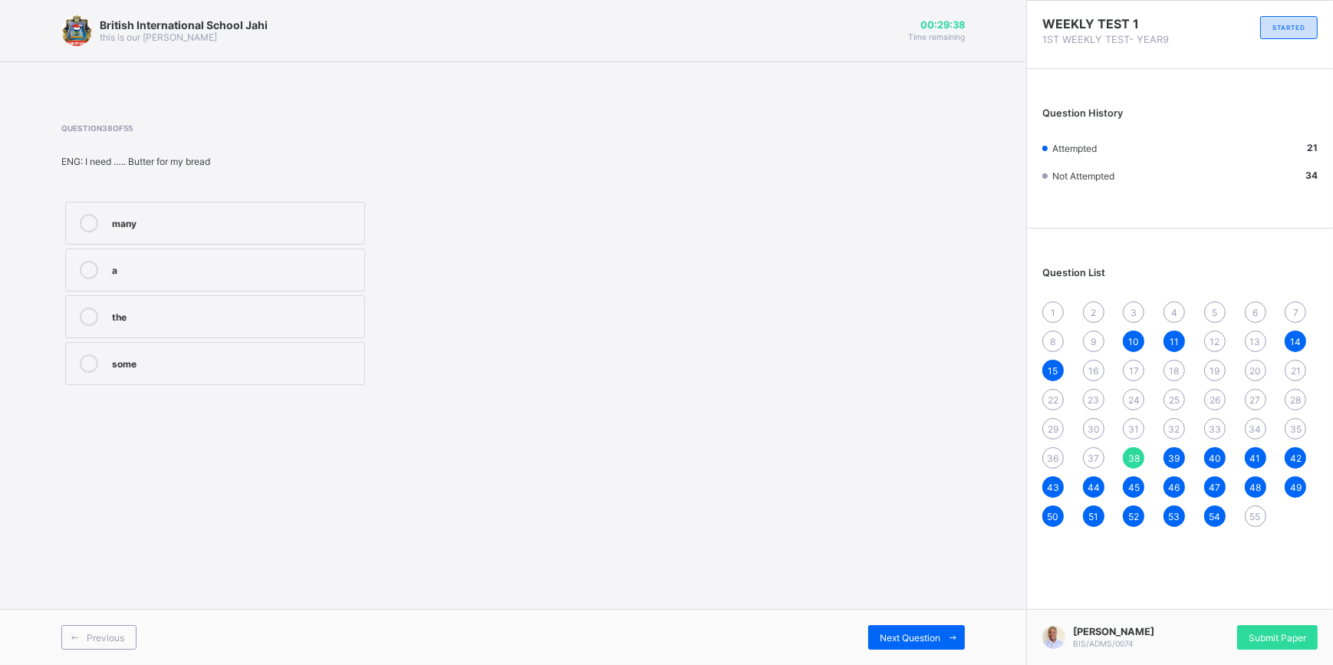
click at [1098, 456] on span "37" at bounding box center [1094, 459] width 12 height 12
click at [149, 259] on label "swarm" at bounding box center [215, 270] width 300 height 43
click at [1059, 456] on div "36" at bounding box center [1052, 457] width 21 height 21
click at [179, 359] on div "visibility" at bounding box center [234, 361] width 245 height 15
click at [1293, 429] on span "35" at bounding box center [1296, 429] width 12 height 12
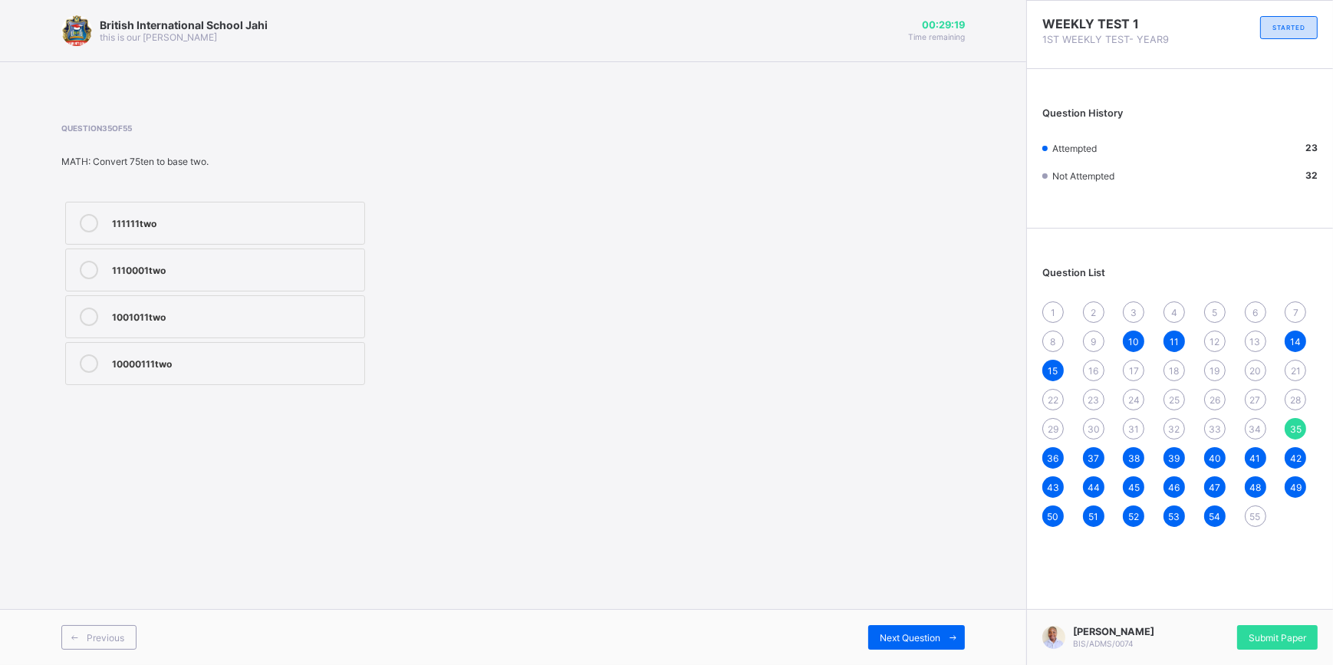
click at [1132, 427] on span "31" at bounding box center [1133, 429] width 11 height 12
click at [1086, 428] on div "30" at bounding box center [1093, 428] width 21 height 21
click at [191, 330] on label "Franchise" at bounding box center [215, 316] width 300 height 43
click at [1063, 427] on div "1 2 3 4 5 6 7 8 9 10 11 12 13 14 15 16 17 18 19 20 21 22 23 24 25 26 27 28 29 3…" at bounding box center [1179, 414] width 275 height 226
click at [1053, 427] on span "29" at bounding box center [1053, 429] width 11 height 12
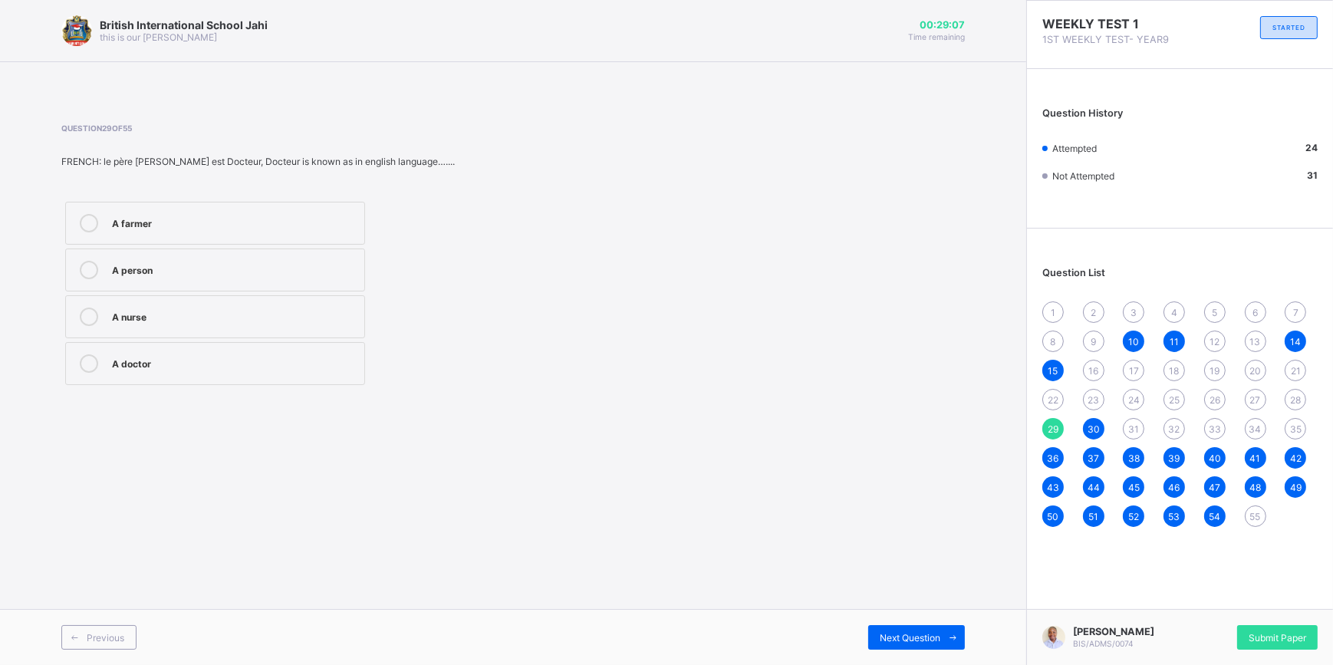
click at [217, 361] on div "A doctor" at bounding box center [234, 361] width 245 height 15
click at [1289, 367] on div "21" at bounding box center [1295, 370] width 21 height 21
click at [243, 295] on label "mai faruwa a gaba" at bounding box center [215, 316] width 300 height 43
drag, startPoint x: 1258, startPoint y: 367, endPoint x: 1250, endPoint y: 373, distance: 10.4
click at [1254, 372] on span "20" at bounding box center [1256, 371] width 12 height 12
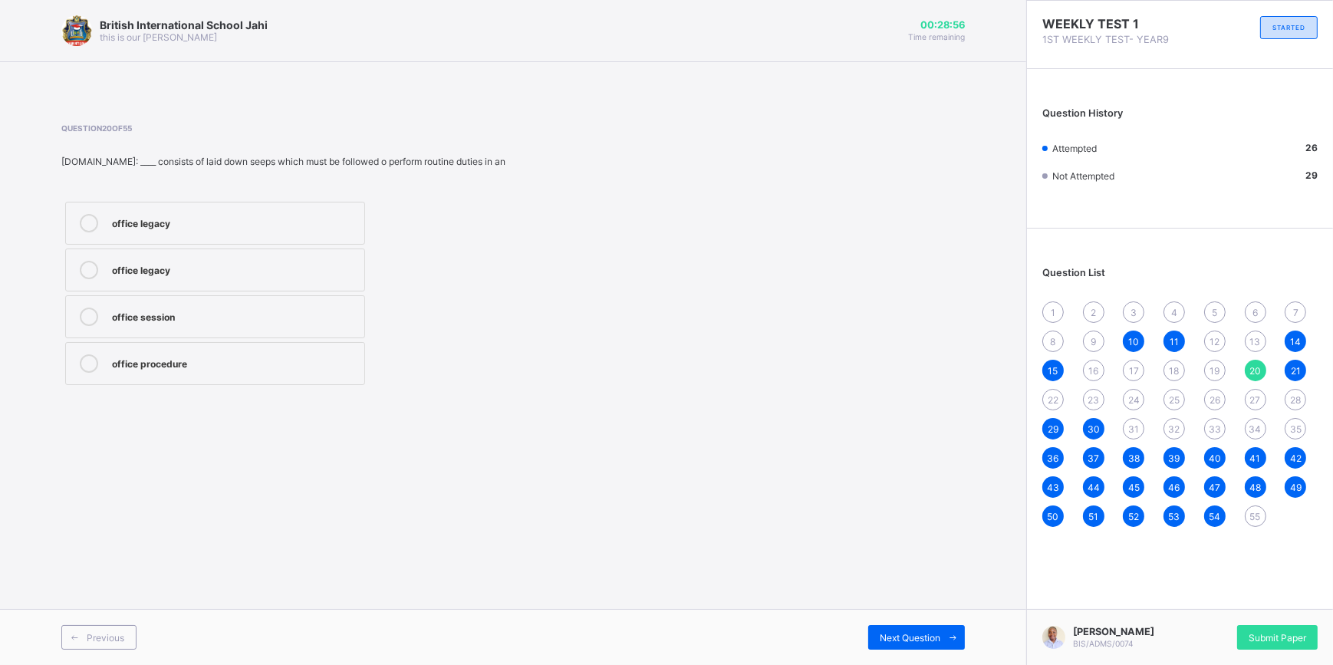
click at [176, 367] on div "office procedure" at bounding box center [234, 361] width 245 height 15
click at [1213, 367] on span "19" at bounding box center [1215, 371] width 10 height 12
click at [219, 334] on label "Salaries" at bounding box center [215, 316] width 300 height 43
click at [1175, 367] on span "18" at bounding box center [1175, 371] width 10 height 12
click at [120, 271] on label "store" at bounding box center [215, 270] width 300 height 43
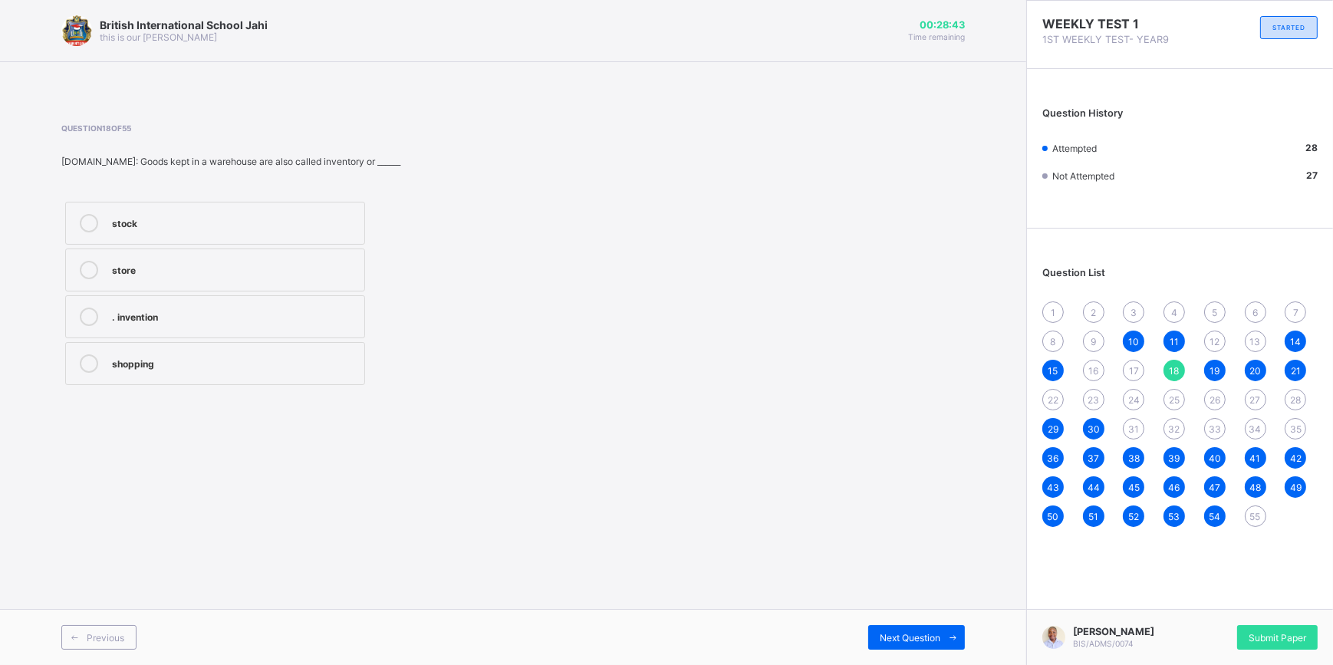
drag, startPoint x: 120, startPoint y: 271, endPoint x: 144, endPoint y: 268, distance: 23.9
click at [144, 268] on div "store" at bounding box center [234, 268] width 245 height 15
click at [1129, 374] on span "17" at bounding box center [1134, 371] width 10 height 12
drag, startPoint x: 297, startPoint y: 268, endPoint x: 420, endPoint y: 301, distance: 127.8
click at [308, 272] on div "E-payment" at bounding box center [234, 268] width 245 height 15
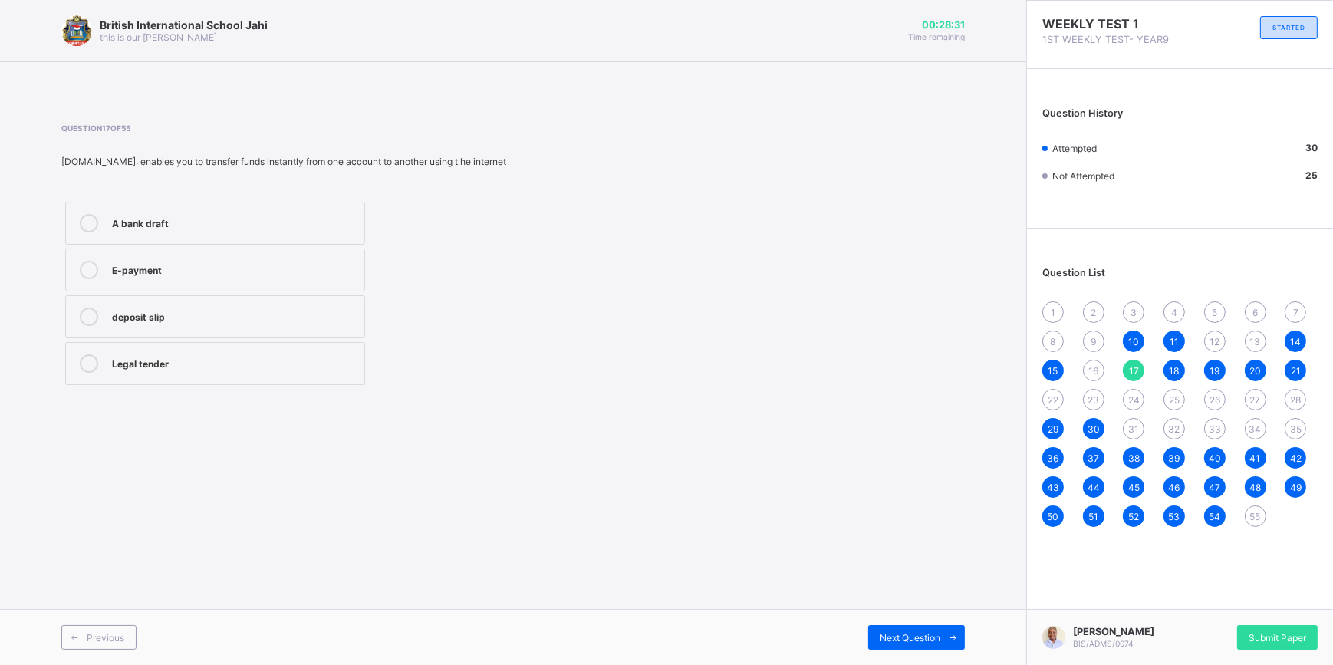
click at [1092, 371] on span "16" at bounding box center [1094, 371] width 10 height 12
click at [225, 321] on div "Dishonored cheque" at bounding box center [234, 315] width 245 height 15
click at [179, 268] on div "Bank draft" at bounding box center [234, 268] width 245 height 15
click at [253, 224] on div "Drawer’s cheque" at bounding box center [234, 221] width 245 height 15
click at [1063, 400] on div "1 2 3 4 5 6 7 8 9 10 11 12 13 14 15 16 17 18 19 20 21 22 23 24 25 26 27 28 29 3…" at bounding box center [1179, 414] width 275 height 226
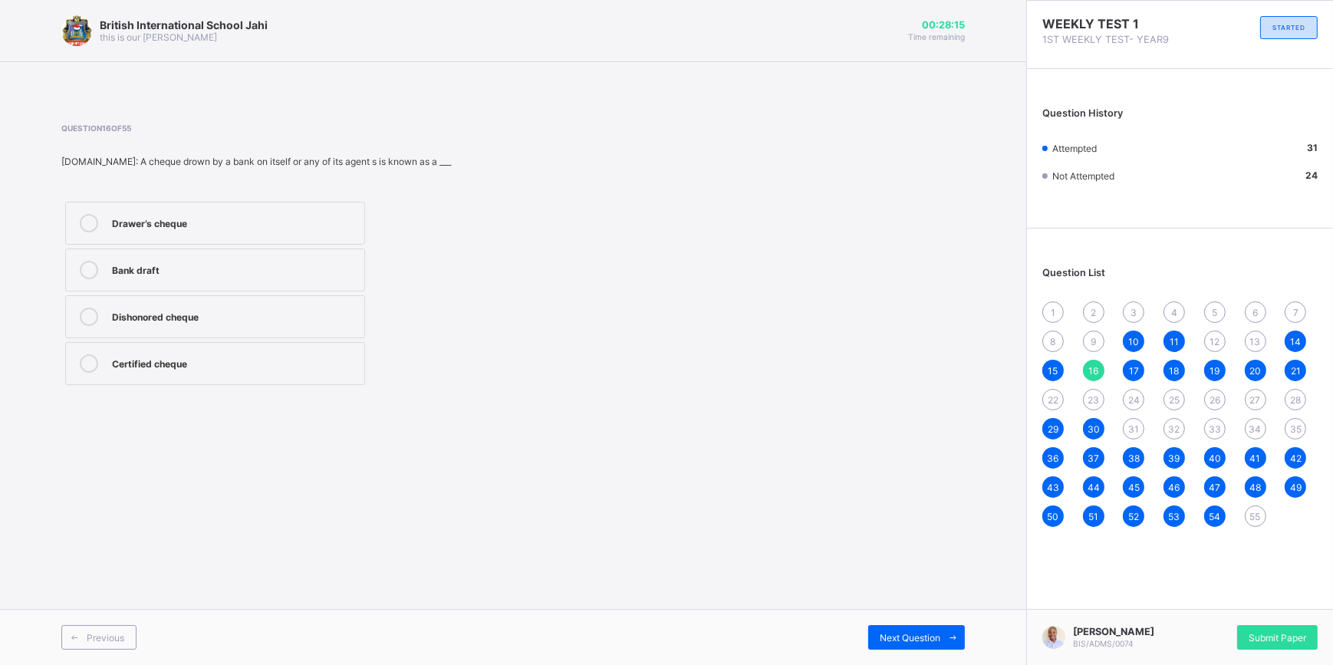
click at [1056, 400] on span "22" at bounding box center [1053, 400] width 11 height 12
drag, startPoint x: 1101, startPoint y: 407, endPoint x: 1142, endPoint y: 415, distance: 42.3
click at [1102, 405] on div "23" at bounding box center [1093, 399] width 21 height 21
click at [1132, 400] on span "24" at bounding box center [1134, 400] width 12 height 12
drag, startPoint x: 1158, startPoint y: 402, endPoint x: 1168, endPoint y: 404, distance: 10.2
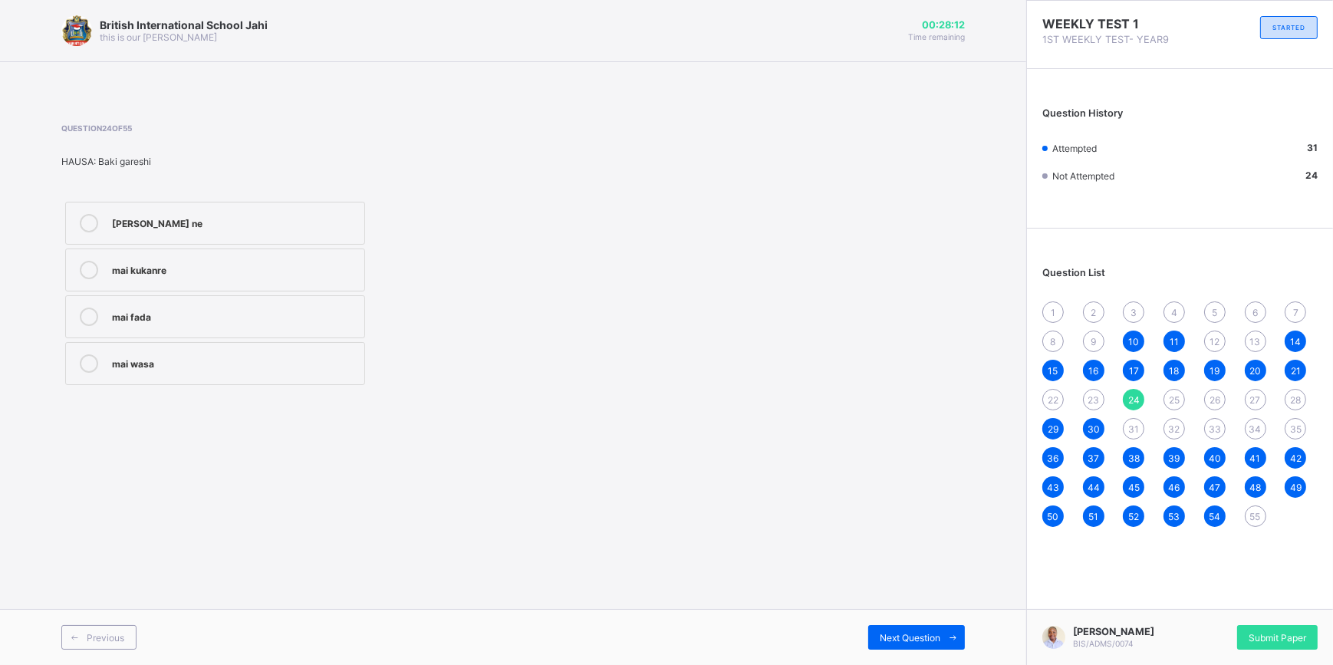
click at [1168, 404] on div "1 2 3 4 5 6 7 8 9 10 11 12 13 14 15 16 17 18 19 20 21 22 23 24 25 26 27 28 29 3…" at bounding box center [1179, 414] width 275 height 226
click at [1181, 406] on div "25" at bounding box center [1174, 399] width 21 height 21
click at [1231, 409] on div "1 2 3 4 5 6 7 8 9 10 11 12 13 14 15 16 17 18 19 20 21 22 23 24 25 26 27 28 29 3…" at bounding box center [1179, 414] width 275 height 226
click at [1217, 400] on span "26" at bounding box center [1215, 400] width 11 height 12
drag, startPoint x: 1250, startPoint y: 397, endPoint x: 1267, endPoint y: 404, distance: 18.2
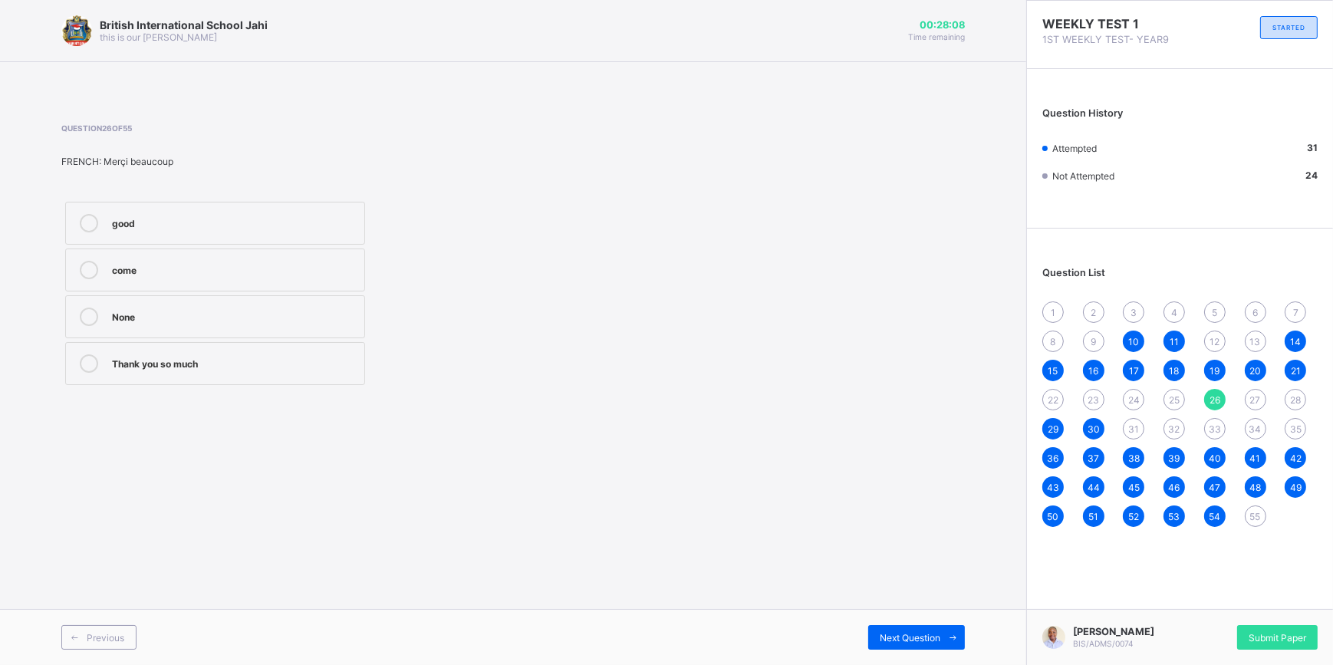
click at [1252, 399] on span "27" at bounding box center [1255, 400] width 11 height 12
click at [162, 285] on label "Who is it" at bounding box center [215, 270] width 300 height 43
click at [1294, 407] on div "28" at bounding box center [1295, 399] width 21 height 21
click at [305, 360] on div "Un banquier" at bounding box center [234, 361] width 245 height 15
click at [1220, 399] on span "26" at bounding box center [1215, 400] width 11 height 12
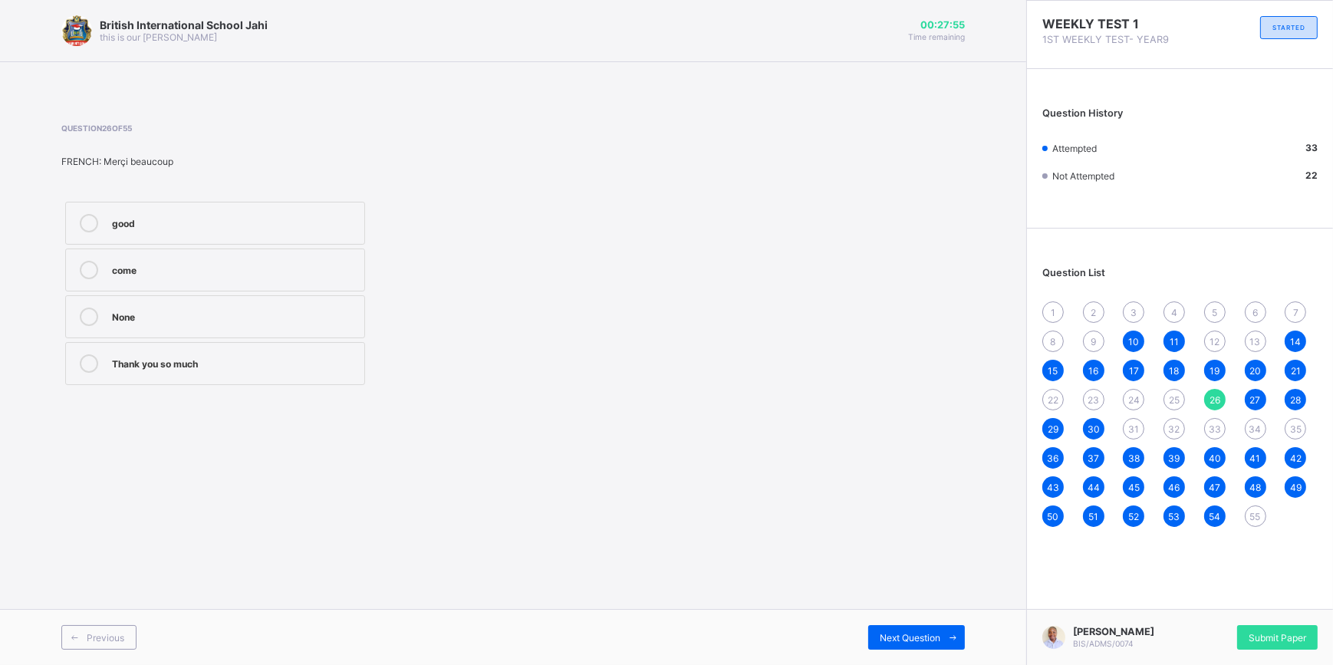
click at [176, 299] on label "None" at bounding box center [215, 316] width 300 height 43
click at [247, 366] on div "Thank you so much" at bounding box center [234, 361] width 245 height 15
click at [1176, 400] on span "25" at bounding box center [1174, 400] width 11 height 12
click at [1258, 338] on span "13" at bounding box center [1255, 342] width 11 height 12
click at [226, 282] on label "91.40mm &55.00mm" at bounding box center [215, 270] width 300 height 43
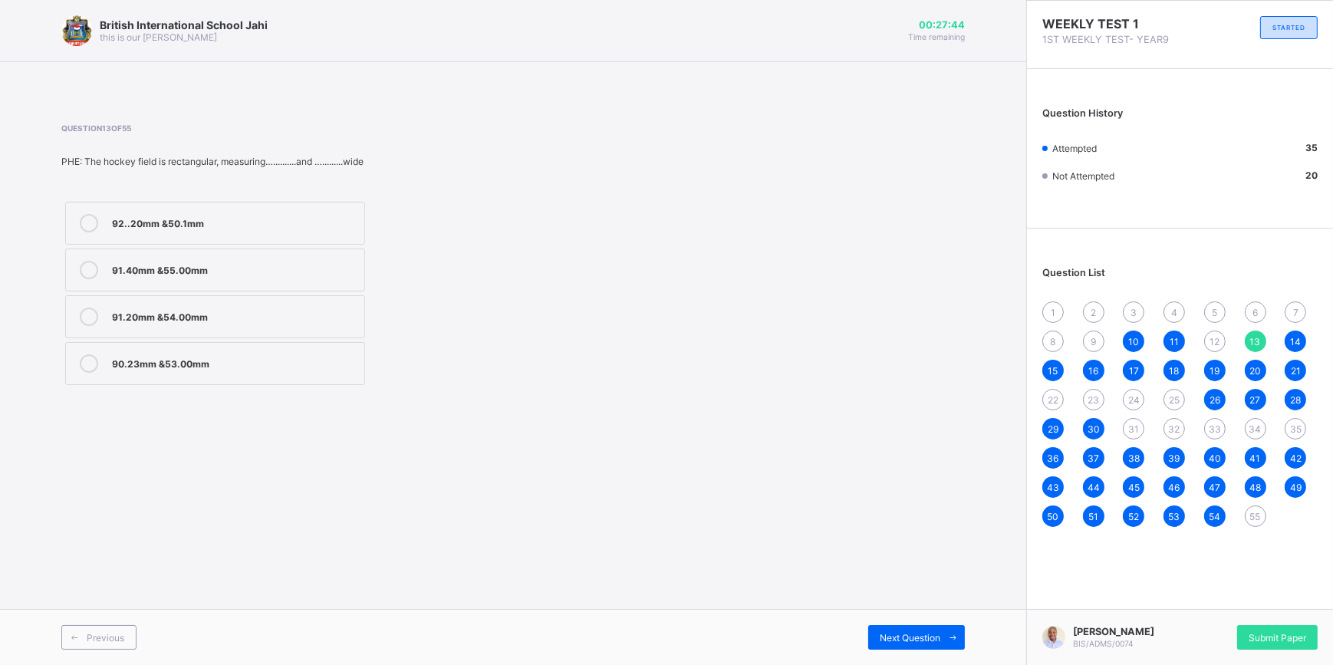
click at [1221, 324] on div "1 2 3 4 5 6 7 8 9 10 11 12 13 14 15 16 17 18 19 20 21 22 23 24 25 26 27 28 29 3…" at bounding box center [1179, 414] width 275 height 226
click at [1204, 338] on div "1 2 3 4 5 6 7 8 9 10 11 12 13 14 15 16 17 18 19 20 21 22 23 24 25 26 27 28 29 3…" at bounding box center [1179, 414] width 275 height 226
click at [1217, 346] on span "12" at bounding box center [1215, 342] width 10 height 12
click at [196, 291] on div "158m 150m 156m 154m" at bounding box center [215, 293] width 308 height 191
click at [247, 263] on div "150m" at bounding box center [234, 268] width 245 height 15
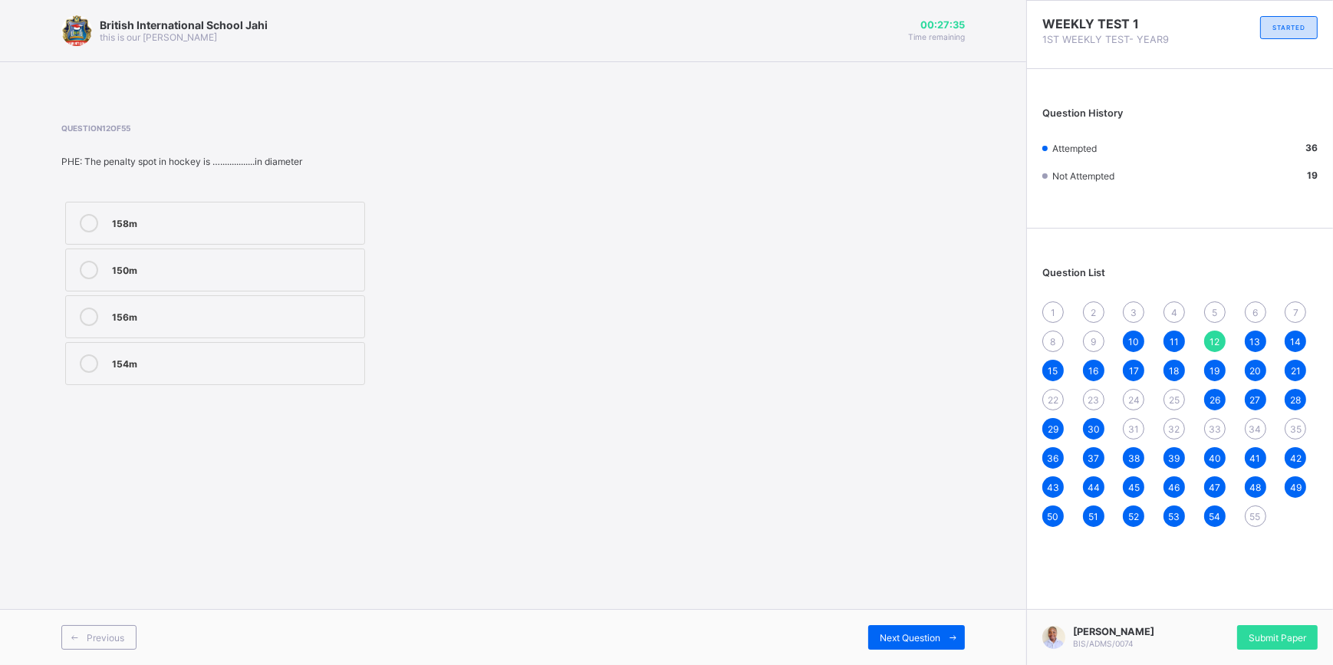
click at [1095, 343] on span "9" at bounding box center [1093, 342] width 5 height 12
click at [195, 273] on div "Malwarebytes" at bounding box center [234, 268] width 245 height 15
click at [1051, 338] on div "8" at bounding box center [1052, 341] width 21 height 21
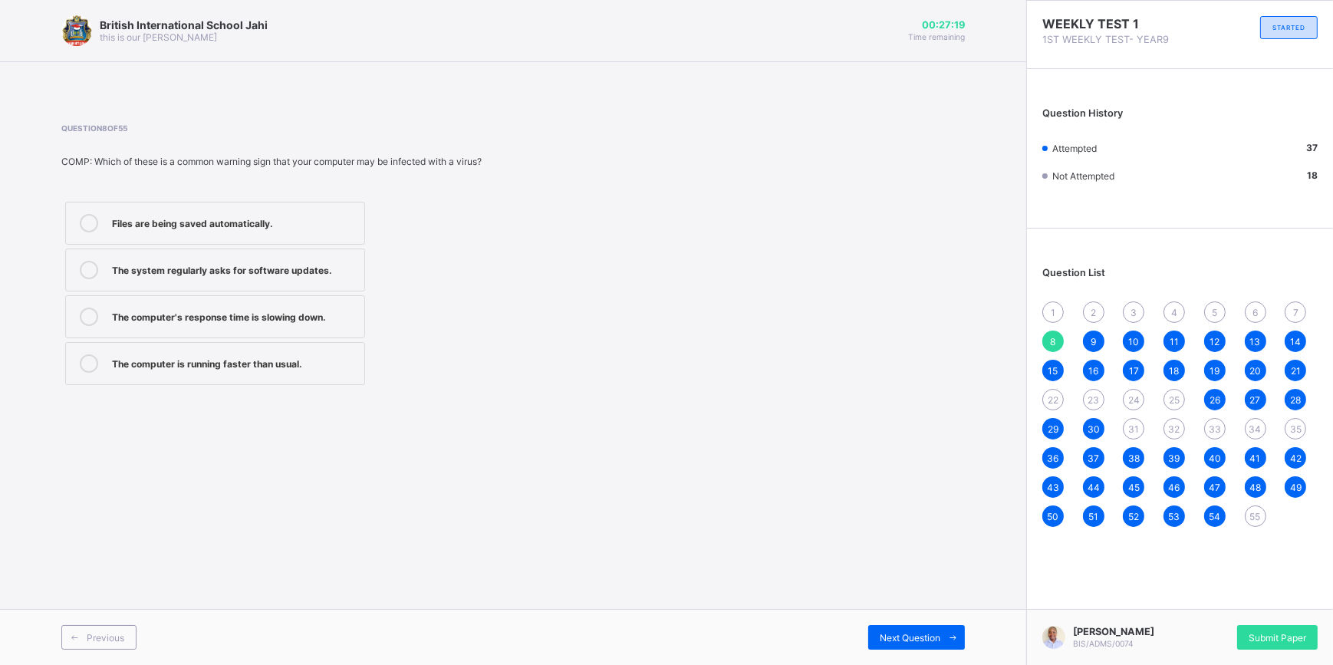
click at [221, 318] on div "The computer's response time is slowing down." at bounding box center [234, 315] width 245 height 15
click at [1295, 309] on span "7" at bounding box center [1295, 313] width 5 height 12
drag, startPoint x: 184, startPoint y: 226, endPoint x: 193, endPoint y: 226, distance: 8.4
click at [185, 226] on div "Resident Virus" at bounding box center [234, 221] width 245 height 15
click at [1263, 308] on div "6" at bounding box center [1255, 311] width 21 height 21
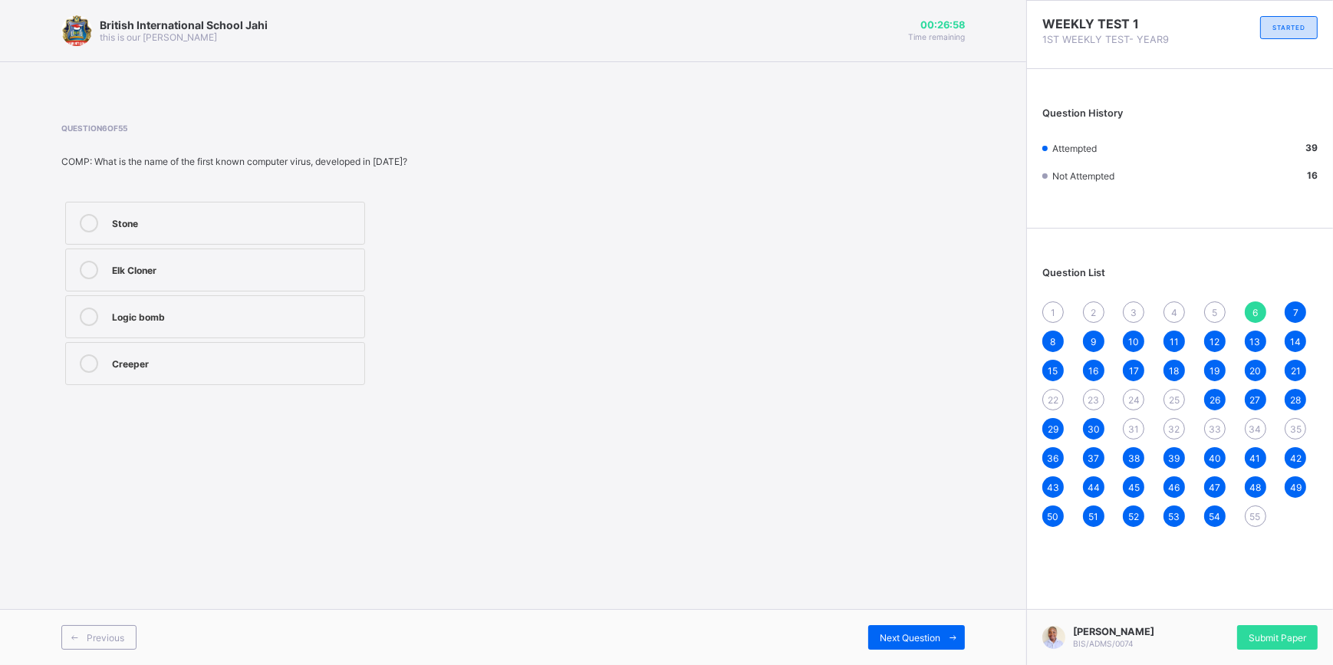
click at [222, 329] on label "Logic bomb" at bounding box center [215, 316] width 300 height 43
drag, startPoint x: 1247, startPoint y: 291, endPoint x: 1220, endPoint y: 311, distance: 33.0
click at [1220, 311] on div "Question List 1 2 3 4 5 6 7 8 9 10 11 12 13 14 15 16 17 18 19 20 21 22 23 24 25…" at bounding box center [1180, 389] width 306 height 306
click at [1220, 311] on div "5" at bounding box center [1214, 311] width 21 height 21
click at [1142, 431] on div "31" at bounding box center [1133, 428] width 21 height 21
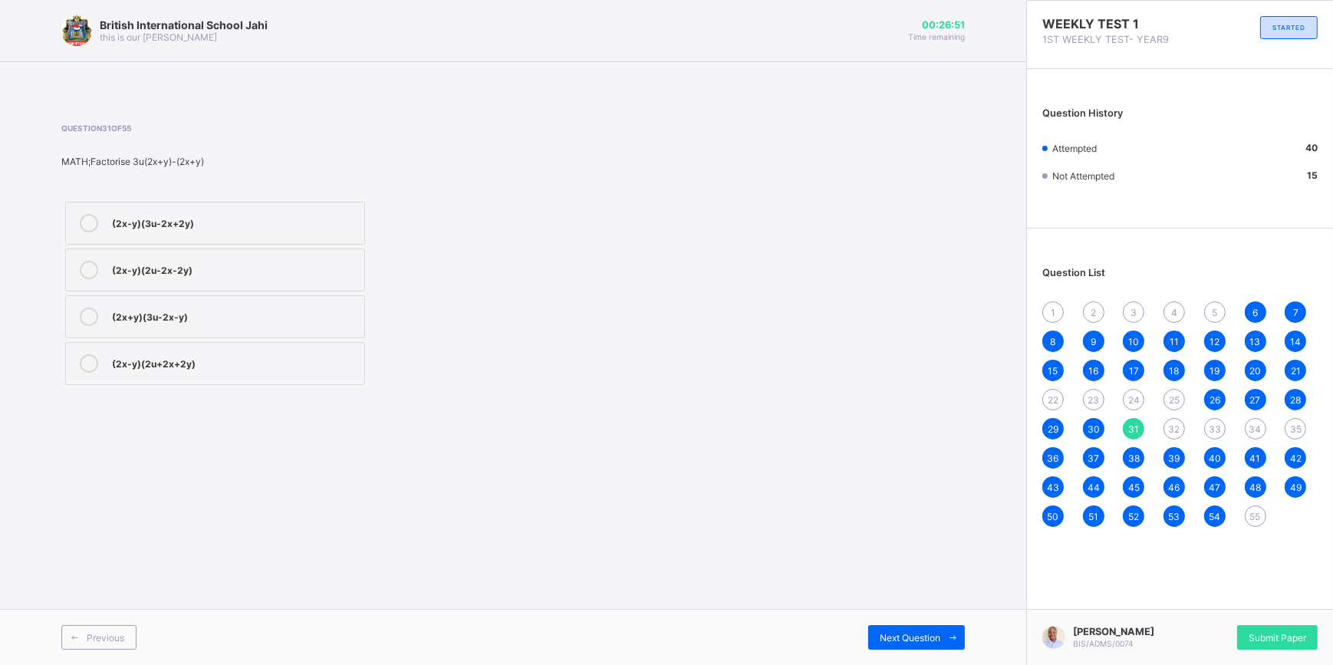
click at [1236, 426] on div "1 2 3 4 5 6 7 8 9 10 11 12 13 14 15 16 17 18 19 20 21 22 23 24 25 26 27 28 29 3…" at bounding box center [1179, 414] width 275 height 226
click at [1187, 429] on div "1 2 3 4 5 6 7 8 9 10 11 12 13 14 15 16 17 18 19 20 21 22 23 24 25 26 27 28 29 3…" at bounding box center [1179, 414] width 275 height 226
click at [1178, 427] on span "32" at bounding box center [1175, 429] width 12 height 12
click at [1232, 450] on div "1 2 3 4 5 6 7 8 9 10 11 12 13 14 15 16 17 18 19 20 21 22 23 24 25 26 27 28 29 3…" at bounding box center [1179, 414] width 275 height 226
click at [1214, 426] on span "33" at bounding box center [1215, 429] width 12 height 12
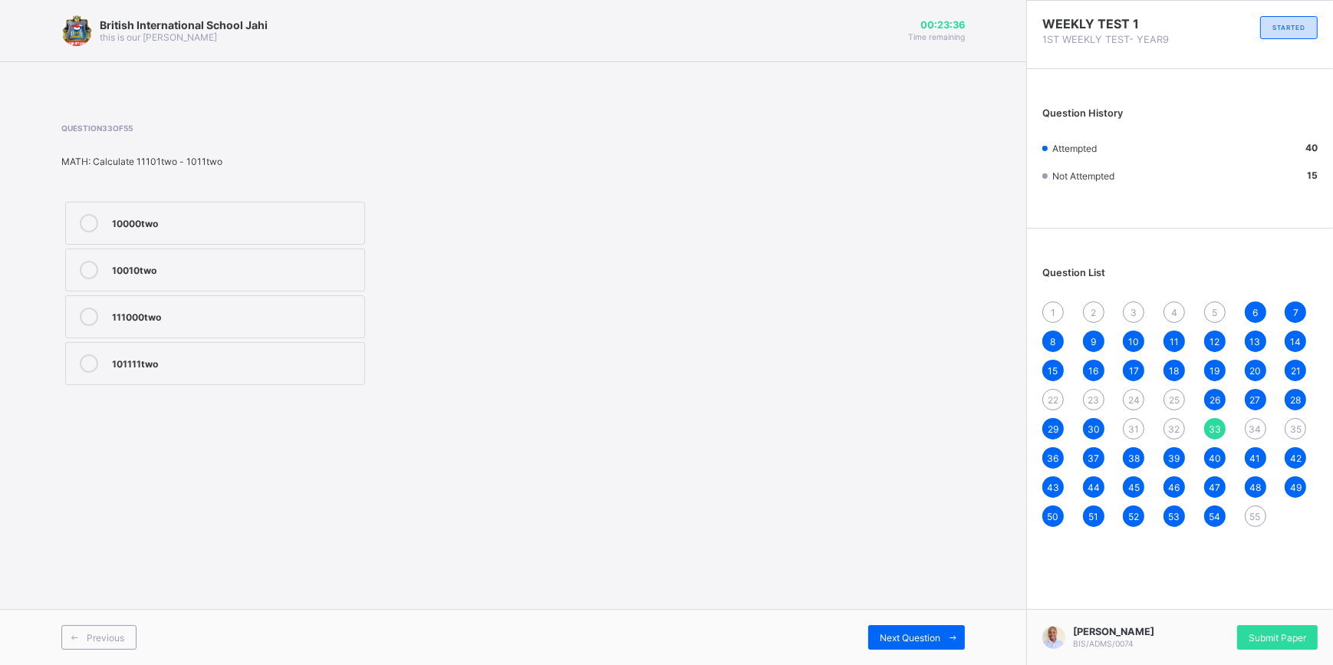
click at [1243, 429] on div "1 2 3 4 5 6 7 8 9 10 11 12 13 14 15 16 17 18 19 20 21 22 23 24 25 26 27 28 29 3…" at bounding box center [1179, 414] width 275 height 226
click at [1256, 433] on span "34" at bounding box center [1256, 429] width 12 height 12
click at [1289, 428] on div "35" at bounding box center [1295, 428] width 21 height 21
click at [1250, 430] on span "34" at bounding box center [1256, 429] width 12 height 12
click at [1290, 431] on div "35" at bounding box center [1295, 428] width 21 height 21
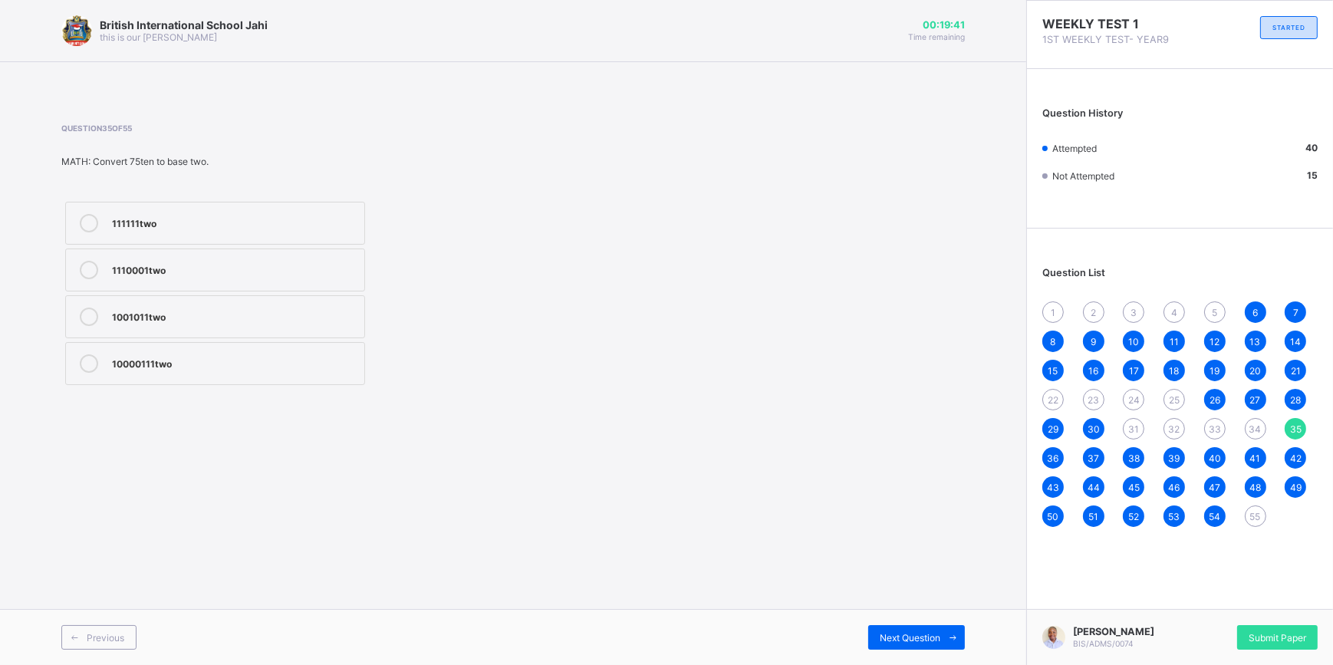
click at [150, 273] on div "1110001two" at bounding box center [234, 268] width 245 height 15
click at [1247, 426] on div "34" at bounding box center [1255, 428] width 21 height 21
click at [1125, 435] on div "31" at bounding box center [1133, 428] width 21 height 21
click at [1252, 512] on span "55" at bounding box center [1255, 517] width 11 height 12
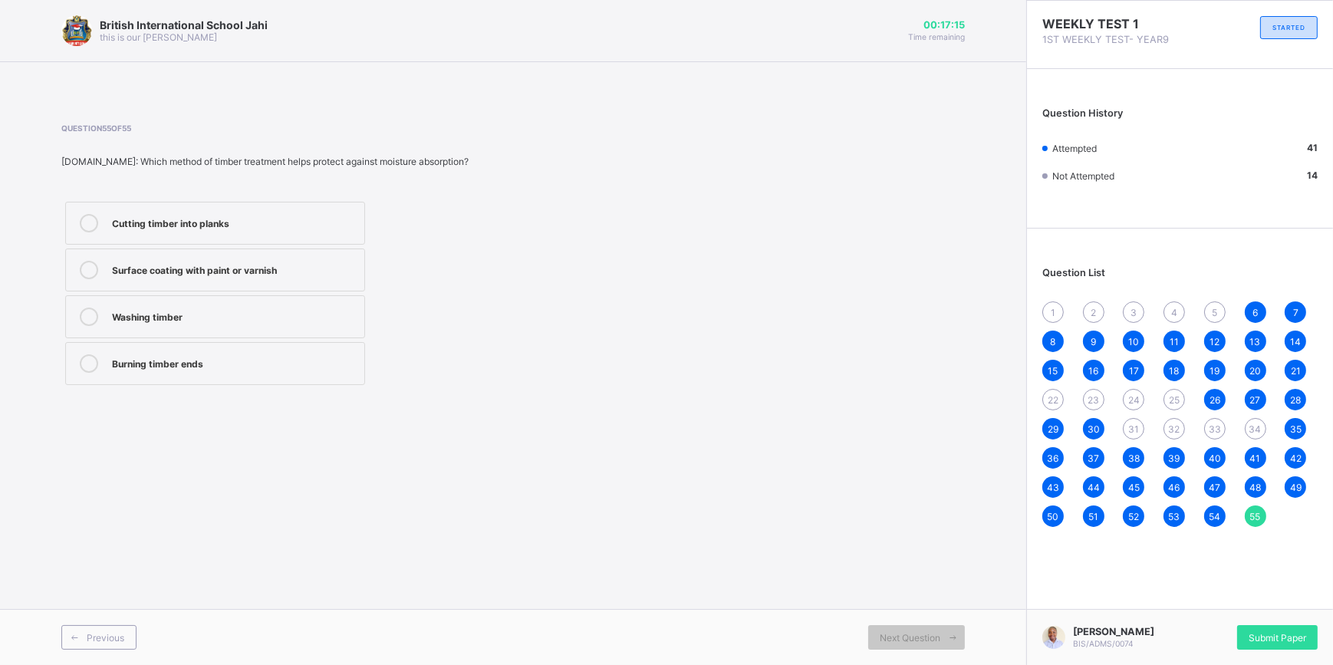
click at [229, 222] on div "Cutting timber into planks" at bounding box center [234, 221] width 245 height 15
click at [1174, 402] on span "25" at bounding box center [1174, 400] width 11 height 12
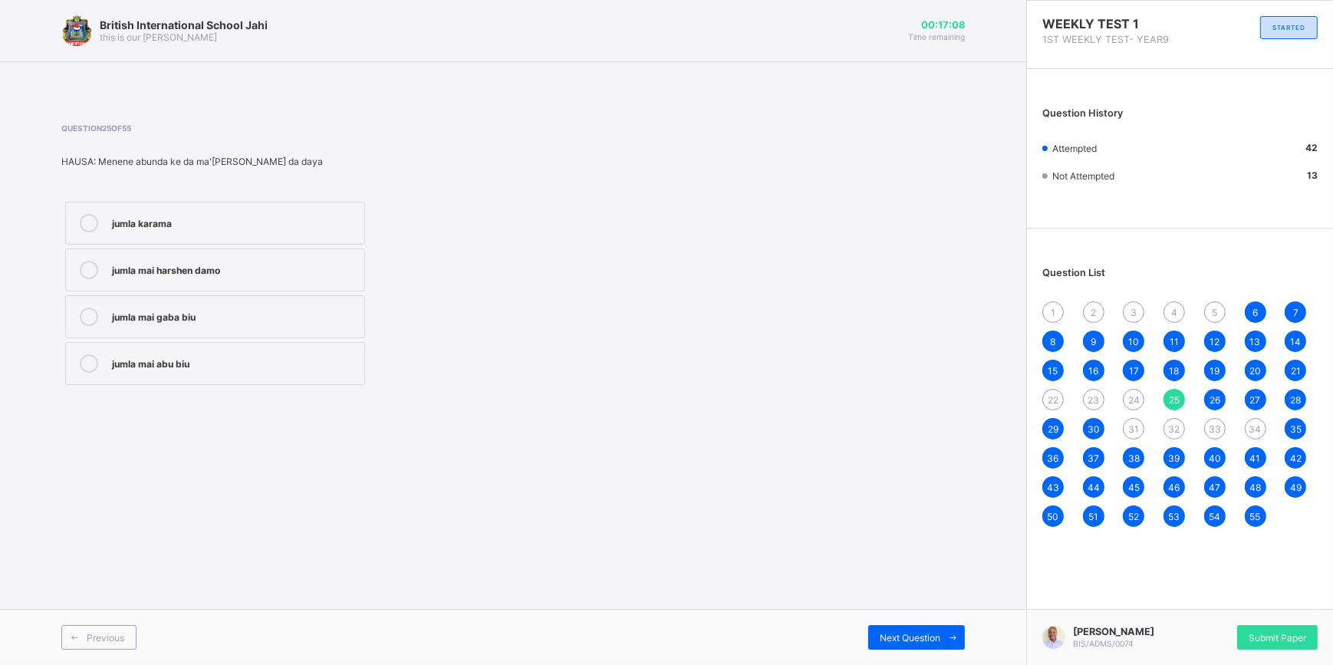
click at [1180, 432] on span "32" at bounding box center [1175, 429] width 12 height 12
click at [1248, 430] on div "34" at bounding box center [1255, 428] width 21 height 21
click at [1166, 418] on div "1 2 3 4 5 6 7 8 9 10 11 12 13 14 15 16 17 18 19 20 21 22 23 24 25 26 27 28 29 3…" at bounding box center [1179, 414] width 275 height 226
click at [1177, 428] on span "32" at bounding box center [1175, 429] width 12 height 12
click at [1215, 430] on span "33" at bounding box center [1215, 429] width 12 height 12
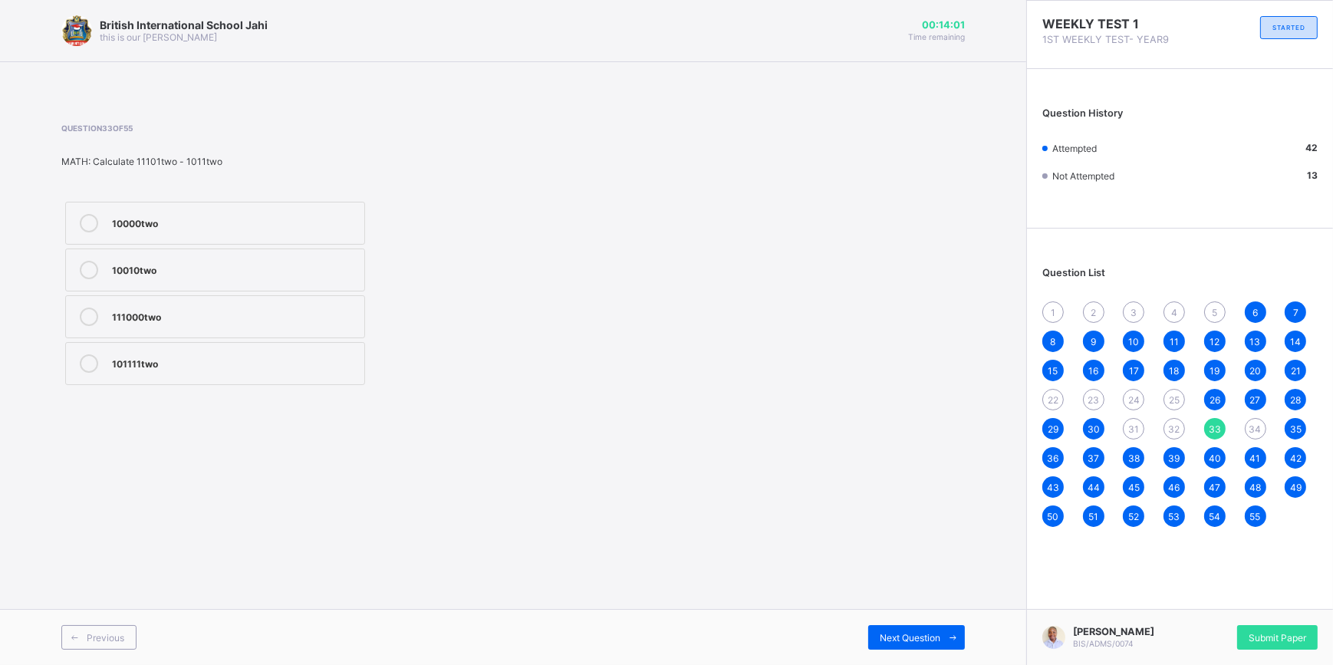
click at [1220, 308] on div "5" at bounding box center [1214, 311] width 21 height 21
drag, startPoint x: 298, startPoint y: 371, endPoint x: 308, endPoint y: 364, distance: 12.8
click at [304, 367] on div "Traditional Ansestors" at bounding box center [234, 363] width 245 height 18
click at [1189, 318] on div "1 2 3 4 5 6 7 8 9 10 11 12 13 14 15 16 17 18 19 20 21 22 23 24 25 26 27 28 29 3…" at bounding box center [1179, 414] width 275 height 226
click at [1186, 315] on div "1 2 3 4 5 6 7 8 9 10 11 12 13 14 15 16 17 18 19 20 21 22 23 24 25 26 27 28 29 3…" at bounding box center [1179, 414] width 275 height 226
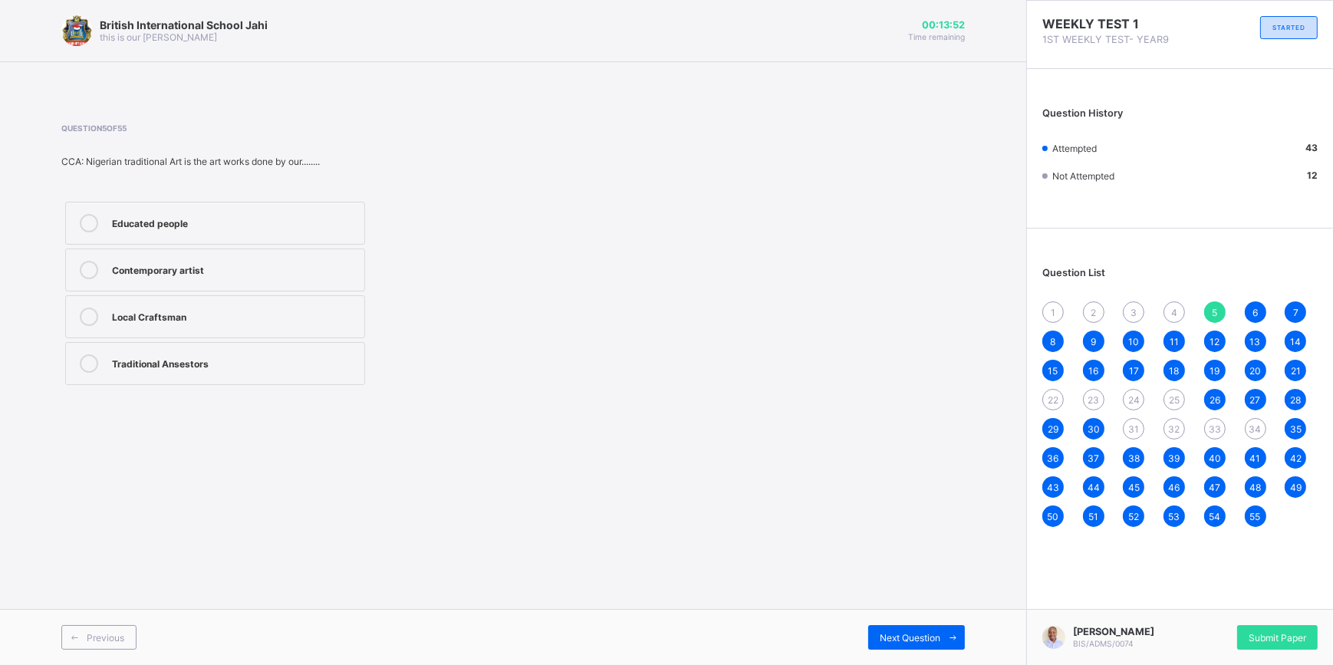
click at [1185, 310] on div "1 2 3 4 5 6 7 8 9 10 11 12 13 14 15 16 17 18 19 20 21 22 23 24 25 26 27 28 29 3…" at bounding box center [1179, 414] width 275 height 226
click at [1171, 308] on span "4" at bounding box center [1174, 313] width 6 height 12
click at [211, 281] on label "Ife Art" at bounding box center [215, 270] width 300 height 43
click at [218, 328] on label "Dogon Art" at bounding box center [215, 316] width 300 height 43
click at [1128, 310] on div "3" at bounding box center [1133, 311] width 21 height 21
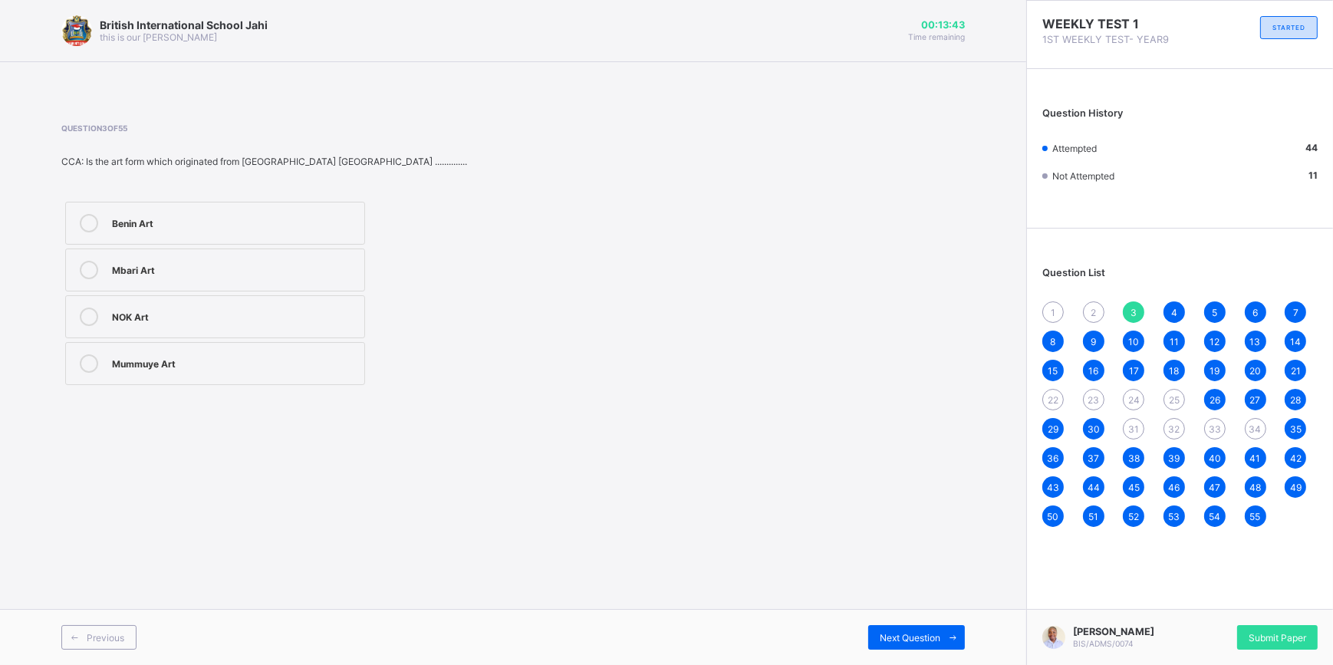
click at [242, 315] on div "NOK Art" at bounding box center [234, 315] width 245 height 15
click at [240, 238] on label "Benin Art" at bounding box center [215, 223] width 300 height 43
click at [1102, 318] on div "2" at bounding box center [1093, 311] width 21 height 21
click at [139, 280] on label "Clay" at bounding box center [215, 270] width 300 height 43
click at [261, 358] on div "Wood" at bounding box center [234, 361] width 245 height 15
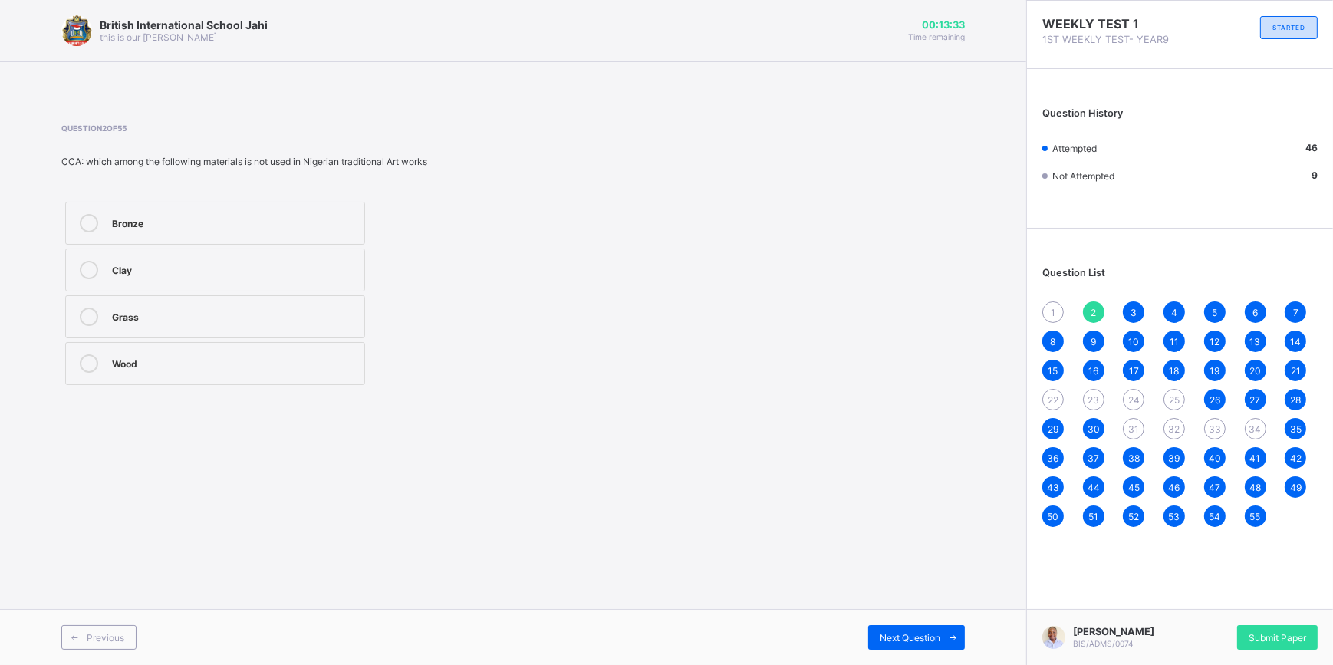
click at [235, 309] on div "Grass" at bounding box center [234, 315] width 245 height 15
click at [1048, 308] on div "1" at bounding box center [1052, 311] width 21 height 21
click at [245, 244] on label "Domestic purpurse" at bounding box center [215, 223] width 300 height 43
click at [1250, 431] on span "34" at bounding box center [1256, 429] width 12 height 12
click at [1158, 427] on div "1 2 3 4 5 6 7 8 9 10 11 12 13 14 15 16 17 18 19 20 21 22 23 24 25 26 27 28 29 3…" at bounding box center [1179, 414] width 275 height 226
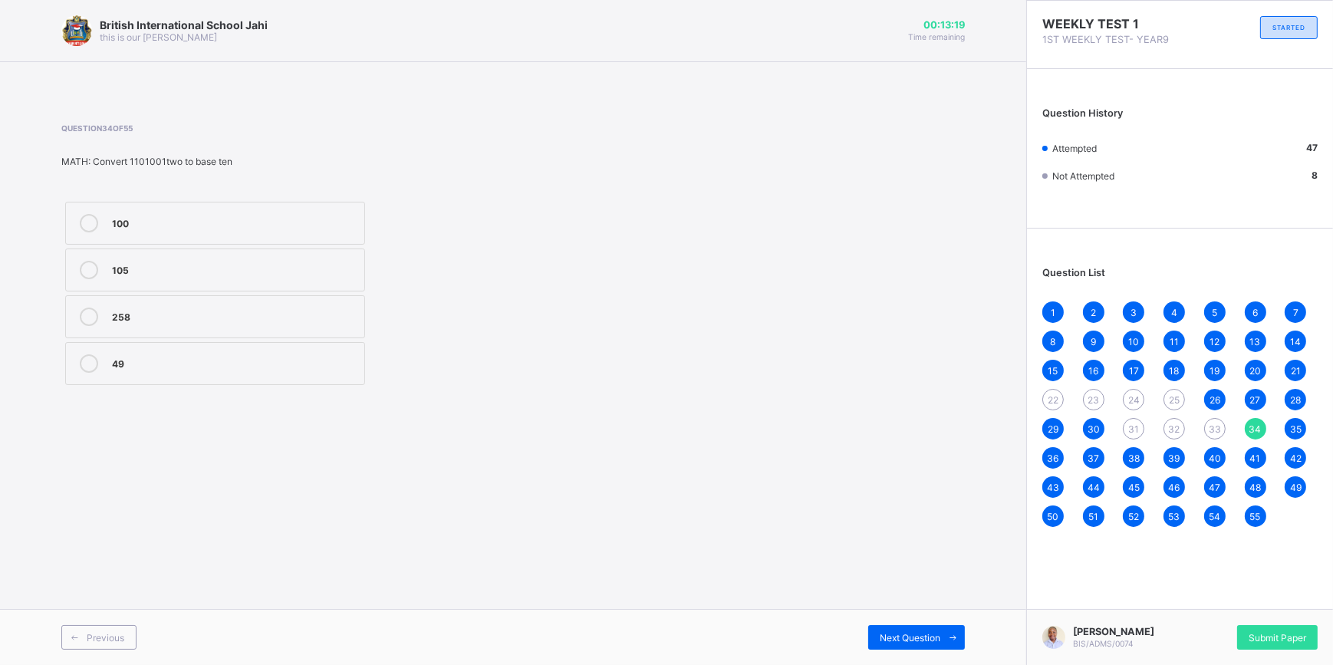
click at [1142, 429] on div "31" at bounding box center [1133, 428] width 21 height 21
click at [1209, 427] on span "33" at bounding box center [1215, 429] width 12 height 12
click at [1168, 434] on div "32" at bounding box center [1174, 428] width 21 height 21
click at [211, 321] on div "(a+b)(m+1)" at bounding box center [234, 315] width 245 height 15
click at [1132, 418] on div "31" at bounding box center [1133, 428] width 21 height 21
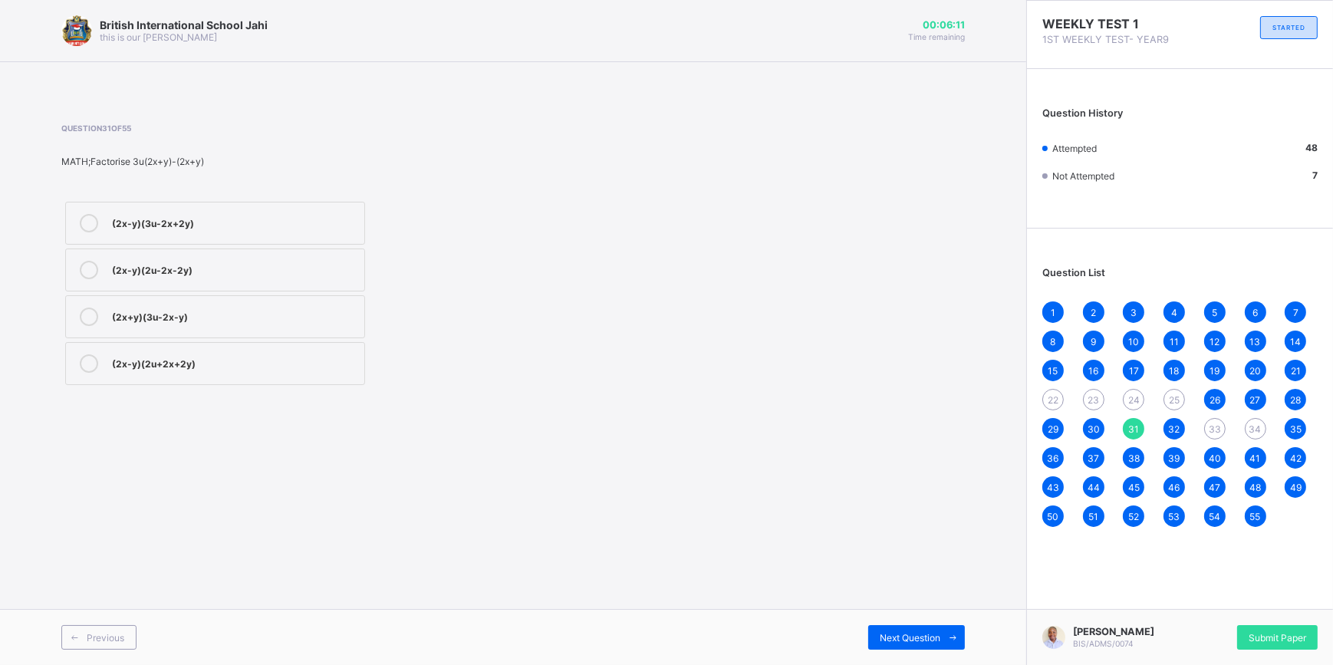
click at [147, 282] on label "(2x-y)(2u-2x-2y)" at bounding box center [215, 270] width 300 height 43
click at [1213, 427] on span "33" at bounding box center [1215, 429] width 12 height 12
click at [187, 280] on label "10010two" at bounding box center [215, 270] width 300 height 43
click at [1253, 436] on div "34" at bounding box center [1255, 428] width 21 height 21
click at [121, 321] on div "258" at bounding box center [234, 315] width 245 height 15
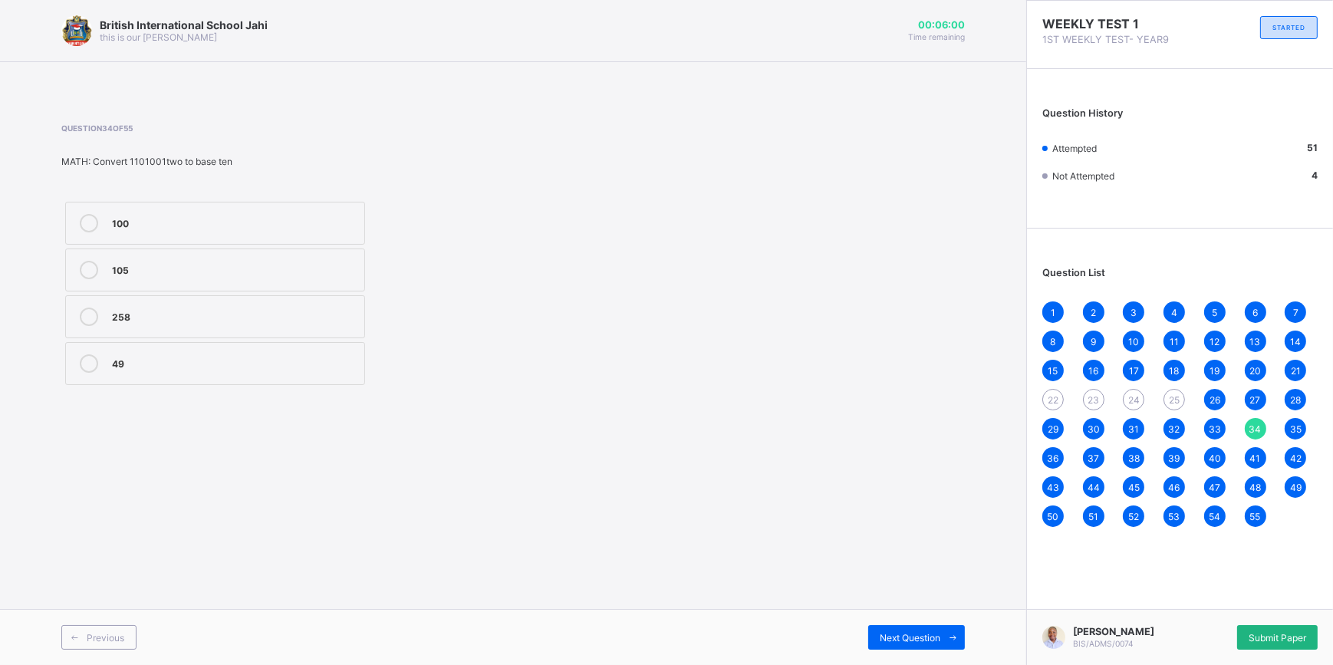
click at [1255, 636] on span "Submit Paper" at bounding box center [1278, 638] width 58 height 12
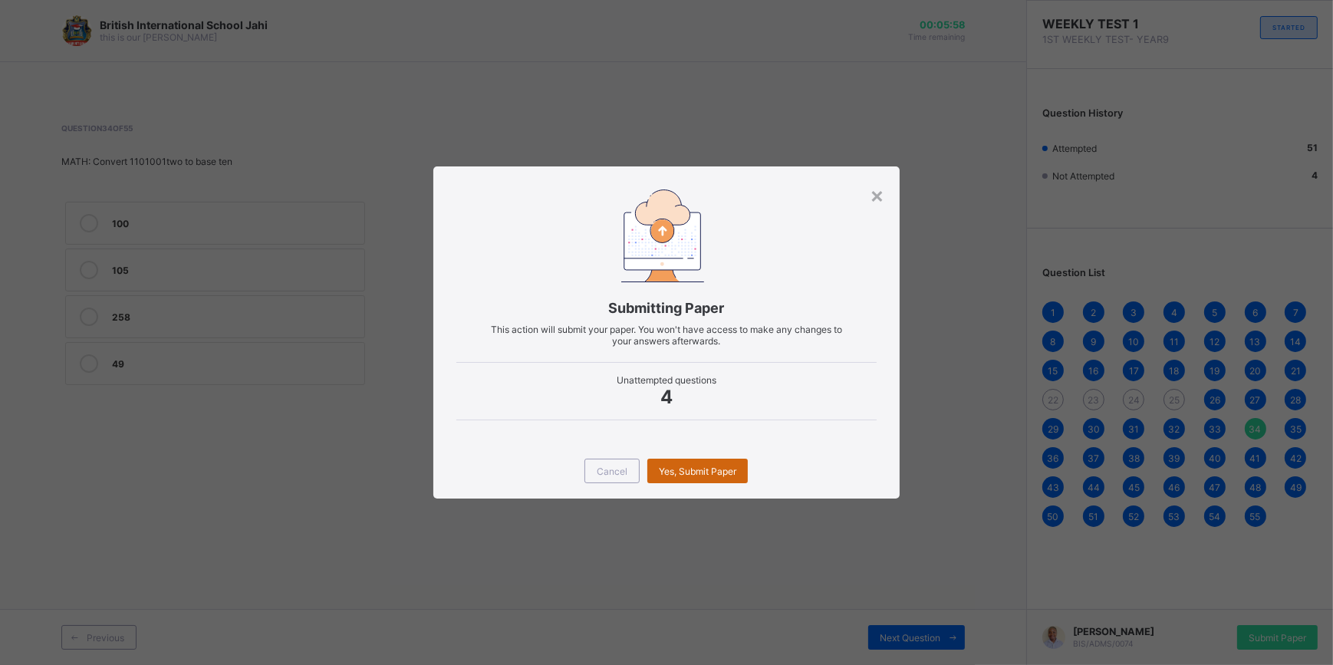
click at [696, 475] on span "Yes, Submit Paper" at bounding box center [697, 472] width 77 height 12
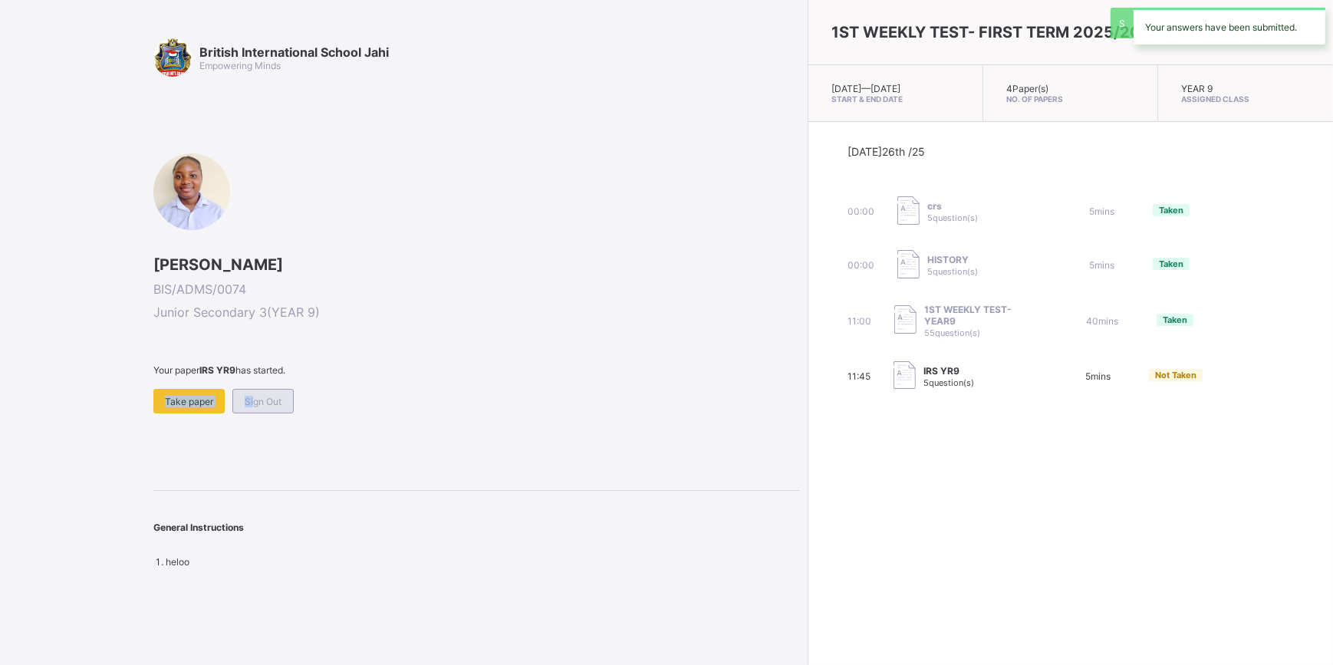
drag, startPoint x: 239, startPoint y: 375, endPoint x: 250, endPoint y: 400, distance: 27.5
click at [250, 400] on div "Your paper IRS YR9 has started. Take paper Sign Out" at bounding box center [476, 388] width 647 height 49
drag, startPoint x: 250, startPoint y: 400, endPoint x: 268, endPoint y: 395, distance: 19.2
click at [265, 396] on span "Sign Out" at bounding box center [263, 402] width 37 height 12
